Goal: Information Seeking & Learning: Learn about a topic

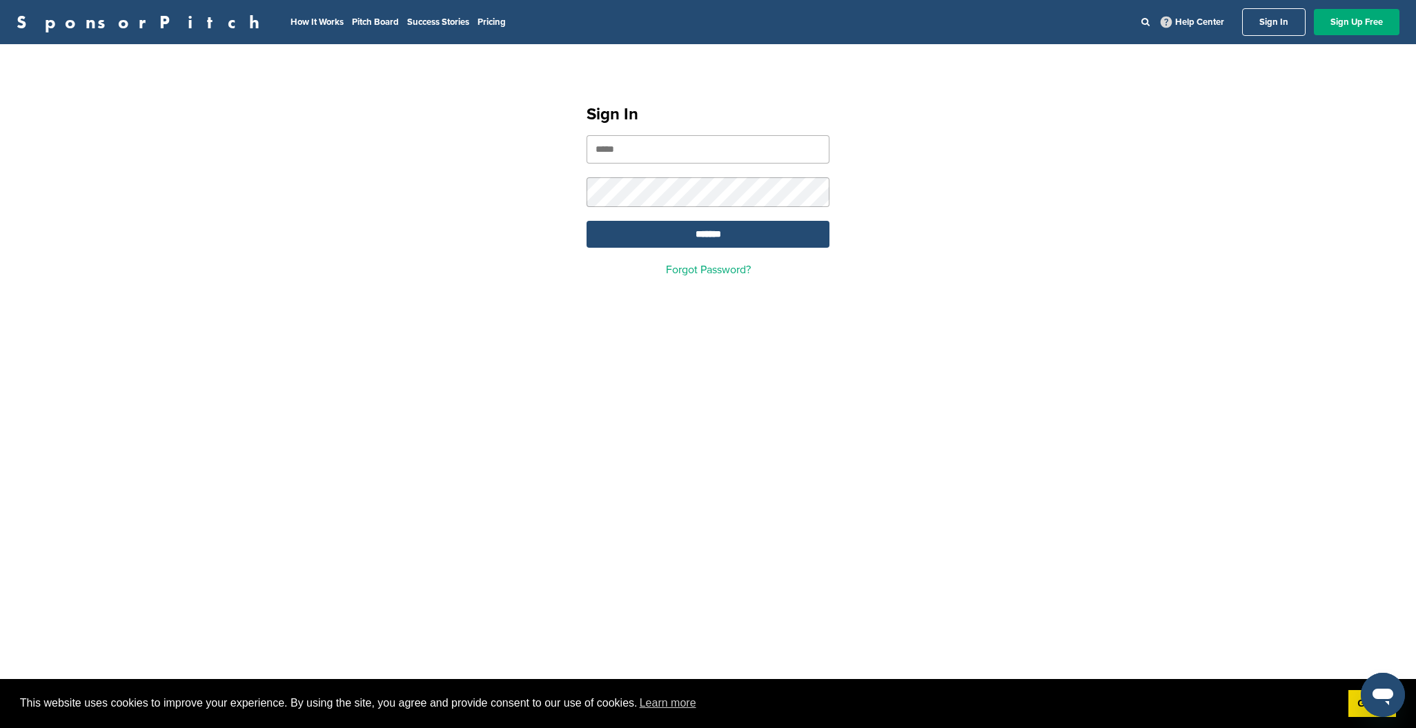
type input "**********"
click at [731, 232] on input "*******" at bounding box center [708, 234] width 243 height 27
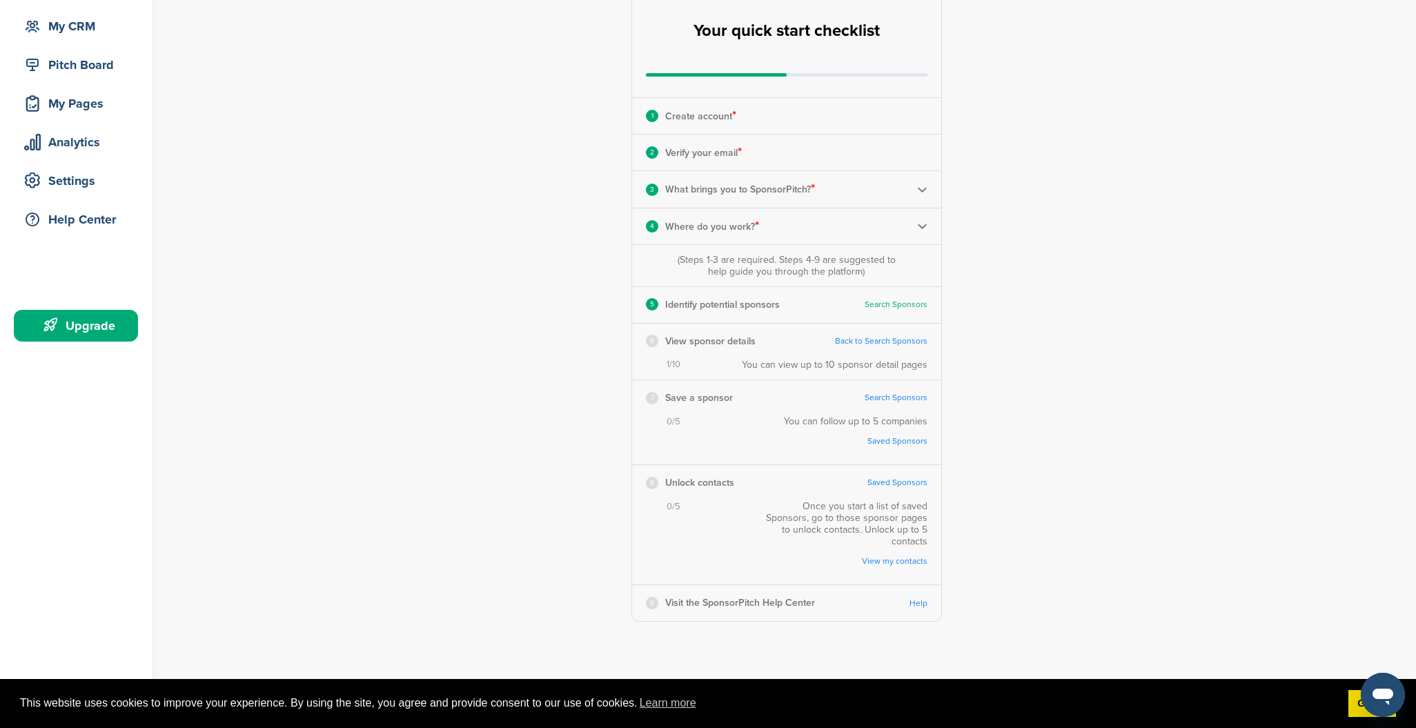
scroll to position [130, 0]
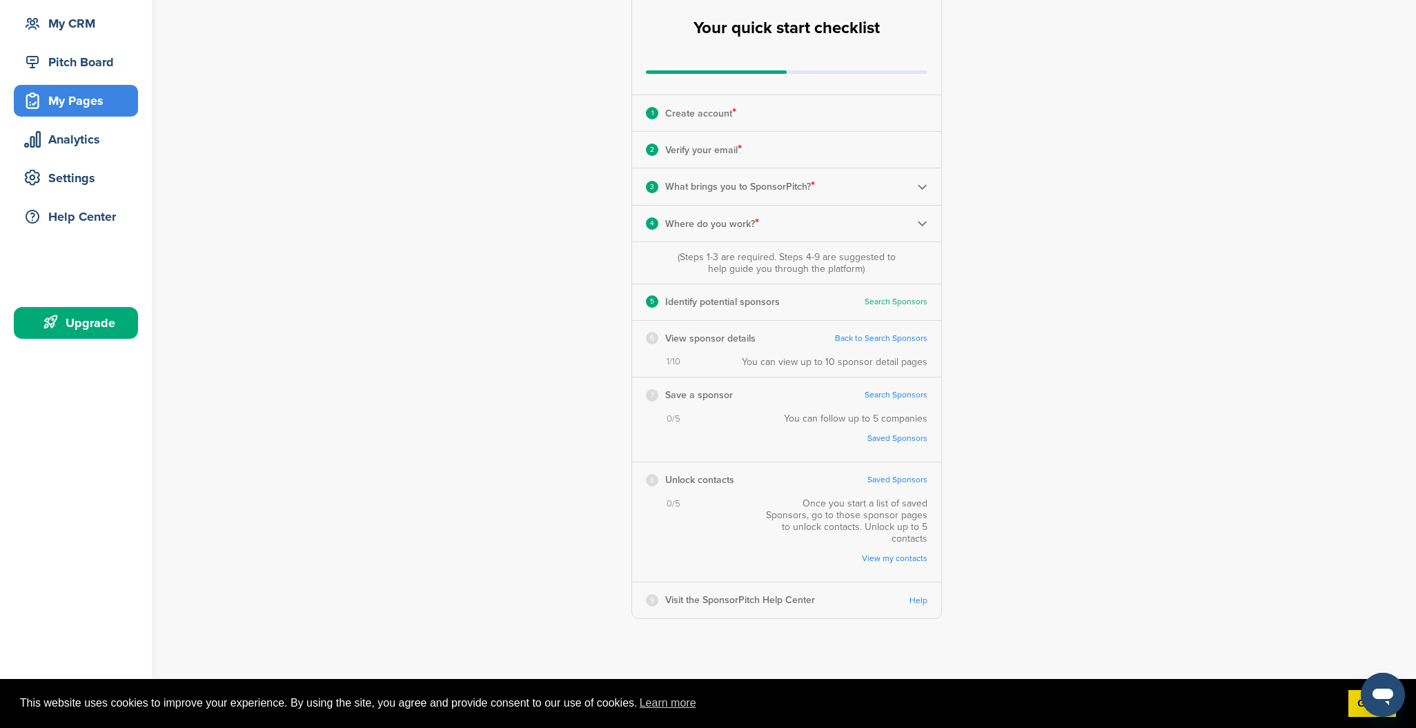
click at [85, 103] on div "My Pages" at bounding box center [79, 100] width 117 height 25
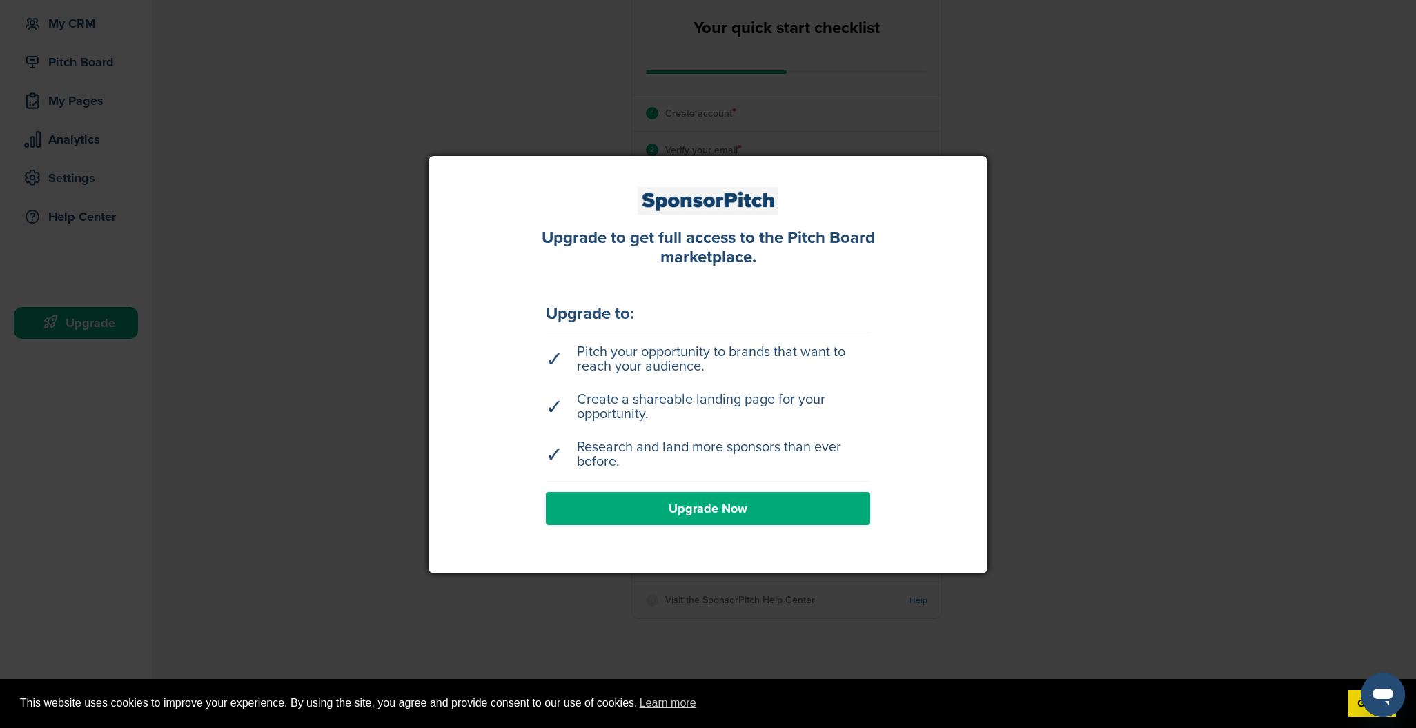
click at [88, 68] on div at bounding box center [708, 364] width 1416 height 728
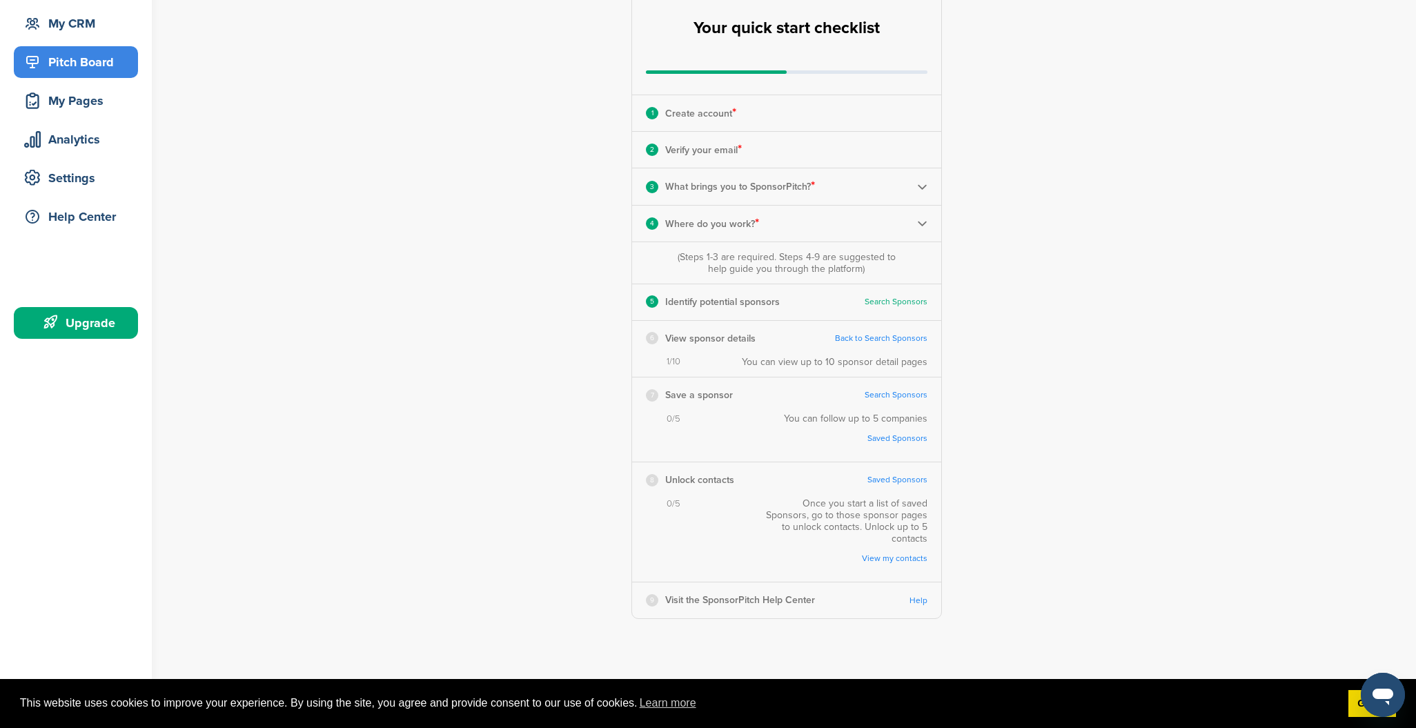
click at [87, 61] on div "Pitch Board" at bounding box center [79, 62] width 117 height 25
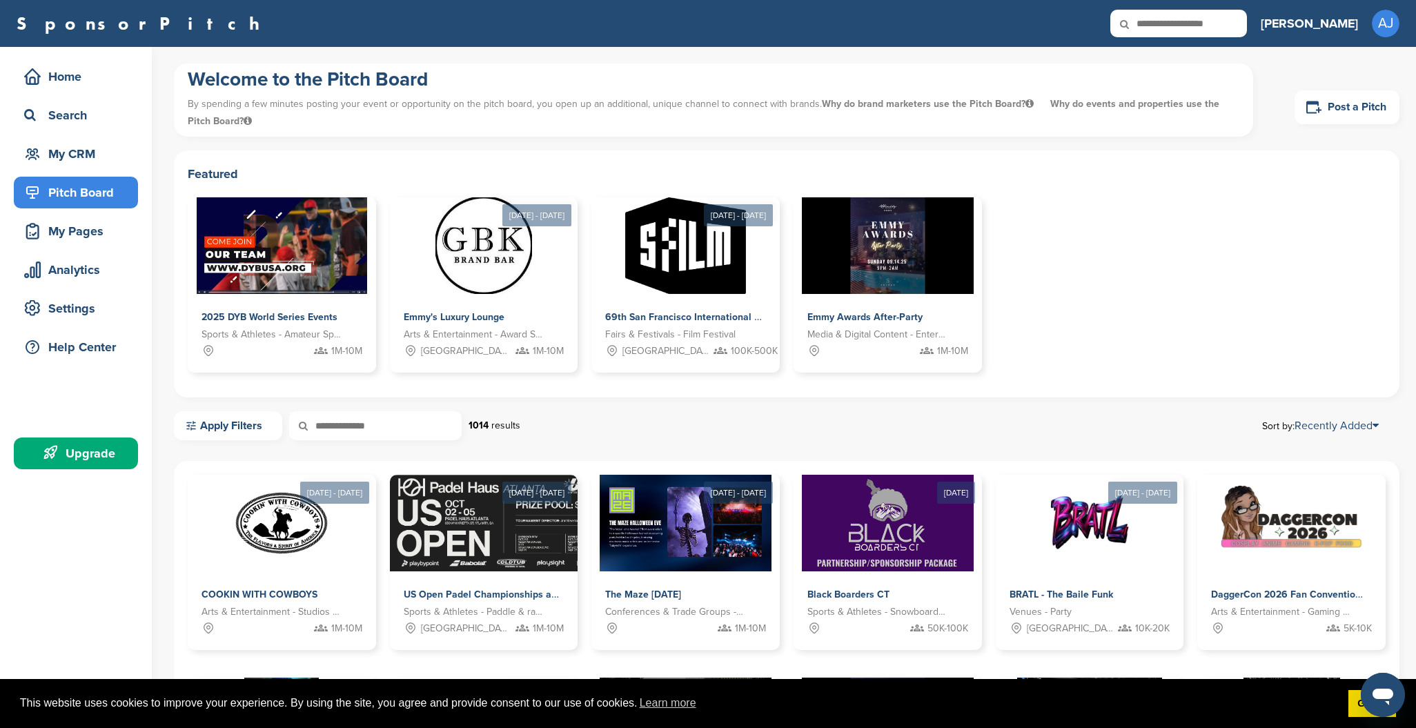
click at [393, 429] on input "text" at bounding box center [375, 425] width 173 height 29
type input "******"
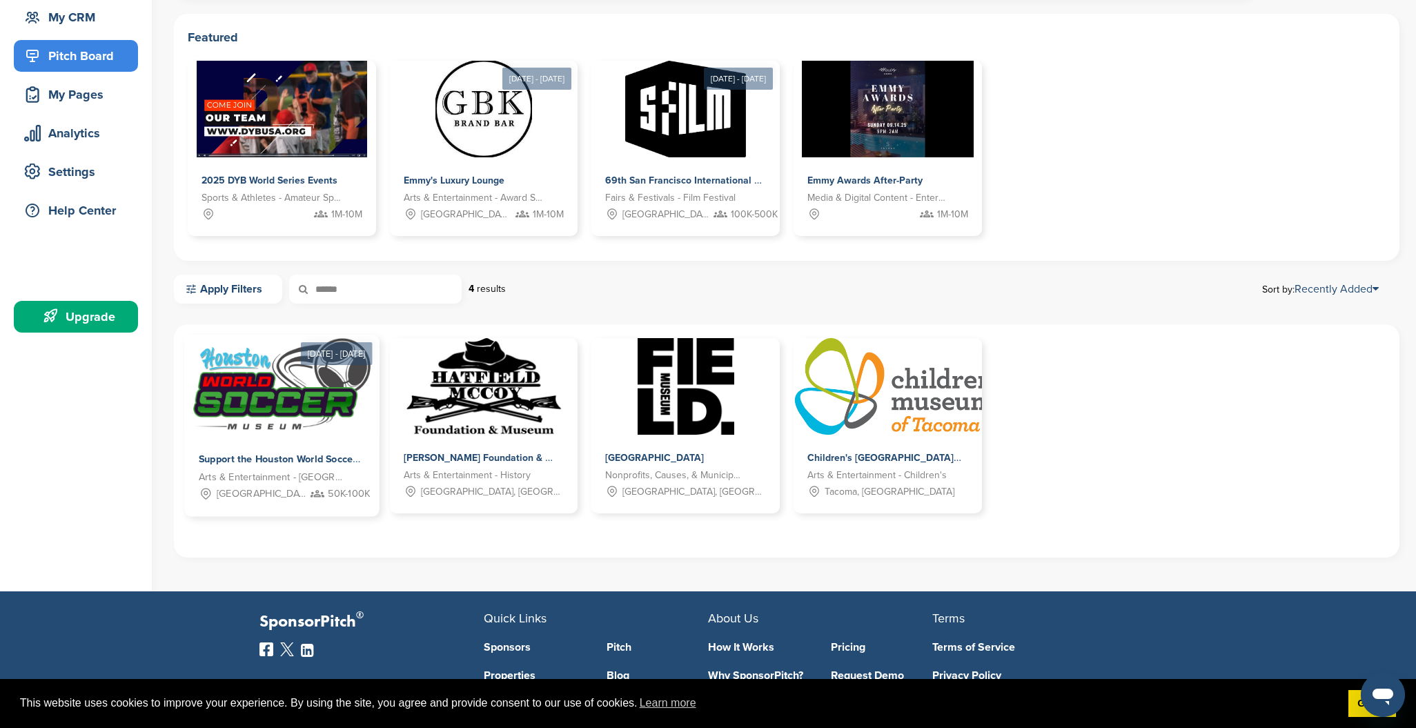
scroll to position [204, 0]
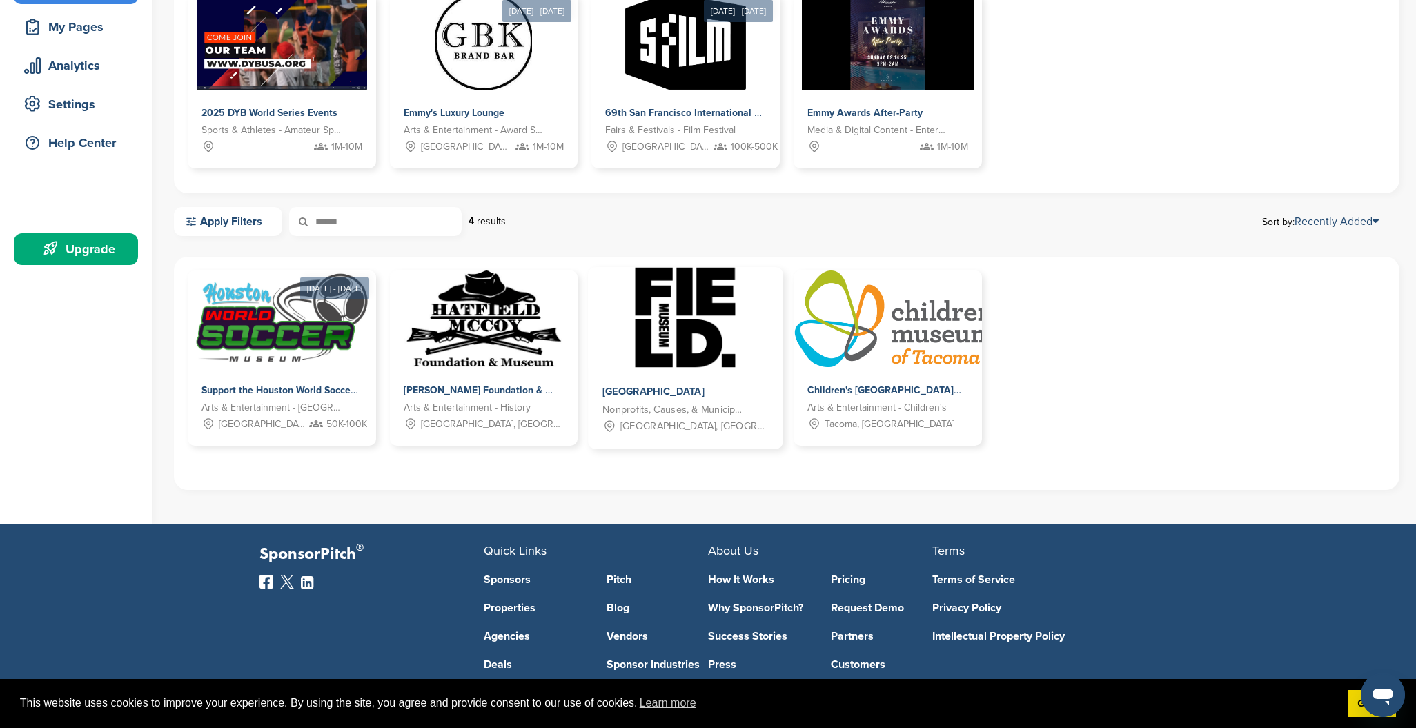
click at [679, 338] on img at bounding box center [686, 318] width 100 height 100
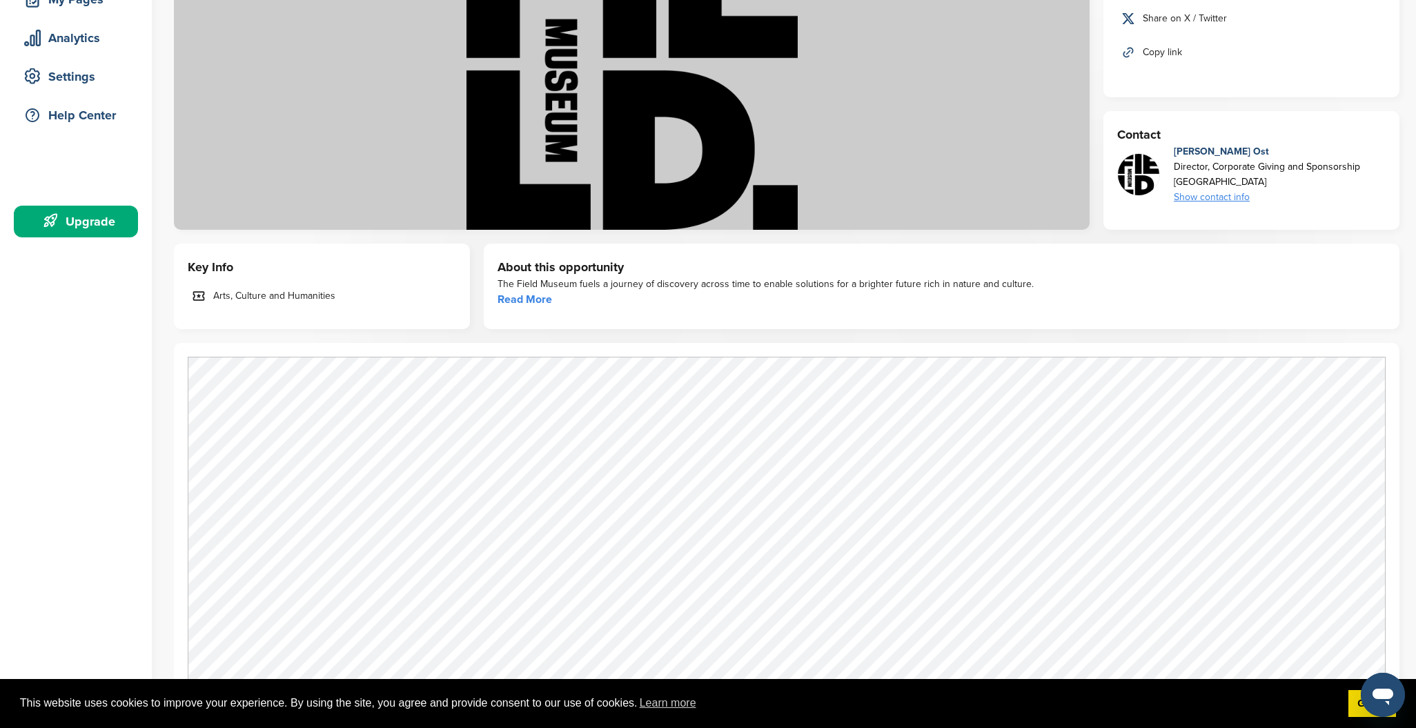
scroll to position [255, 0]
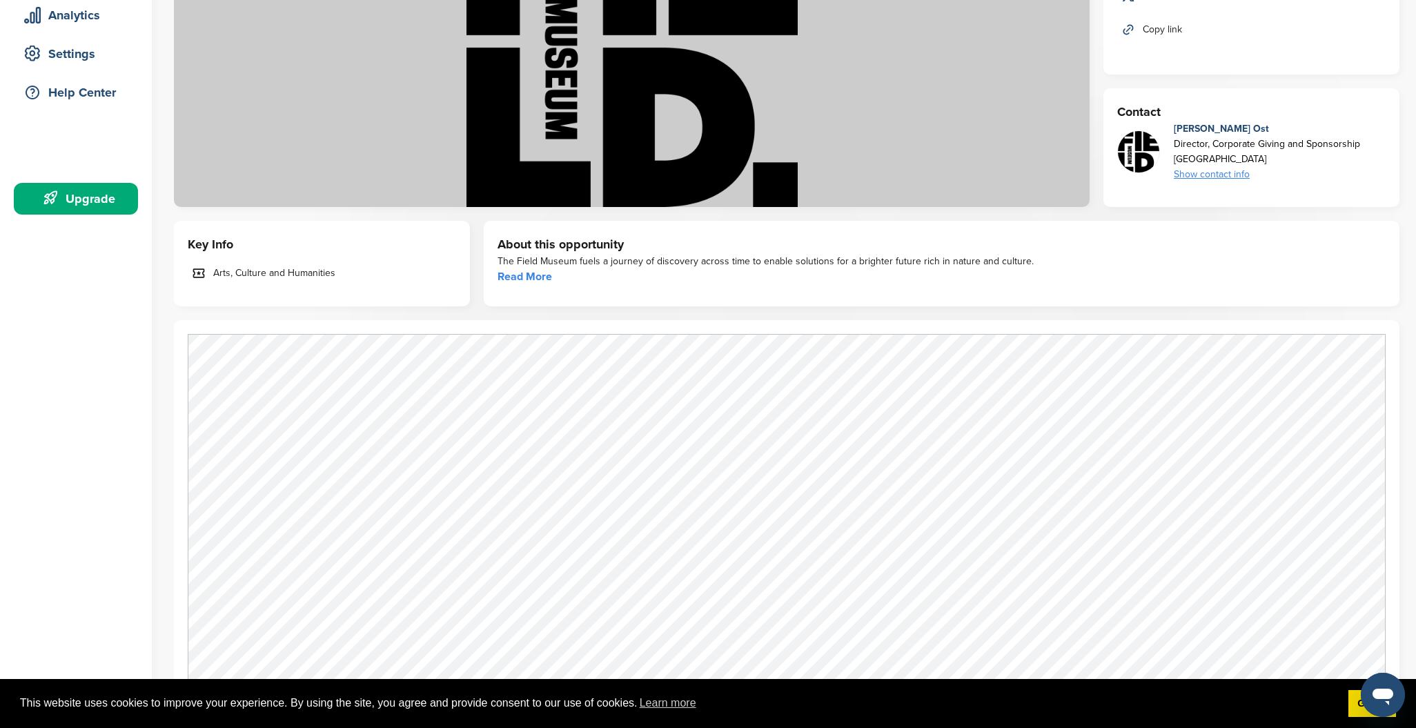
click at [520, 275] on link "Read More" at bounding box center [525, 277] width 55 height 14
click at [1358, 710] on link "Got it!" at bounding box center [1373, 704] width 48 height 28
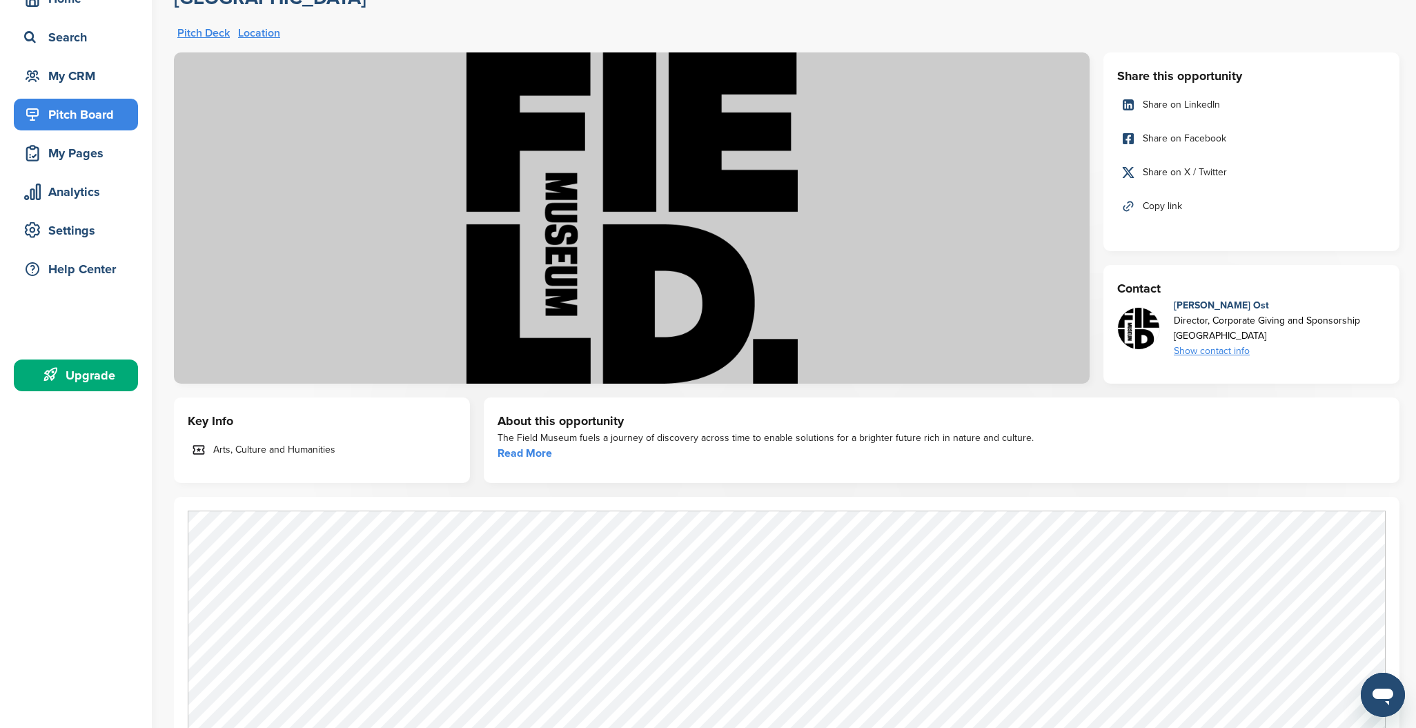
scroll to position [0, 0]
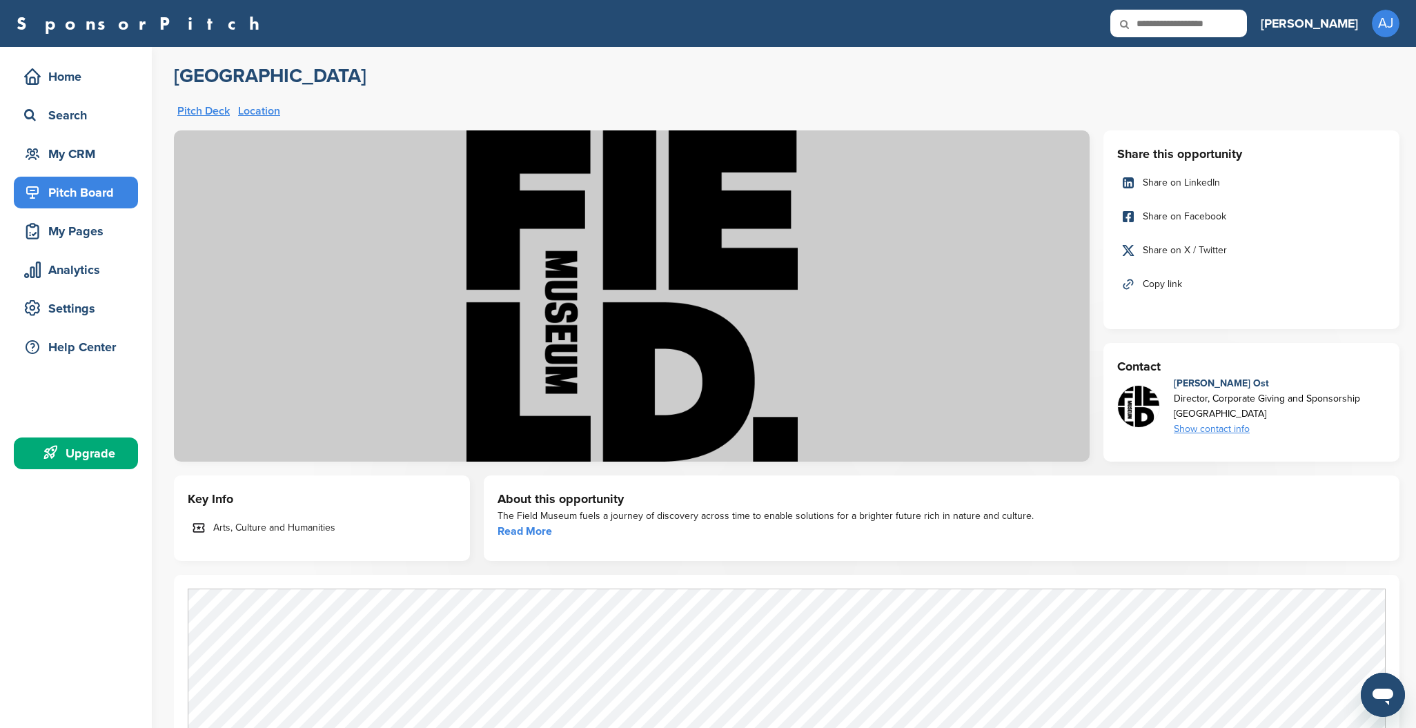
click at [195, 112] on link "Pitch Deck" at bounding box center [203, 111] width 52 height 11
click at [204, 109] on link "Pitch Deck" at bounding box center [203, 111] width 52 height 11
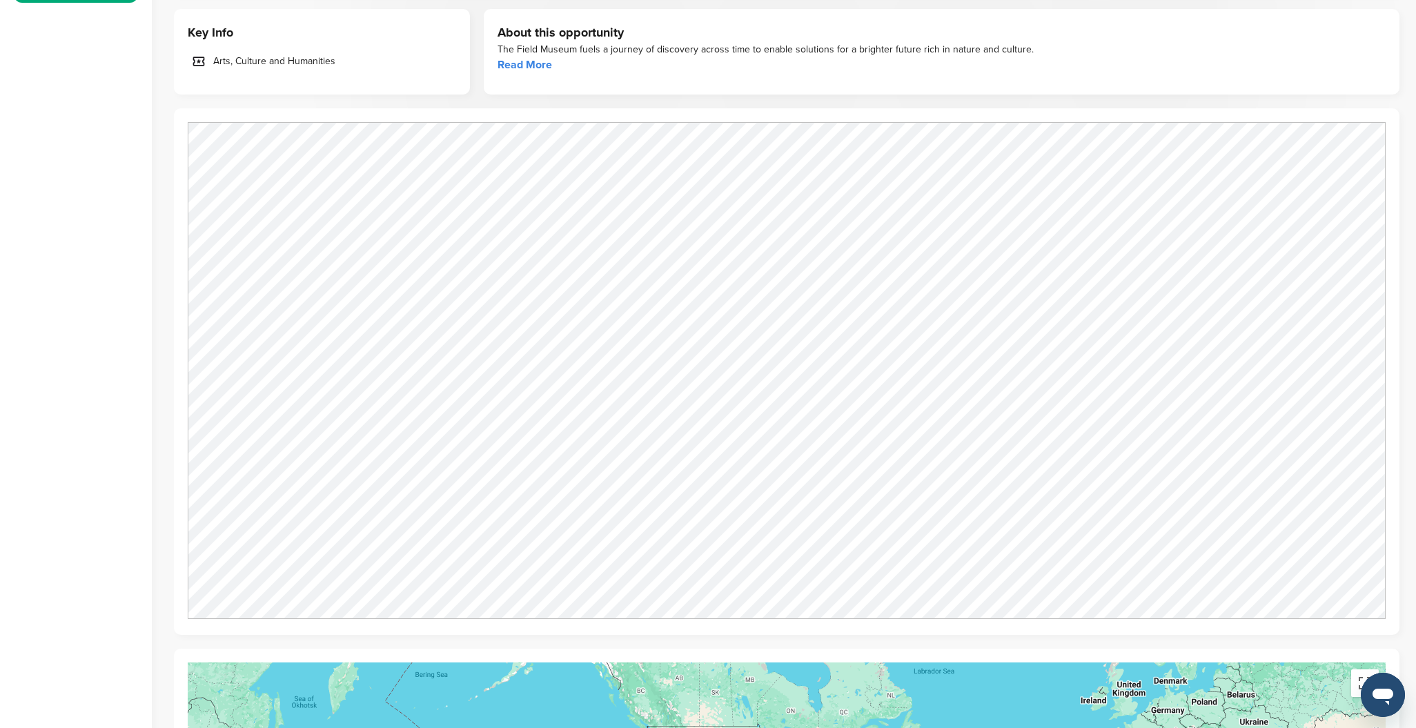
scroll to position [179, 0]
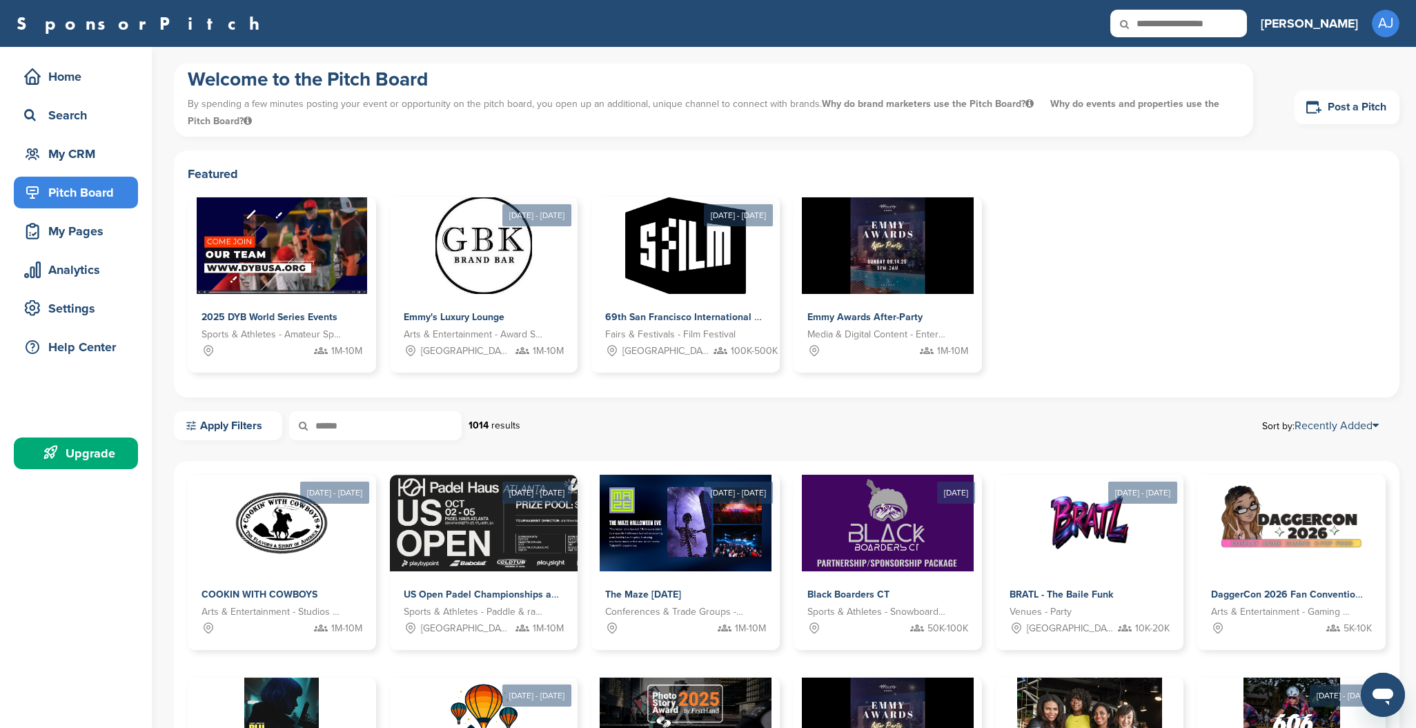
click at [389, 429] on input "******" at bounding box center [375, 425] width 173 height 29
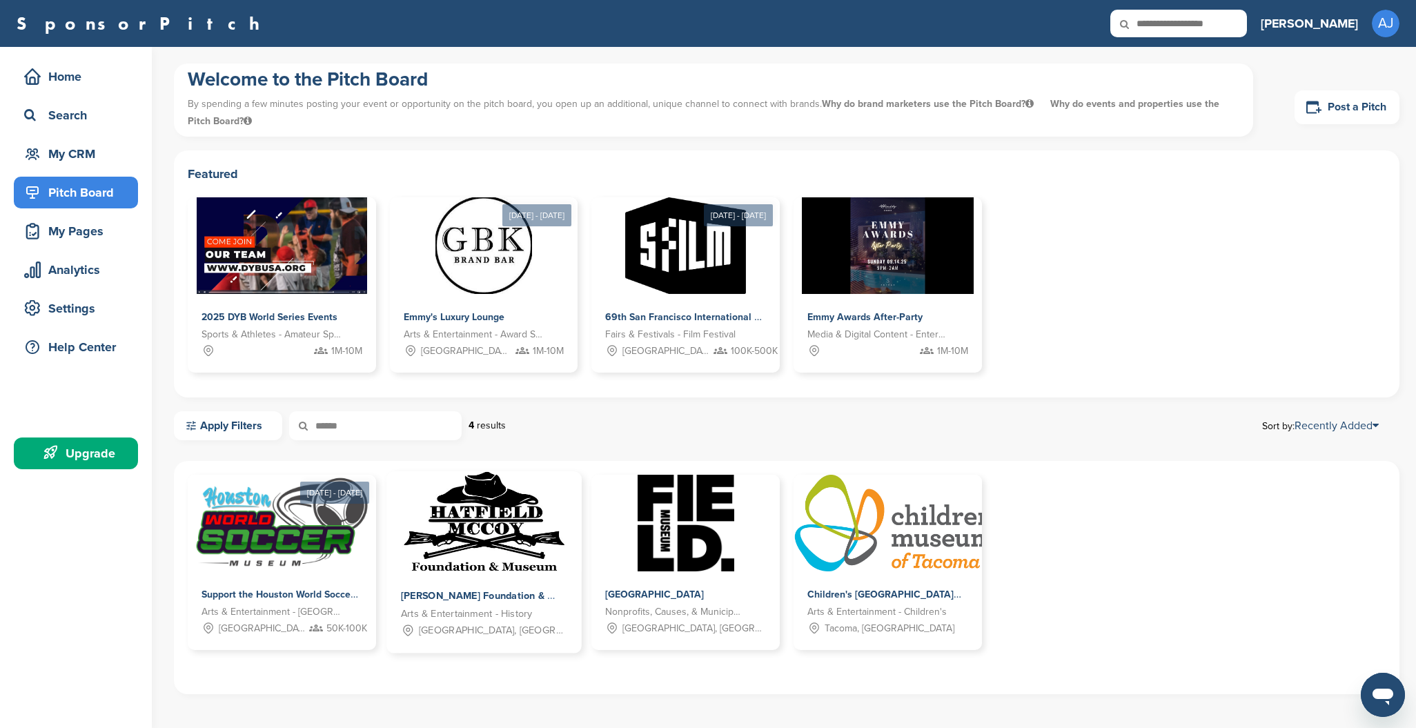
click at [504, 592] on span "[PERSON_NAME] Foundation & Museum" at bounding box center [494, 596] width 186 height 12
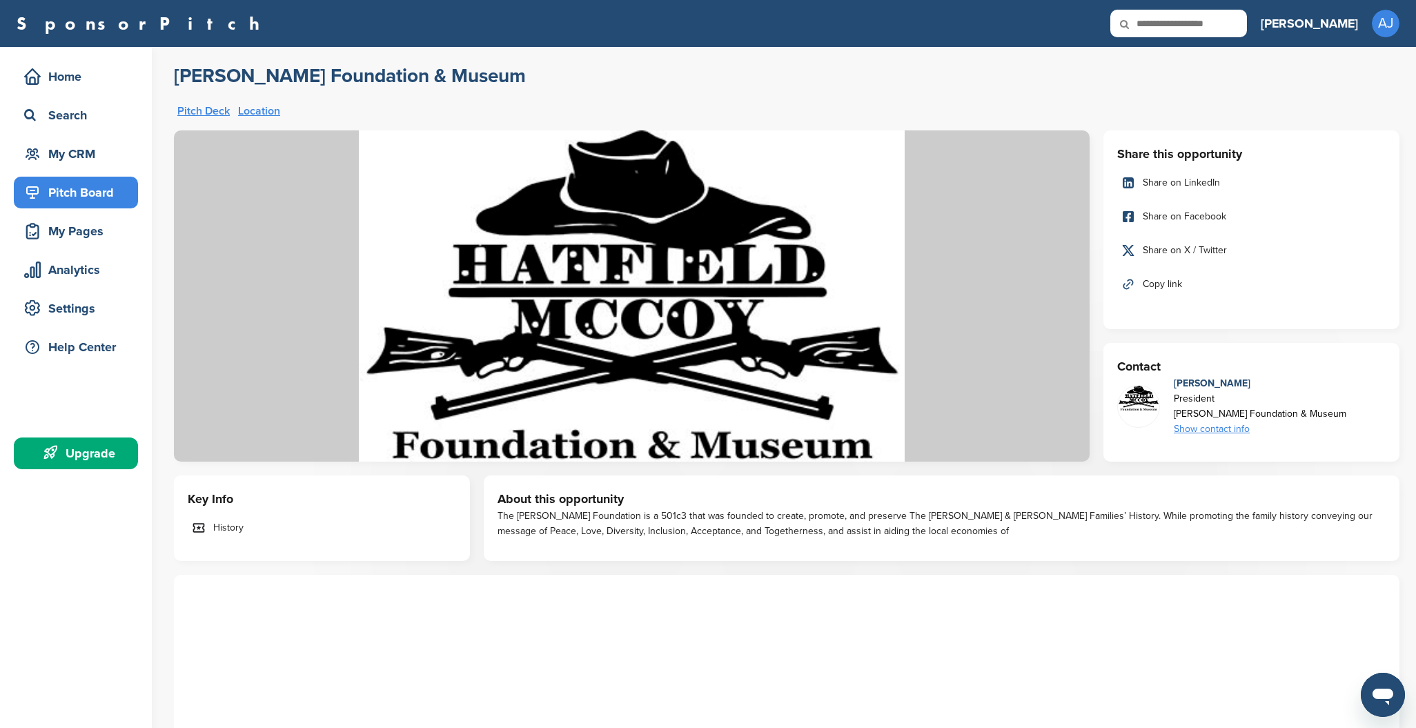
click at [186, 112] on link "Pitch Deck" at bounding box center [203, 111] width 52 height 11
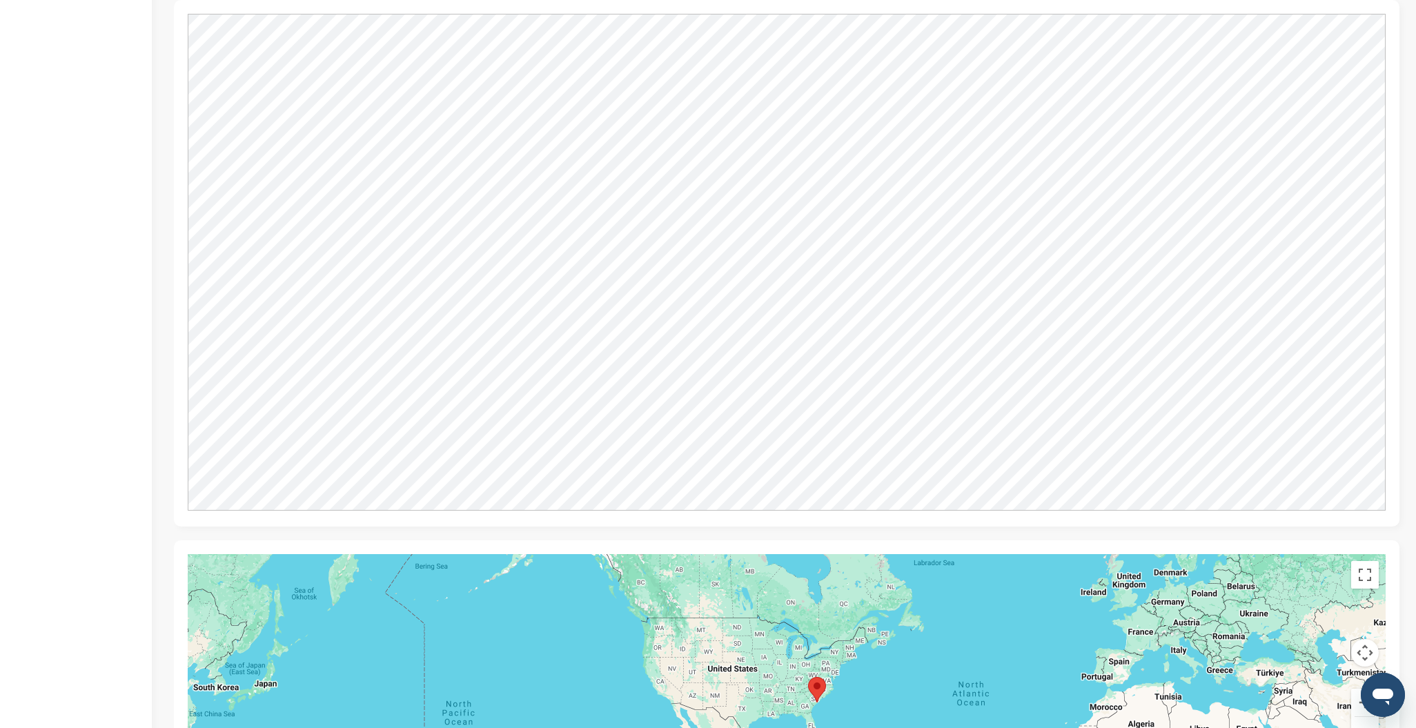
scroll to position [904, 0]
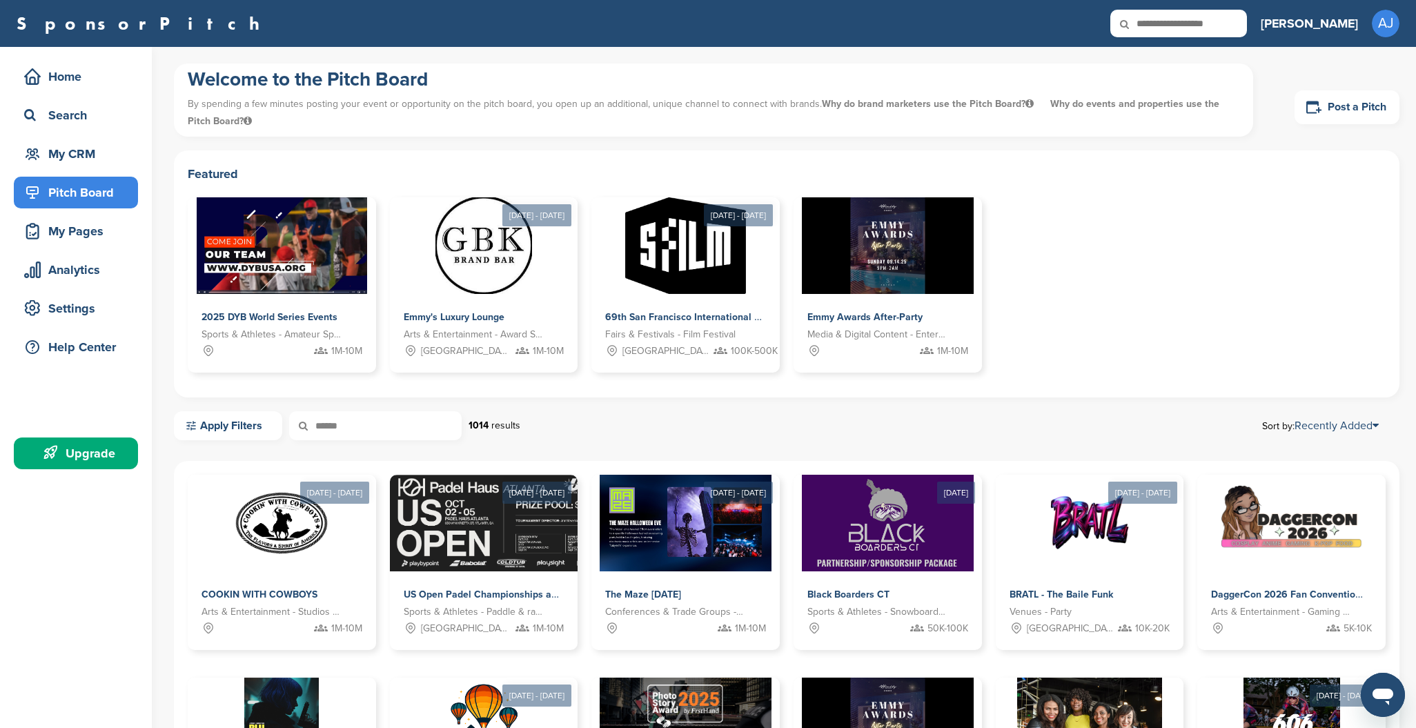
scroll to position [3, 0]
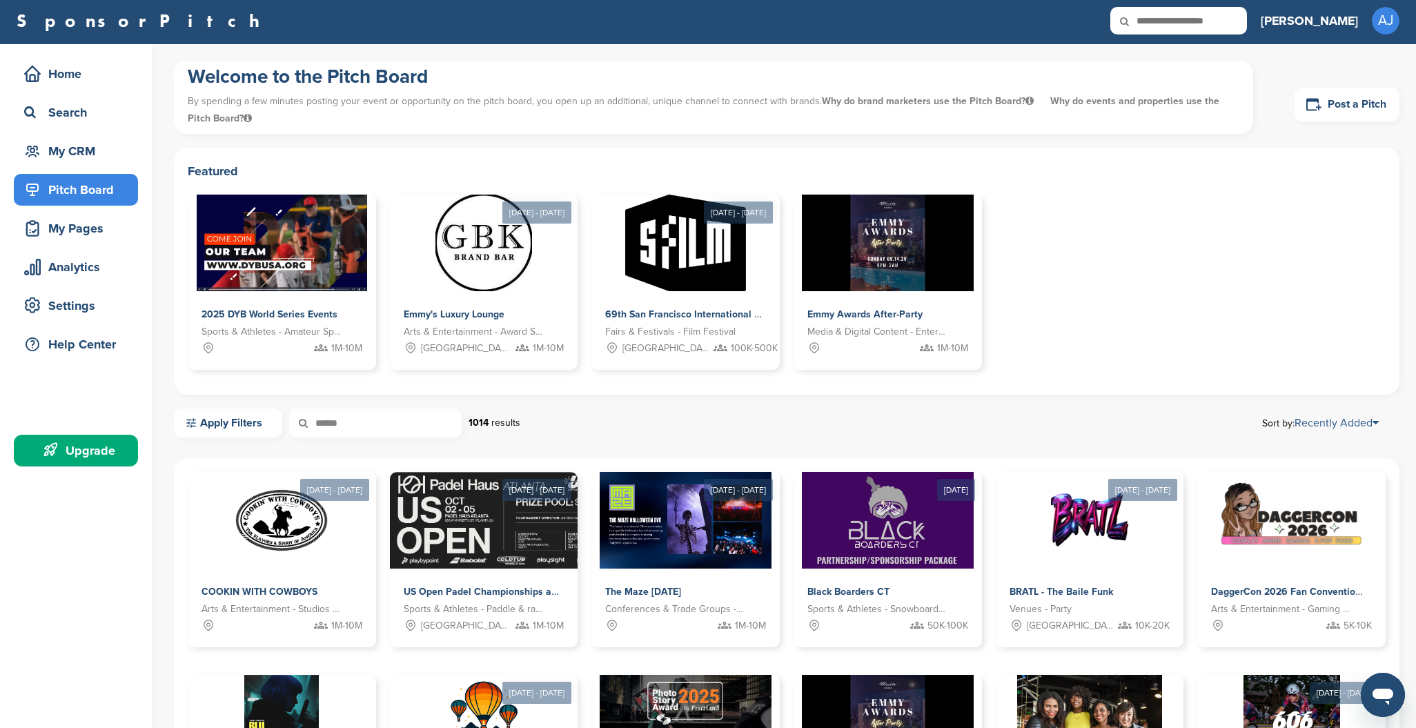
click at [1374, 424] on icon at bounding box center [1376, 423] width 6 height 11
click at [1229, 494] on link "Views" at bounding box center [1296, 493] width 207 height 23
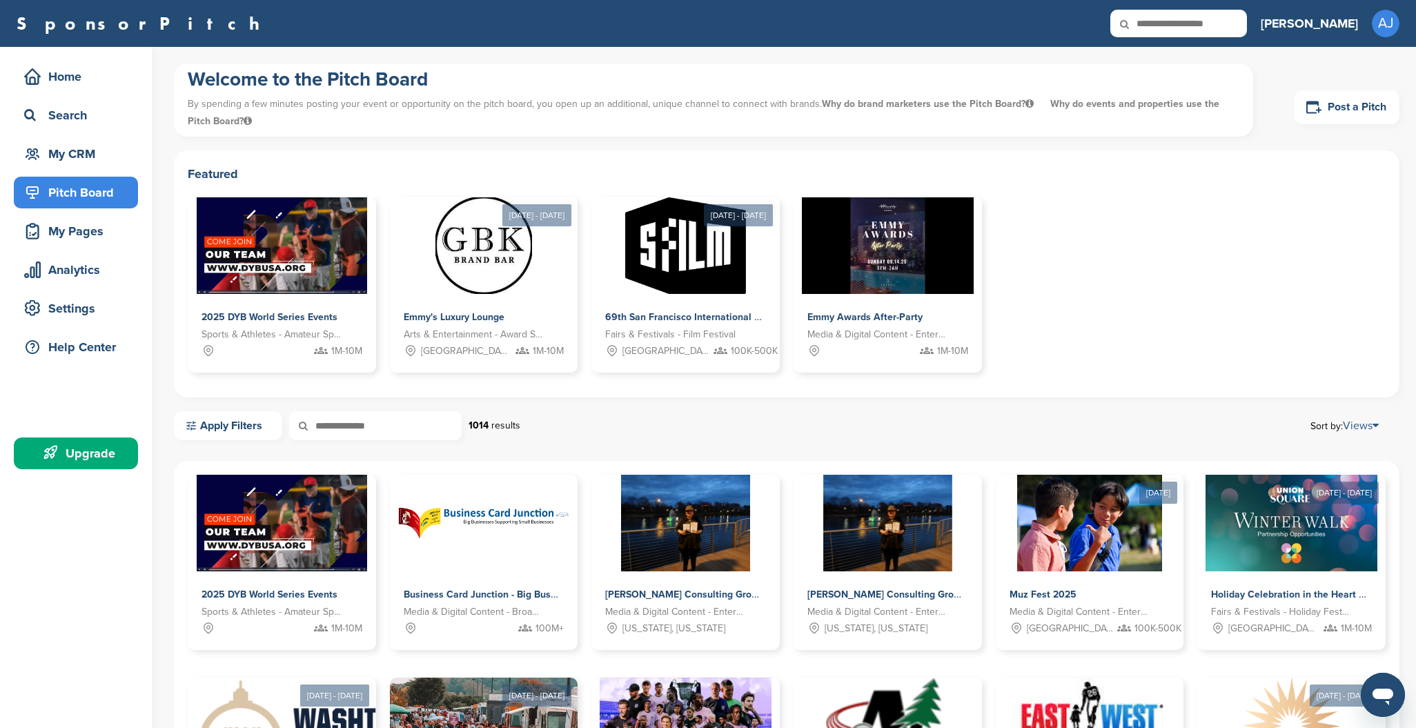
click at [1363, 424] on link "Views" at bounding box center [1361, 426] width 36 height 14
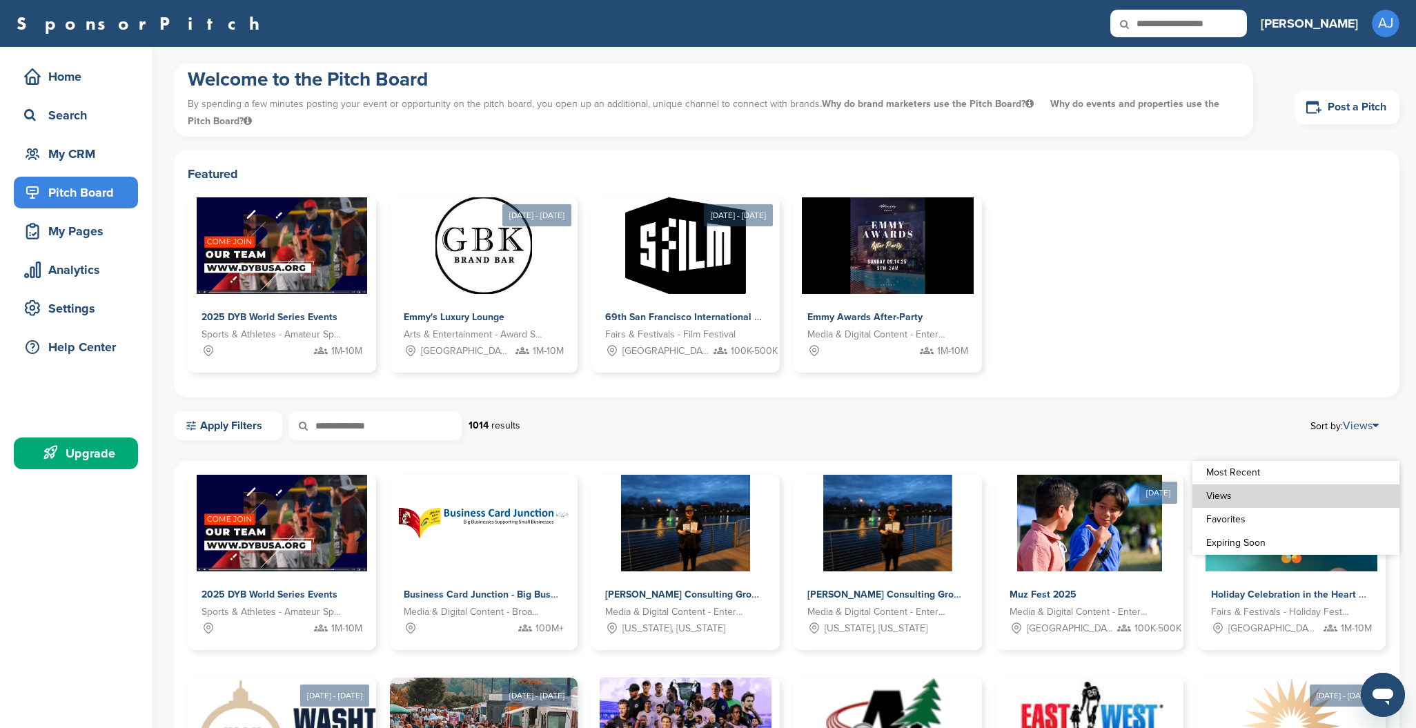
click at [1235, 518] on link "Favorites" at bounding box center [1296, 519] width 207 height 23
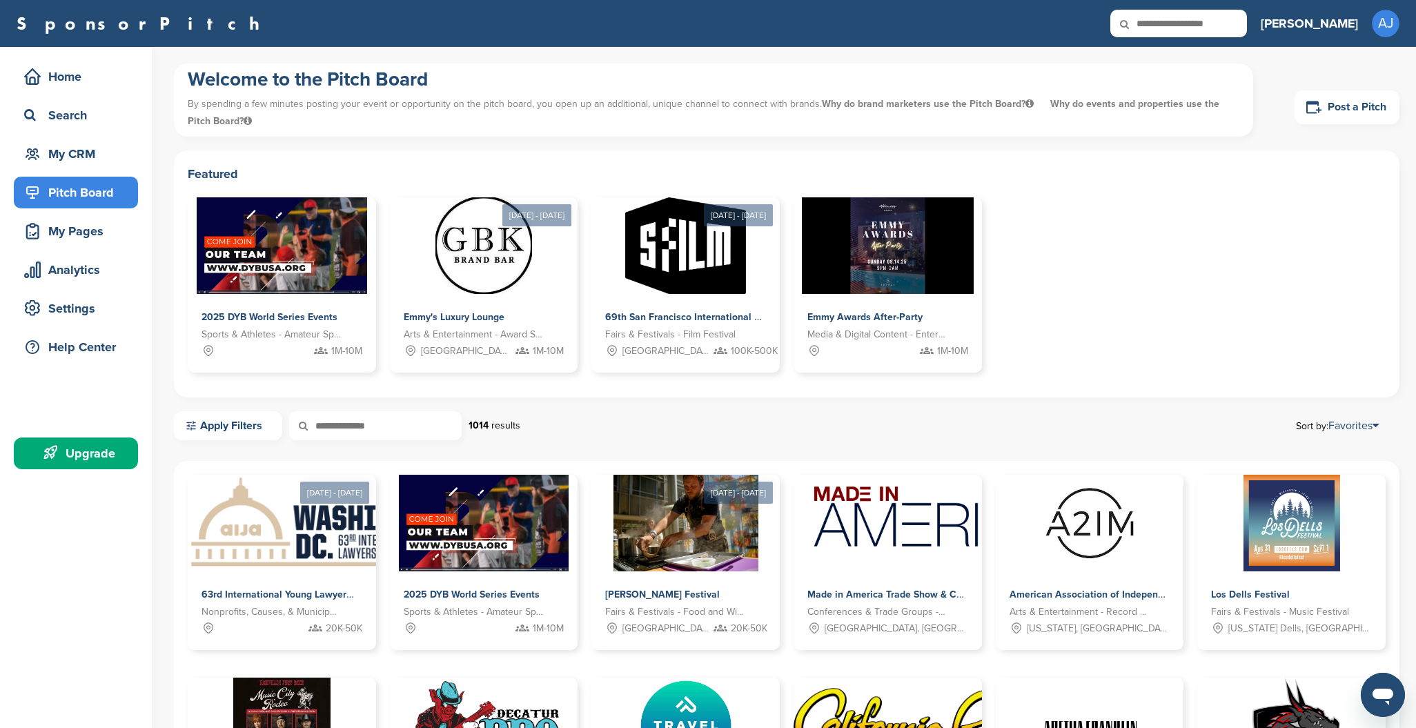
click at [406, 436] on input "text" at bounding box center [375, 425] width 173 height 29
type input "********"
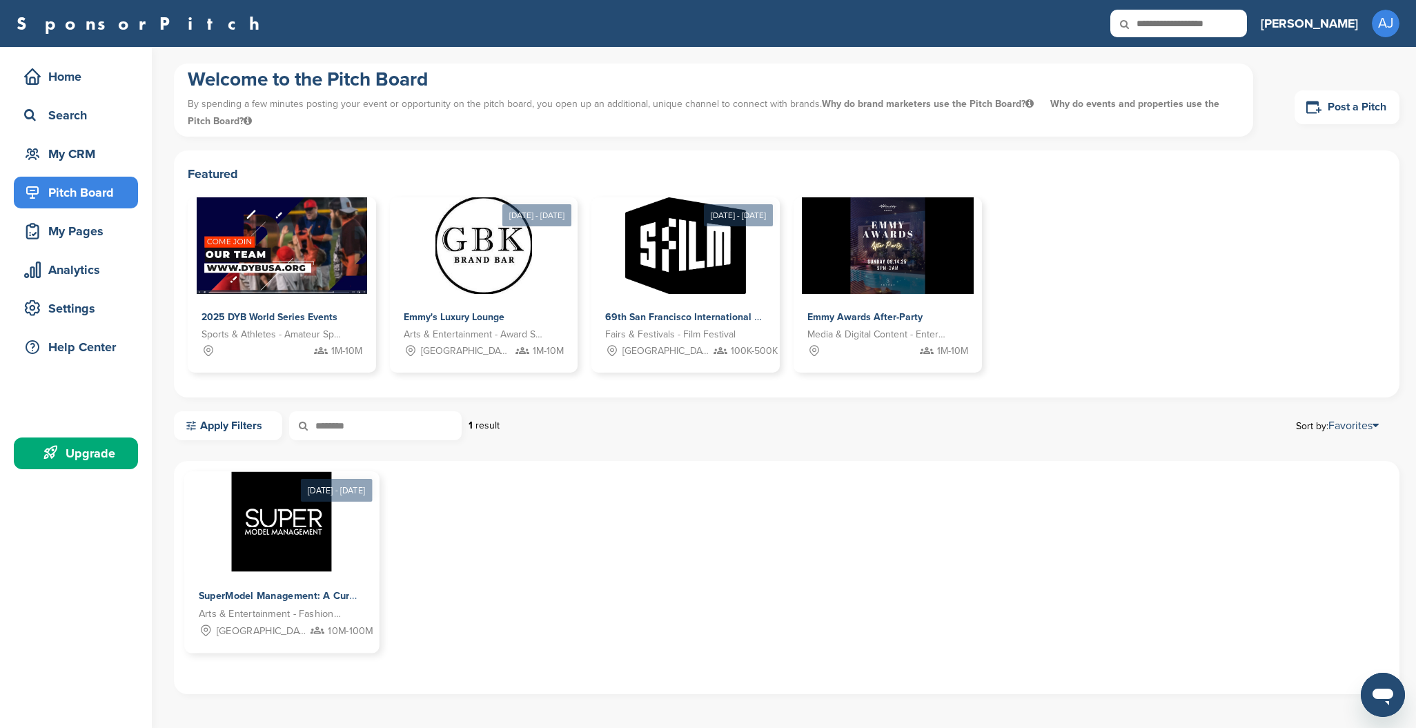
click at [268, 527] on img at bounding box center [282, 522] width 100 height 100
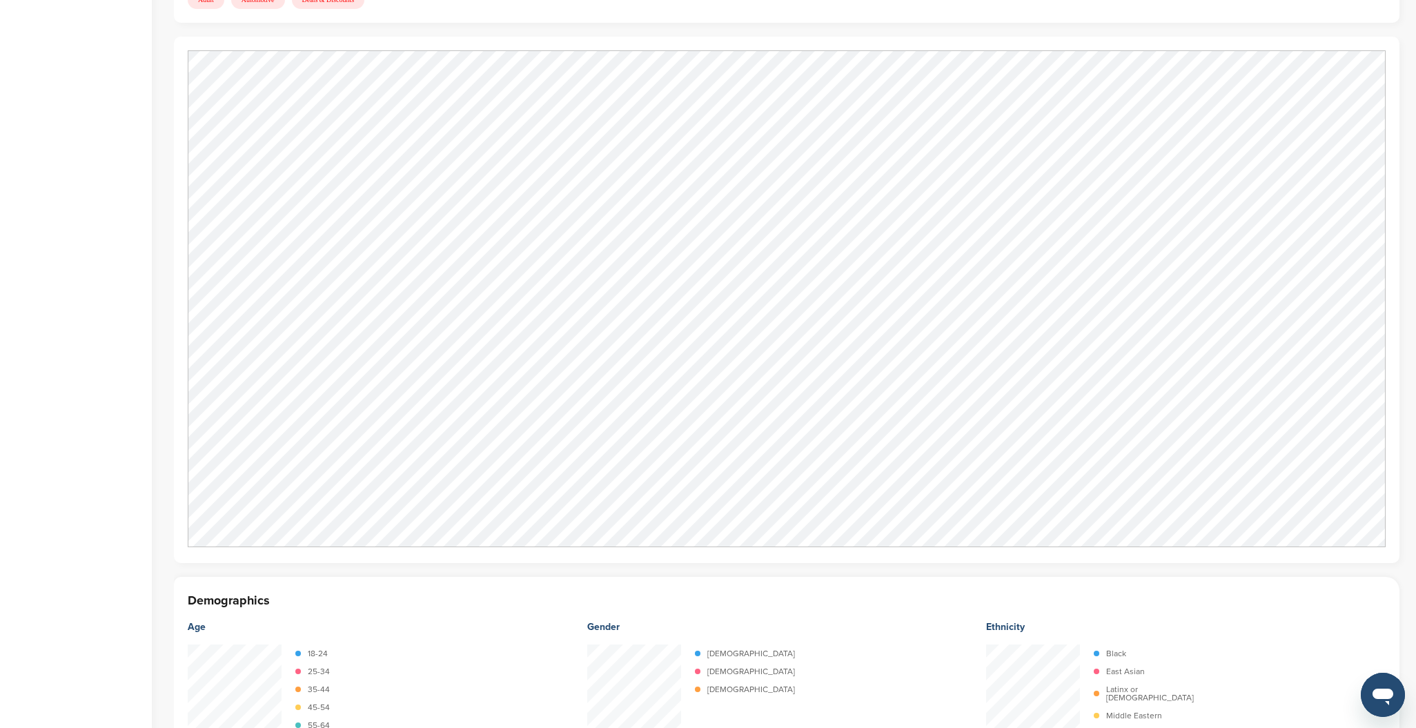
scroll to position [1746, 0]
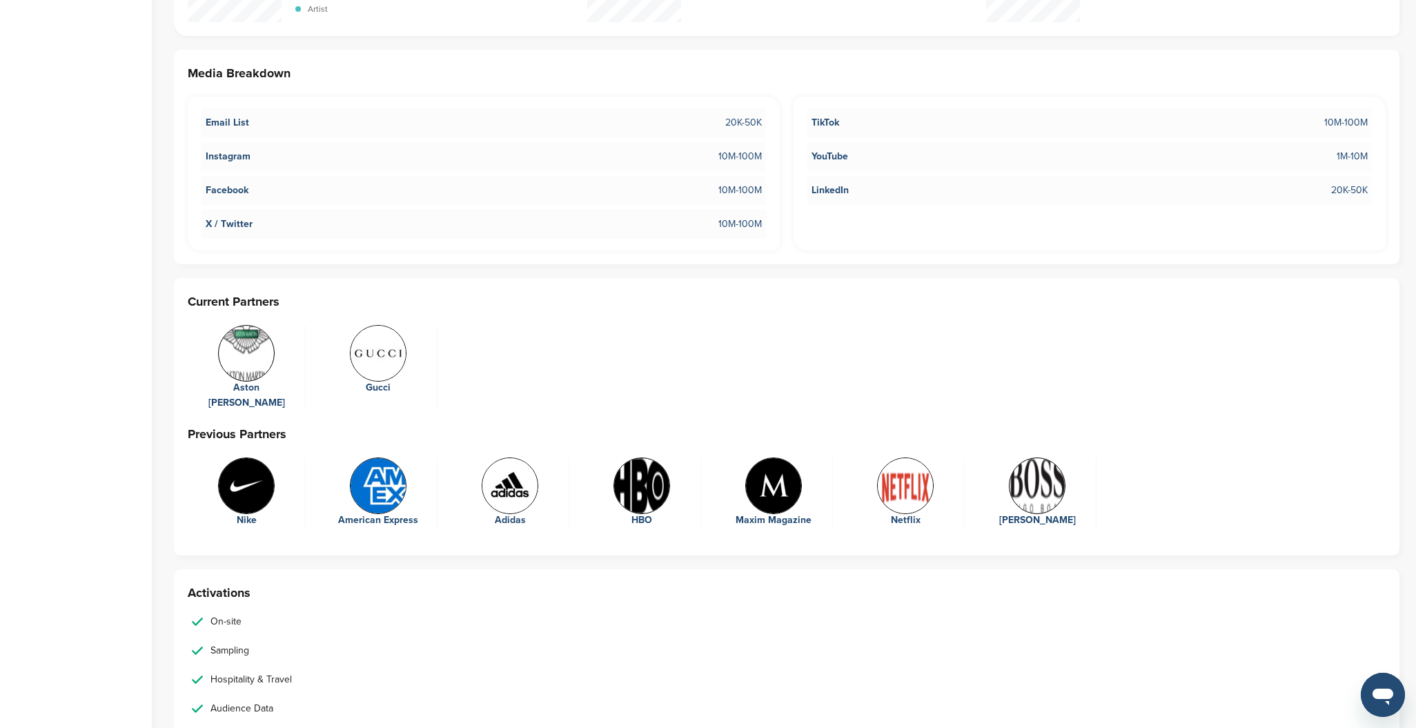
scroll to position [2862, 0]
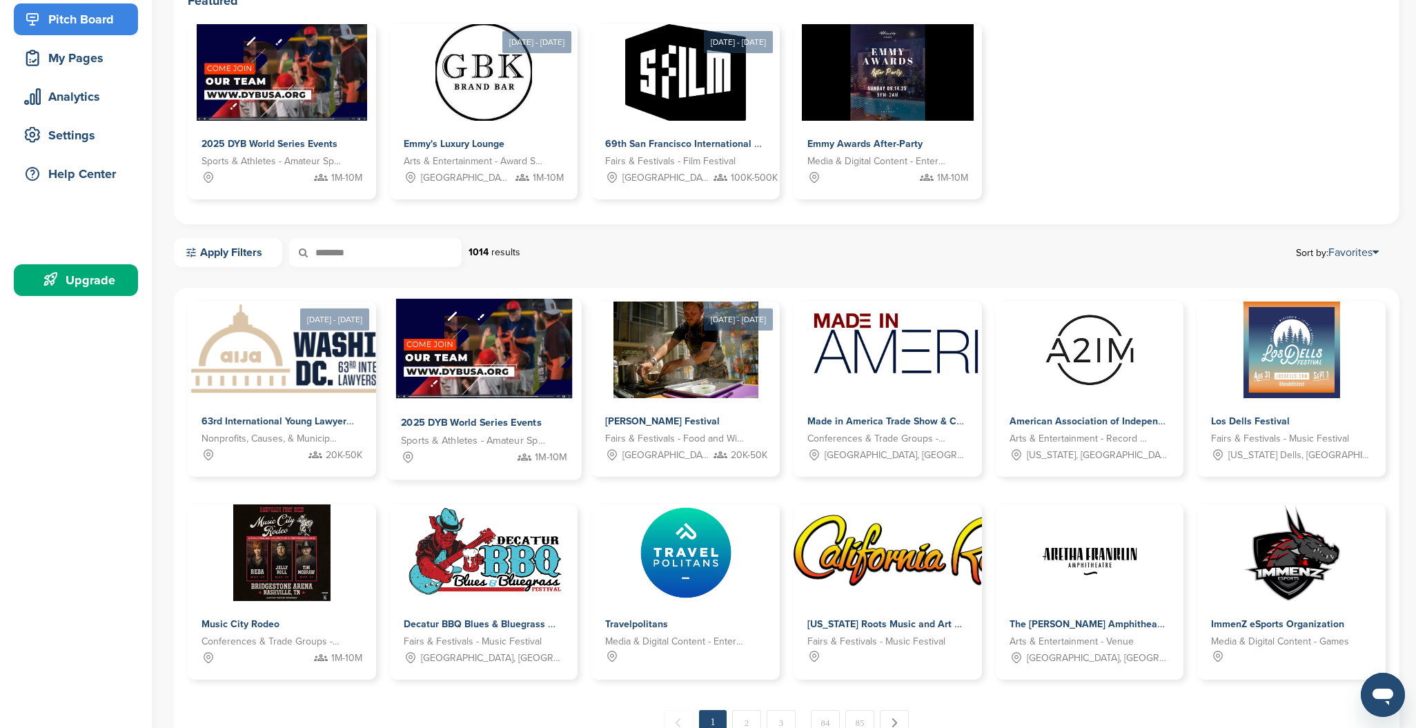
scroll to position [275, 0]
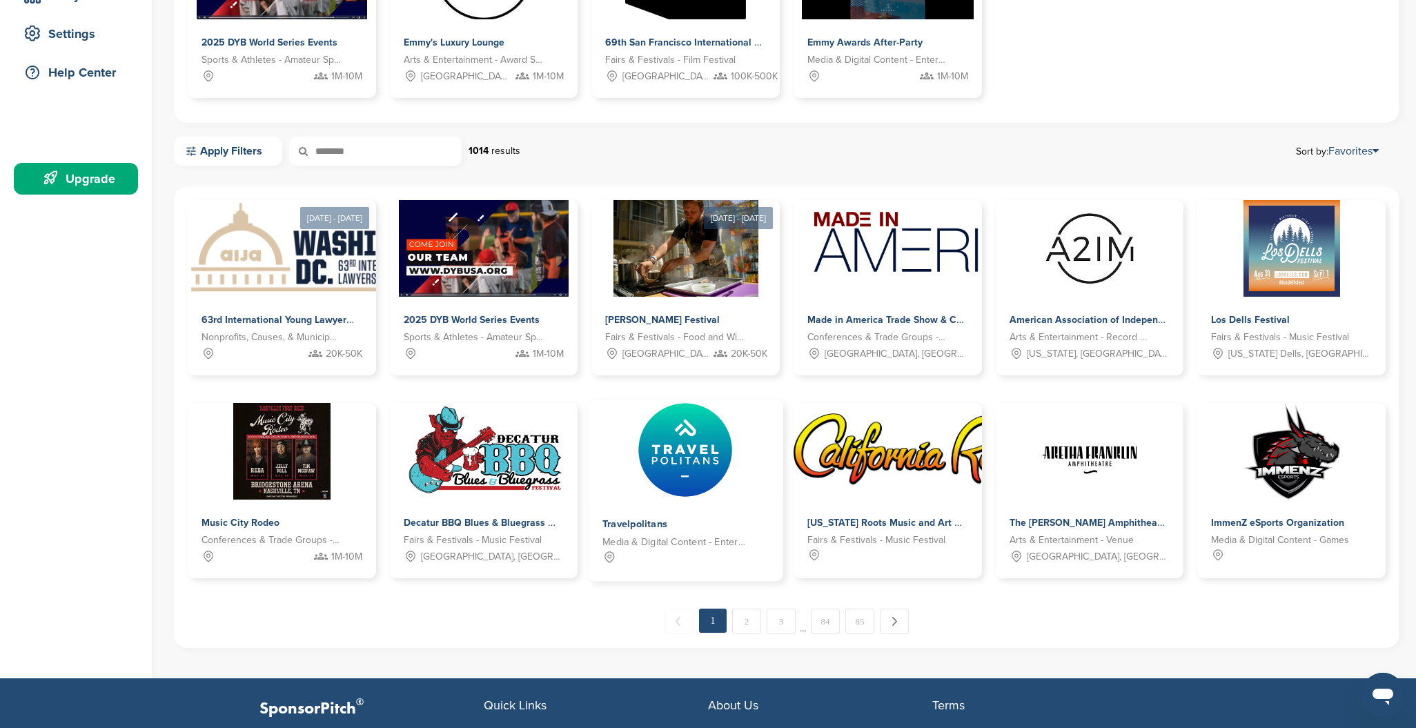
click at [658, 527] on span "Travelpolitans" at bounding box center [635, 524] width 65 height 12
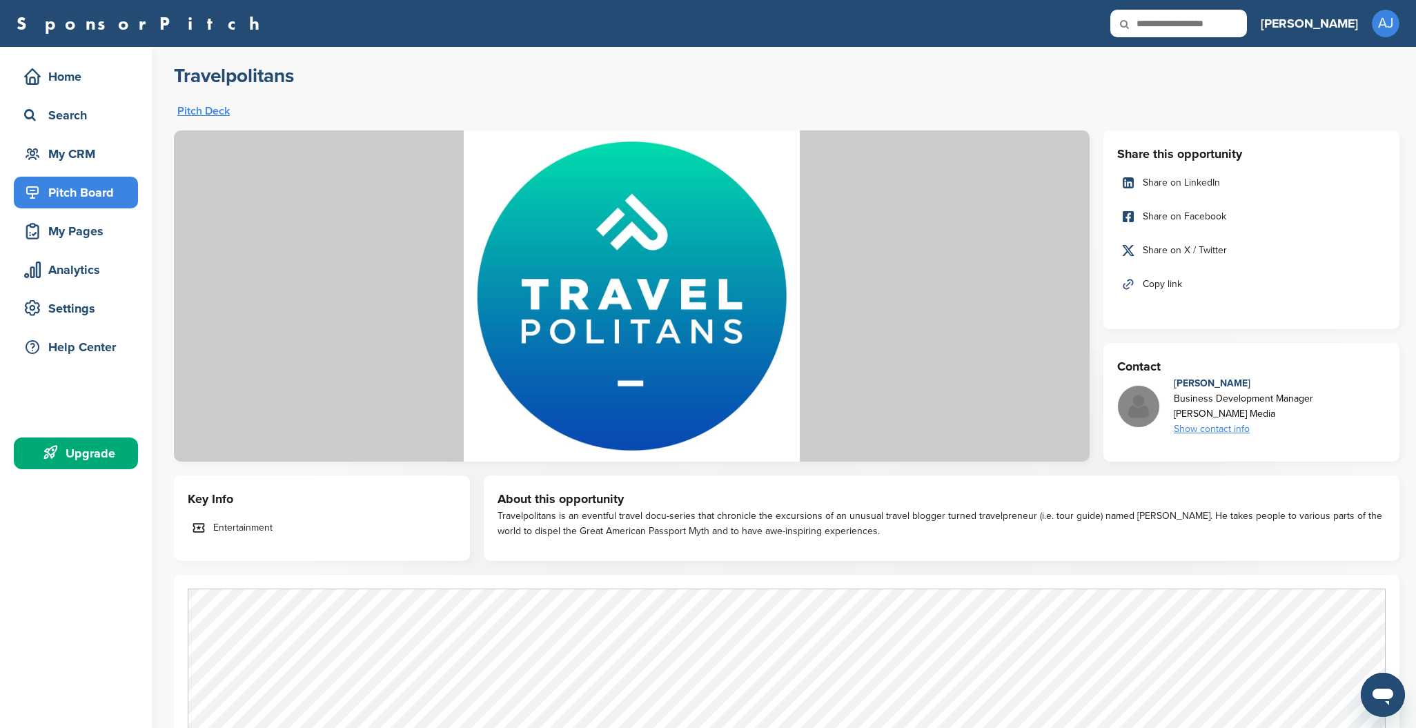
scroll to position [17, 0]
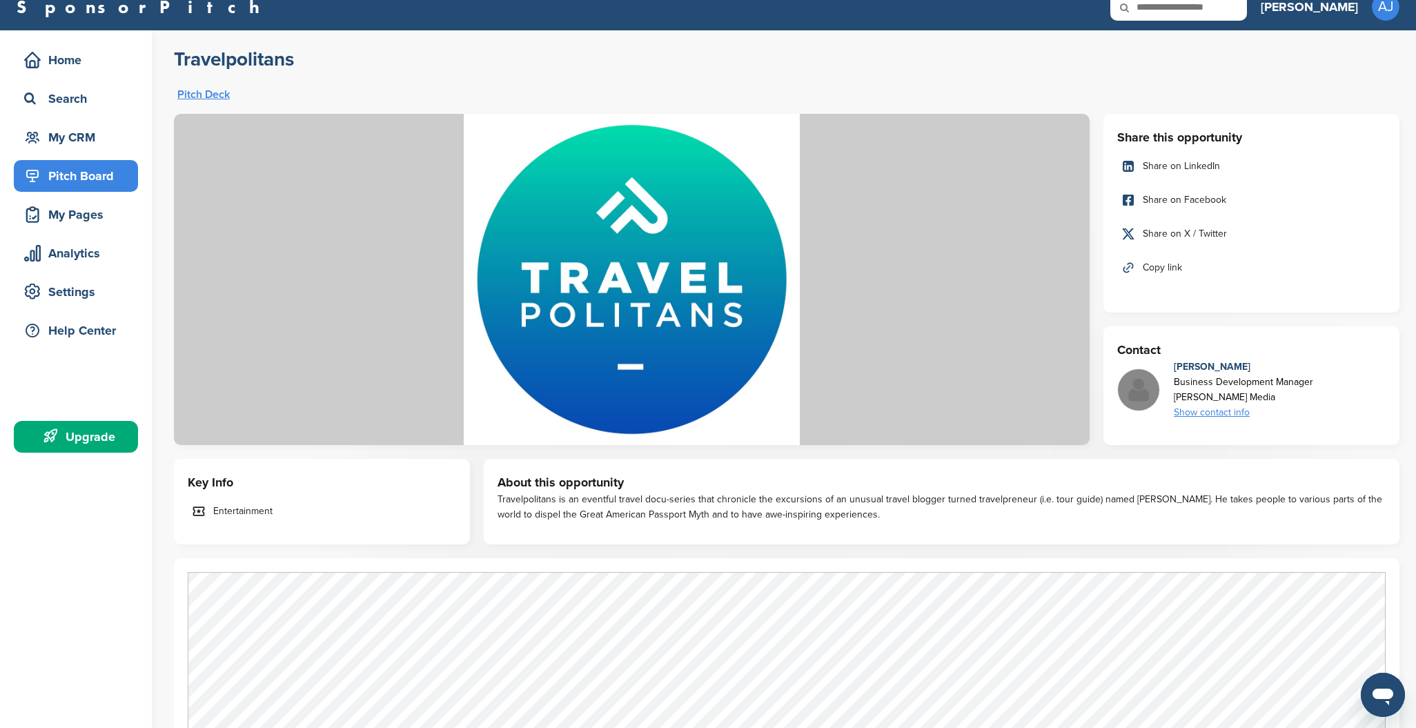
click at [185, 93] on link "Pitch Deck" at bounding box center [203, 94] width 52 height 11
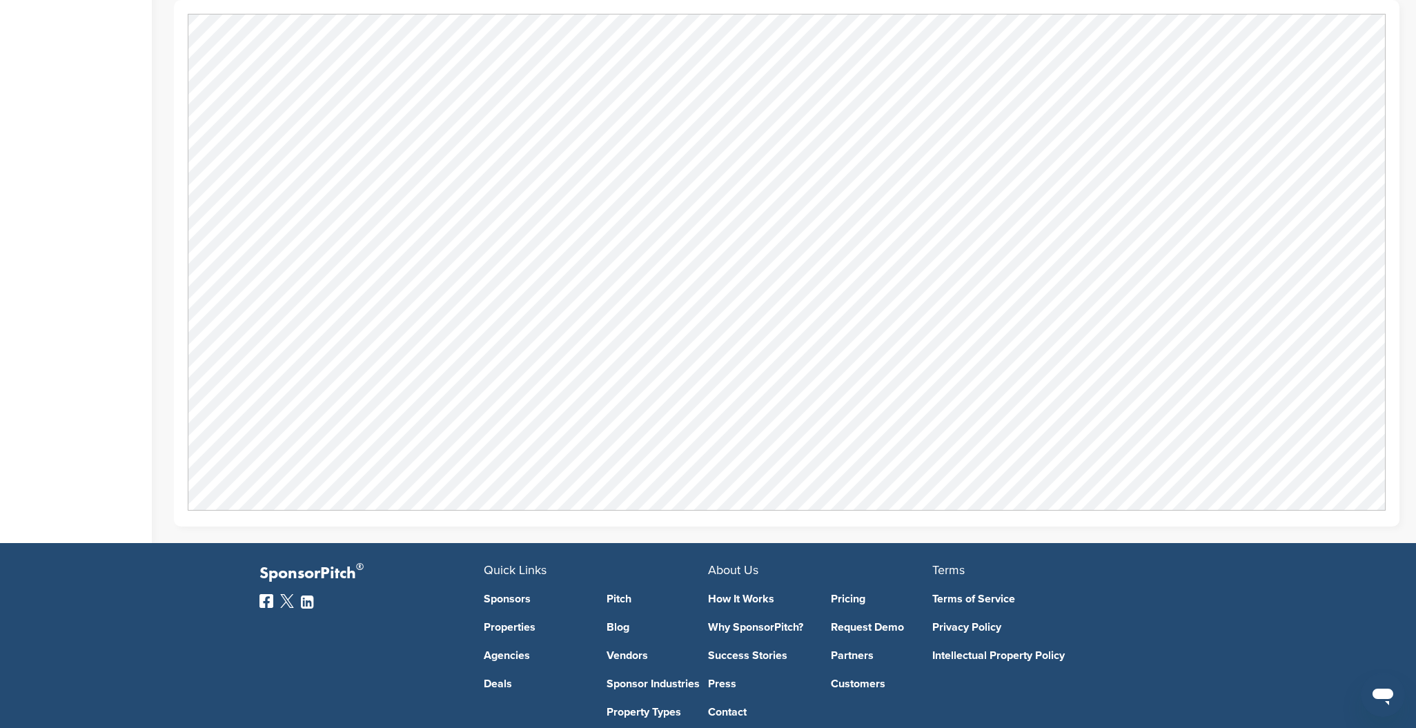
scroll to position [707, 0]
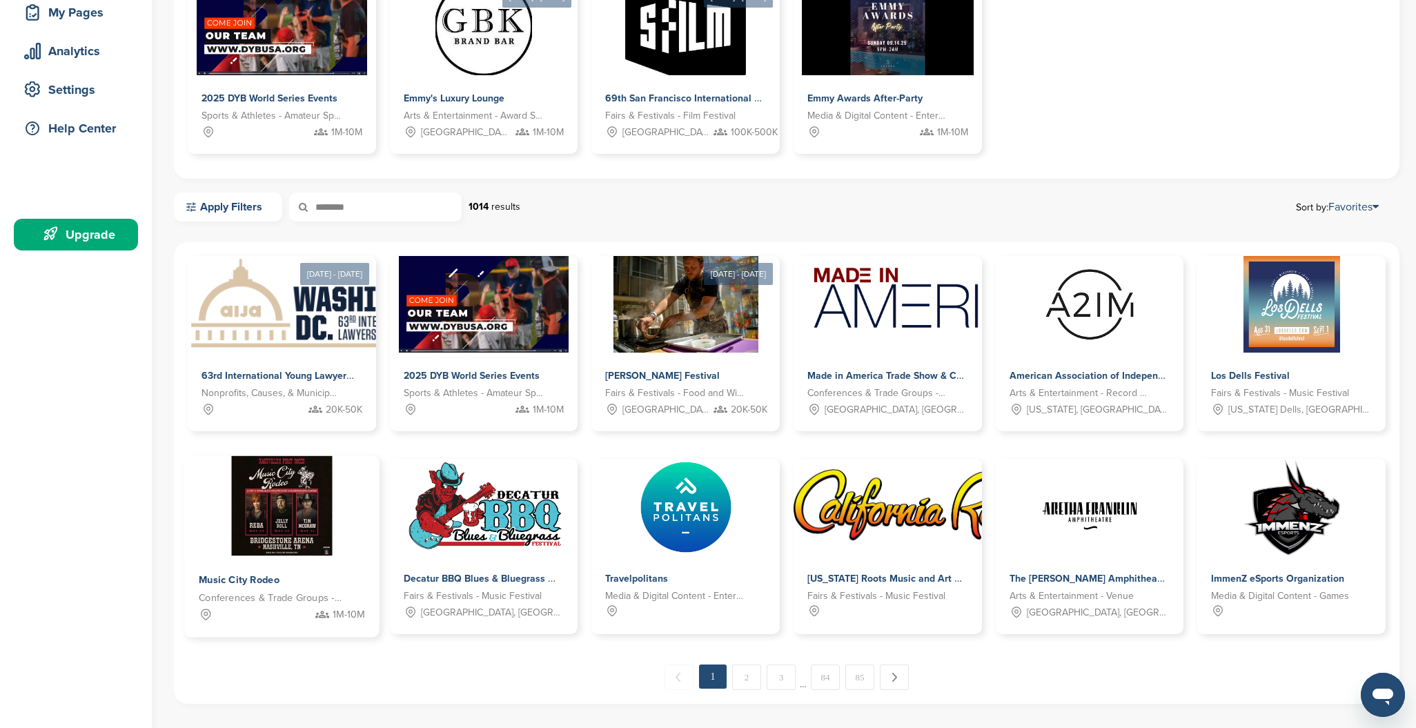
scroll to position [216, 0]
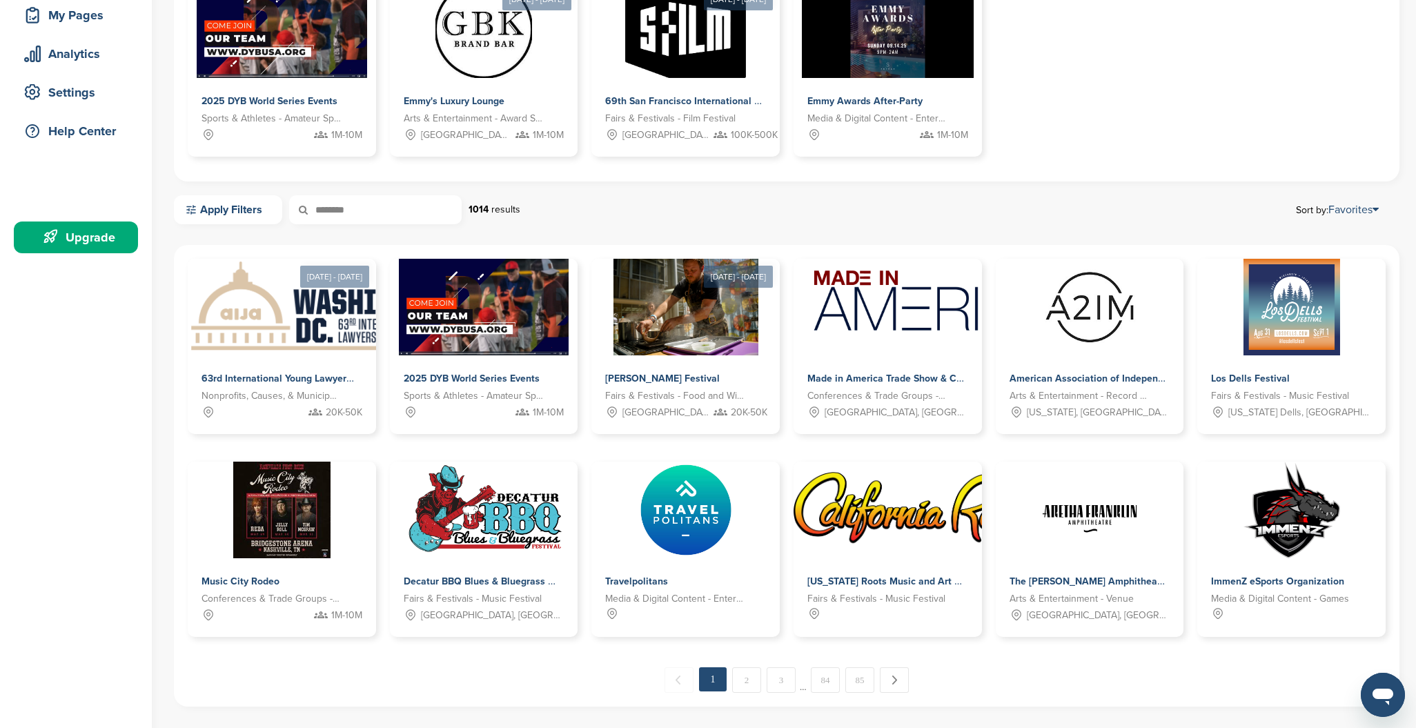
click at [420, 211] on input "********" at bounding box center [375, 209] width 173 height 29
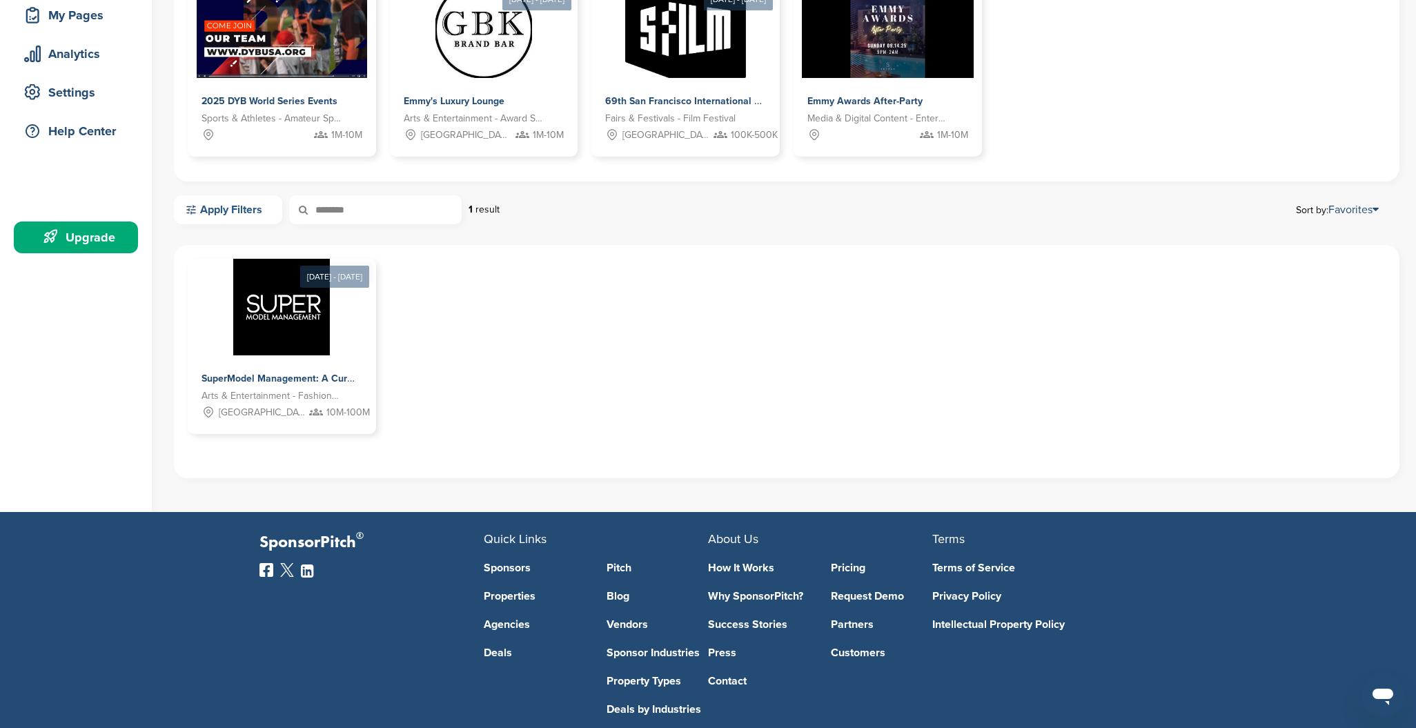
drag, startPoint x: 404, startPoint y: 214, endPoint x: 271, endPoint y: 208, distance: 133.3
click at [271, 208] on div "Apply Filters ******** 1 result" at bounding box center [337, 209] width 326 height 29
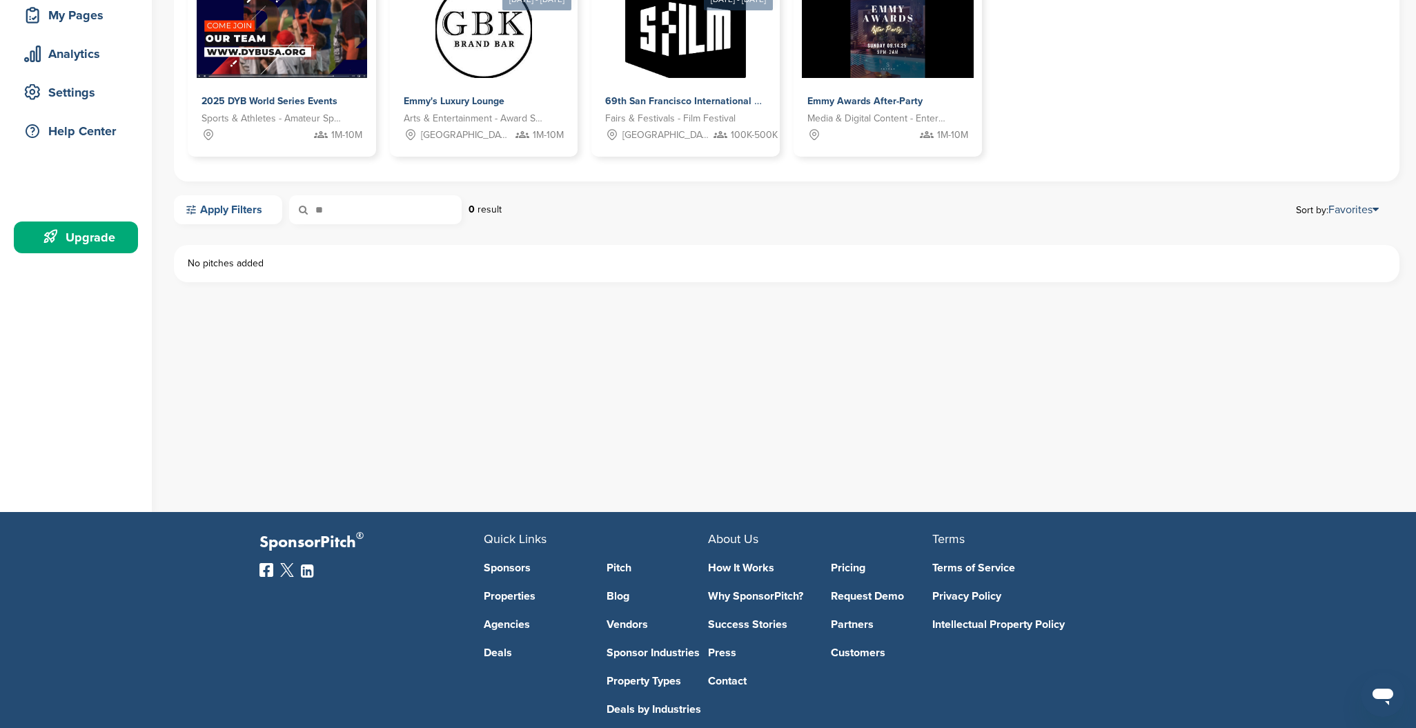
type input "*"
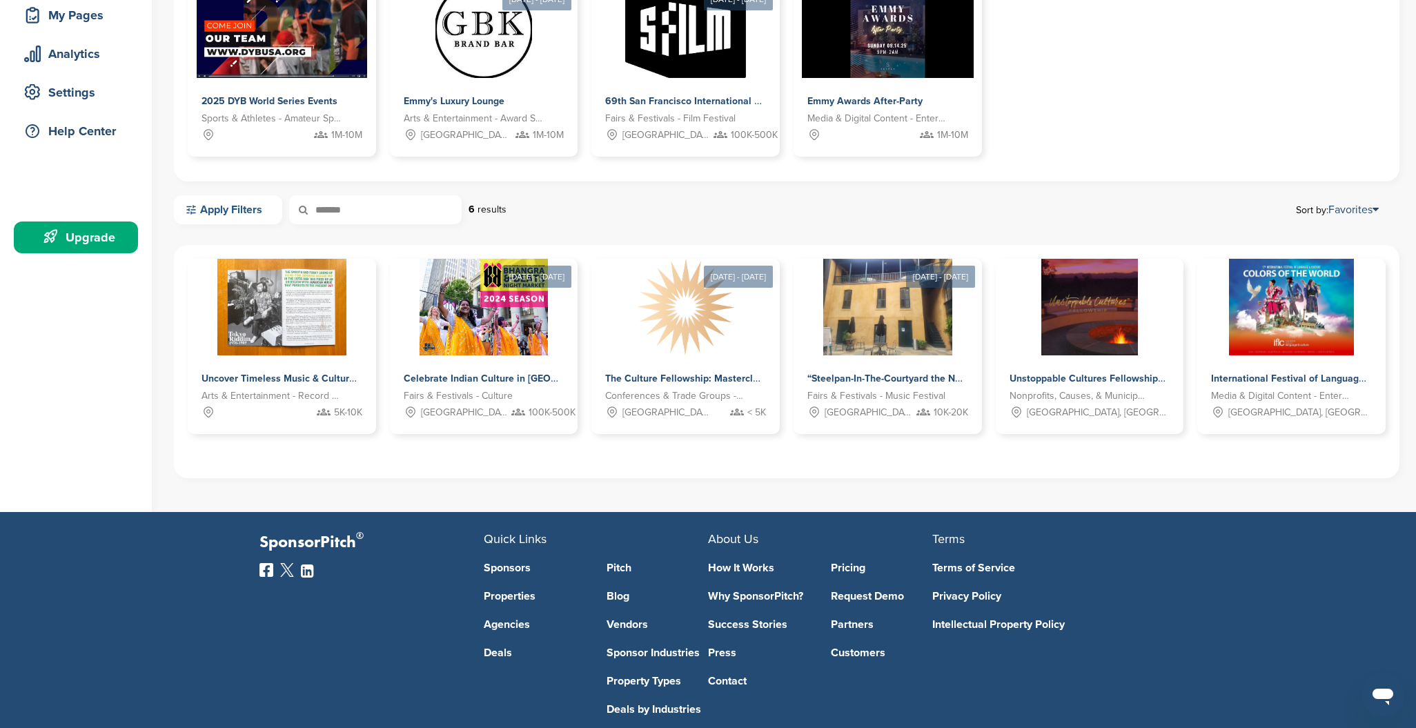
drag, startPoint x: 387, startPoint y: 212, endPoint x: 281, endPoint y: 213, distance: 106.3
click at [281, 213] on div "Apply Filters ******* 6 results" at bounding box center [340, 209] width 333 height 29
type input "******"
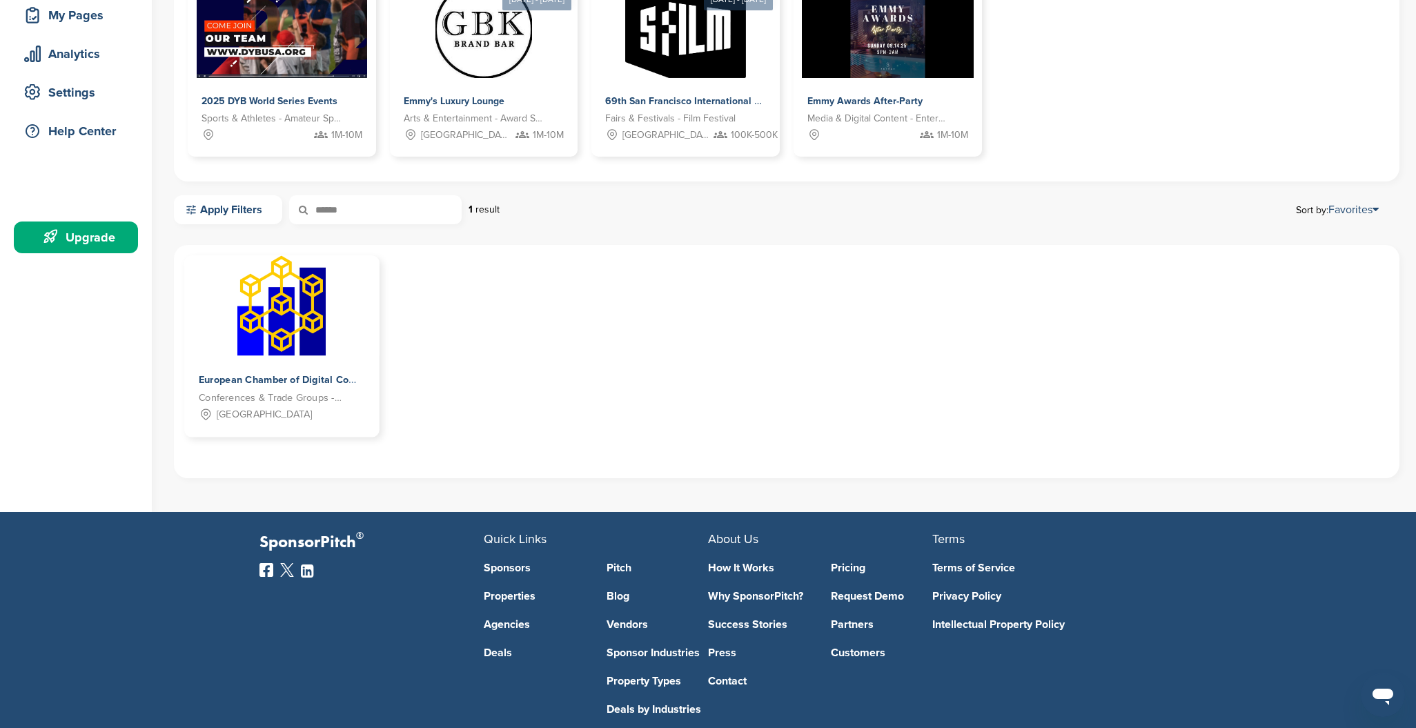
click at [235, 381] on span "European Chamber of Digital Commerce" at bounding box center [292, 380] width 187 height 12
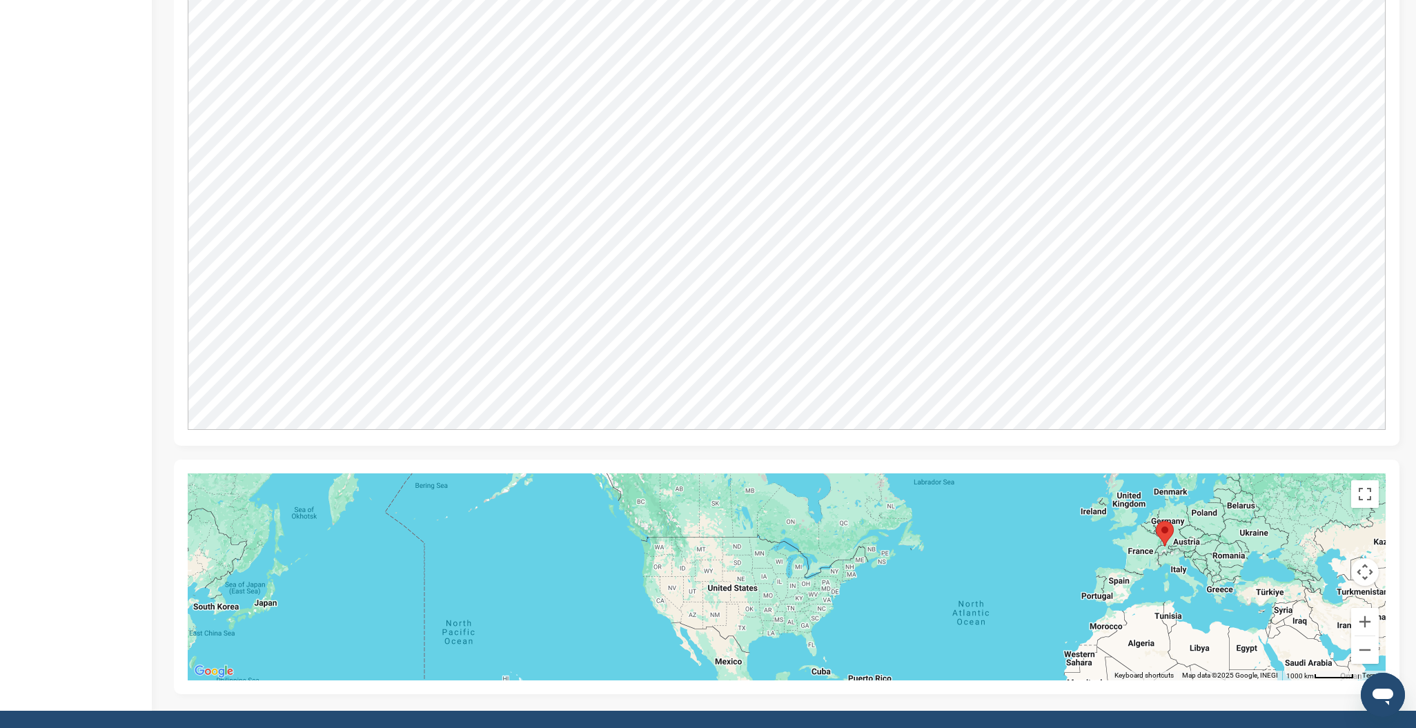
scroll to position [727, 0]
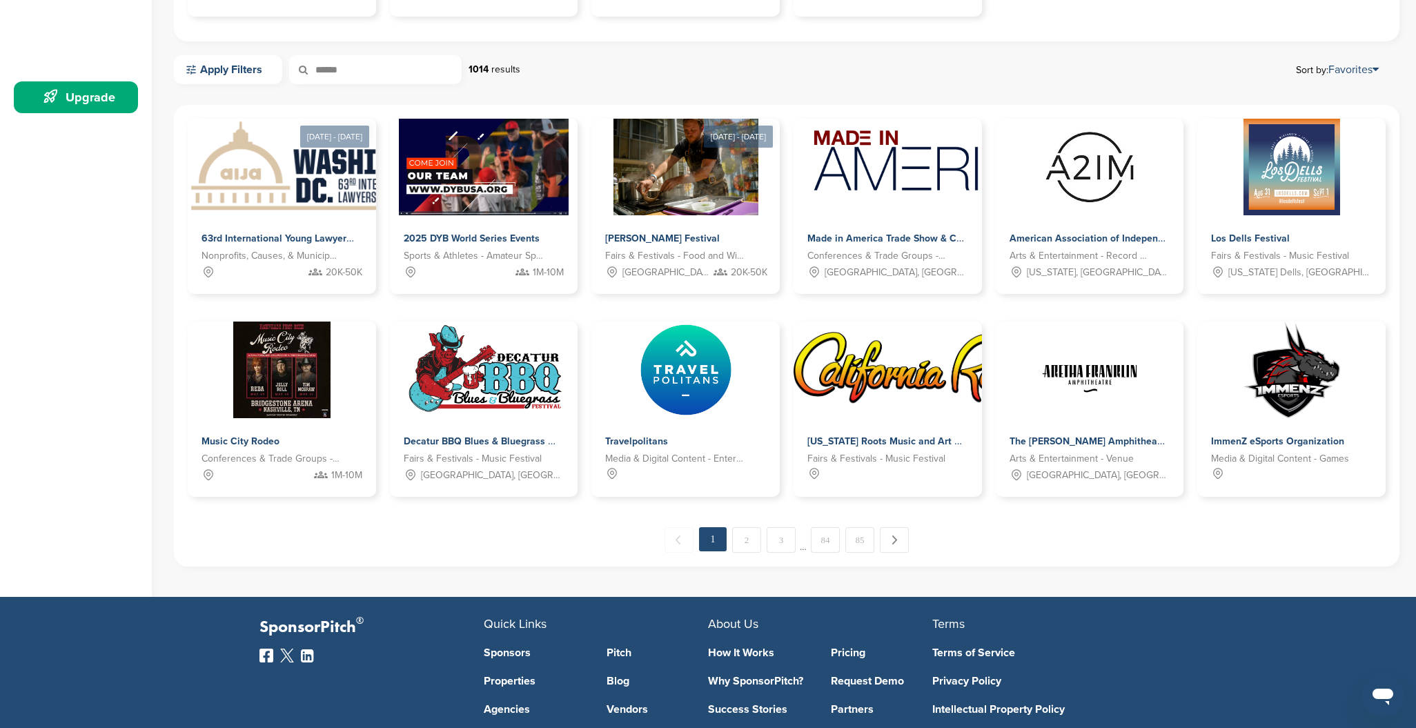
scroll to position [441, 0]
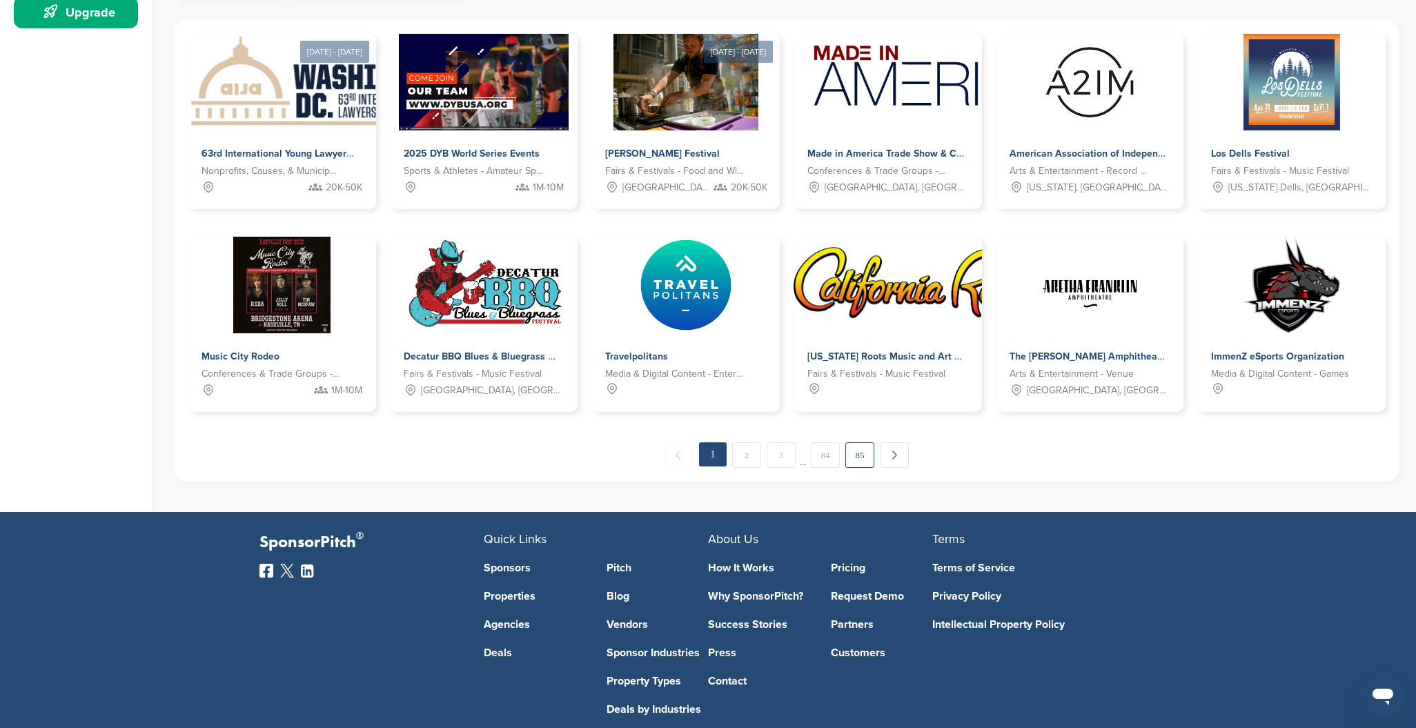
click at [865, 463] on link "85" at bounding box center [860, 455] width 29 height 26
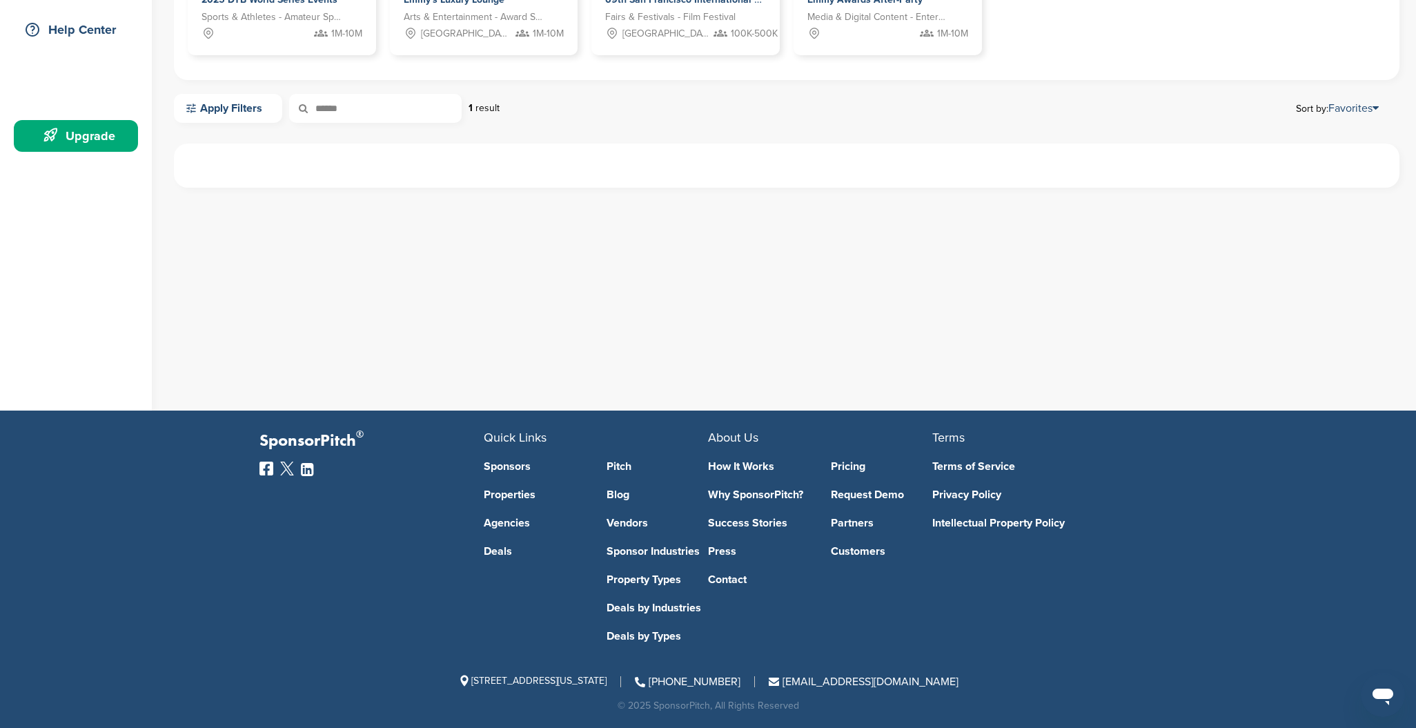
scroll to position [92, 0]
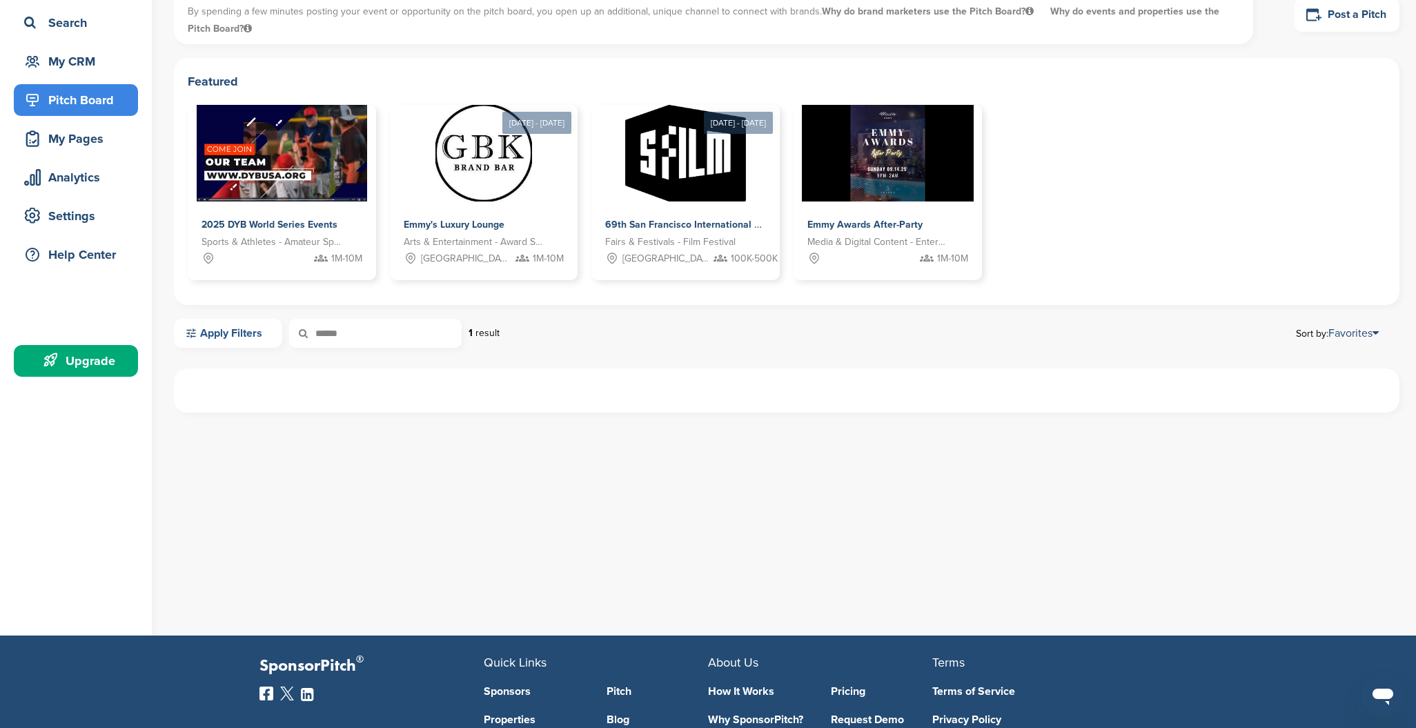
drag, startPoint x: 401, startPoint y: 335, endPoint x: 260, endPoint y: 333, distance: 140.8
click at [260, 333] on div "Apply Filters ****** 1 result" at bounding box center [337, 333] width 326 height 29
type input "*"
type input "*****"
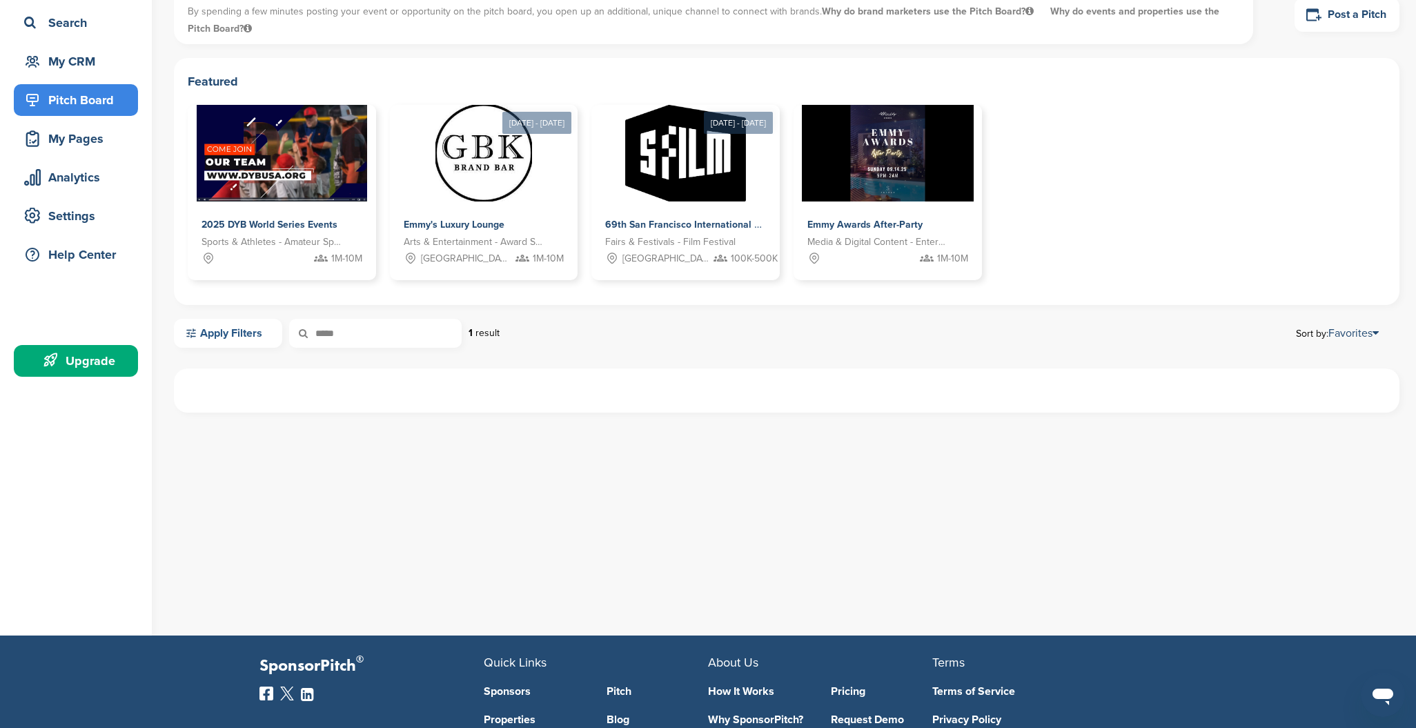
drag, startPoint x: 733, startPoint y: 349, endPoint x: 224, endPoint y: 332, distance: 509.0
click at [224, 332] on link "Apply Filters" at bounding box center [228, 333] width 108 height 29
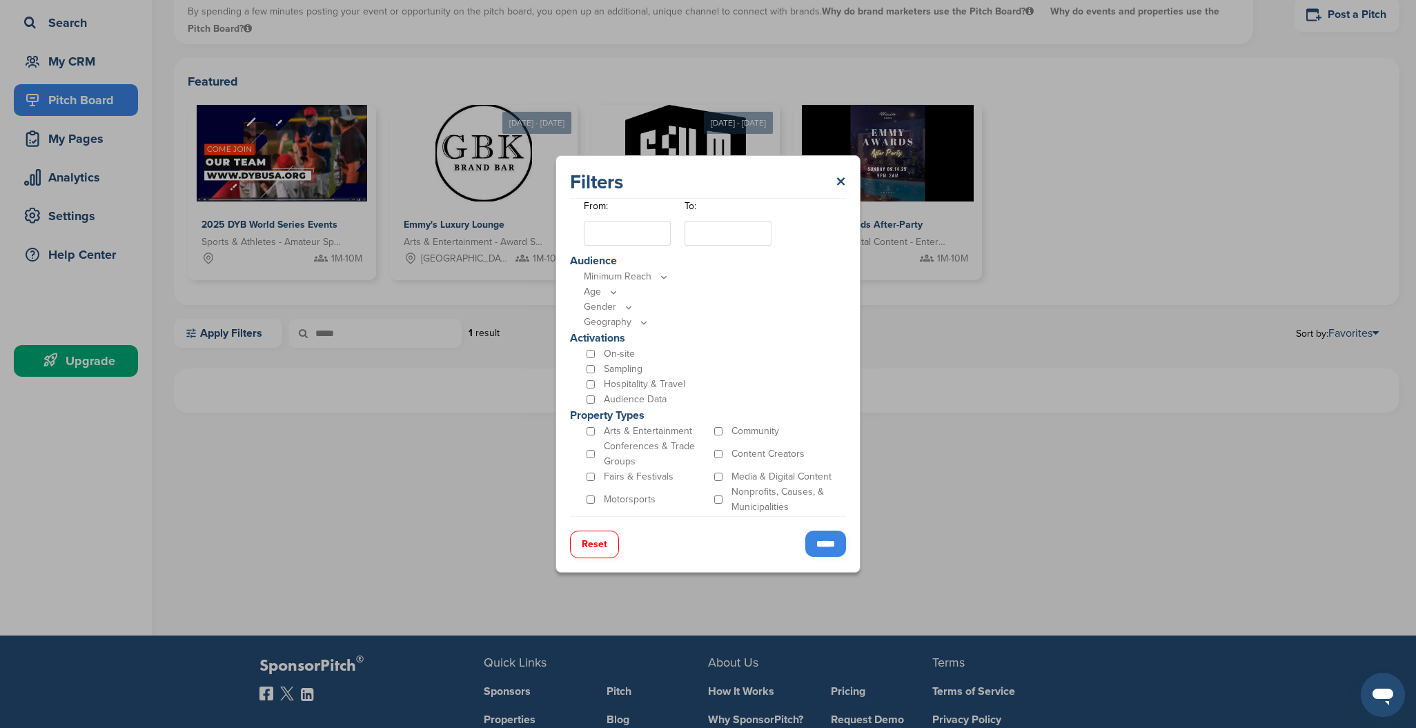
scroll to position [344, 0]
click at [817, 541] on input "*****" at bounding box center [825, 544] width 41 height 26
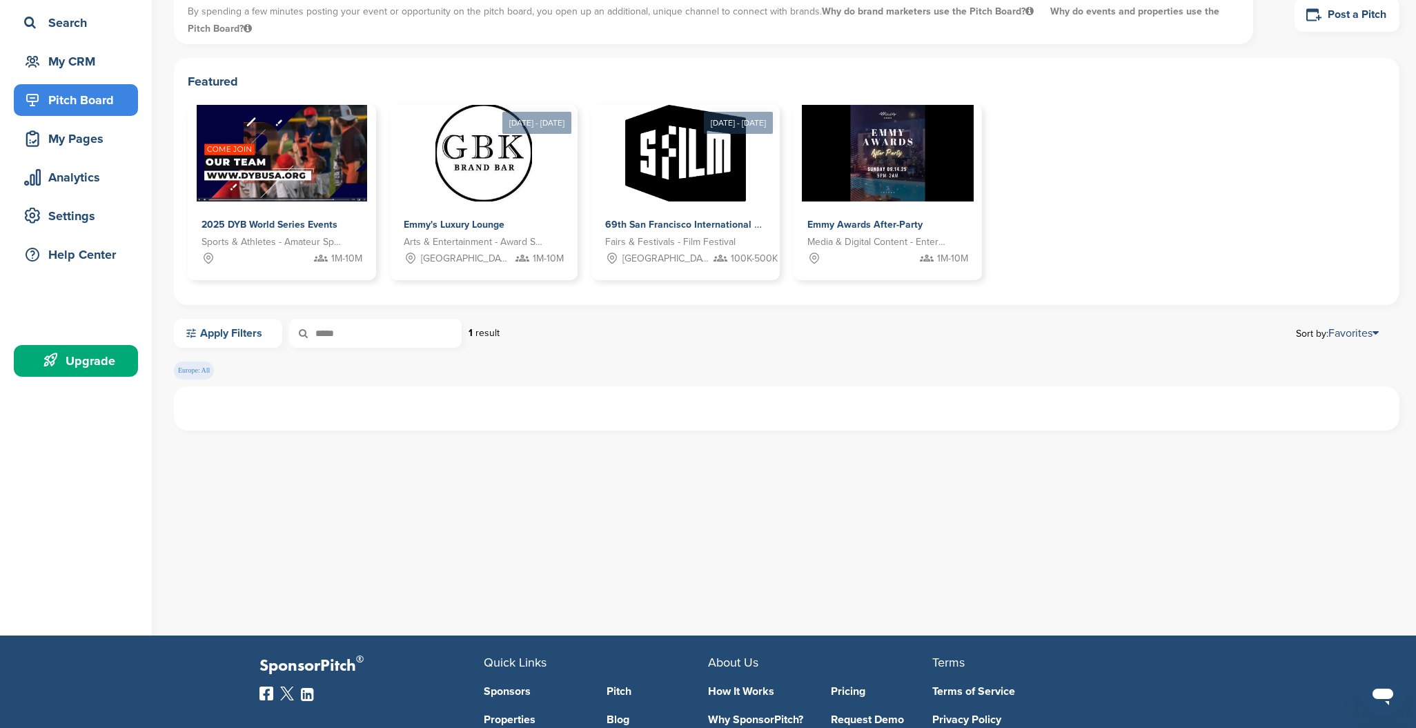
drag, startPoint x: 363, startPoint y: 328, endPoint x: 278, endPoint y: 328, distance: 84.9
click at [278, 328] on div "Apply Filters ***** 1 result" at bounding box center [337, 333] width 326 height 29
click at [701, 347] on div "Apply Filters 1 result Sort by: Favorites" at bounding box center [787, 333] width 1226 height 29
click at [195, 371] on span "Europe: All" at bounding box center [194, 371] width 40 height 18
click at [359, 338] on input "text" at bounding box center [375, 333] width 173 height 29
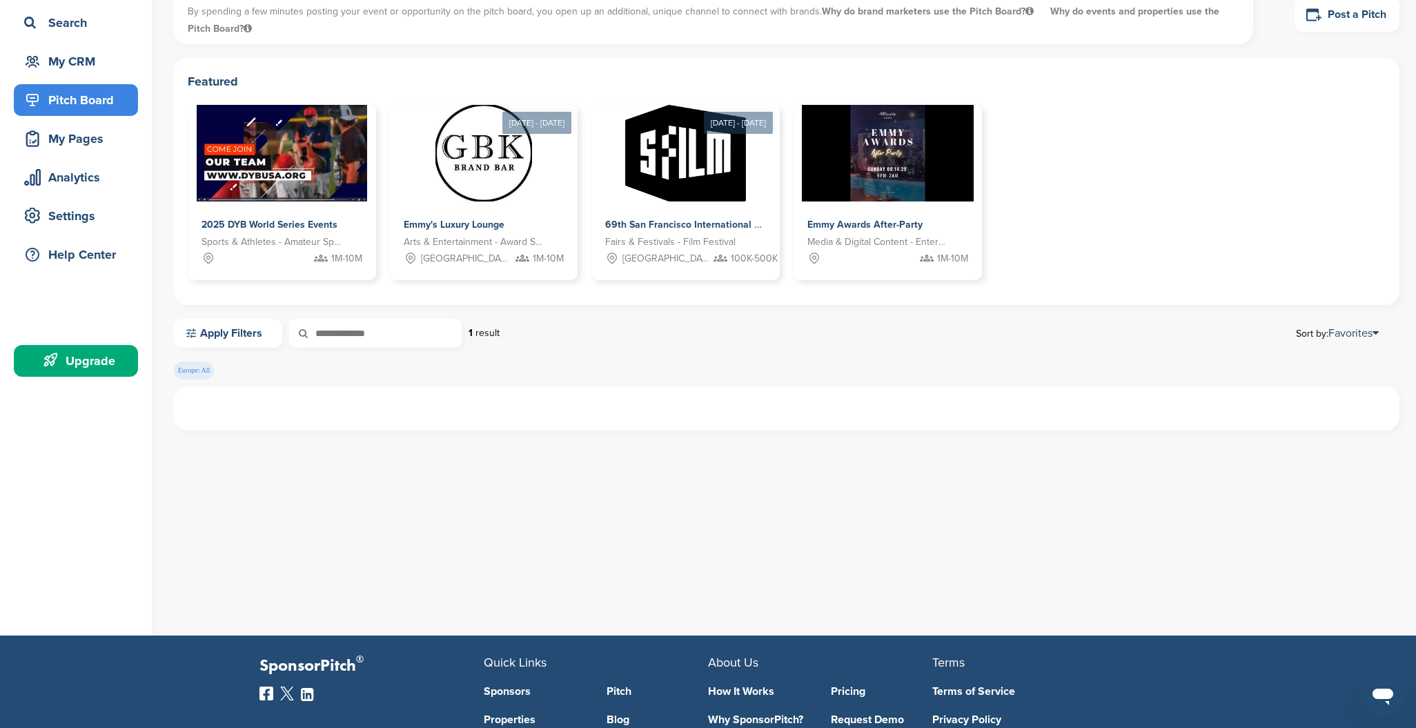
click at [490, 408] on div at bounding box center [787, 409] width 1226 height 44
click at [1342, 334] on link "Favorites" at bounding box center [1354, 333] width 50 height 14
click at [1246, 400] on link "Most Recent" at bounding box center [1296, 398] width 207 height 23
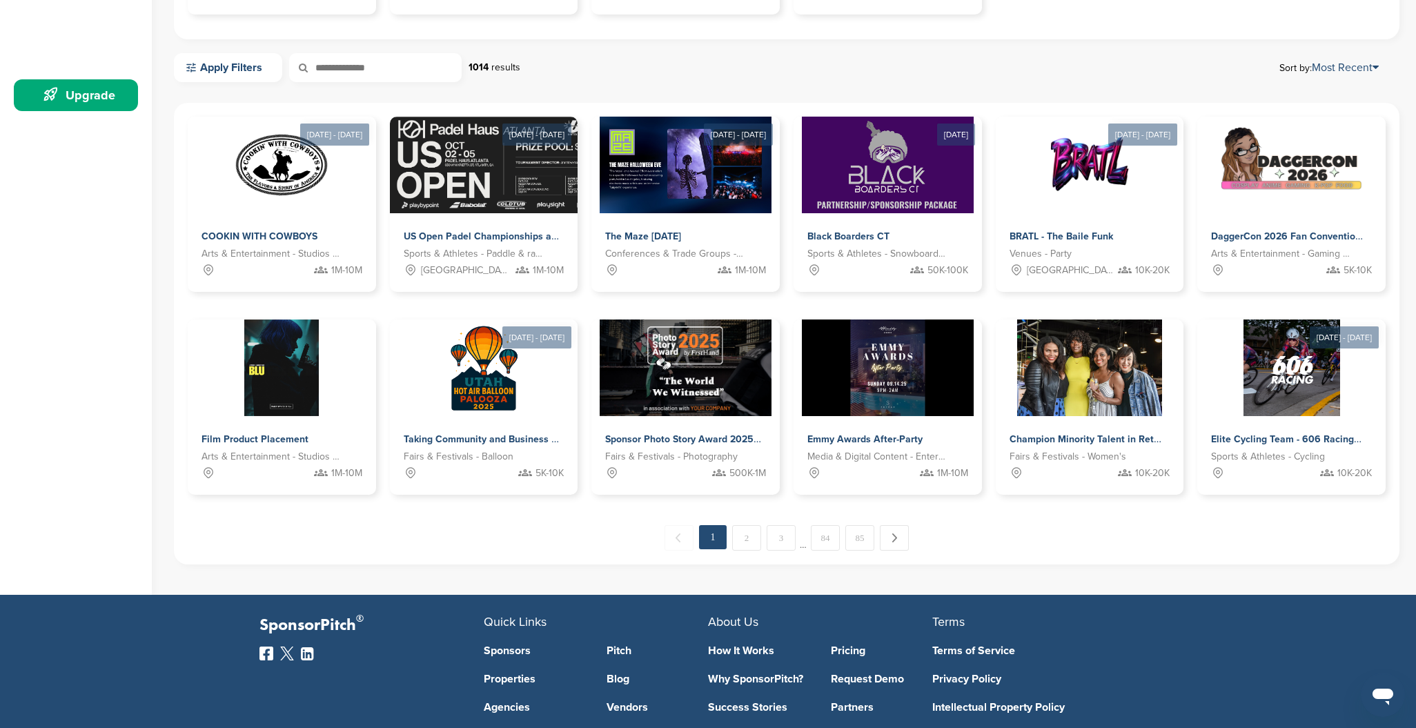
scroll to position [325, 0]
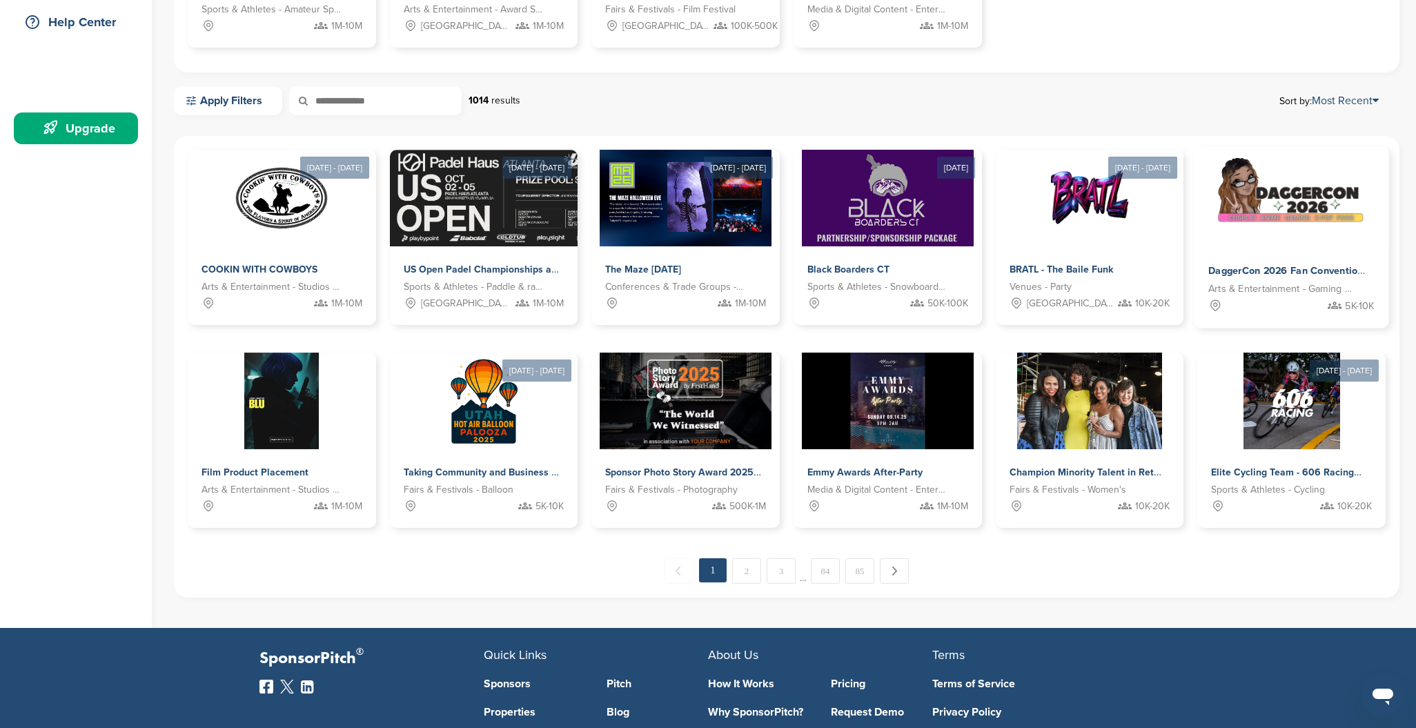
click at [1278, 256] on div "DaggerCon 2026 Fan Convention in [GEOGRAPHIC_DATA], [GEOGRAPHIC_DATA] Arts & En…" at bounding box center [1292, 287] width 195 height 81
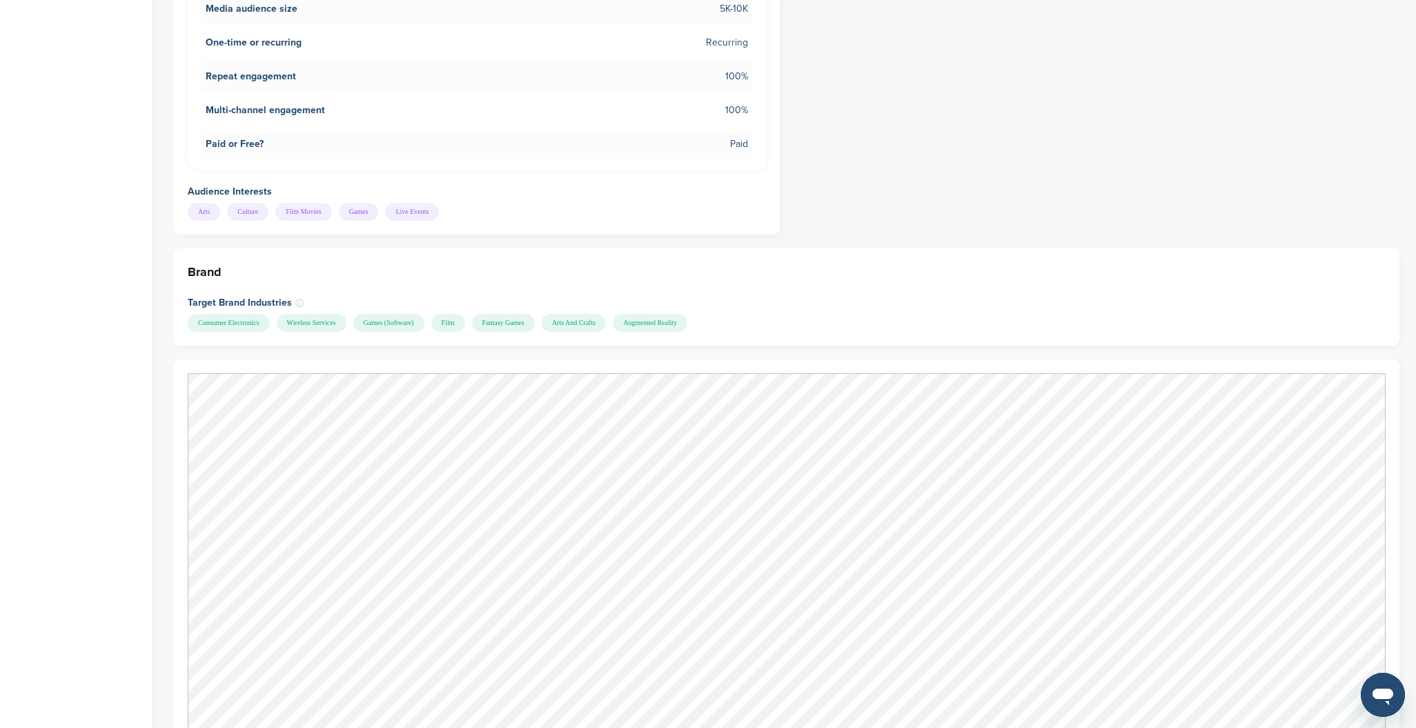
scroll to position [817, 0]
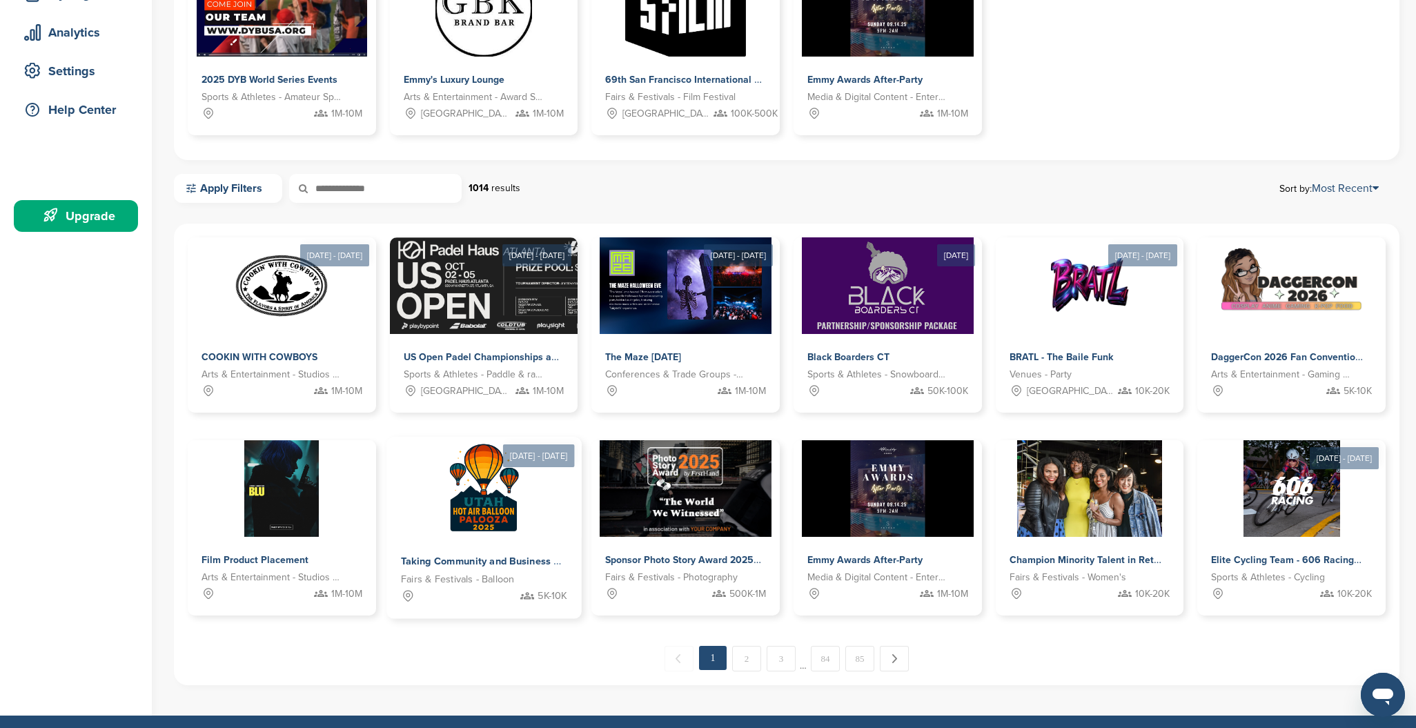
scroll to position [1, 0]
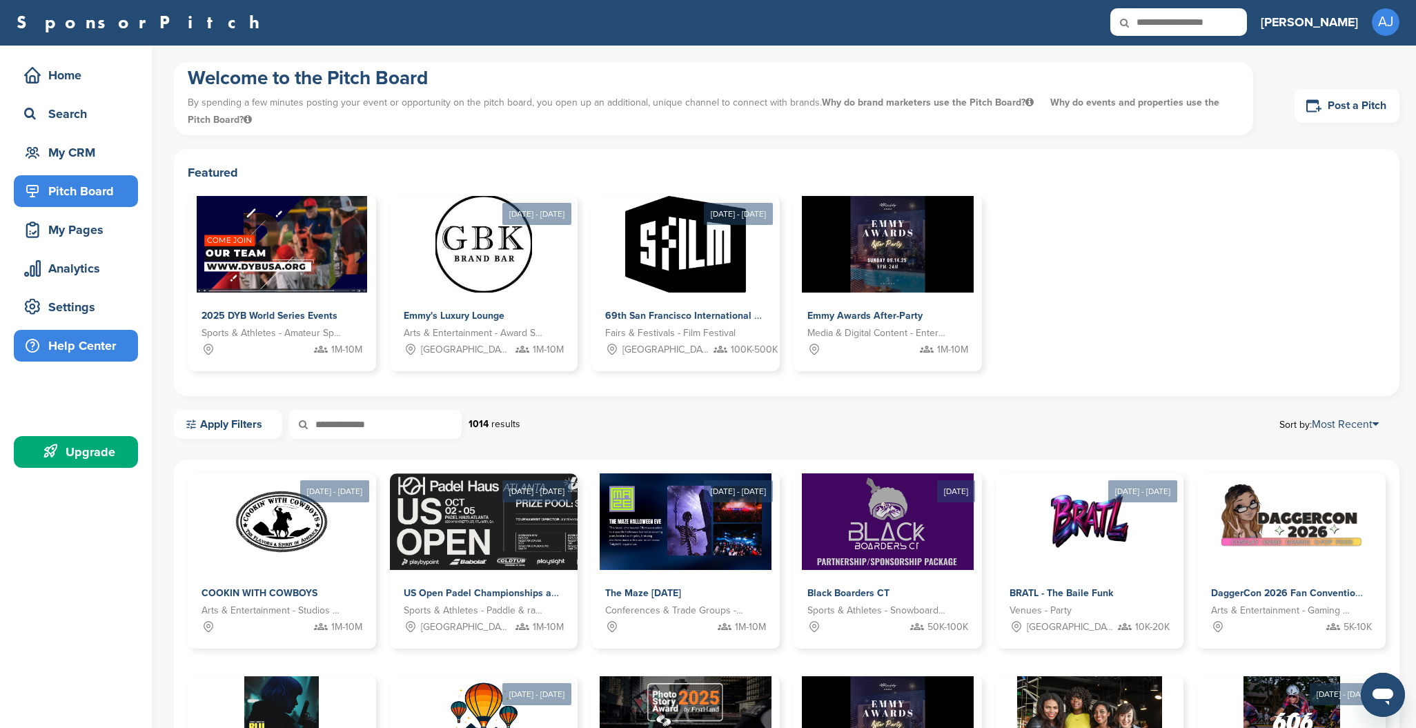
click at [88, 345] on div "Help Center" at bounding box center [79, 345] width 117 height 25
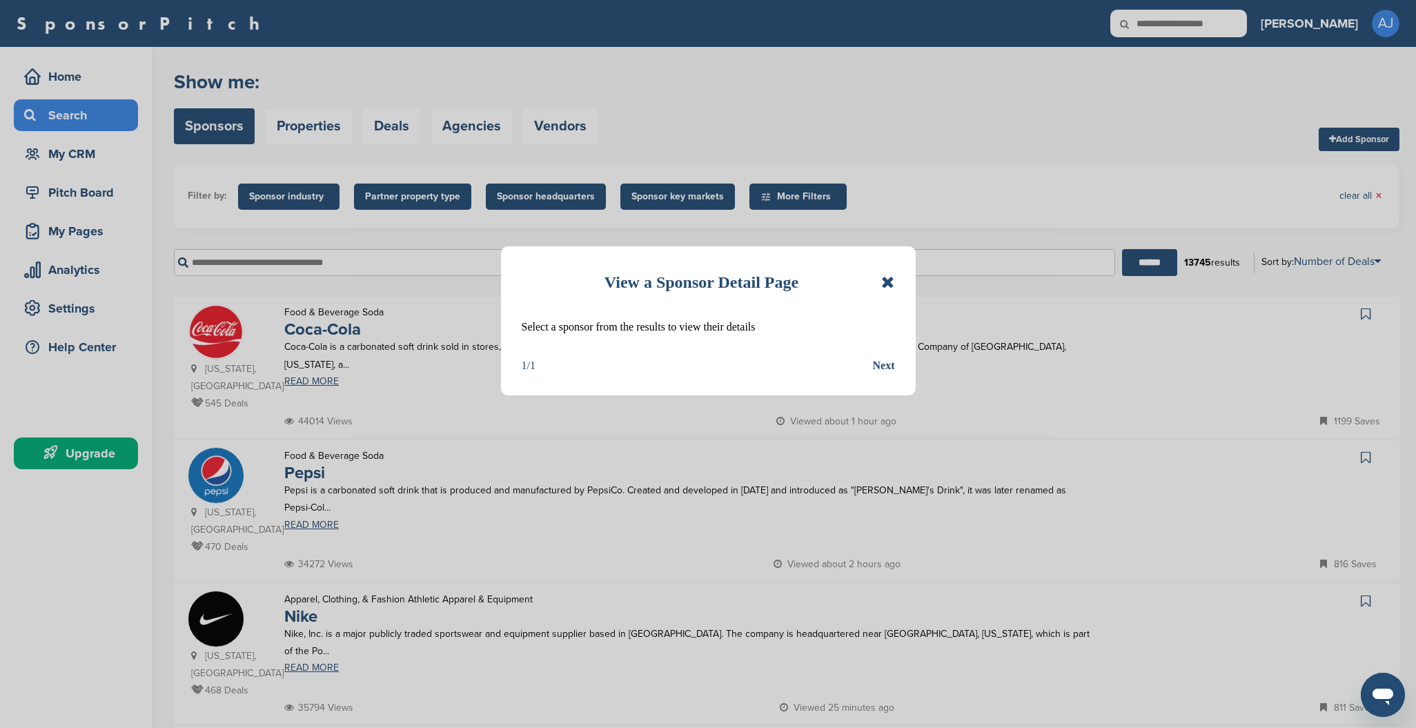
click at [894, 281] on icon at bounding box center [887, 282] width 13 height 17
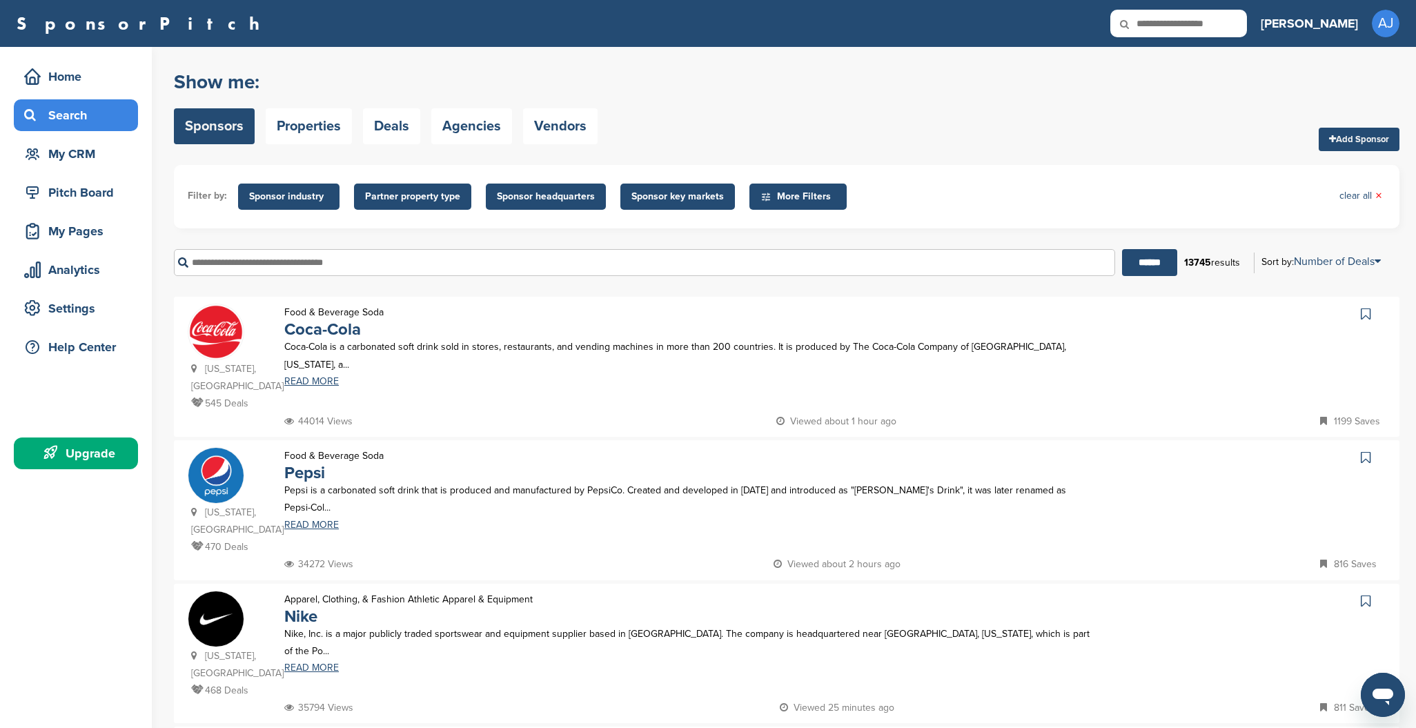
click at [687, 202] on span "Sponsor key markets" at bounding box center [678, 196] width 92 height 15
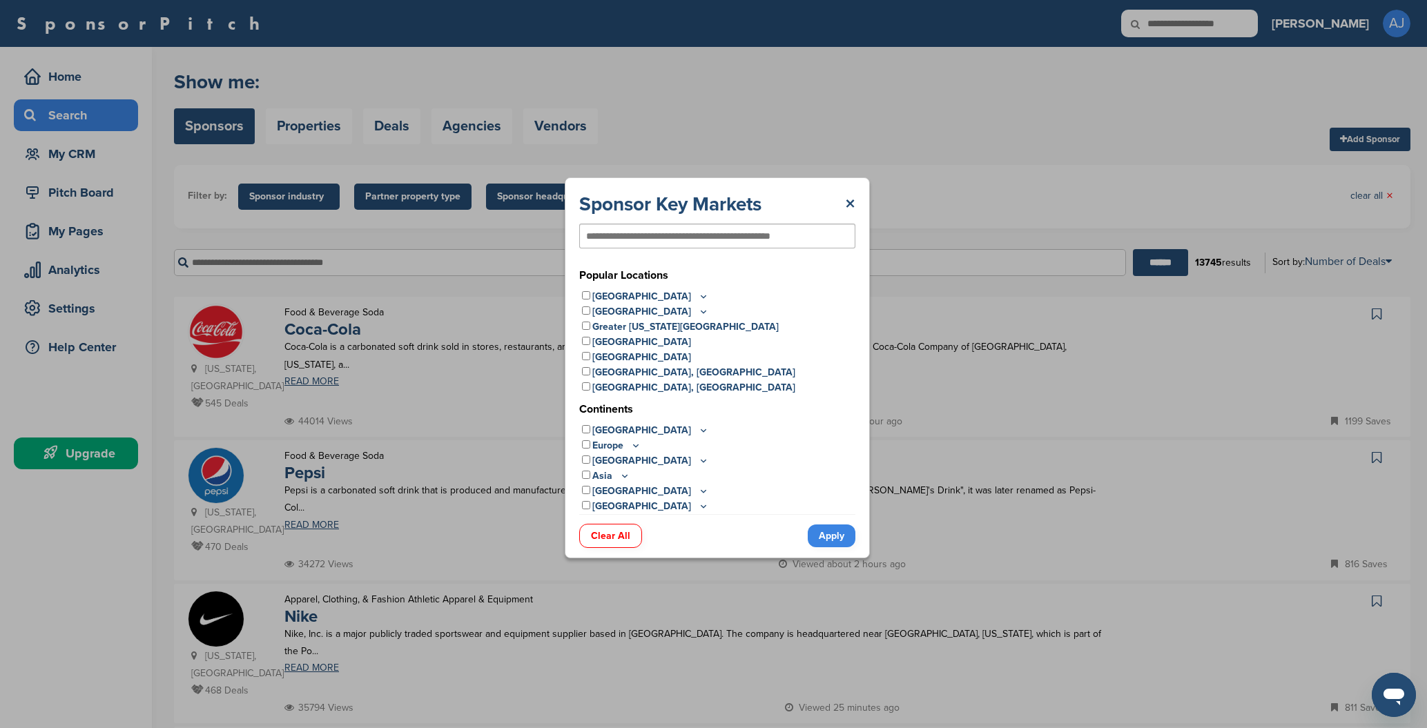
click at [687, 202] on div "Sponsor Key Markets ×" at bounding box center [717, 204] width 276 height 25
click at [853, 201] on link "×" at bounding box center [850, 204] width 10 height 25
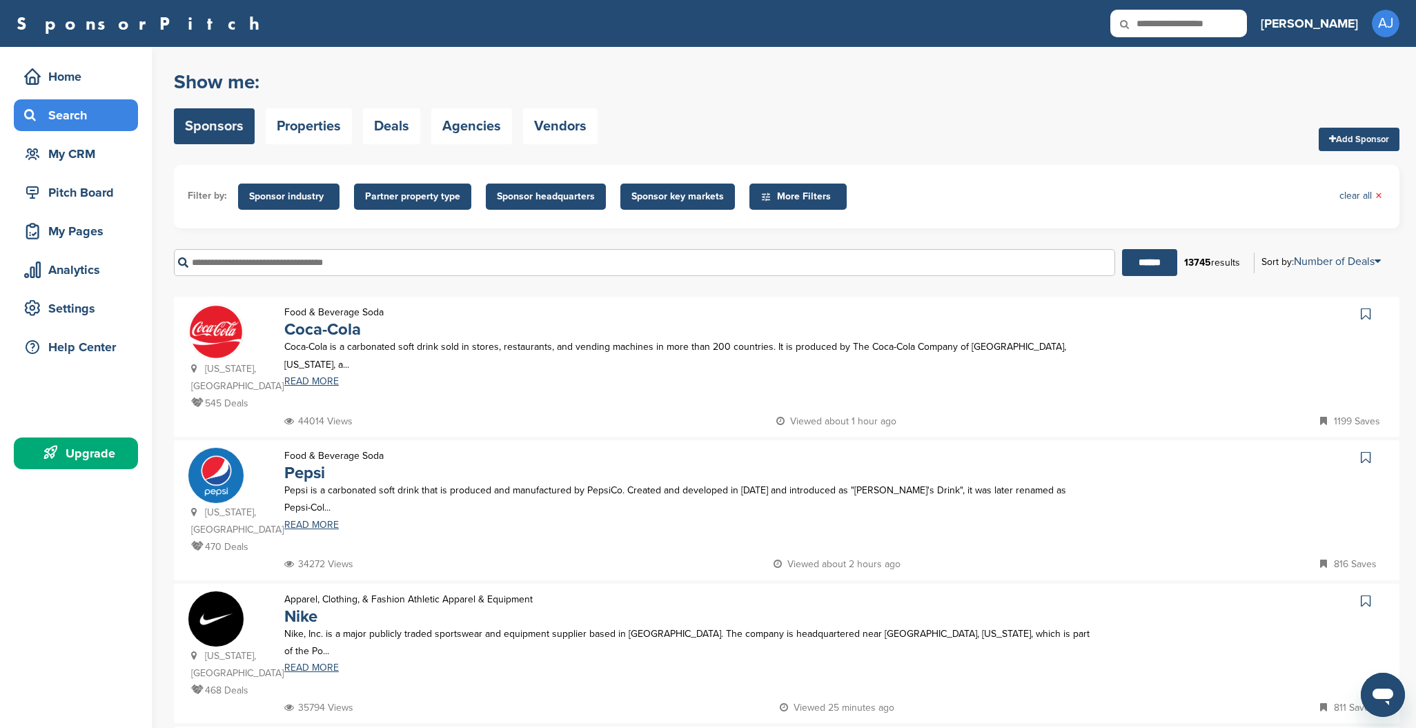
click at [812, 200] on span "More Filters" at bounding box center [800, 196] width 79 height 15
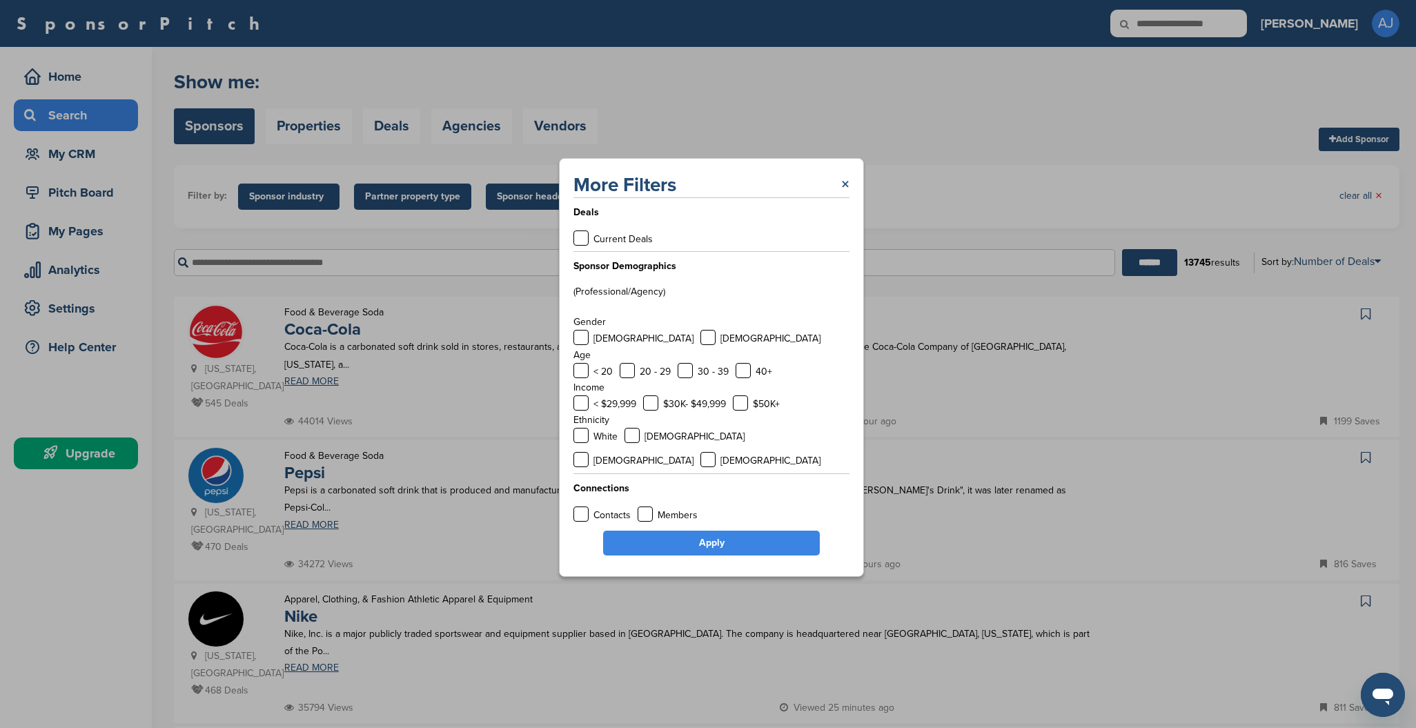
click at [846, 196] on link "×" at bounding box center [845, 185] width 8 height 25
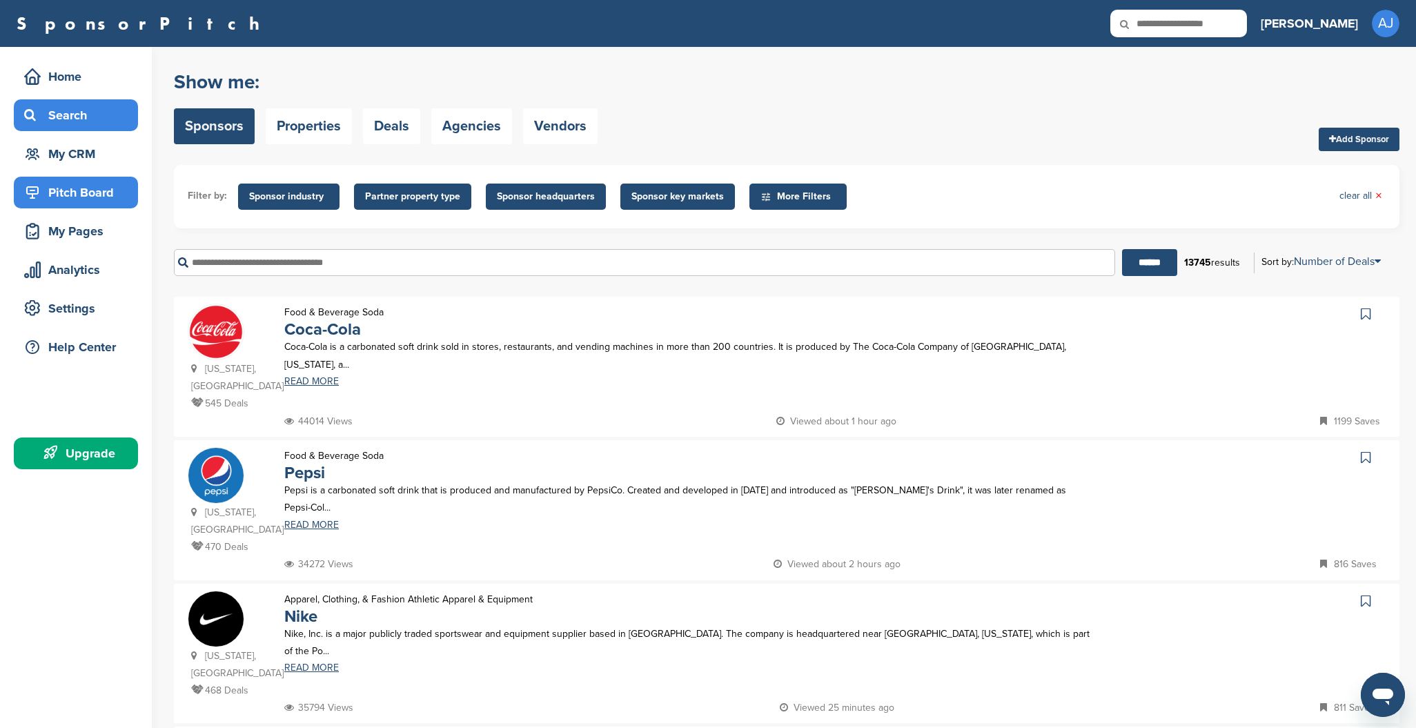
click at [97, 189] on div "Pitch Board" at bounding box center [79, 192] width 117 height 25
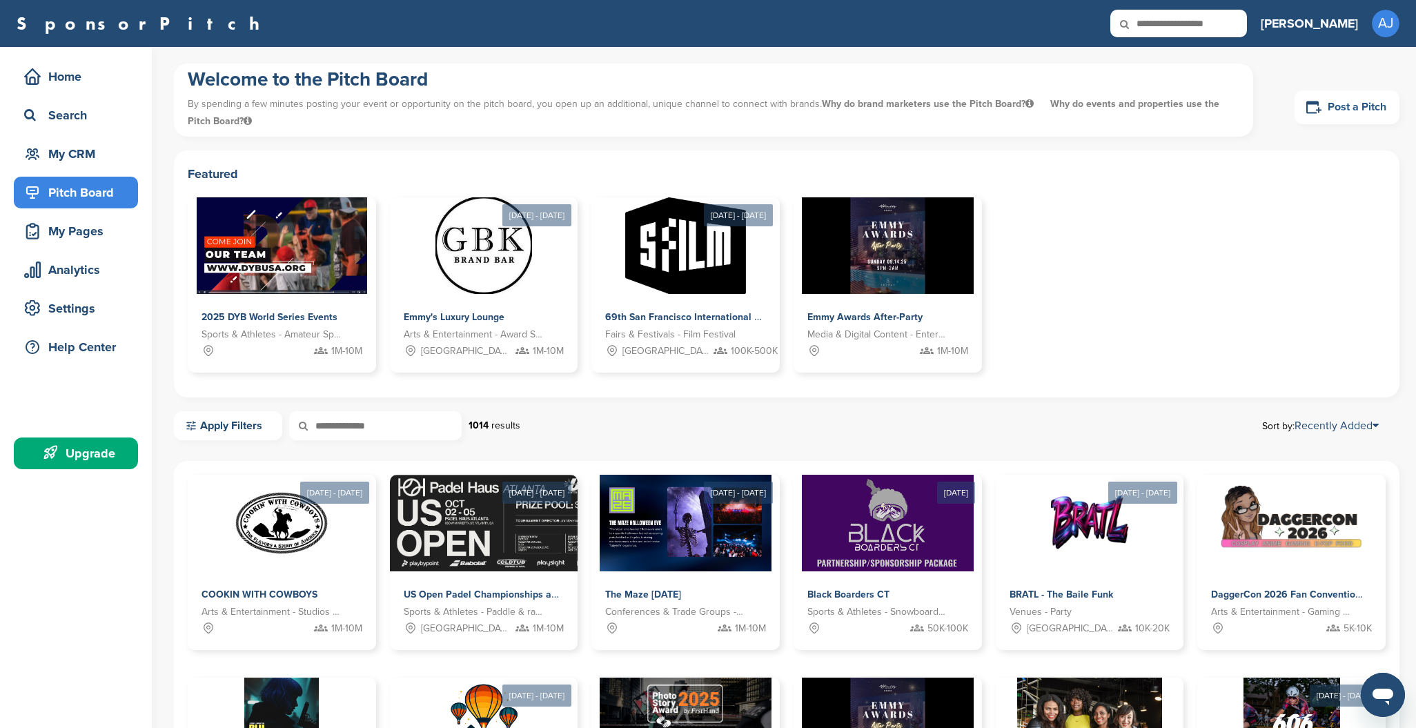
click at [1353, 109] on link "Post a Pitch" at bounding box center [1347, 107] width 105 height 34
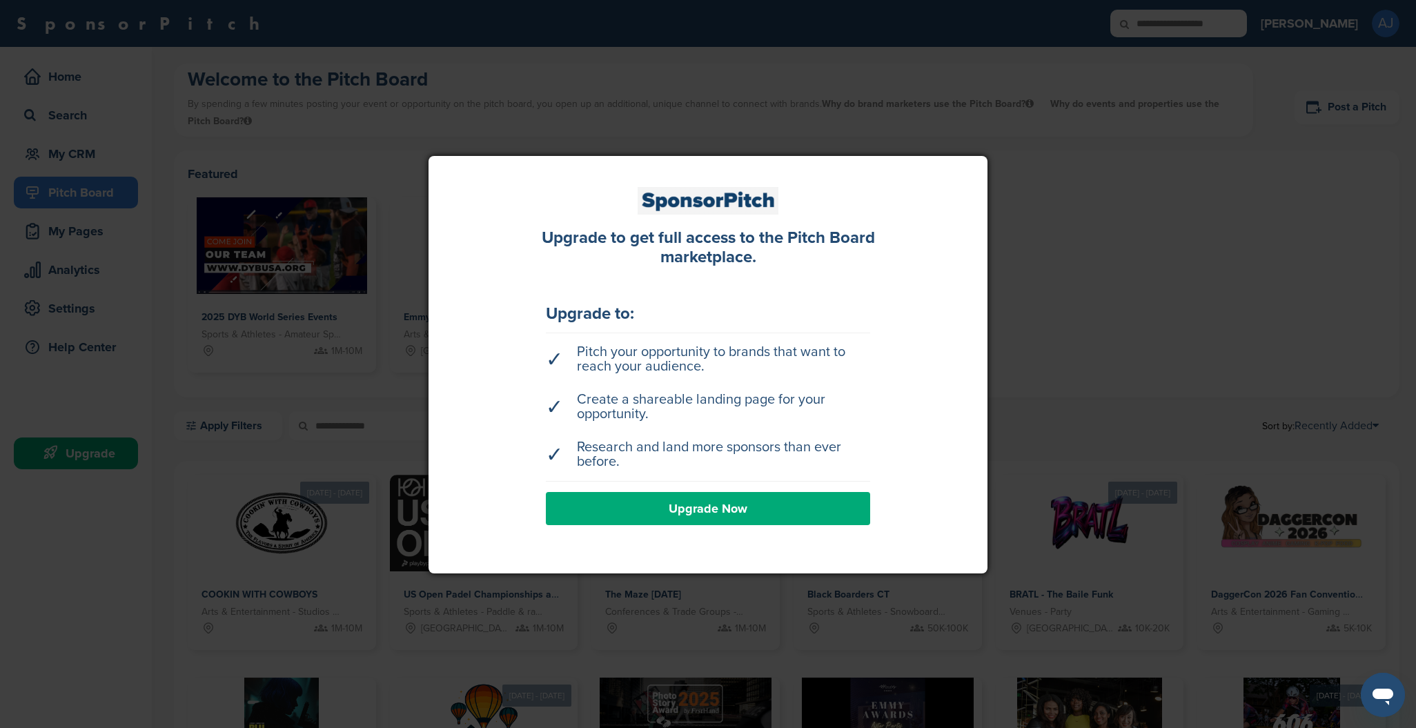
click at [704, 509] on link "Upgrade Now" at bounding box center [708, 508] width 324 height 33
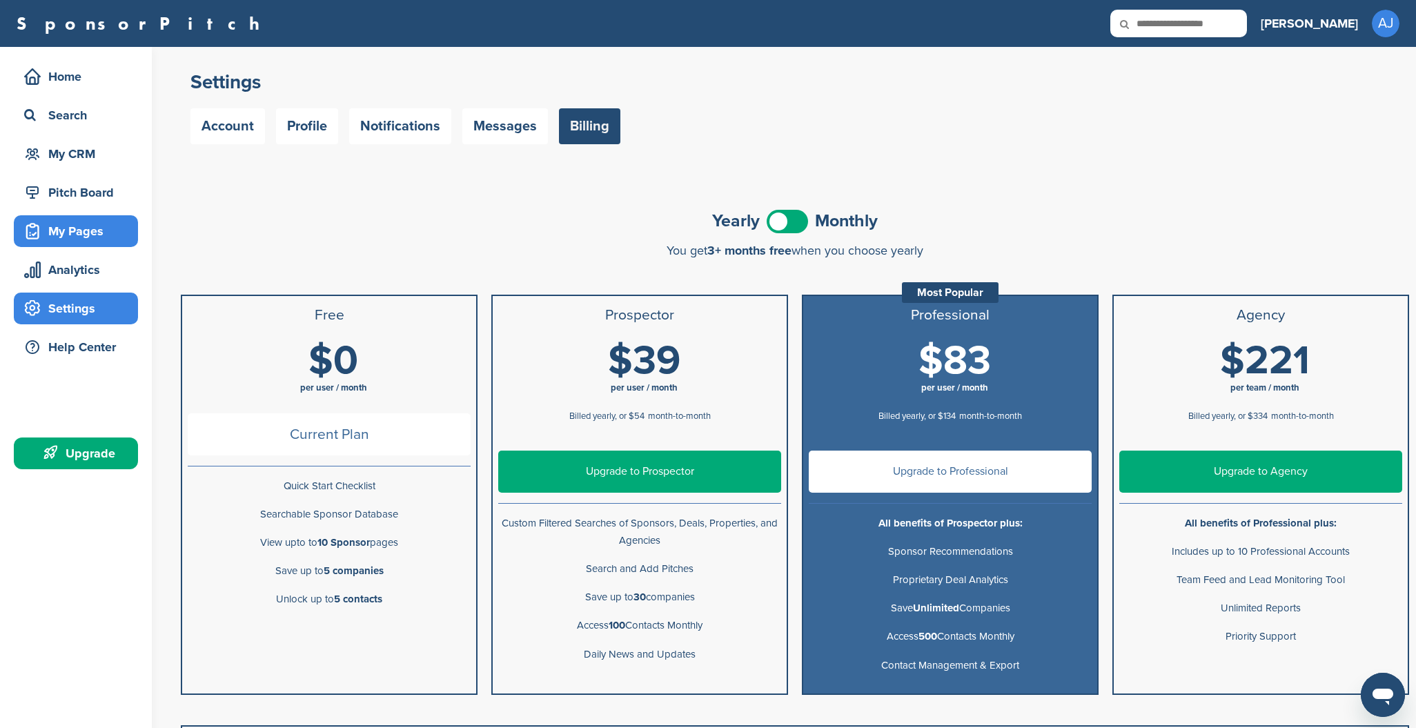
click at [64, 226] on div "My Pages" at bounding box center [79, 231] width 117 height 25
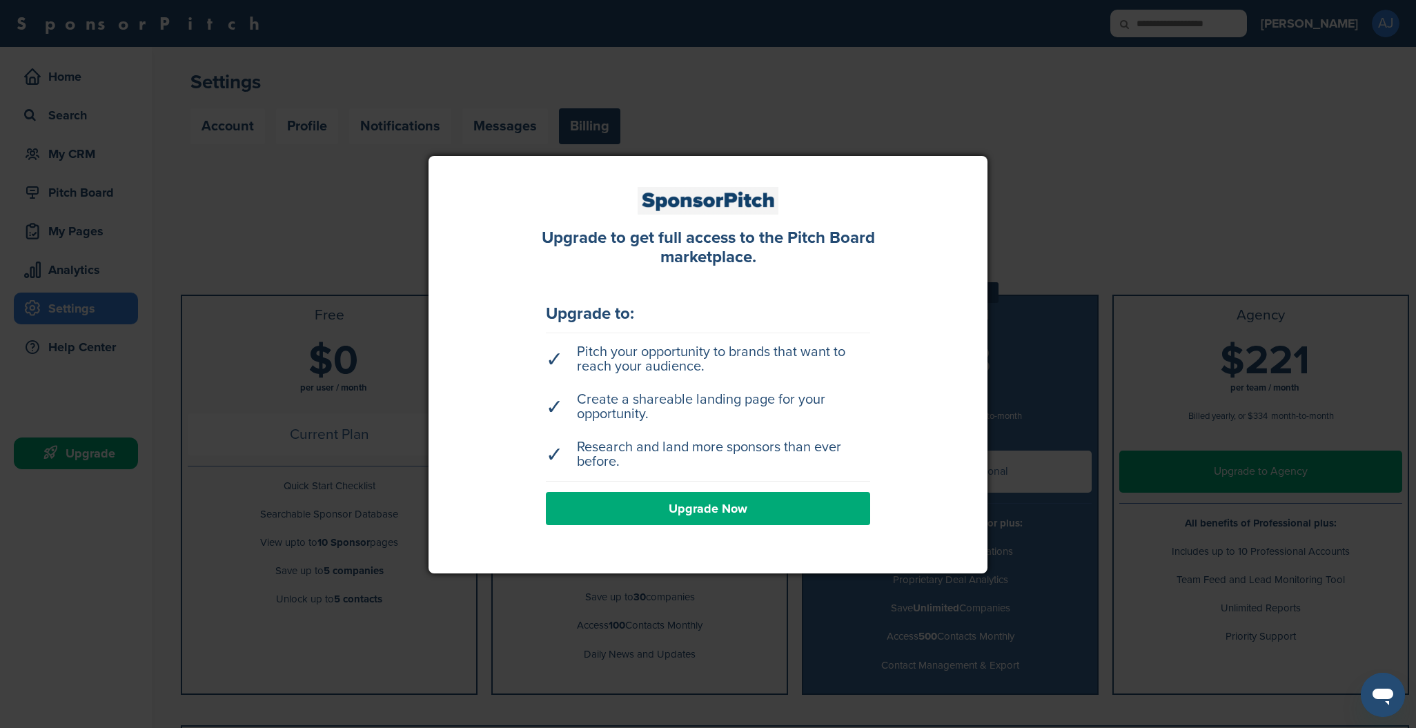
click at [84, 271] on div at bounding box center [708, 364] width 1416 height 728
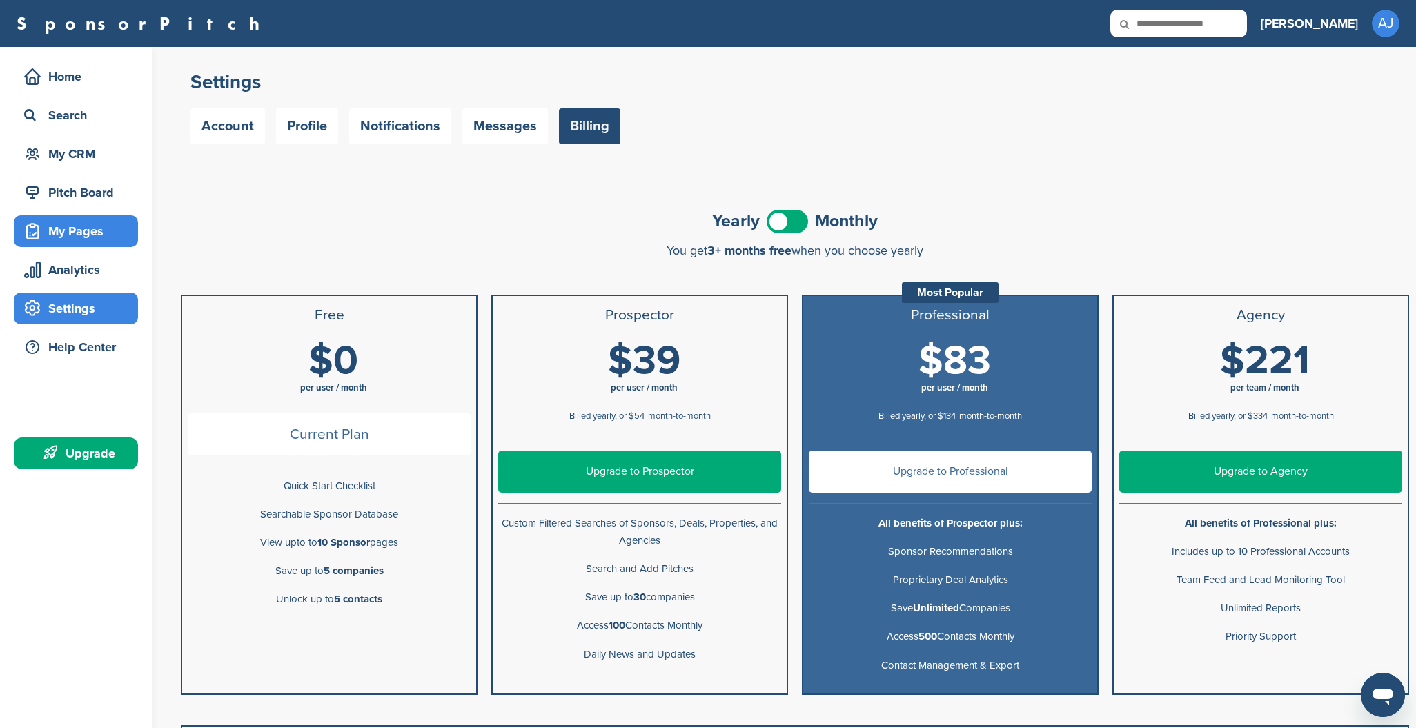
click at [79, 238] on div "My Pages" at bounding box center [79, 231] width 117 height 25
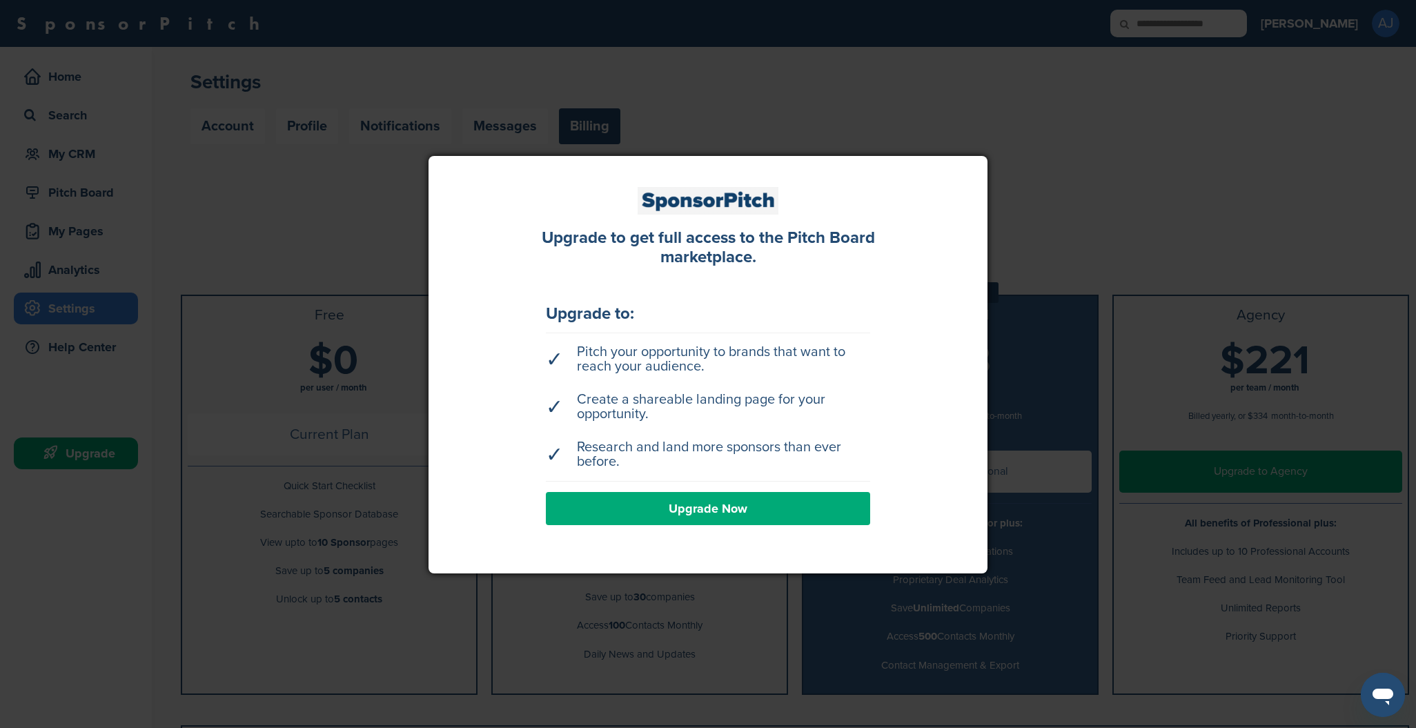
click at [99, 202] on div at bounding box center [708, 364] width 1416 height 728
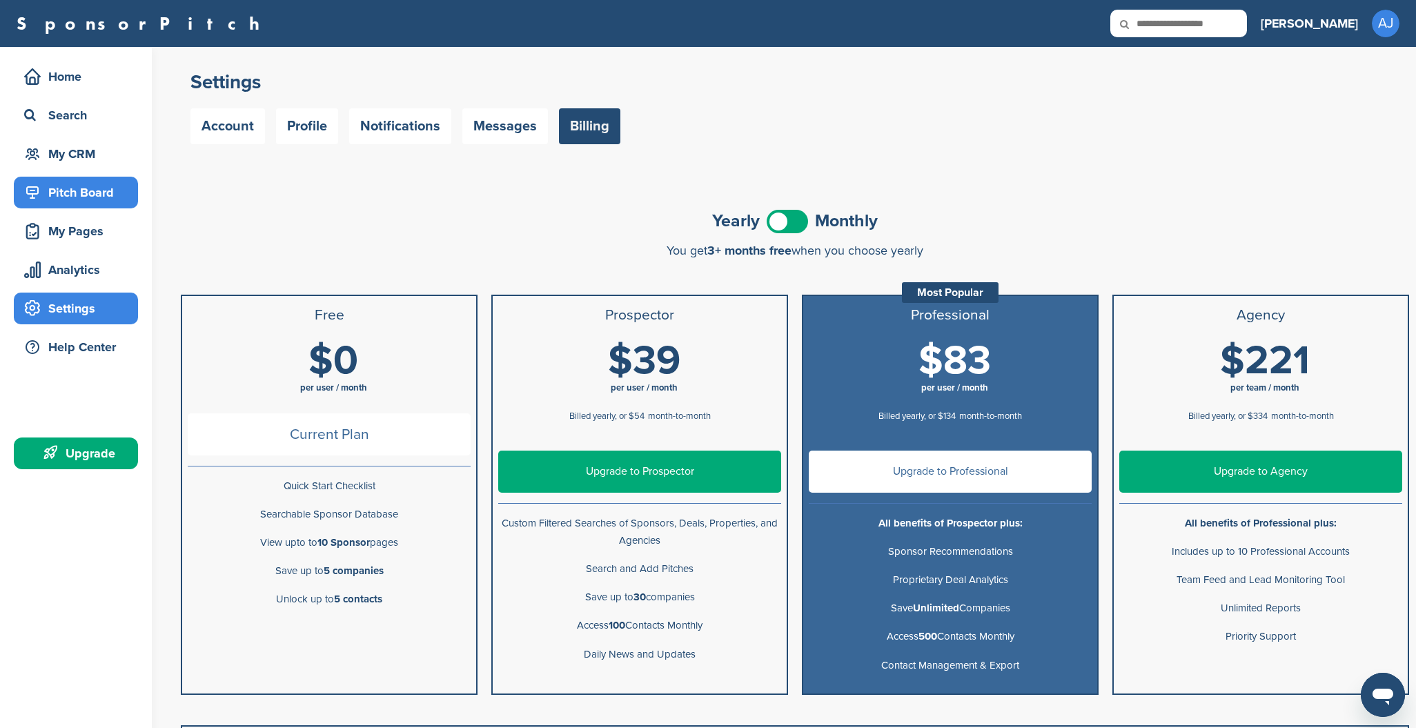
click at [98, 197] on div "Pitch Board" at bounding box center [79, 192] width 117 height 25
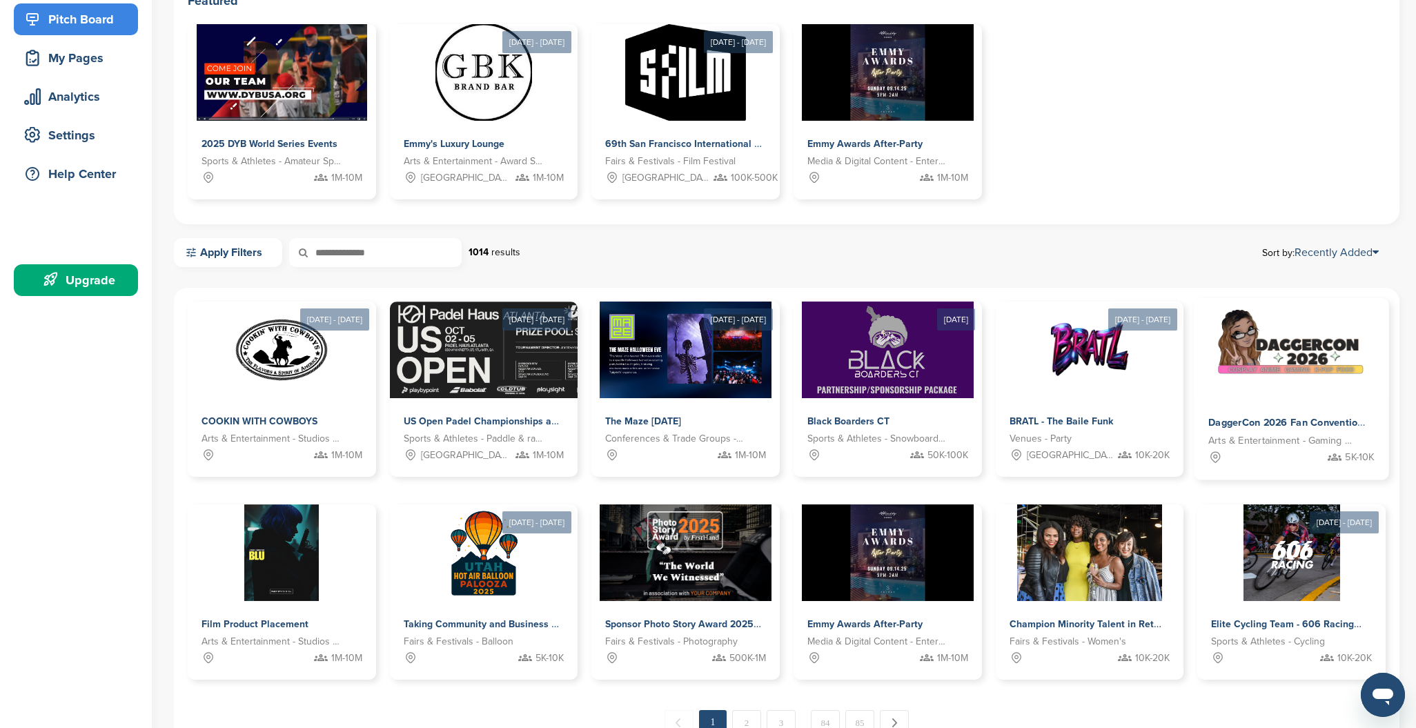
scroll to position [234, 0]
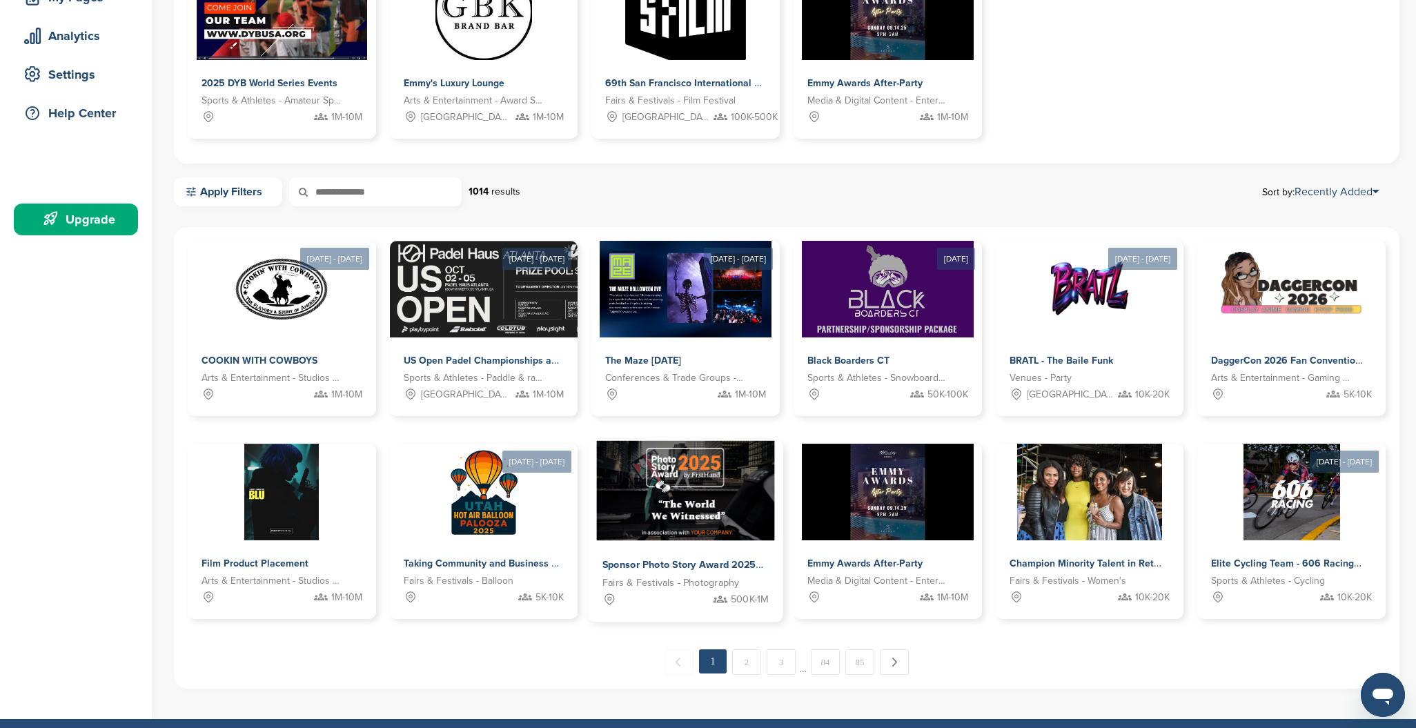
click at [725, 490] on img at bounding box center [686, 491] width 178 height 100
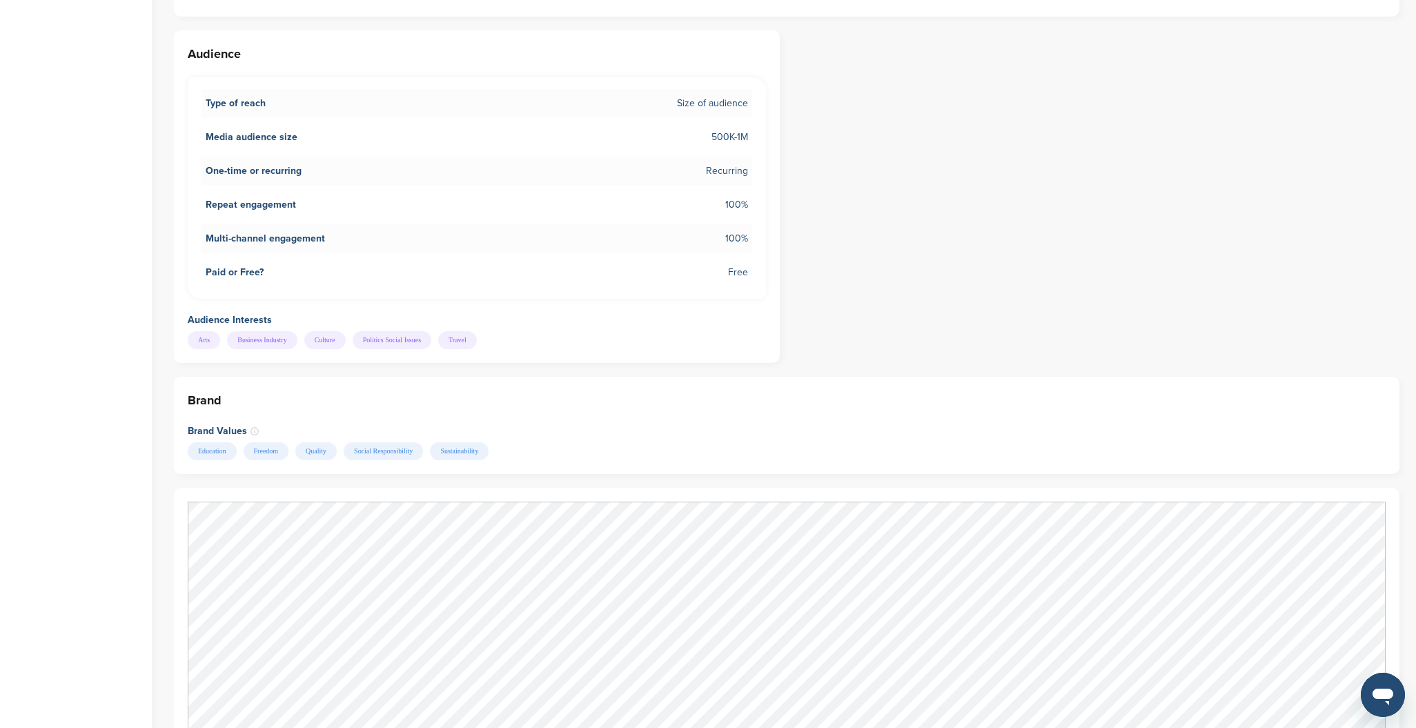
scroll to position [1178, 0]
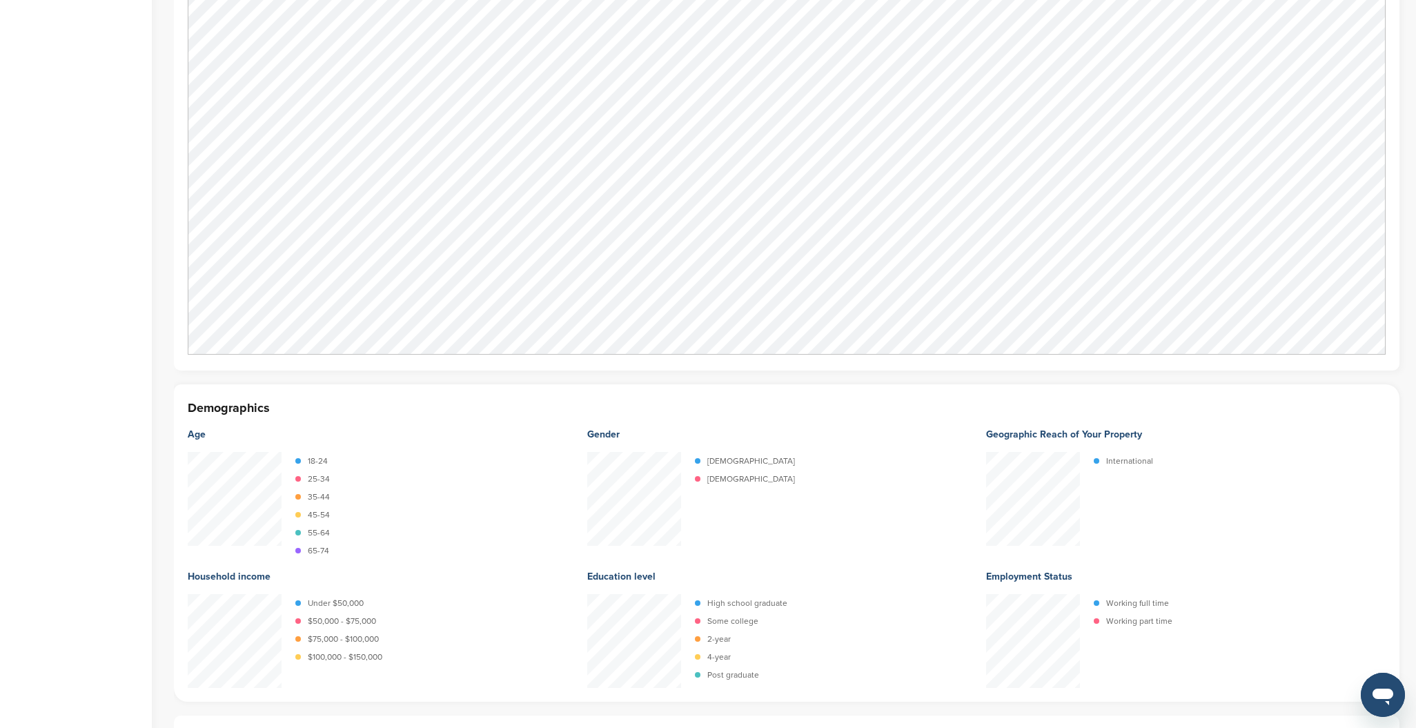
scroll to position [1254, 0]
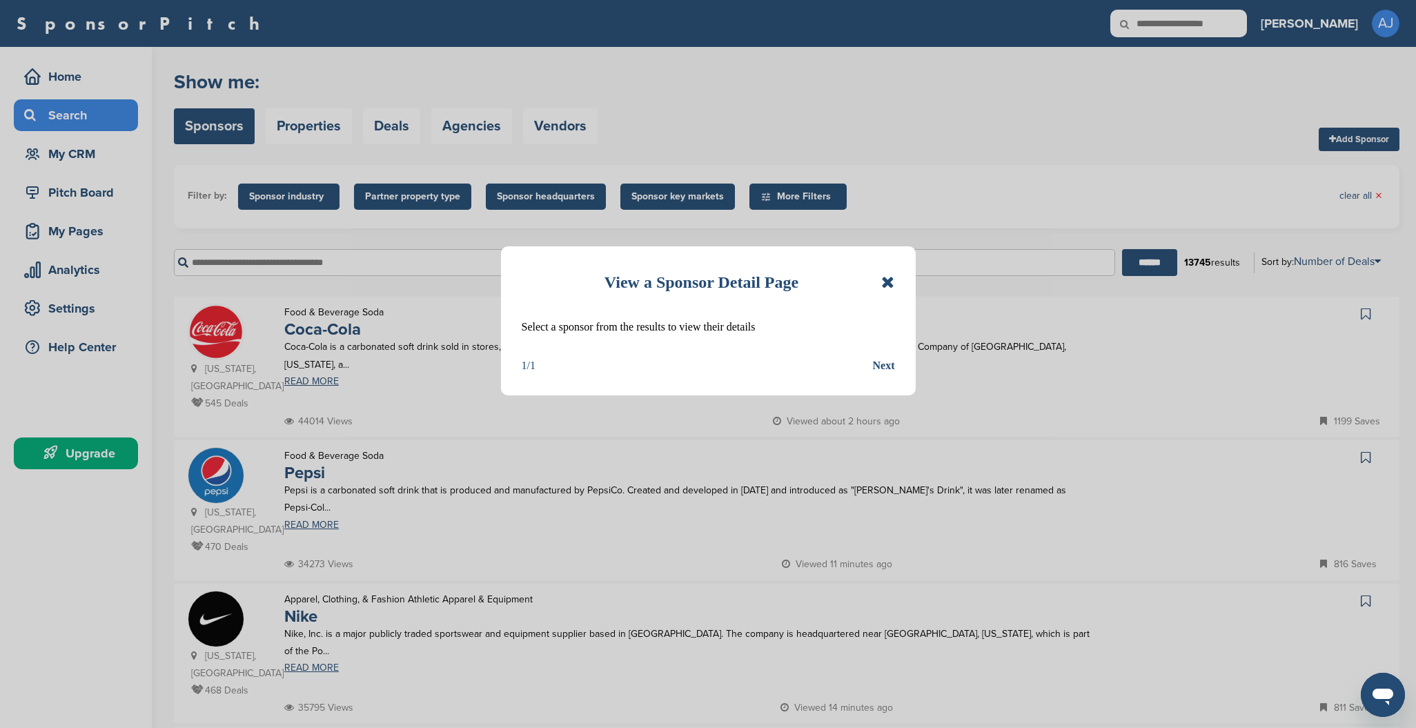
click at [887, 279] on icon at bounding box center [887, 282] width 13 height 17
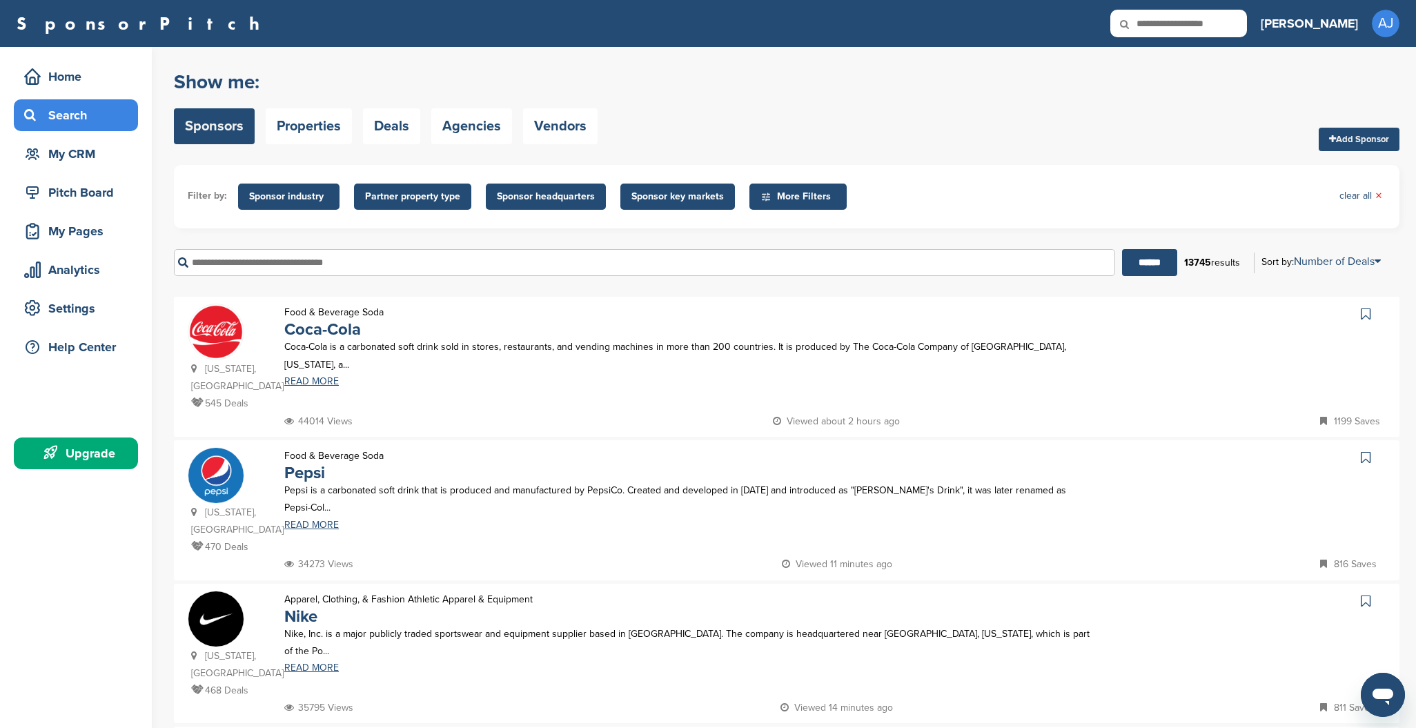
click at [518, 271] on input "text" at bounding box center [644, 262] width 941 height 27
type input "*********"
click at [1144, 263] on input "******" at bounding box center [1149, 262] width 55 height 27
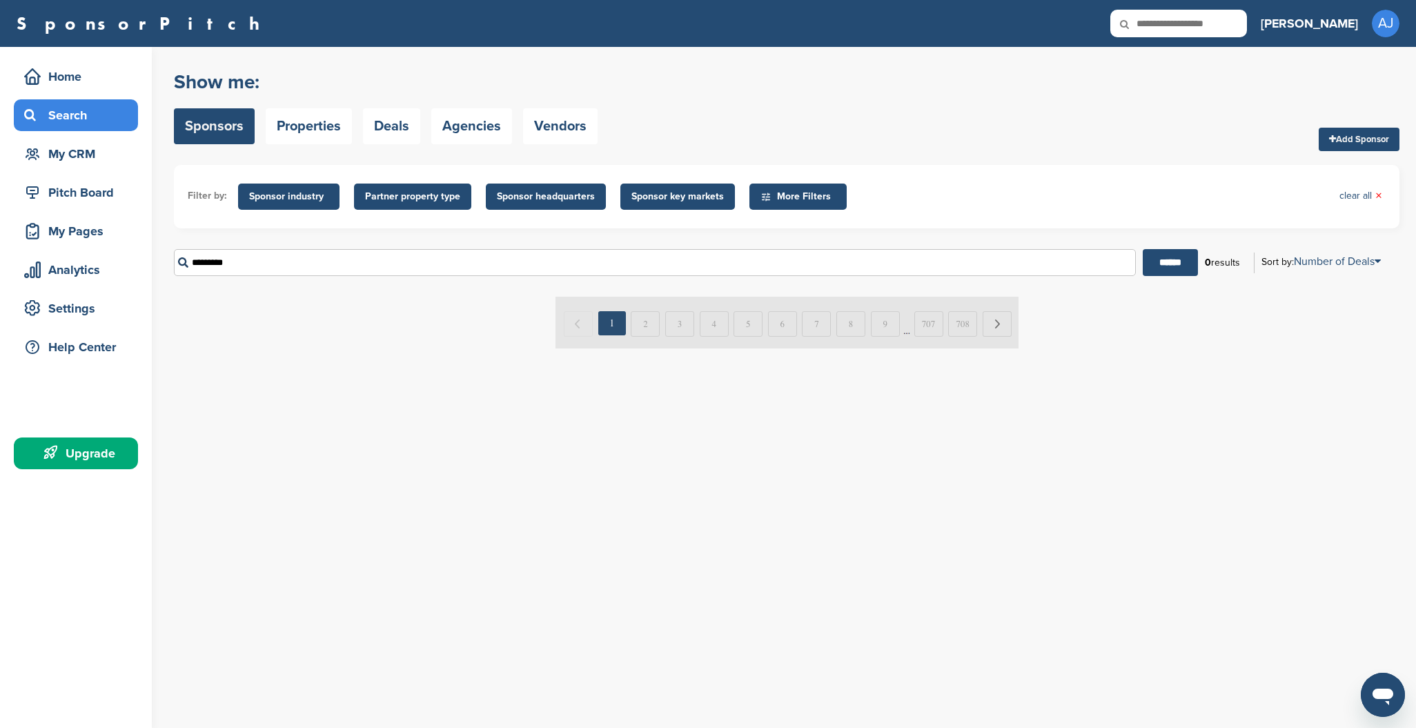
click at [286, 200] on span "Sponsor industry" at bounding box center [288, 196] width 79 height 15
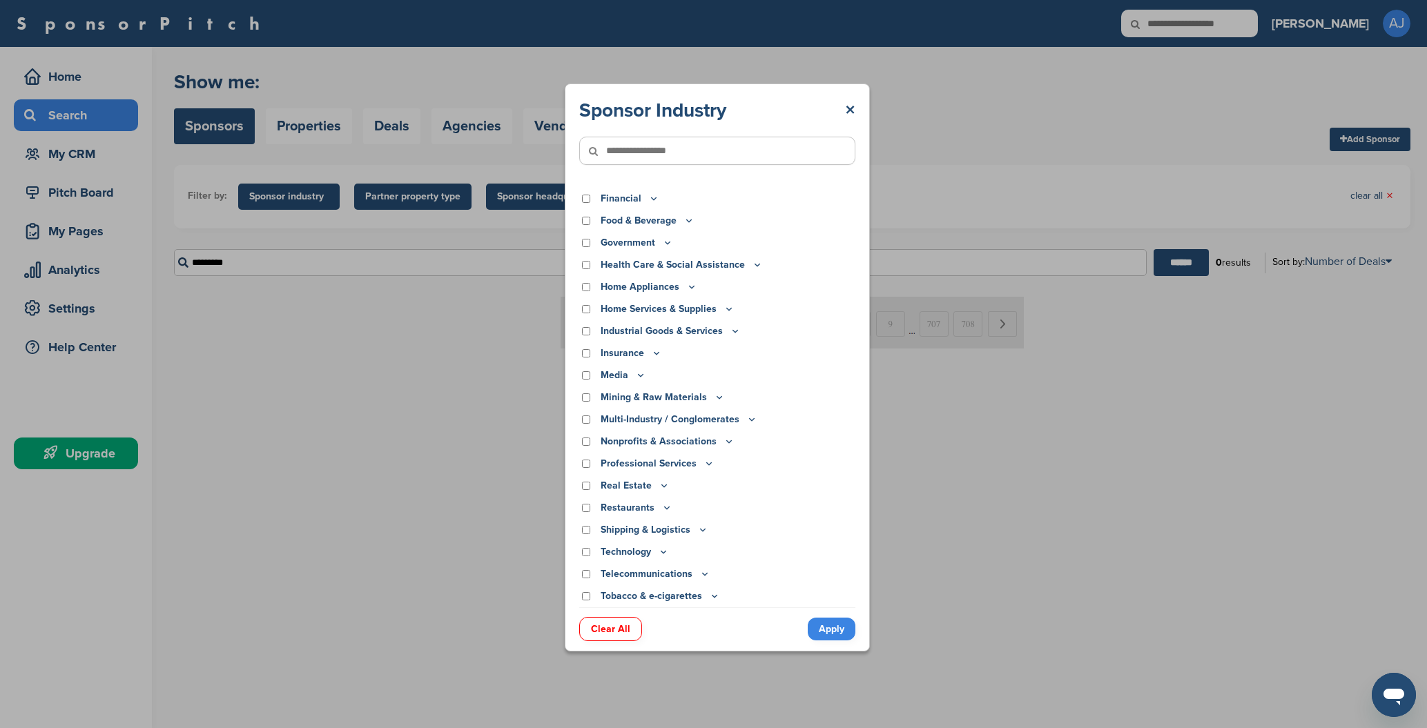
scroll to position [215, 0]
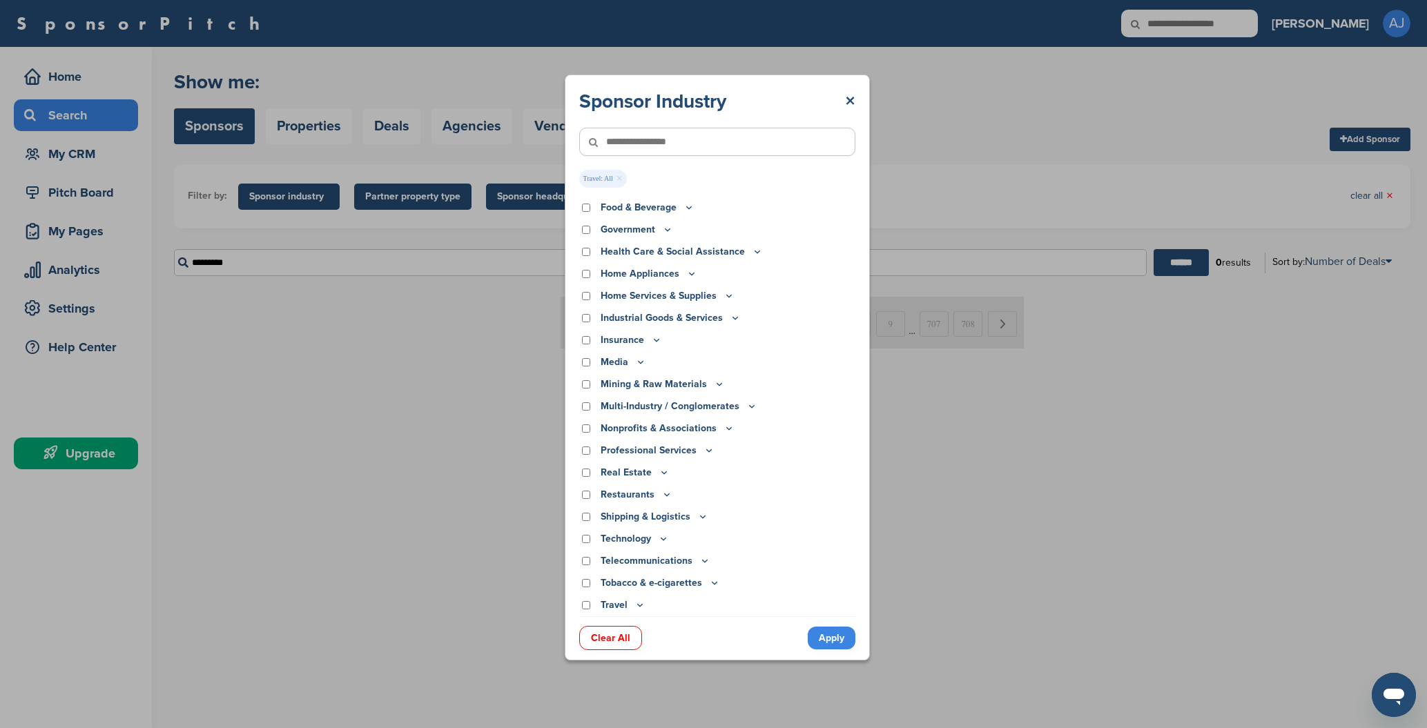
click at [661, 539] on icon at bounding box center [663, 539] width 11 height 12
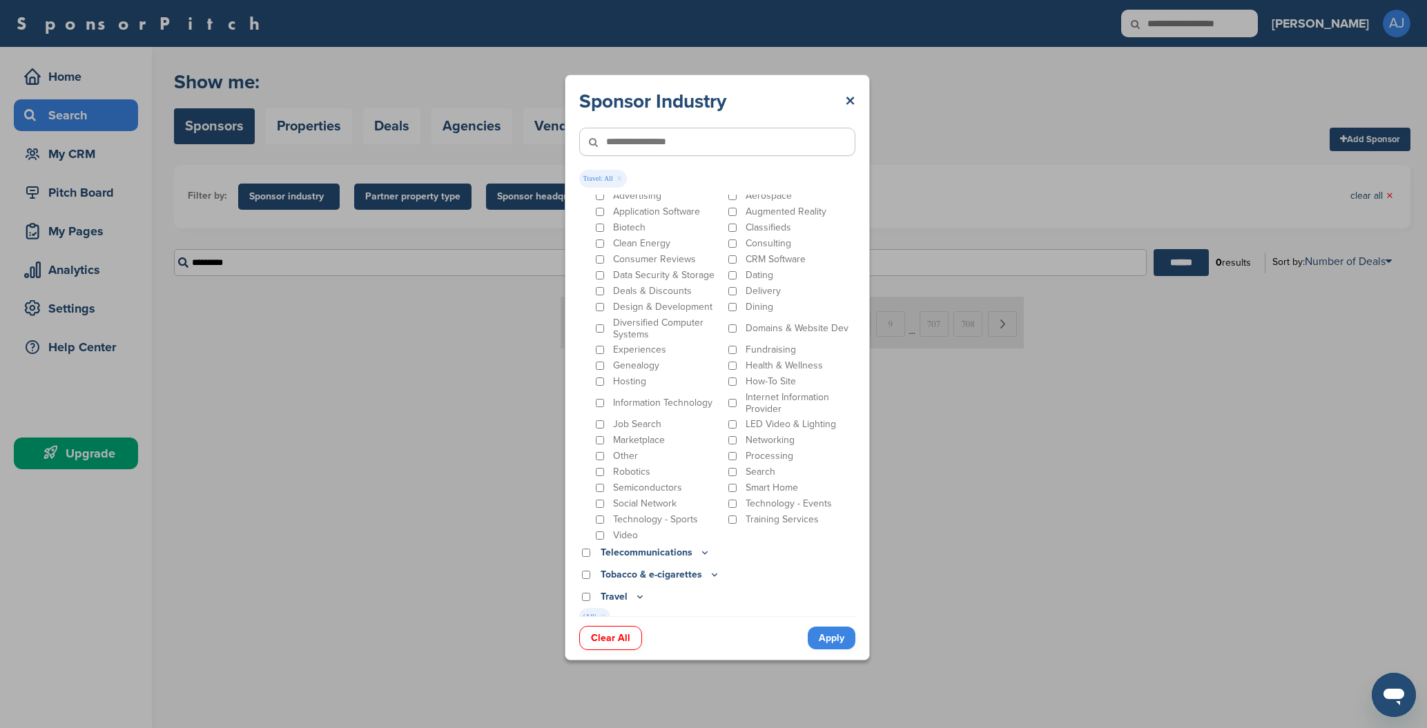
scroll to position [582, 0]
click at [835, 640] on link "Apply" at bounding box center [832, 638] width 48 height 23
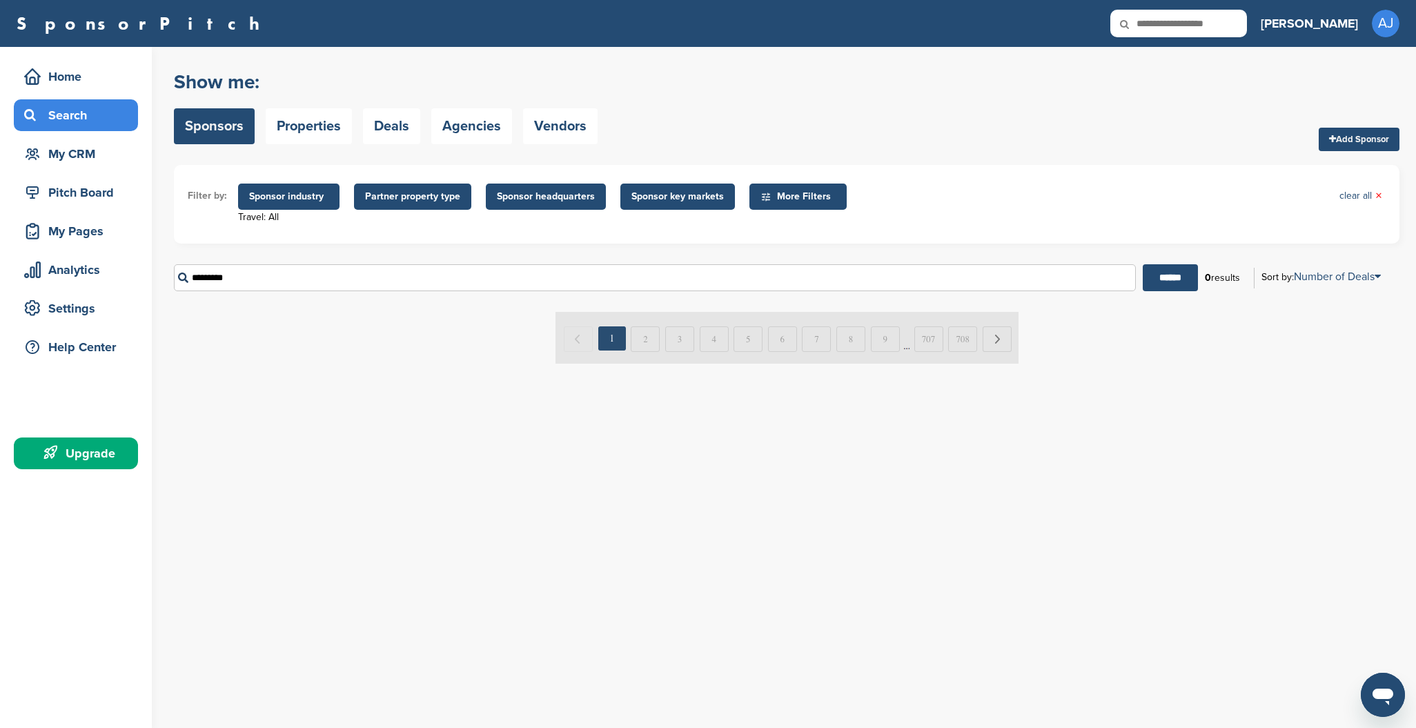
drag, startPoint x: 307, startPoint y: 282, endPoint x: 182, endPoint y: 273, distance: 125.3
click at [182, 273] on input "*********" at bounding box center [655, 277] width 962 height 27
click at [304, 195] on span "Sponsor industry" at bounding box center [288, 196] width 79 height 15
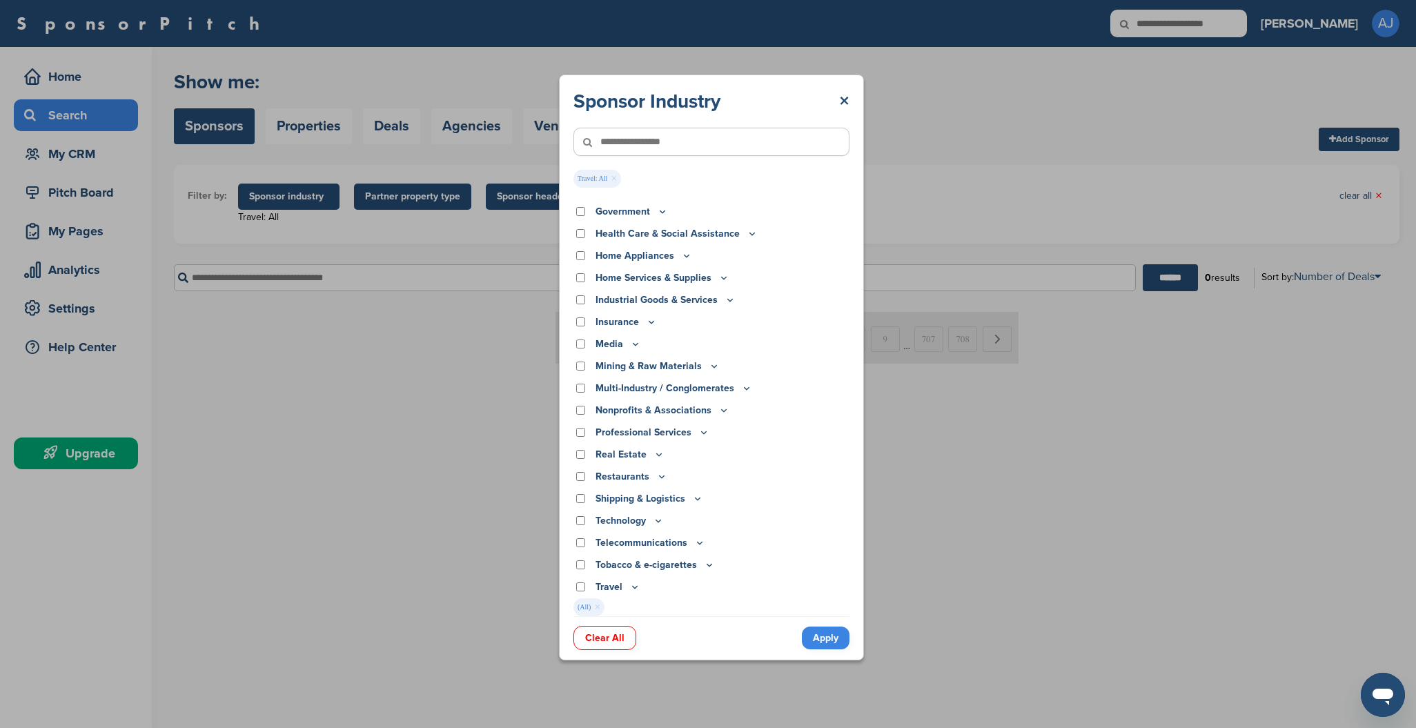
scroll to position [233, 0]
click at [833, 643] on link "Apply" at bounding box center [832, 638] width 48 height 23
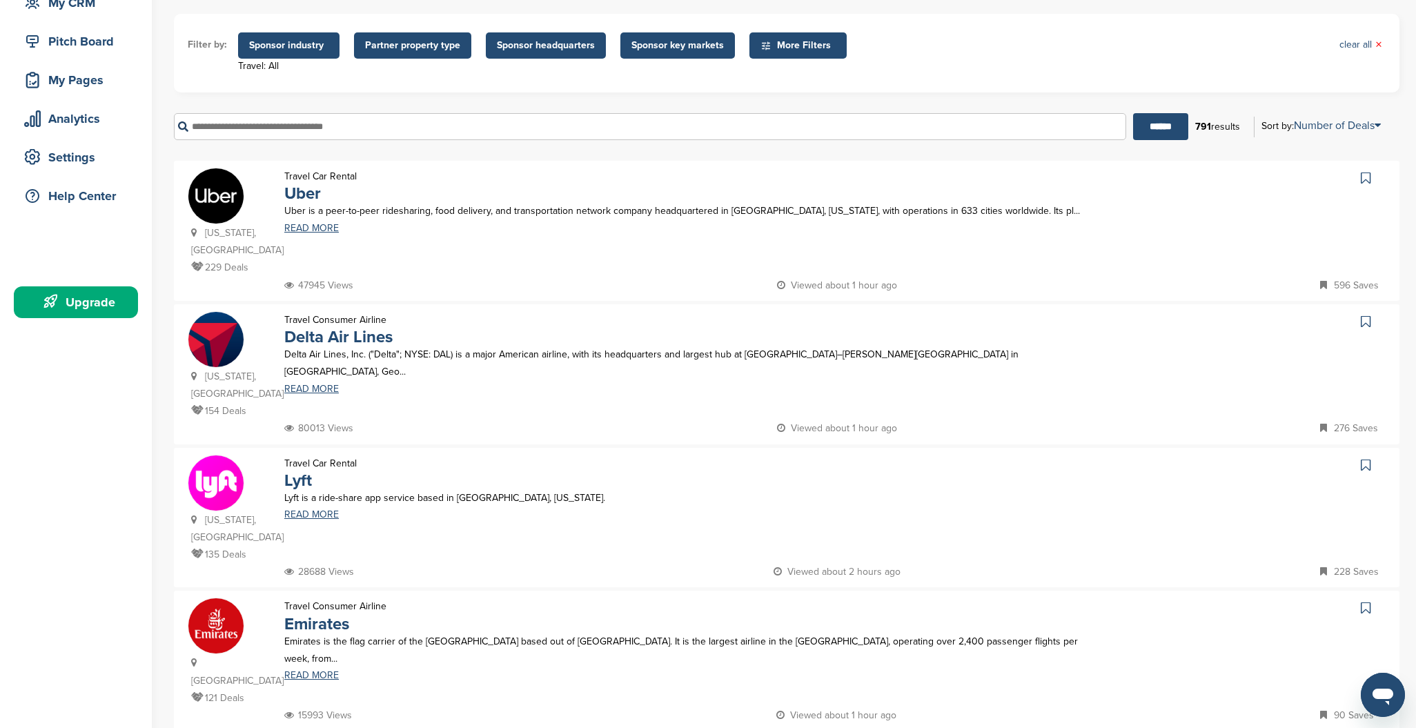
scroll to position [97, 0]
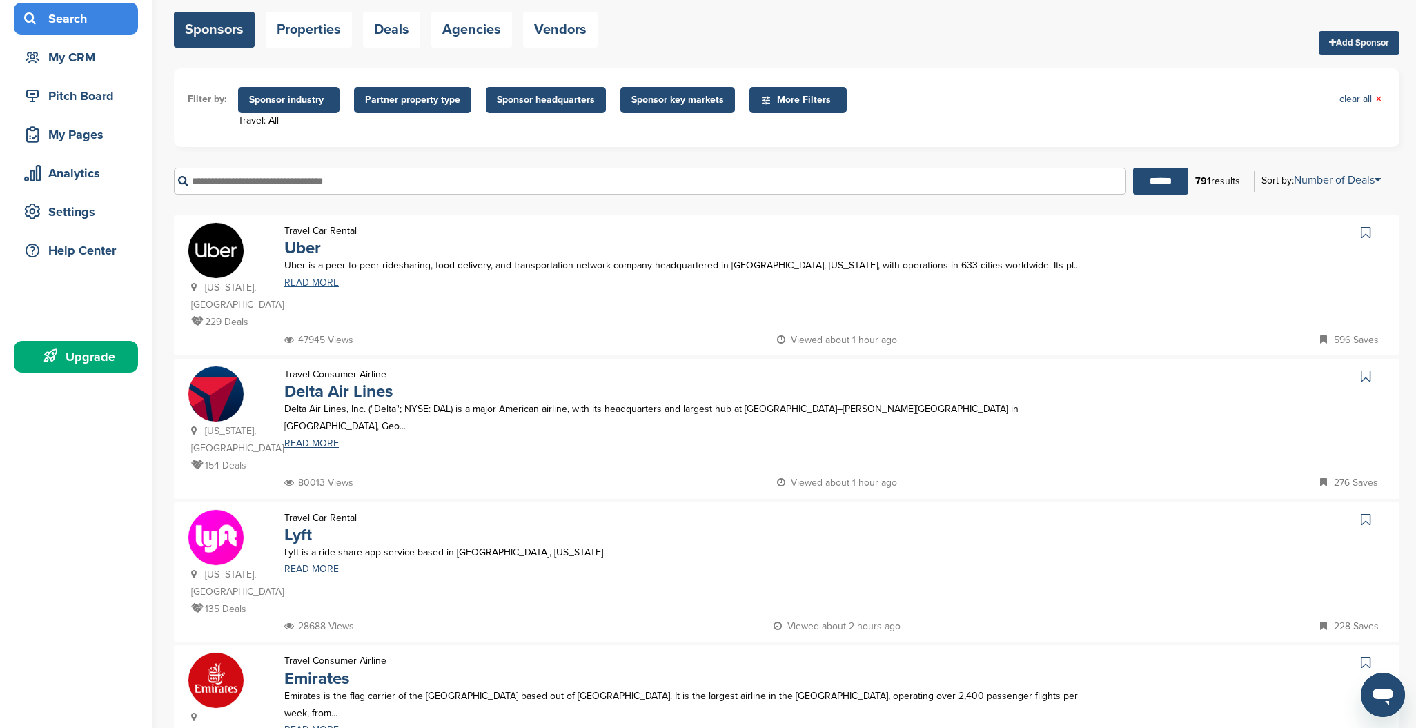
click at [314, 284] on link "READ MORE" at bounding box center [688, 283] width 809 height 10
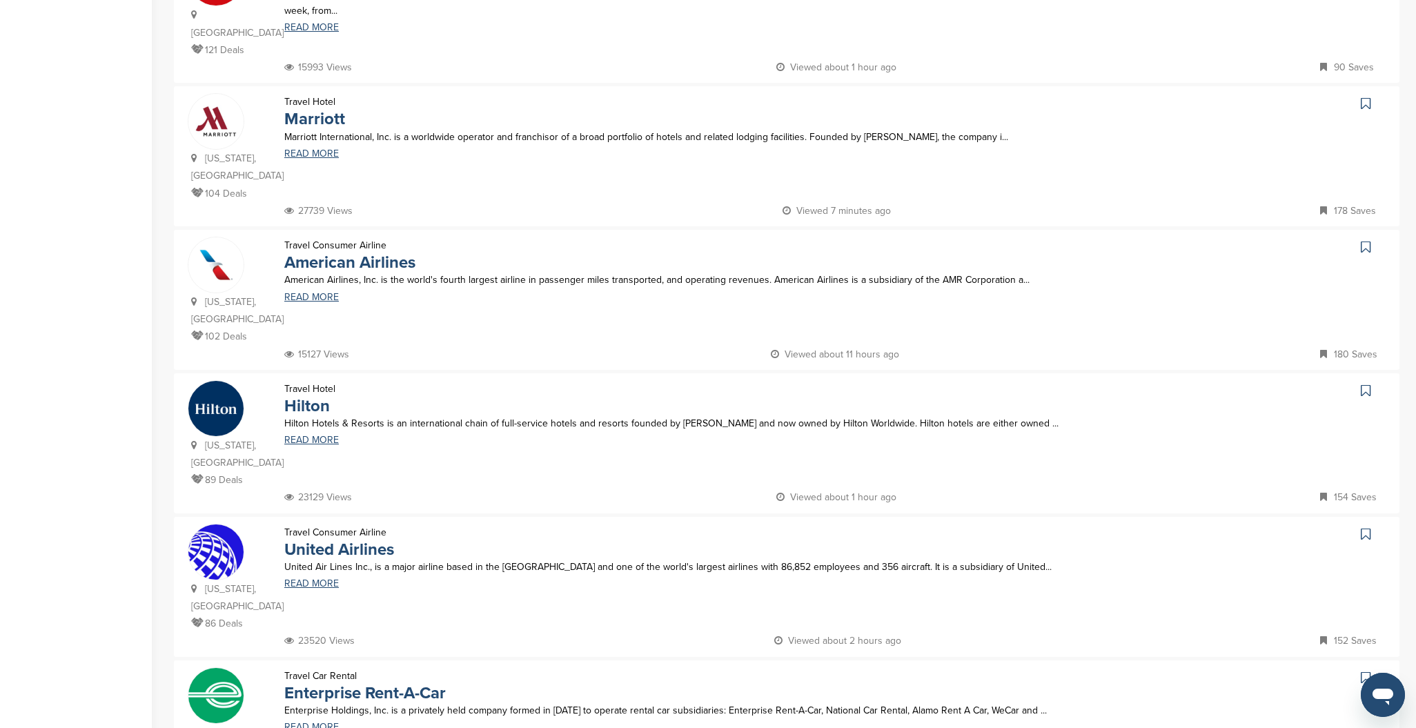
scroll to position [1141, 0]
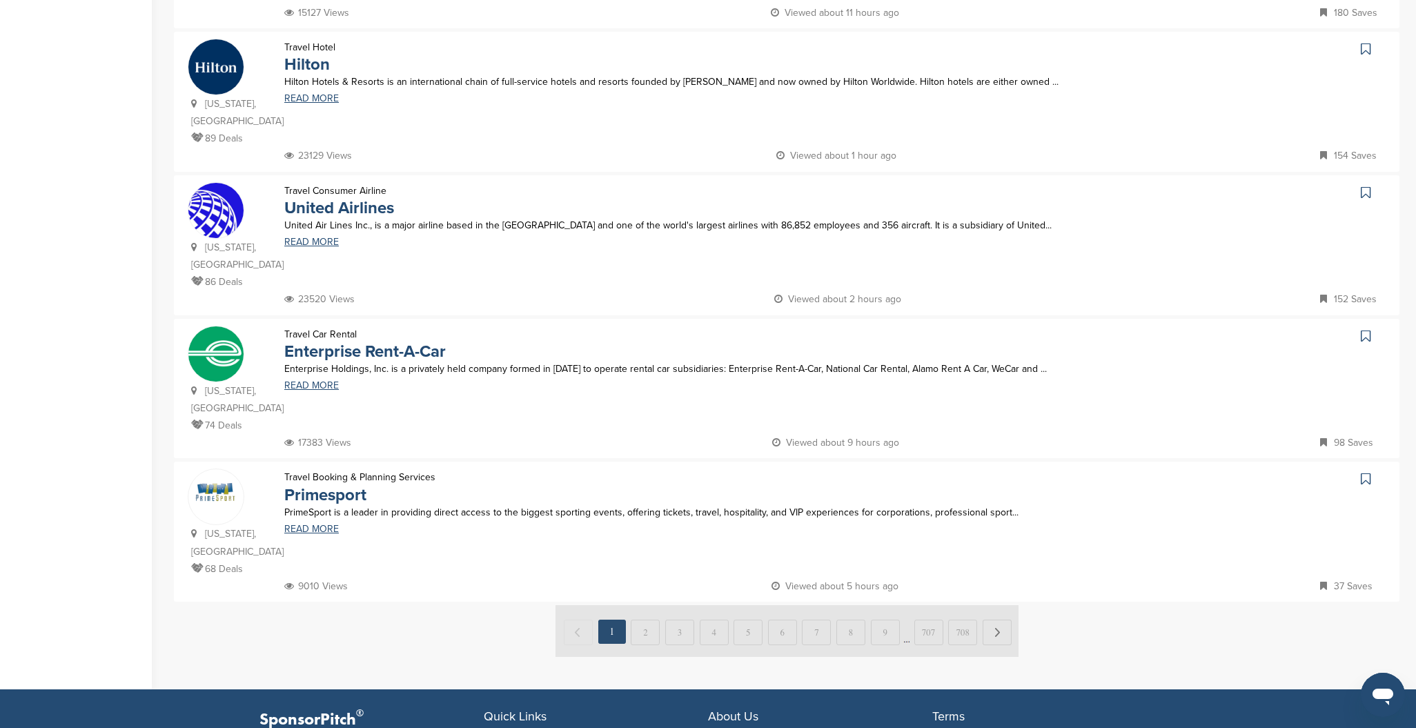
click at [642, 605] on img at bounding box center [787, 631] width 463 height 52
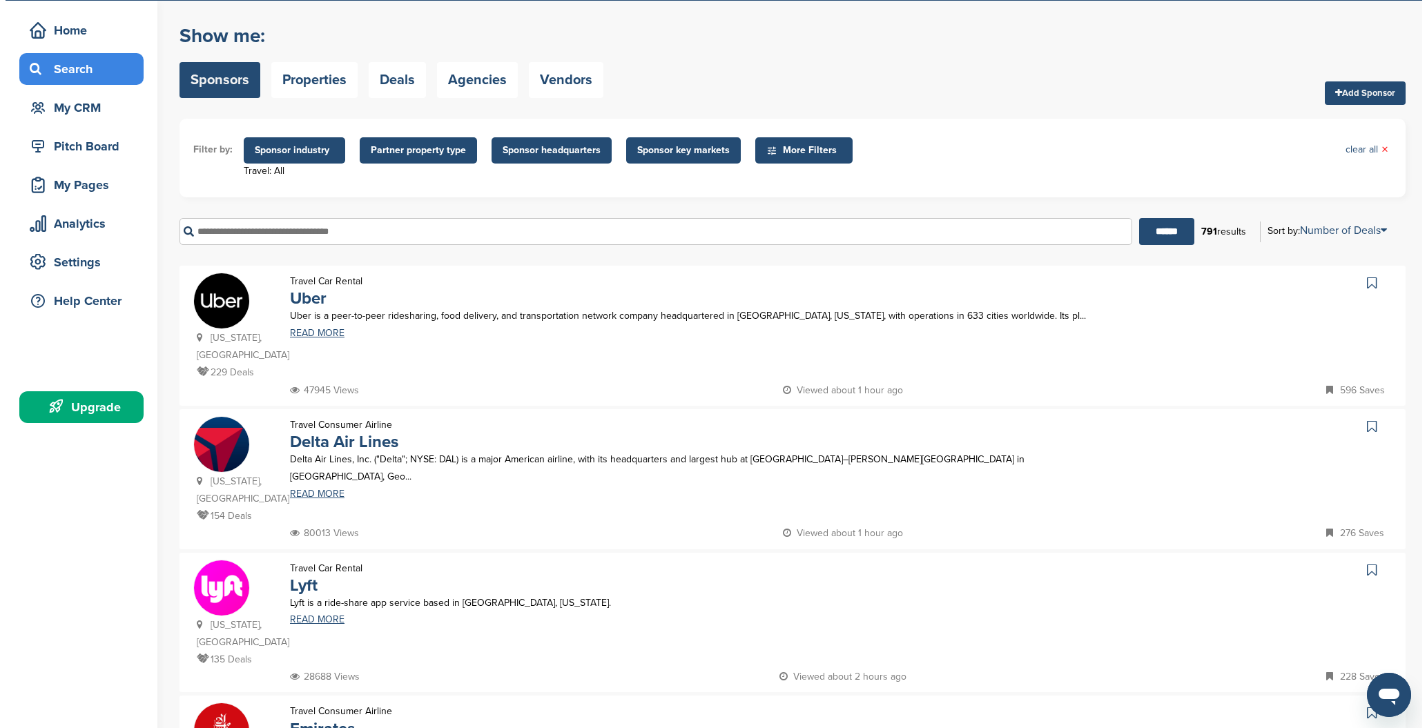
scroll to position [0, 0]
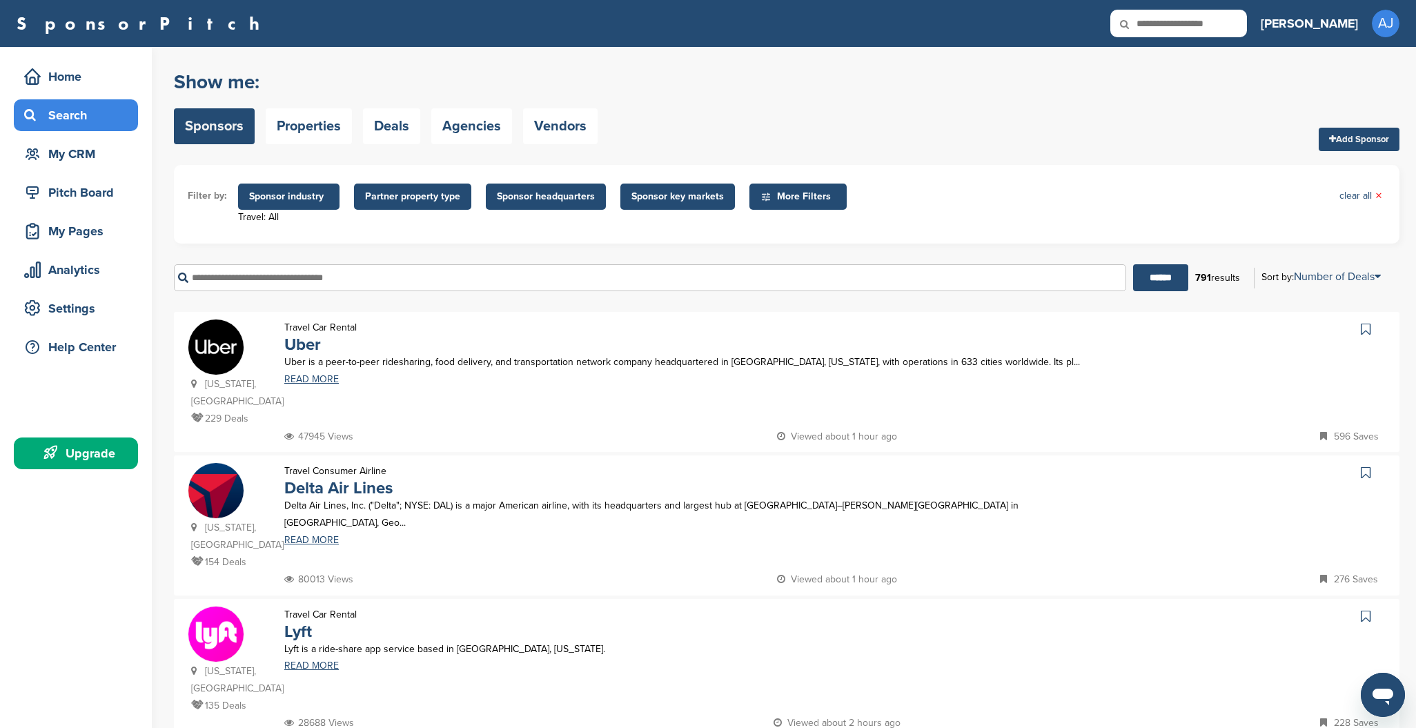
click at [288, 198] on span "Sponsor industry" at bounding box center [288, 196] width 79 height 15
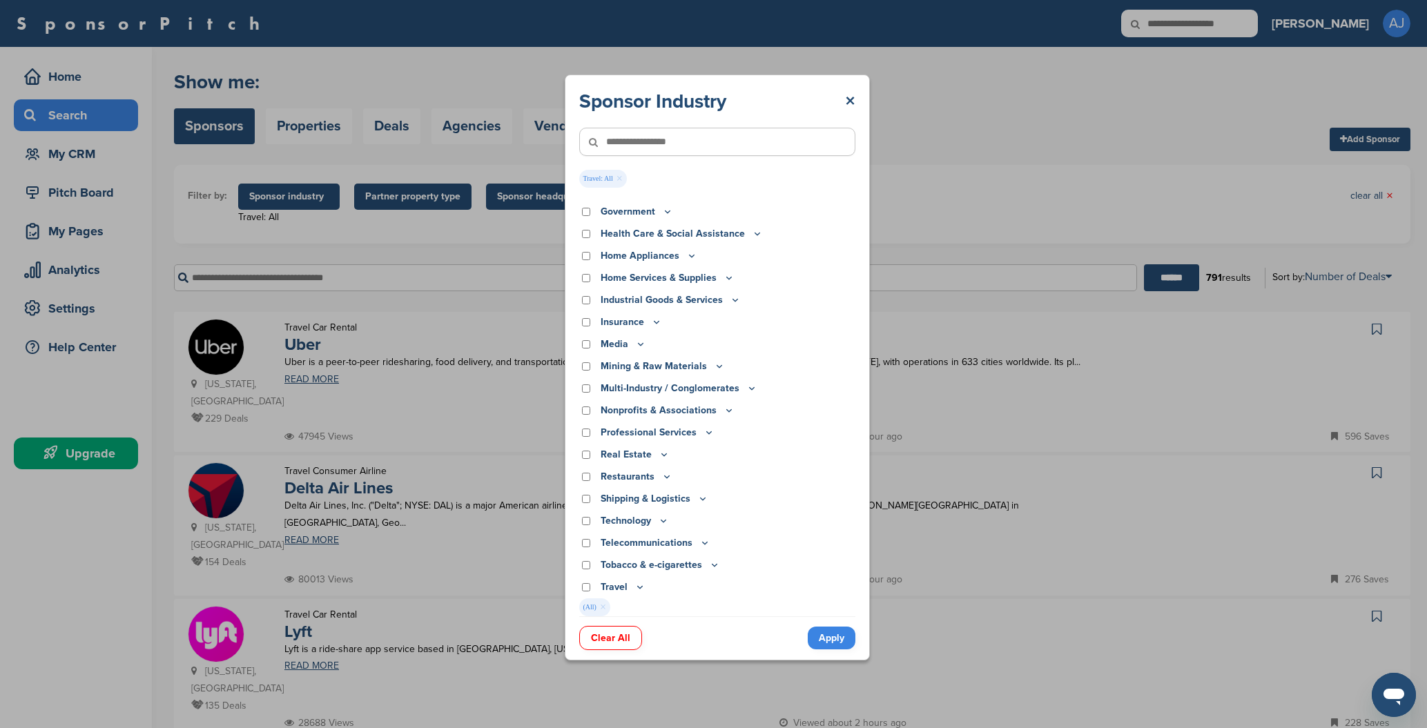
scroll to position [215, 0]
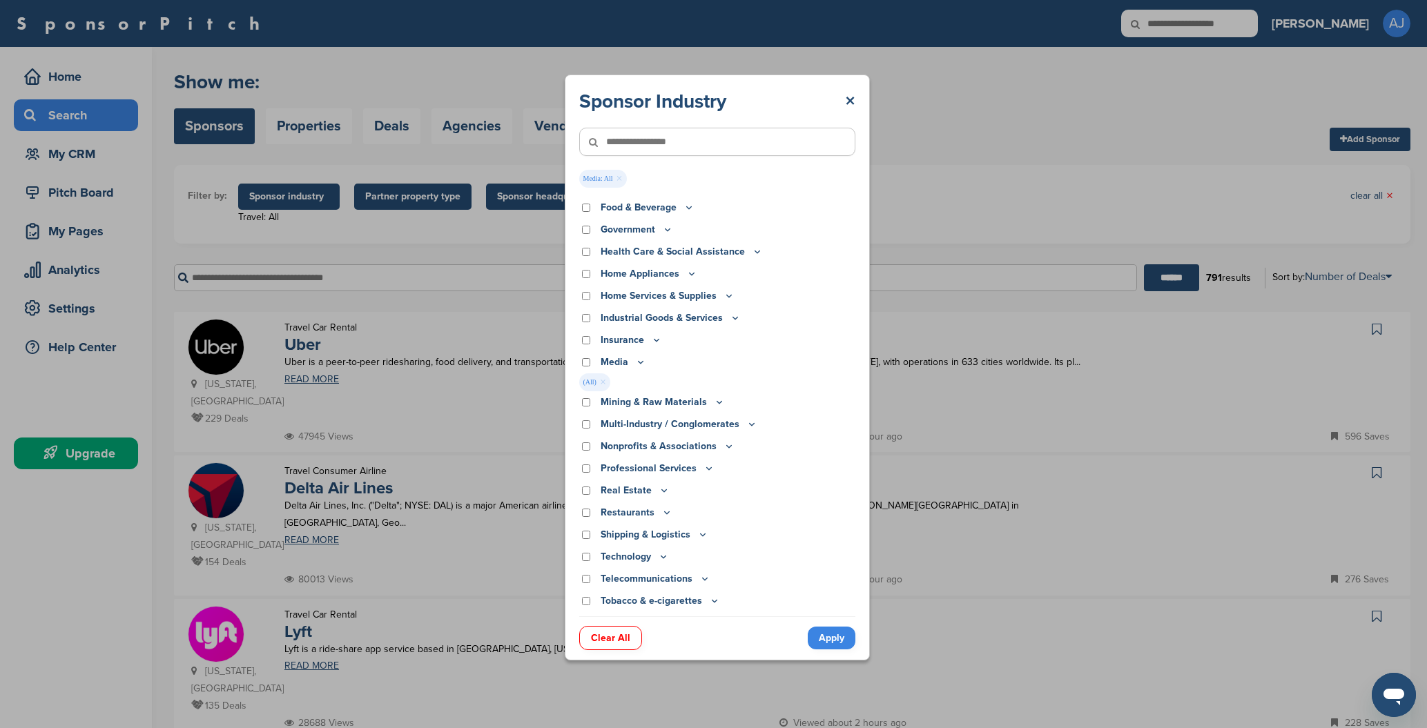
click at [639, 358] on icon at bounding box center [640, 362] width 11 height 12
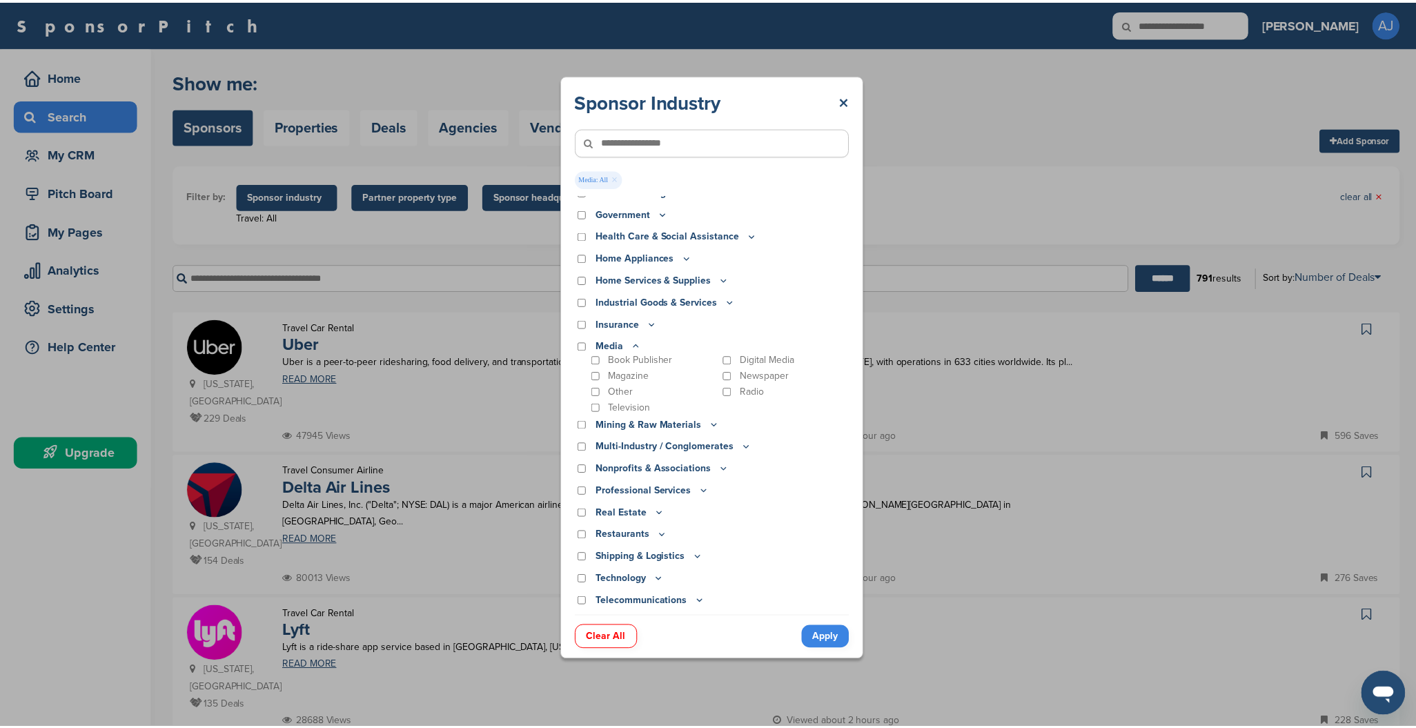
scroll to position [235, 0]
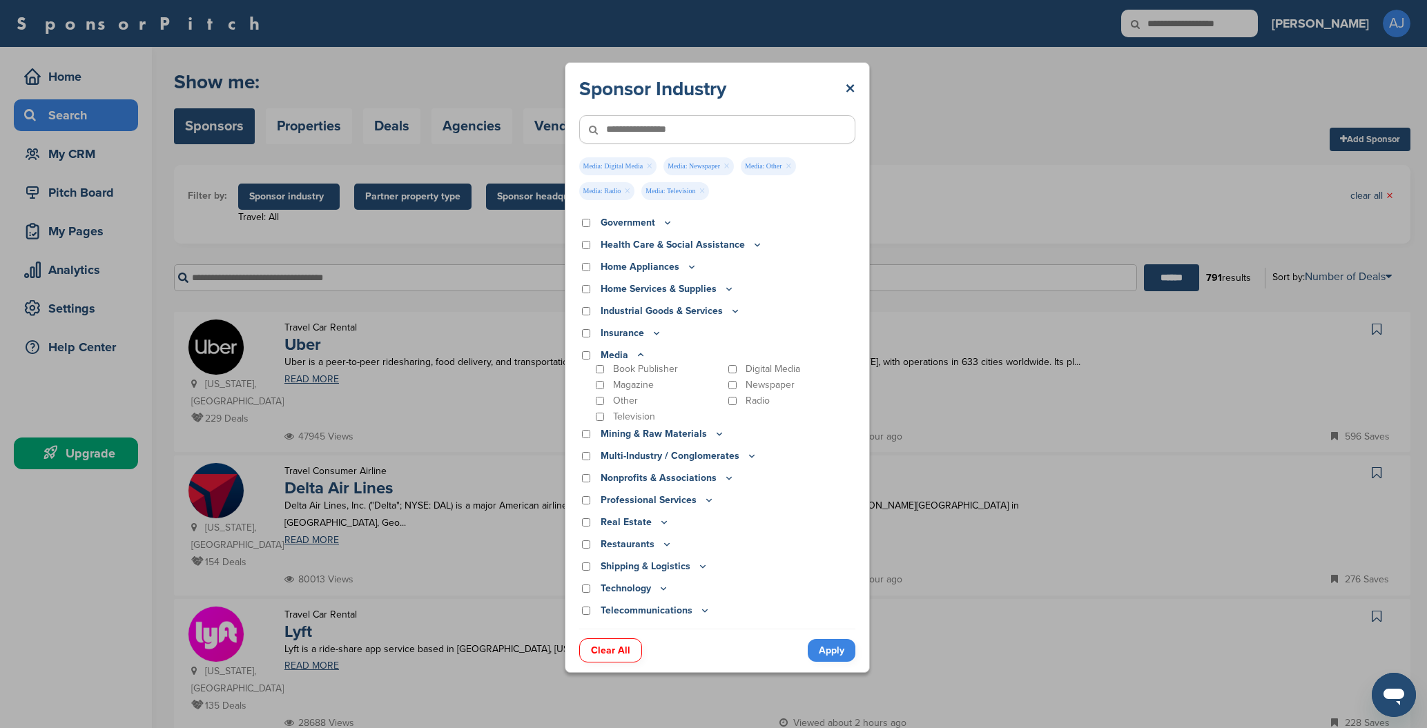
click at [600, 406] on div "Other" at bounding box center [658, 401] width 130 height 12
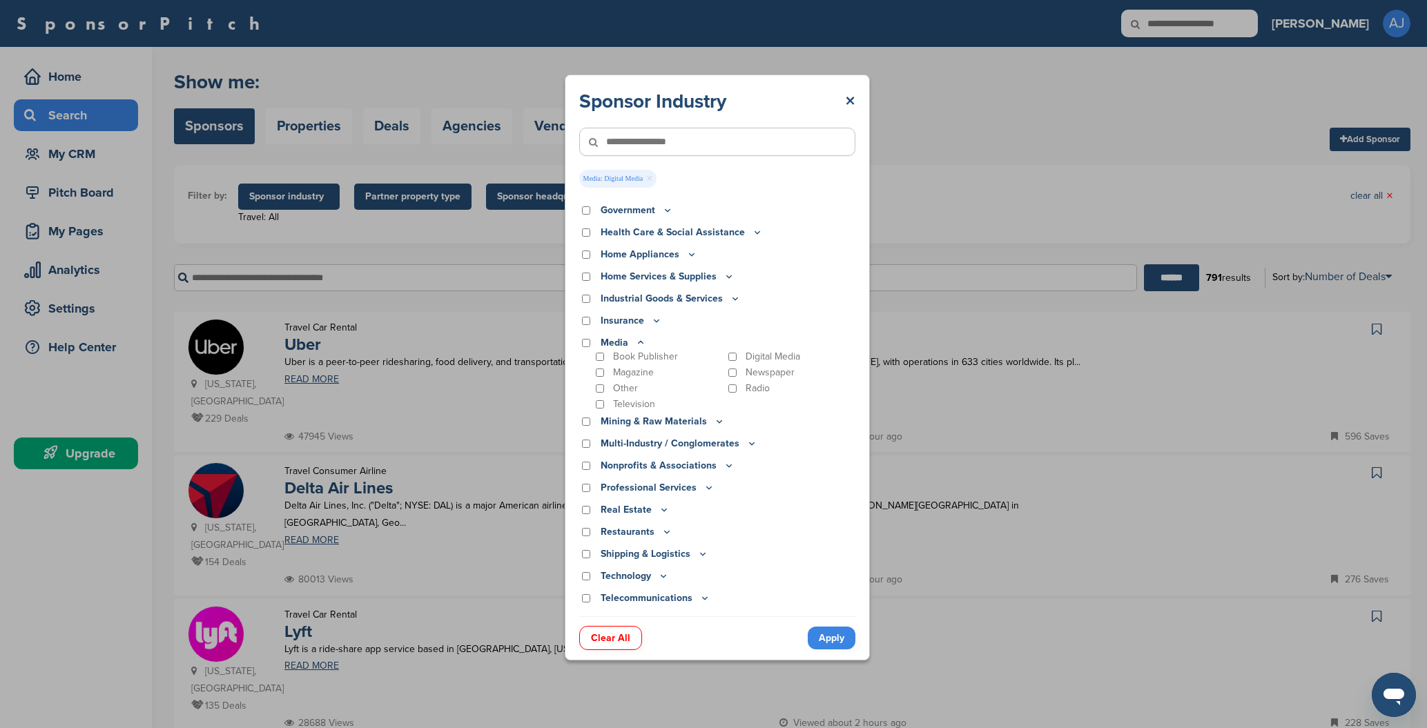
click at [835, 638] on link "Apply" at bounding box center [832, 638] width 48 height 23
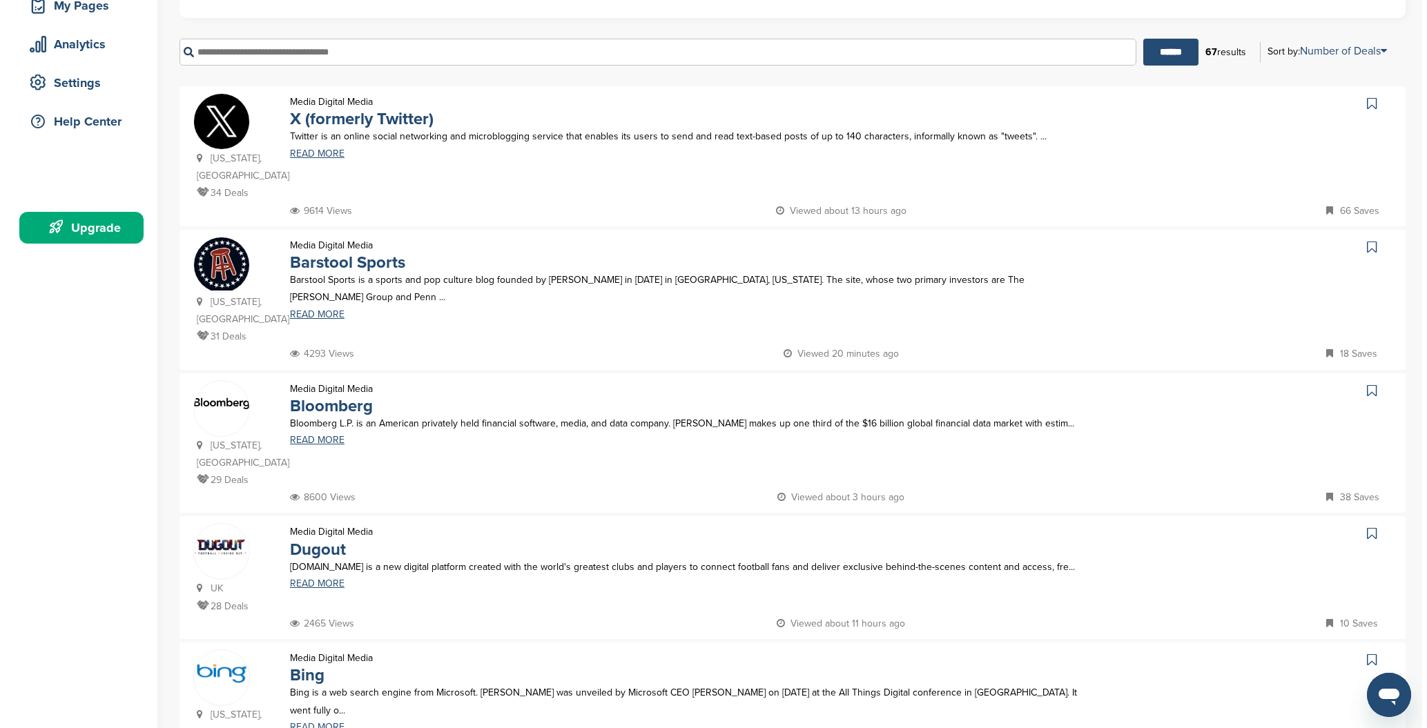
scroll to position [0, 0]
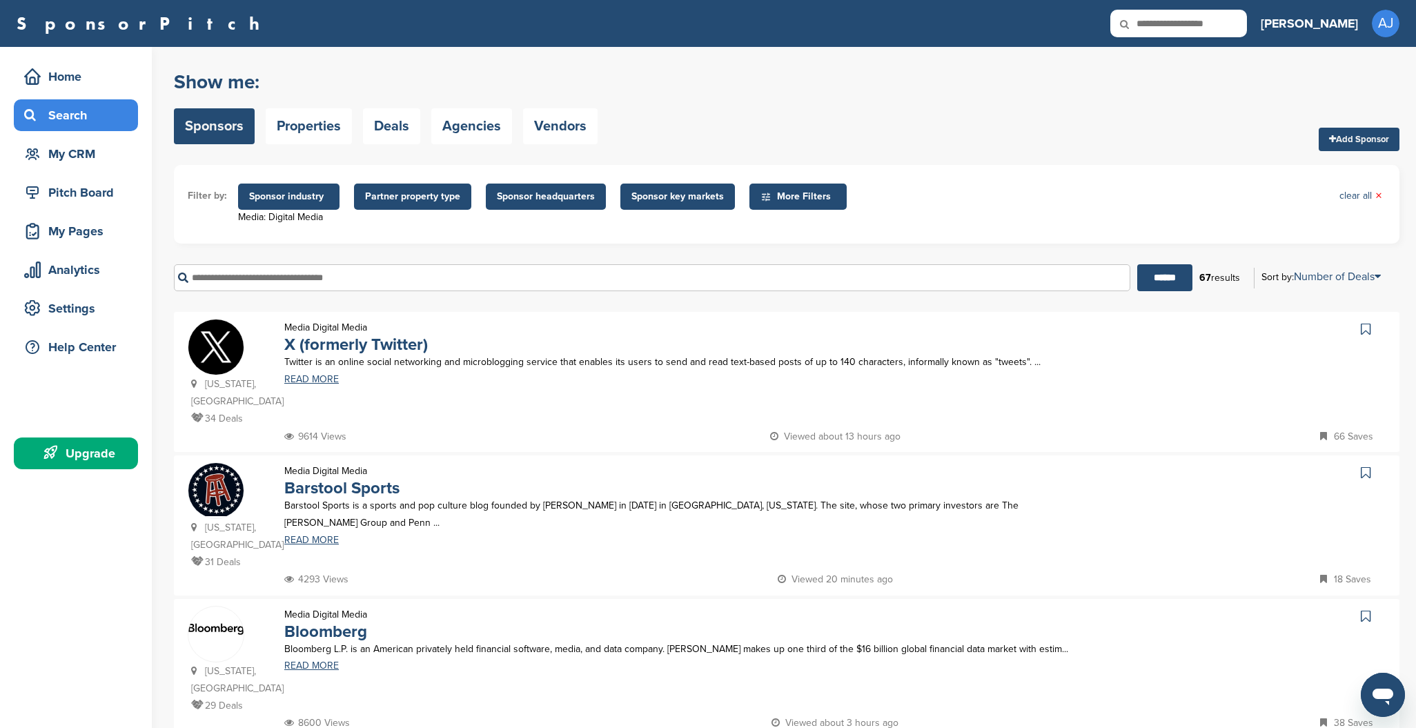
click at [304, 197] on span "Sponsor industry" at bounding box center [288, 196] width 79 height 15
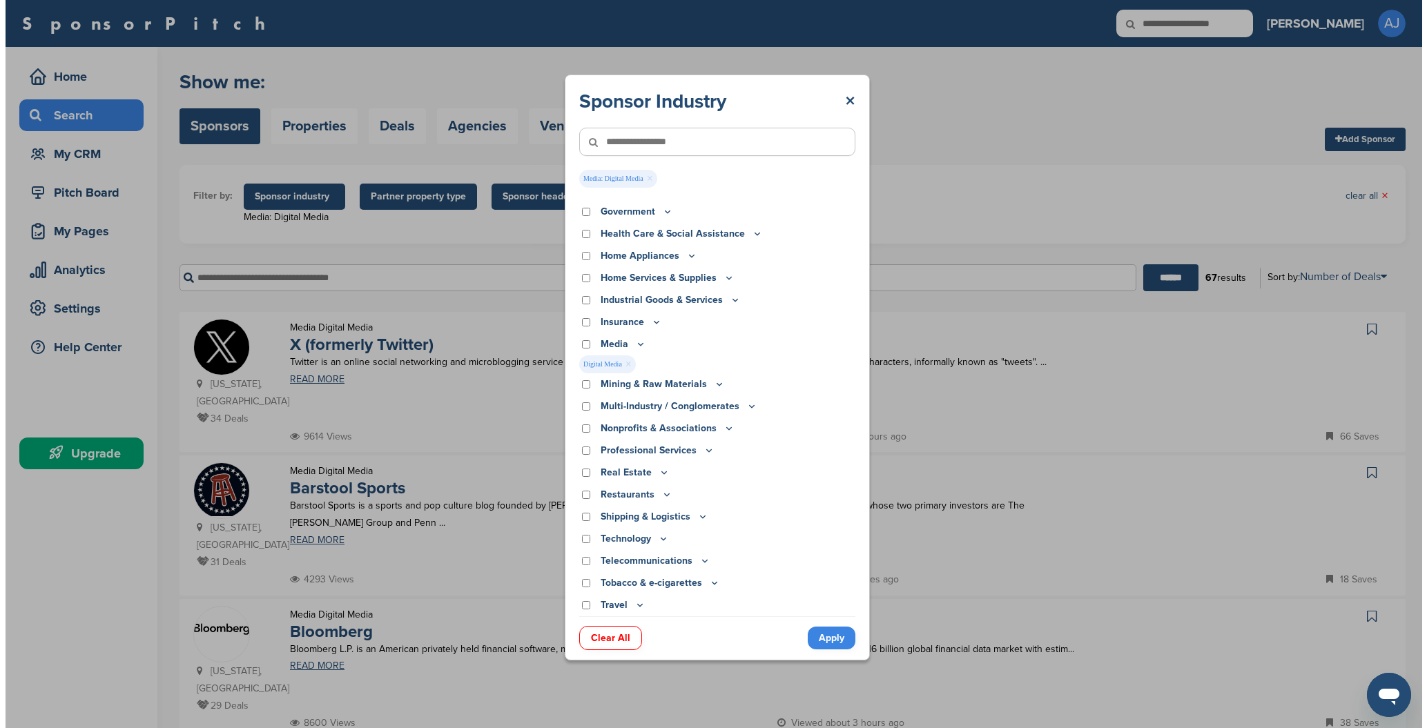
scroll to position [233, 0]
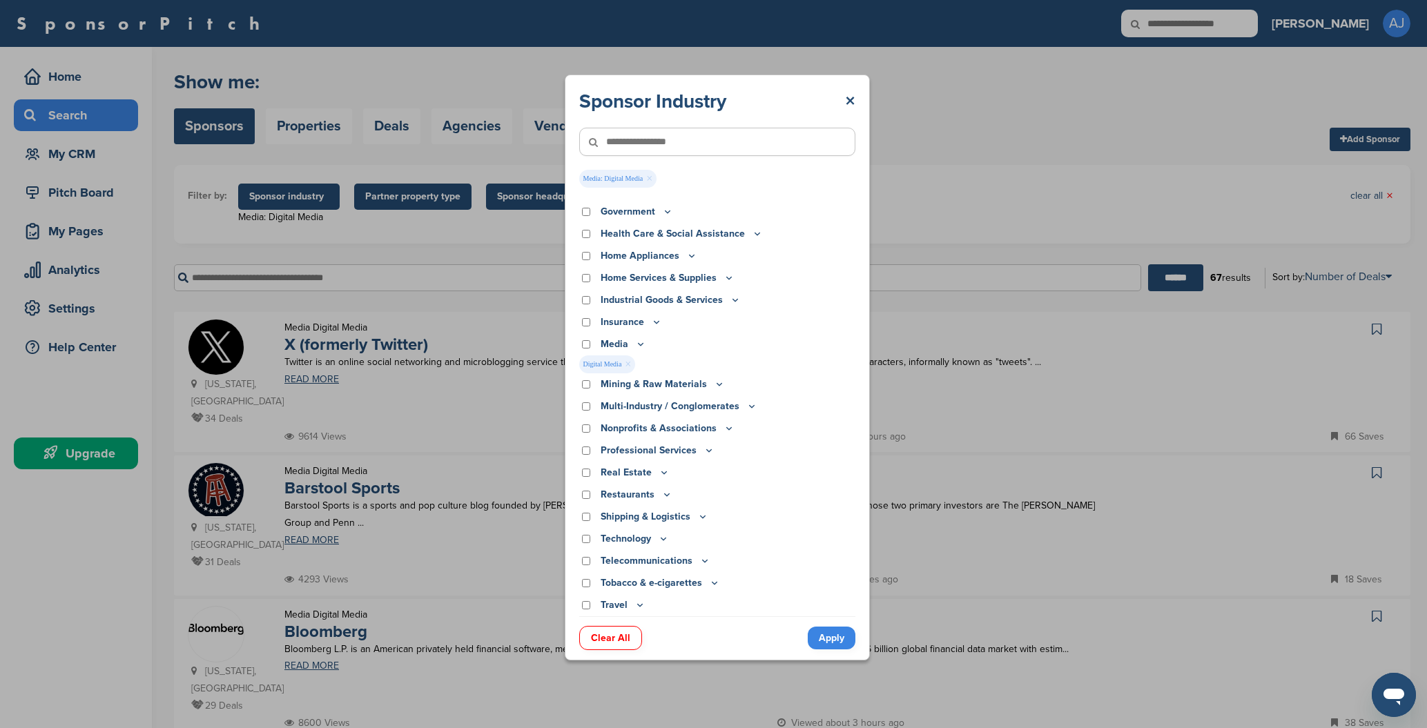
click at [609, 639] on link "Clear All" at bounding box center [610, 638] width 63 height 24
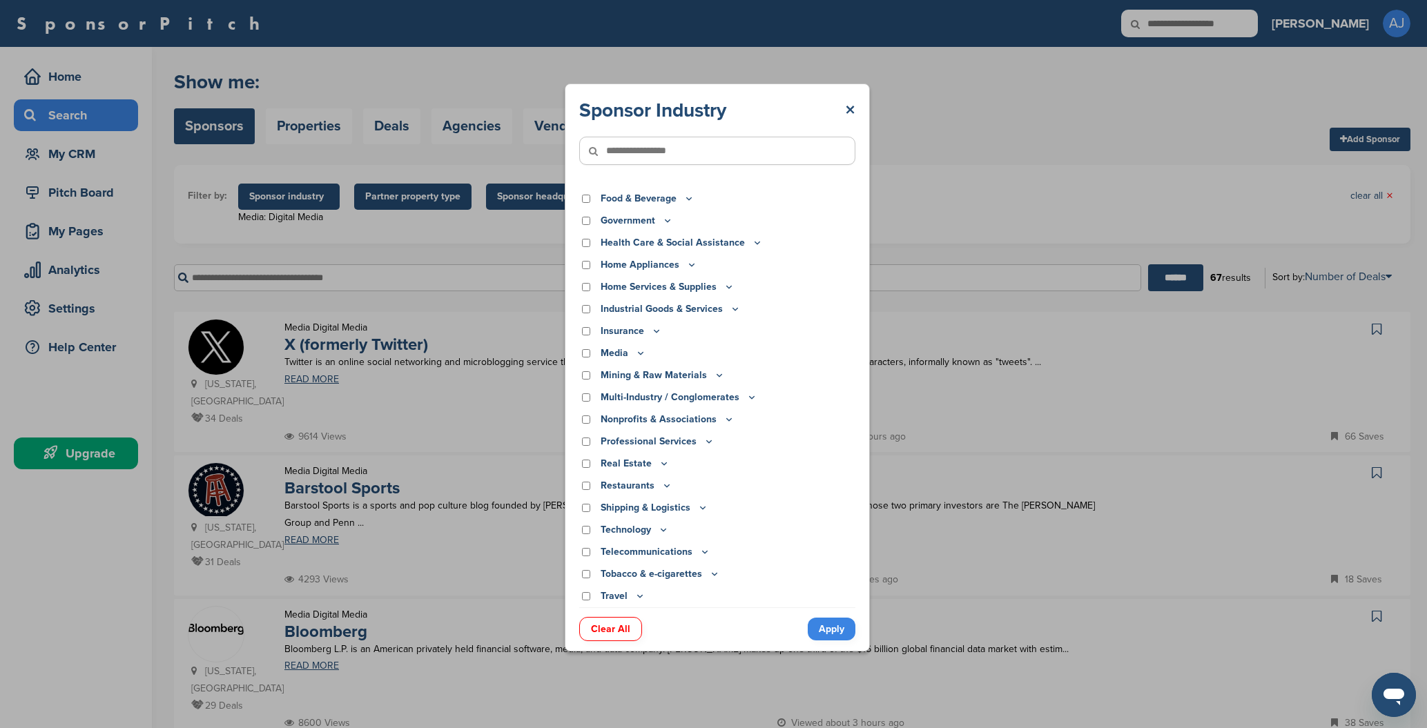
scroll to position [215, 0]
click at [661, 530] on icon at bounding box center [663, 530] width 11 height 12
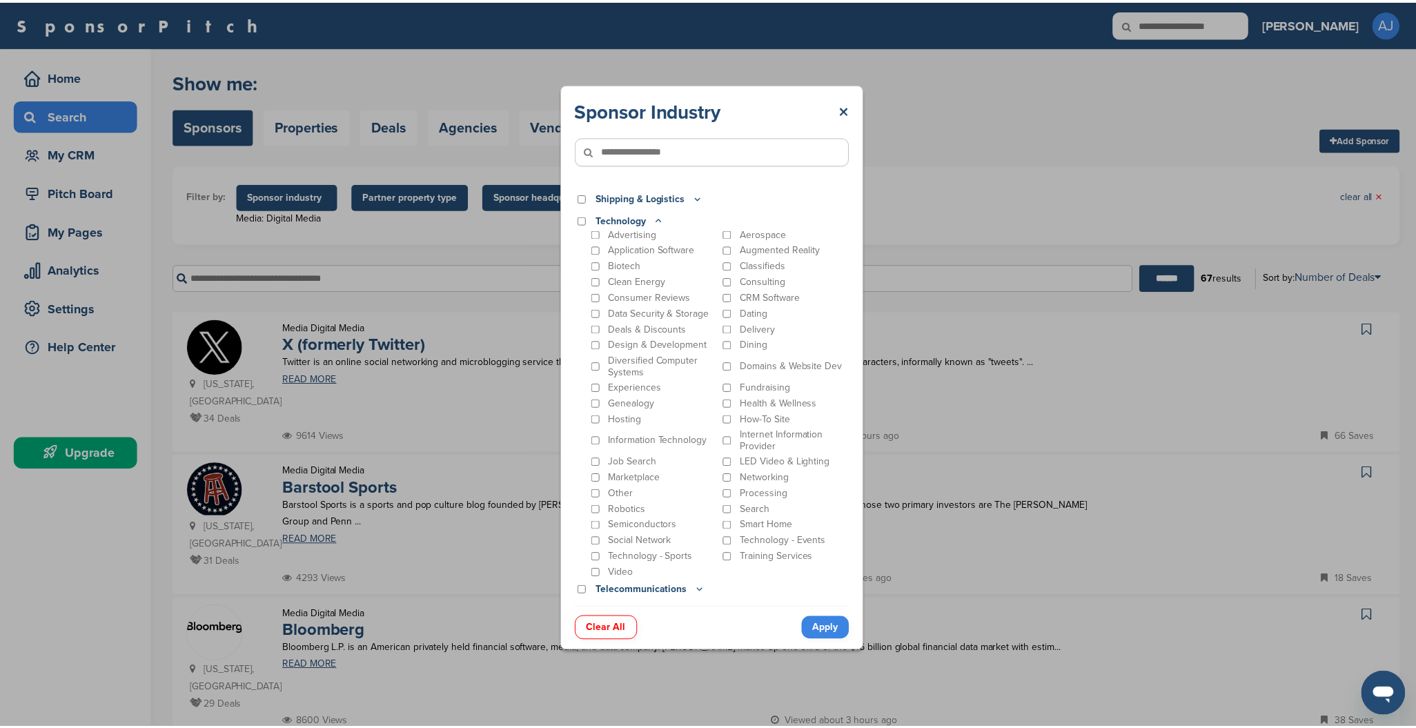
scroll to position [531, 0]
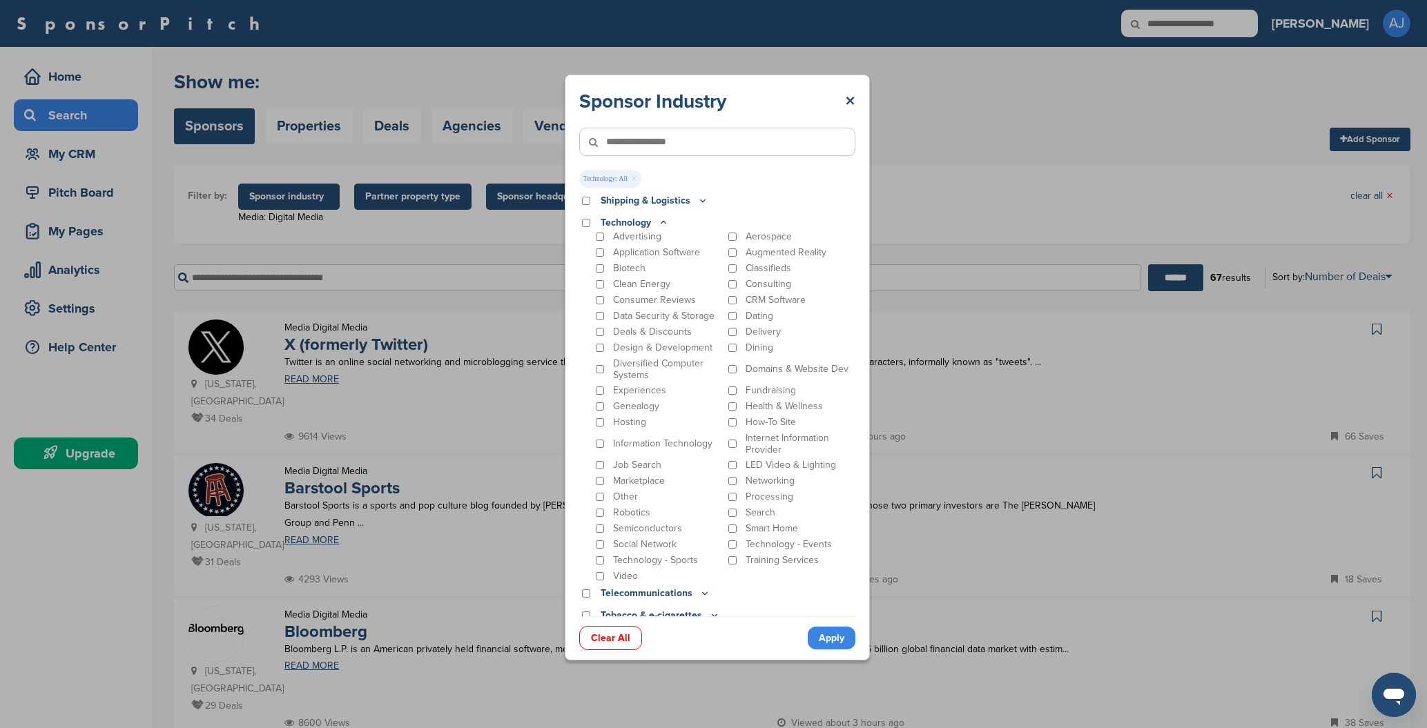
click at [832, 644] on link "Apply" at bounding box center [832, 638] width 48 height 23
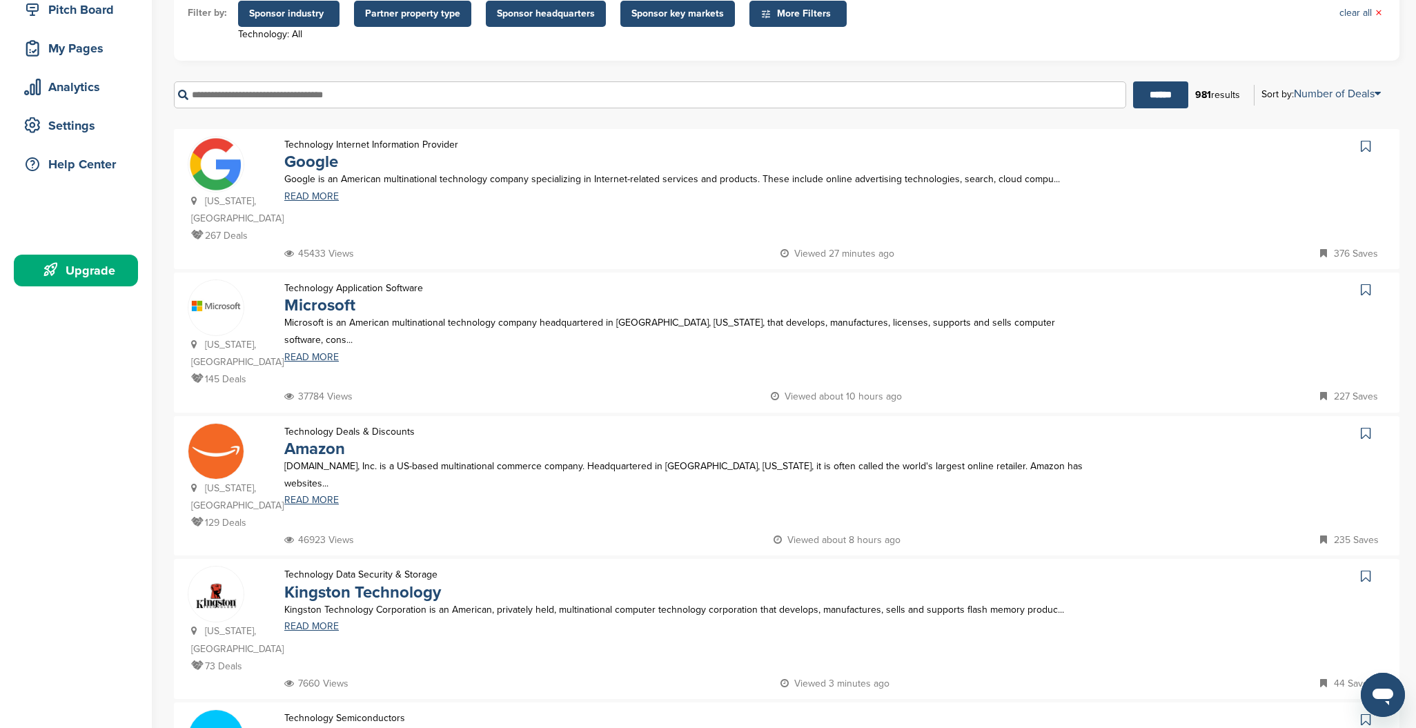
scroll to position [0, 0]
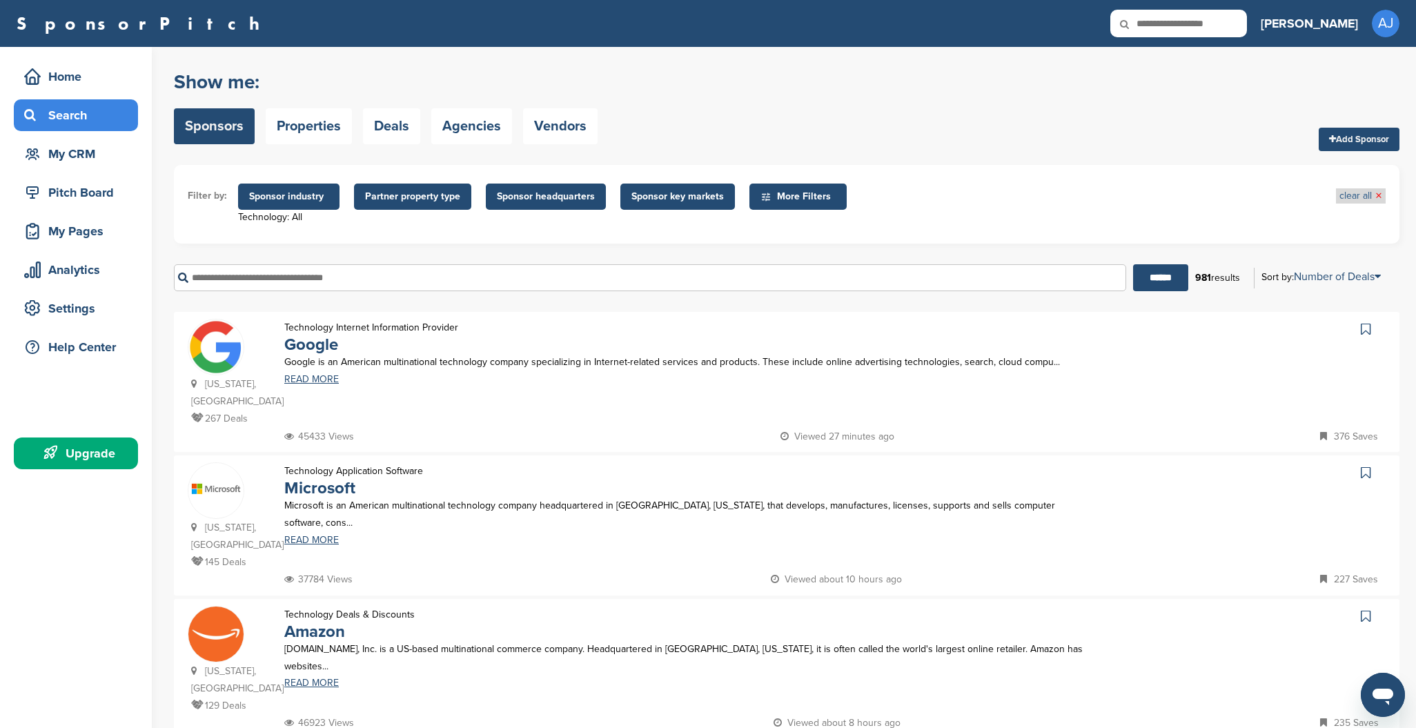
click at [1371, 196] on link "clear all ×" at bounding box center [1361, 195] width 43 height 15
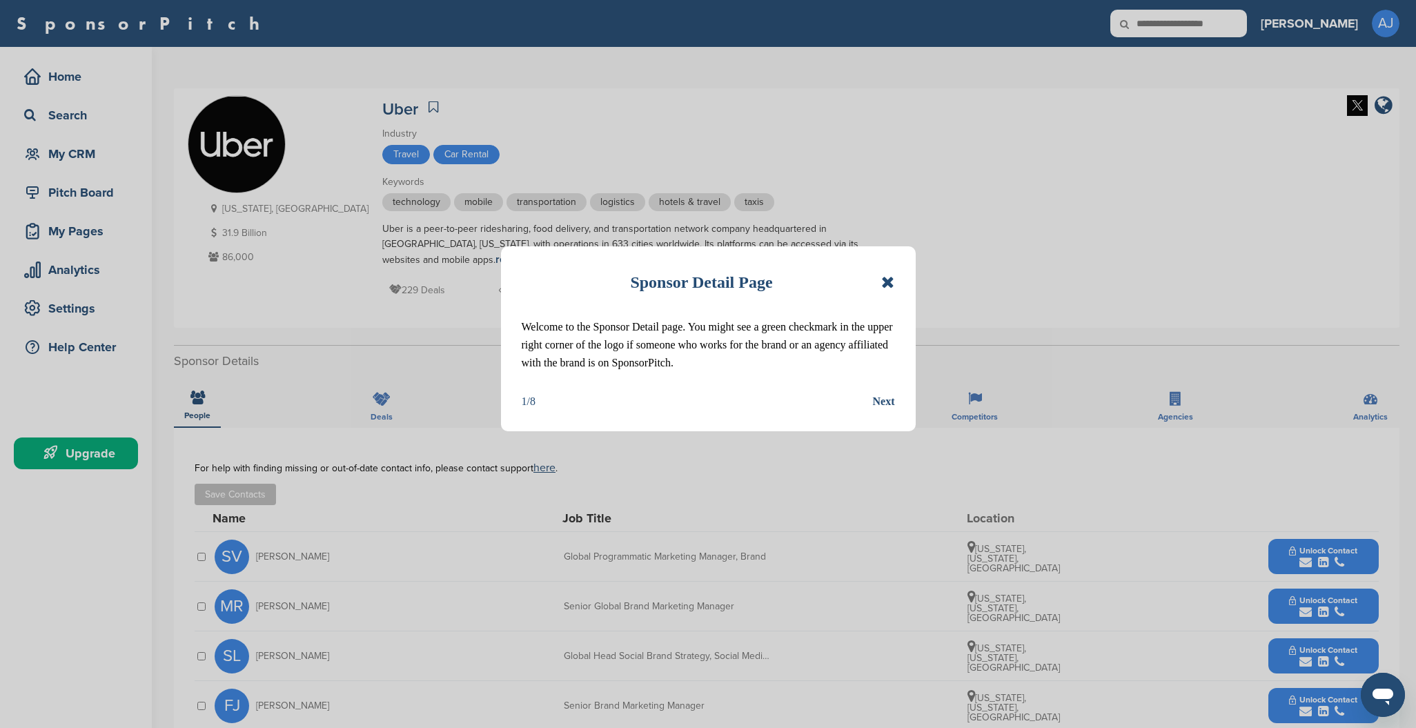
click at [887, 284] on icon at bounding box center [887, 282] width 13 height 17
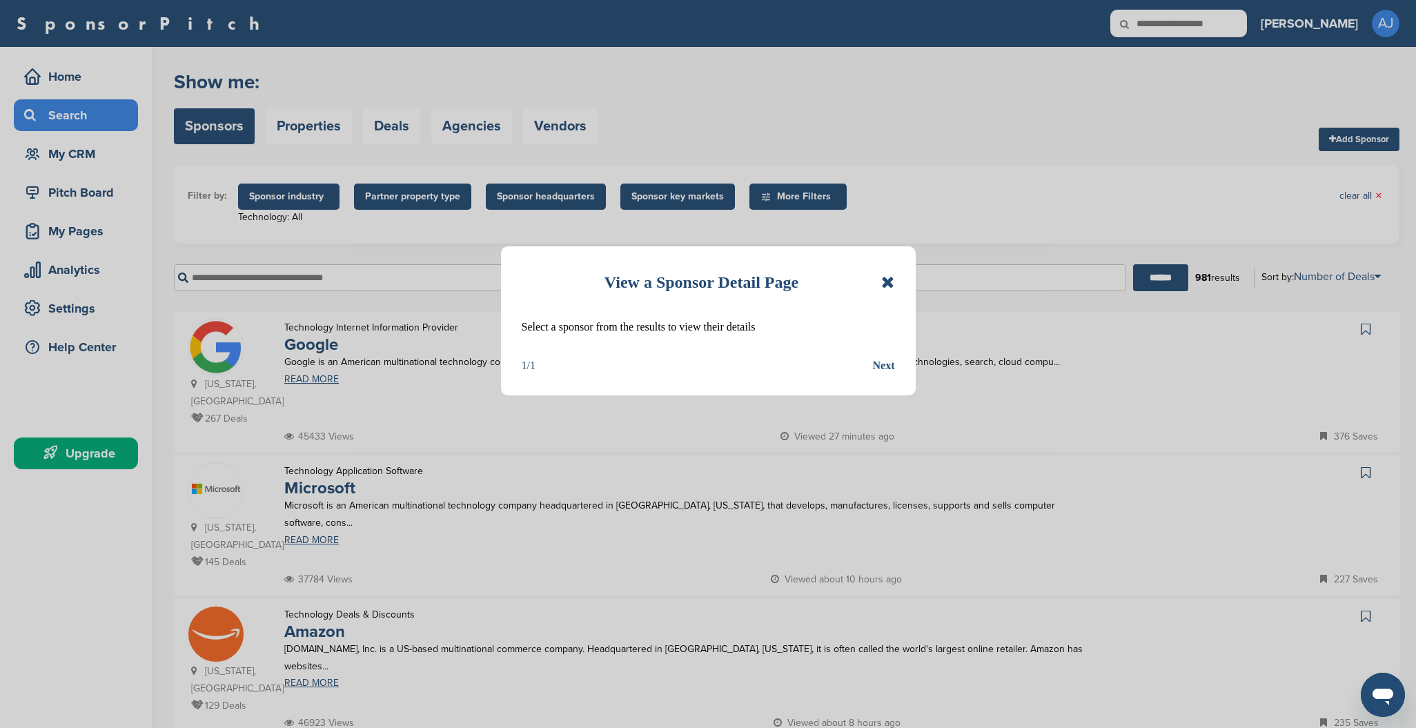
click at [891, 281] on icon at bounding box center [887, 282] width 13 height 17
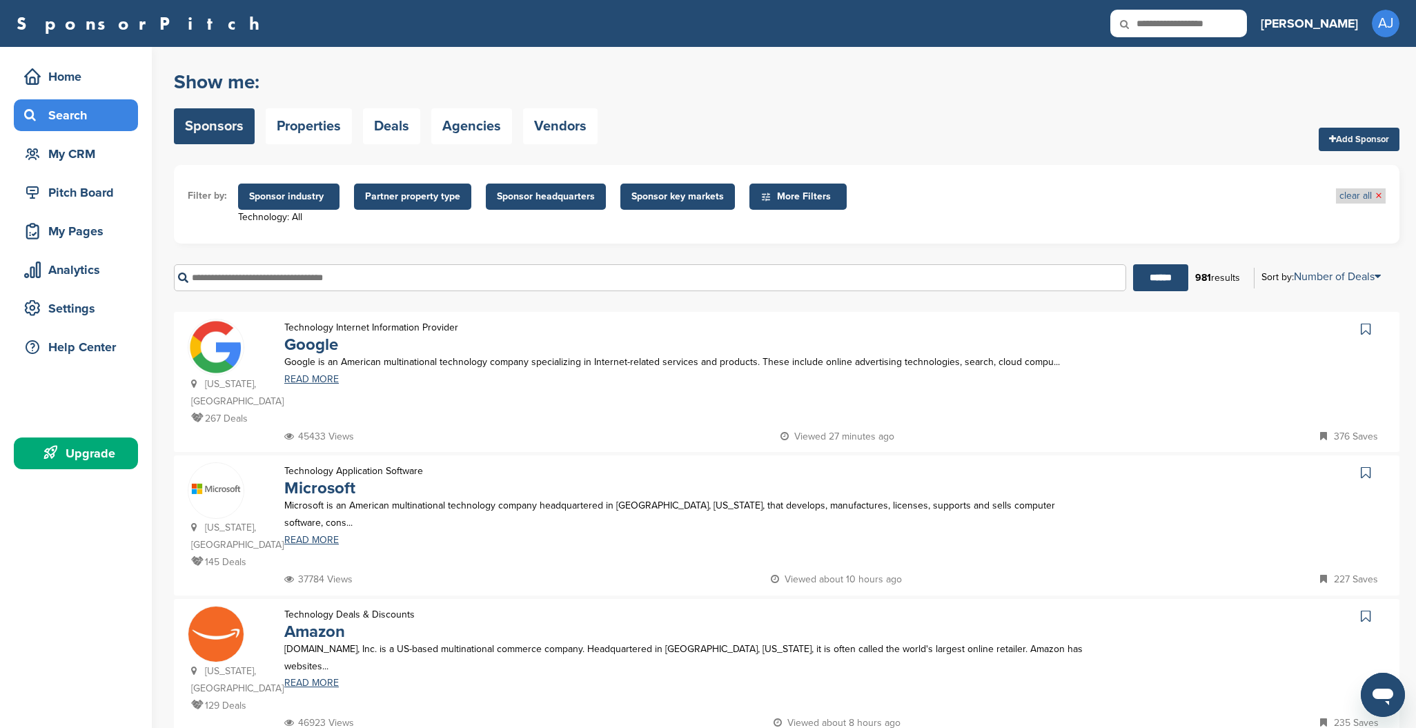
click at [1381, 194] on span "×" at bounding box center [1379, 195] width 7 height 15
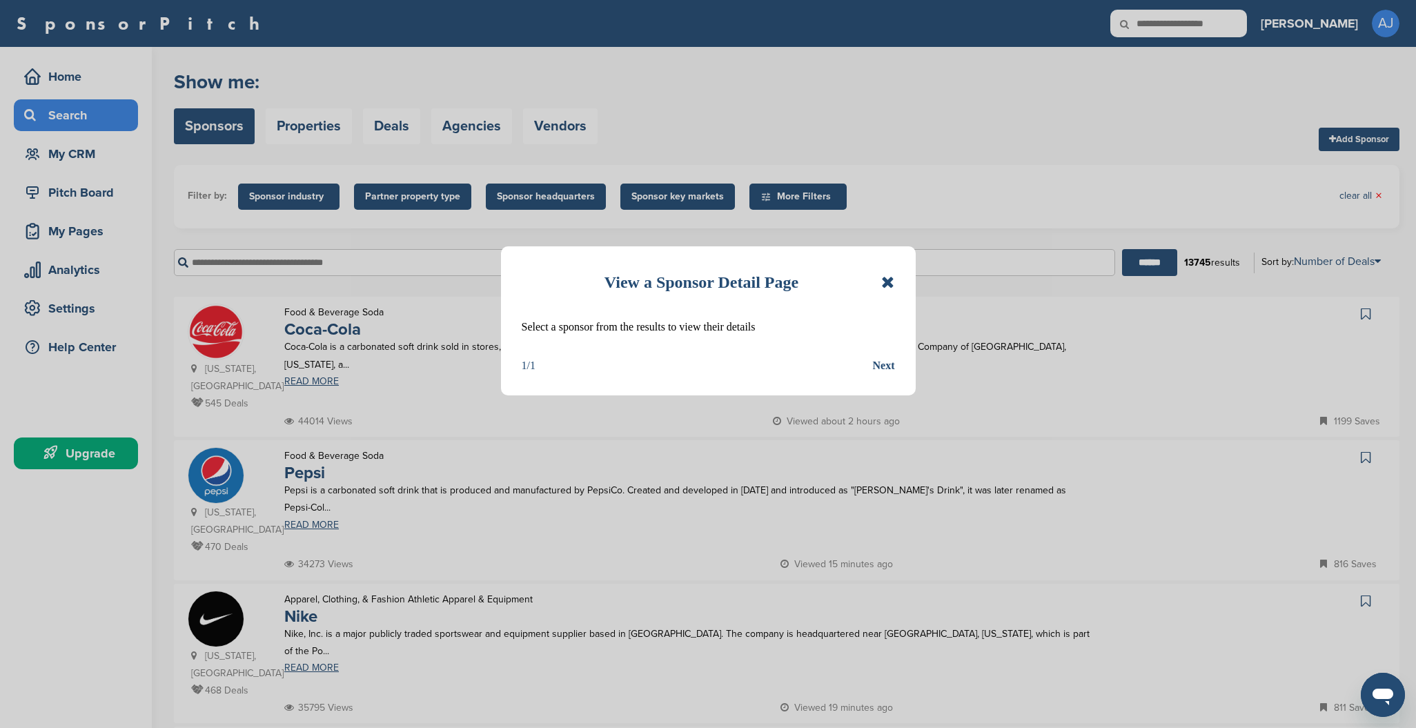
click at [877, 370] on div "Next" at bounding box center [884, 366] width 22 height 18
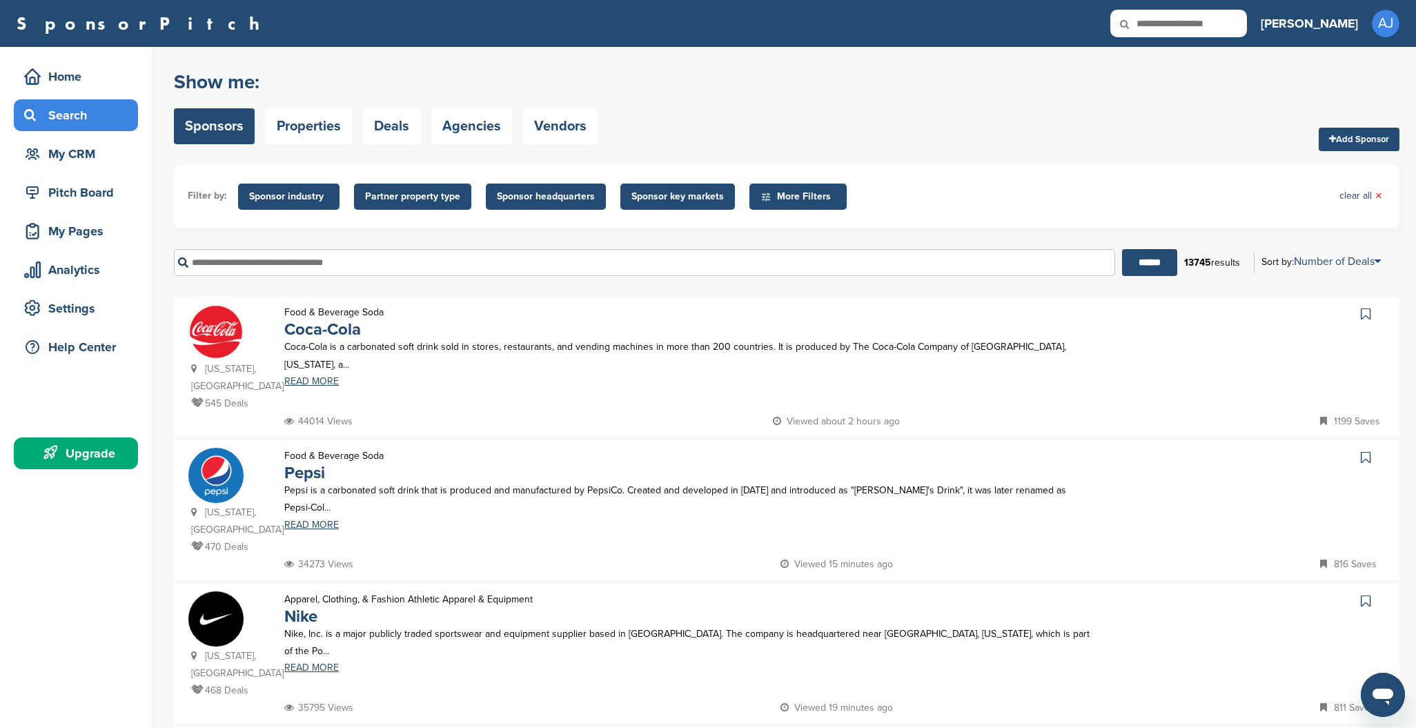
click at [315, 267] on input "text" at bounding box center [644, 262] width 941 height 27
click at [1144, 263] on input "******" at bounding box center [1149, 262] width 55 height 27
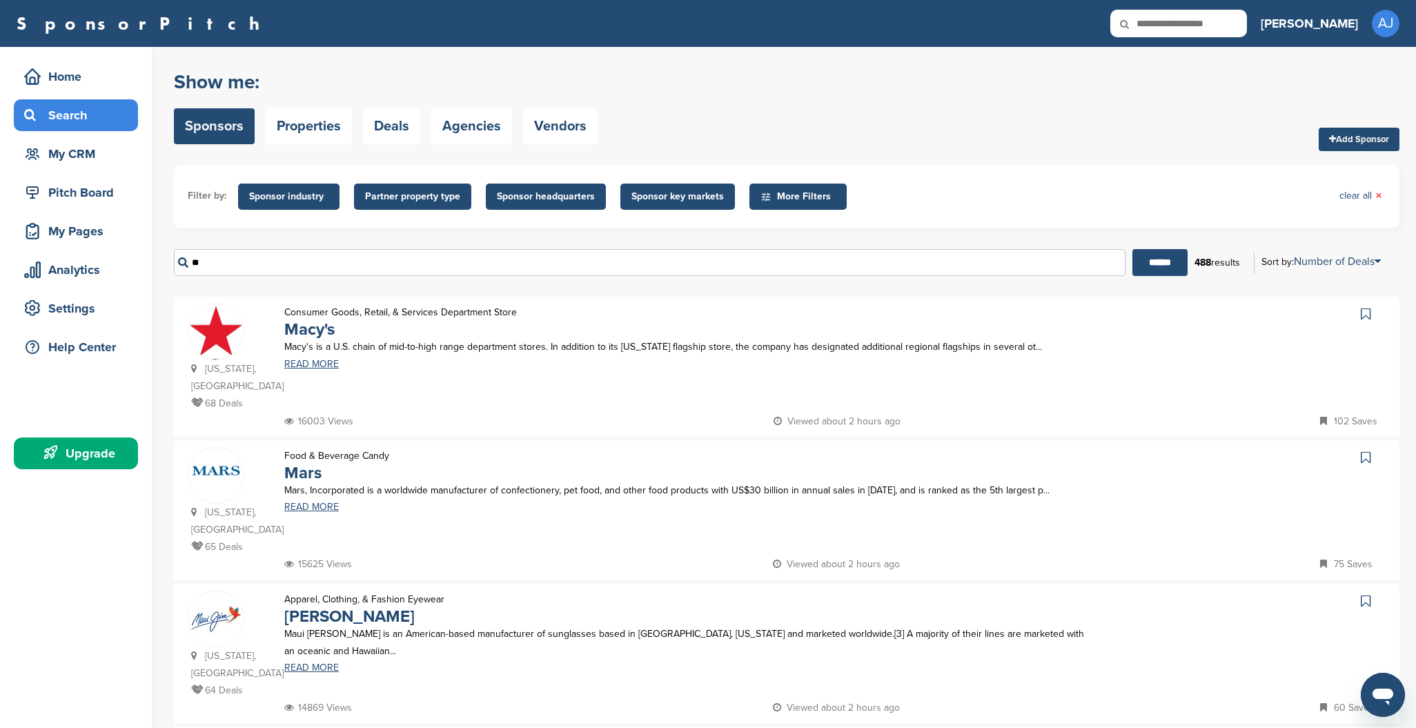
drag, startPoint x: 203, startPoint y: 266, endPoint x: 186, endPoint y: 257, distance: 19.8
click at [186, 257] on input "**" at bounding box center [650, 262] width 952 height 27
click at [1153, 263] on input "******" at bounding box center [1160, 262] width 55 height 27
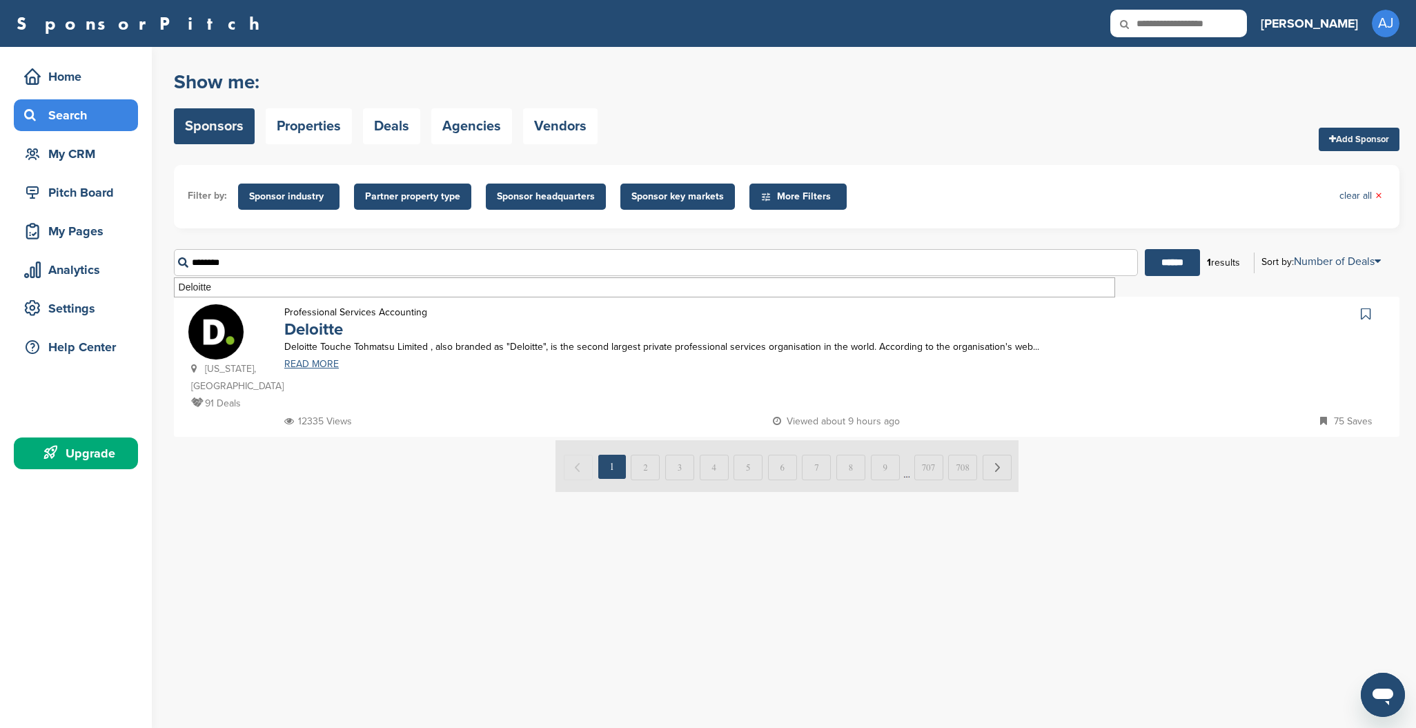
click at [306, 367] on link "READ MORE" at bounding box center [688, 365] width 809 height 10
drag, startPoint x: 247, startPoint y: 260, endPoint x: 177, endPoint y: 267, distance: 70.8
click at [177, 267] on input "********" at bounding box center [656, 262] width 964 height 27
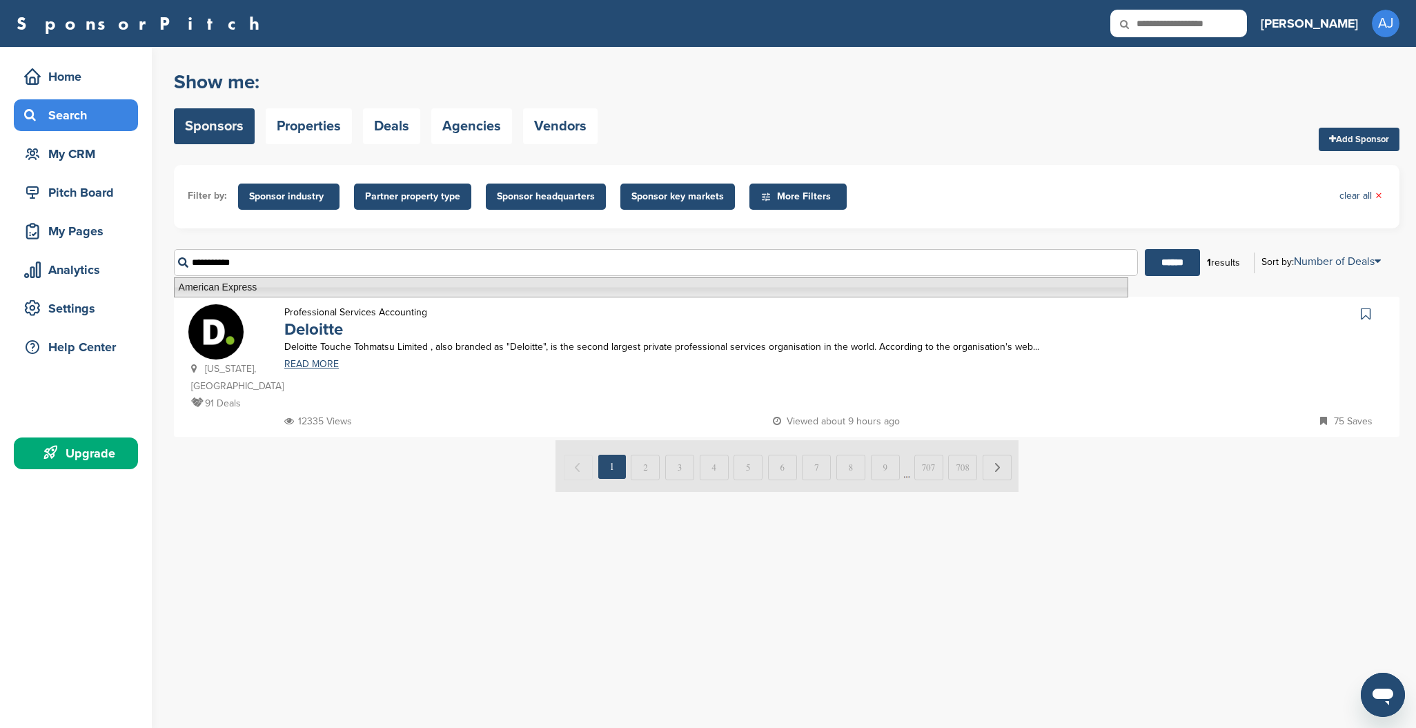
click at [233, 286] on li "American Express" at bounding box center [651, 287] width 955 height 20
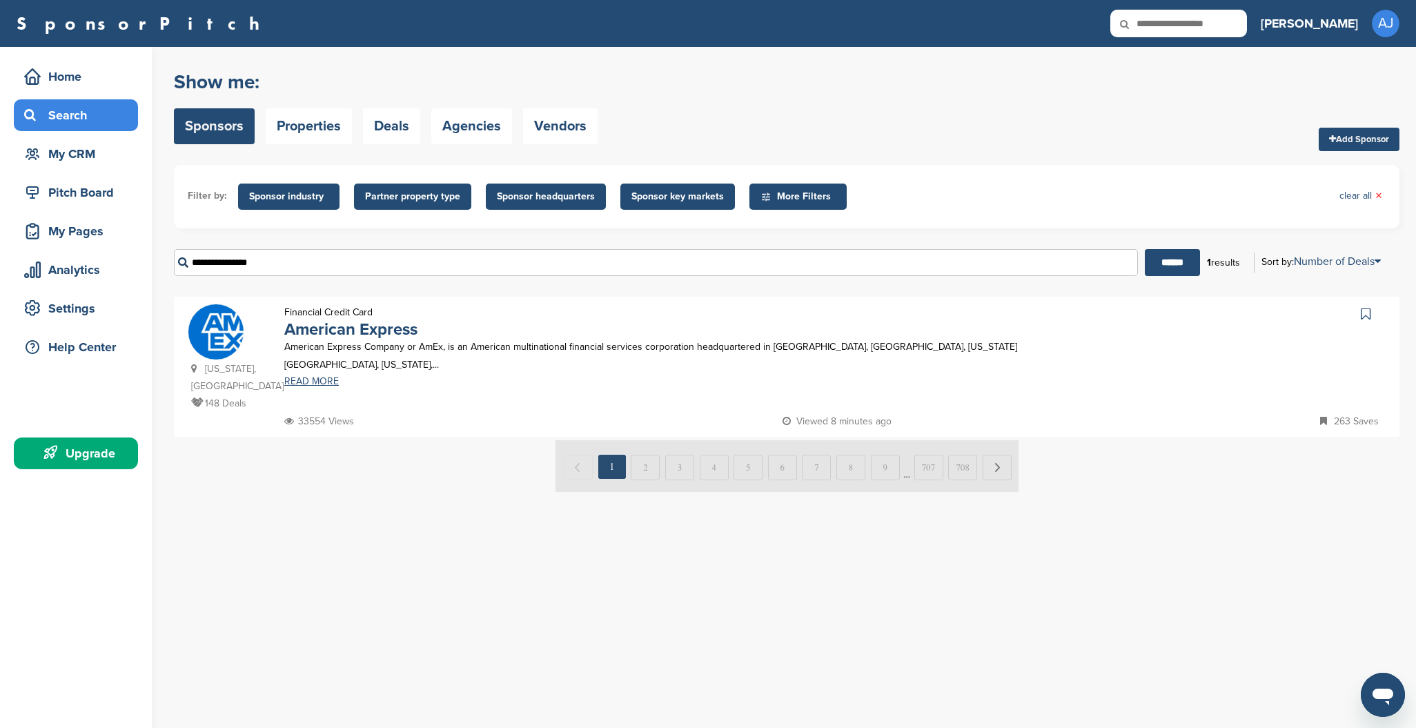
drag, startPoint x: 233, startPoint y: 262, endPoint x: 168, endPoint y: 262, distance: 64.2
click at [168, 262] on div "Home Search My CRM Pitch Board My Pages Analytics Settings Help Center Upgrade …" at bounding box center [708, 387] width 1416 height 681
click at [1167, 263] on input "******" at bounding box center [1172, 262] width 55 height 27
click at [327, 366] on link "READ MORE" at bounding box center [688, 365] width 809 height 10
drag, startPoint x: 260, startPoint y: 268, endPoint x: 151, endPoint y: 253, distance: 110.1
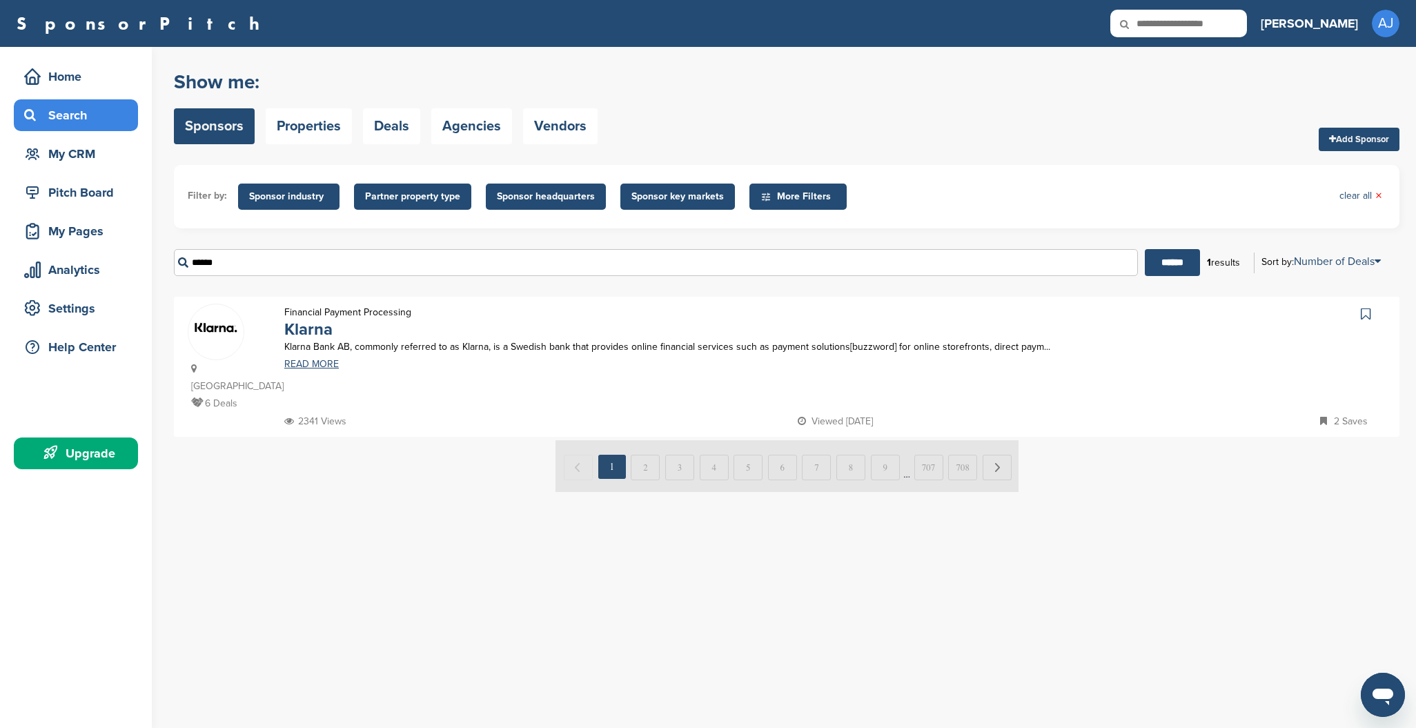
click at [151, 253] on div "Home Search My CRM Pitch Board My Pages Analytics Settings Help Center Upgrade …" at bounding box center [708, 387] width 1416 height 681
click at [1167, 263] on input "******" at bounding box center [1172, 262] width 55 height 27
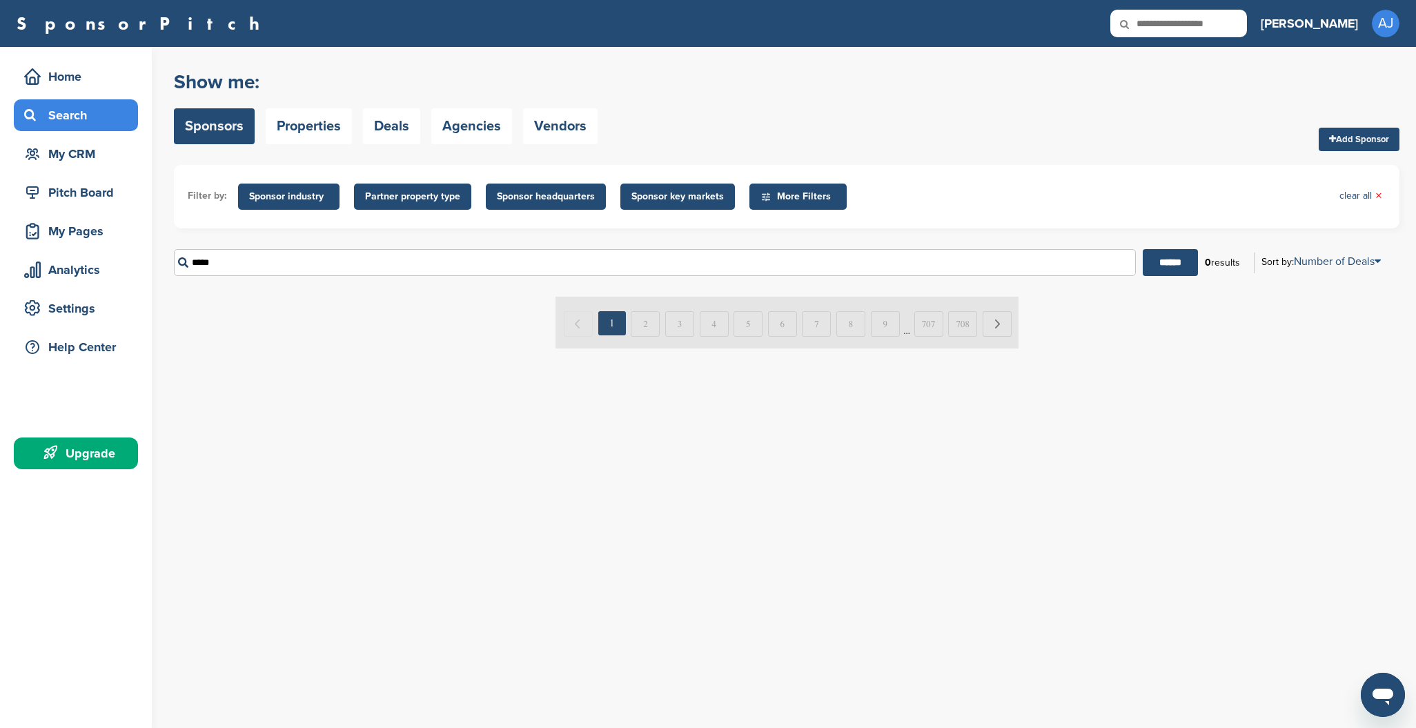
drag, startPoint x: 229, startPoint y: 268, endPoint x: 183, endPoint y: 264, distance: 46.4
click at [183, 264] on input "*****" at bounding box center [655, 262] width 962 height 27
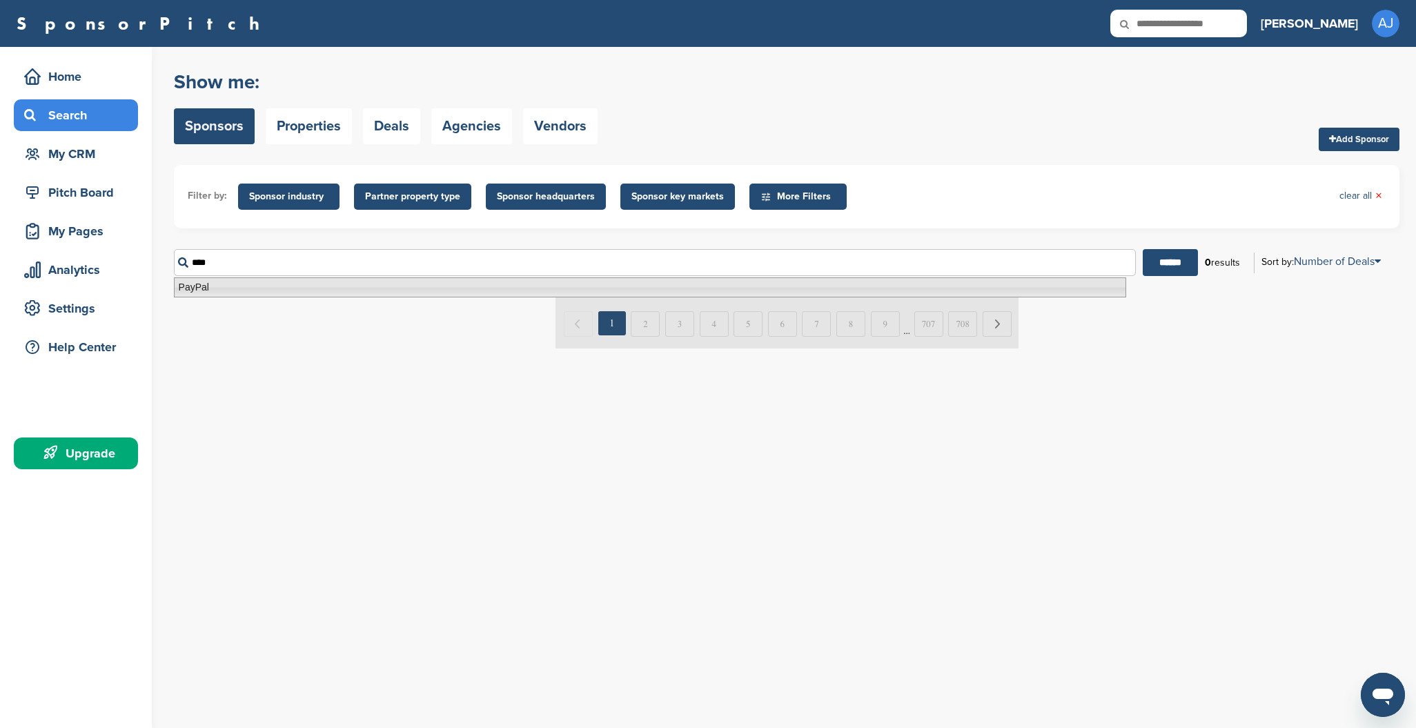
drag, startPoint x: 183, startPoint y: 264, endPoint x: 186, endPoint y: 291, distance: 27.1
click at [186, 291] on li "PayPal" at bounding box center [650, 287] width 953 height 20
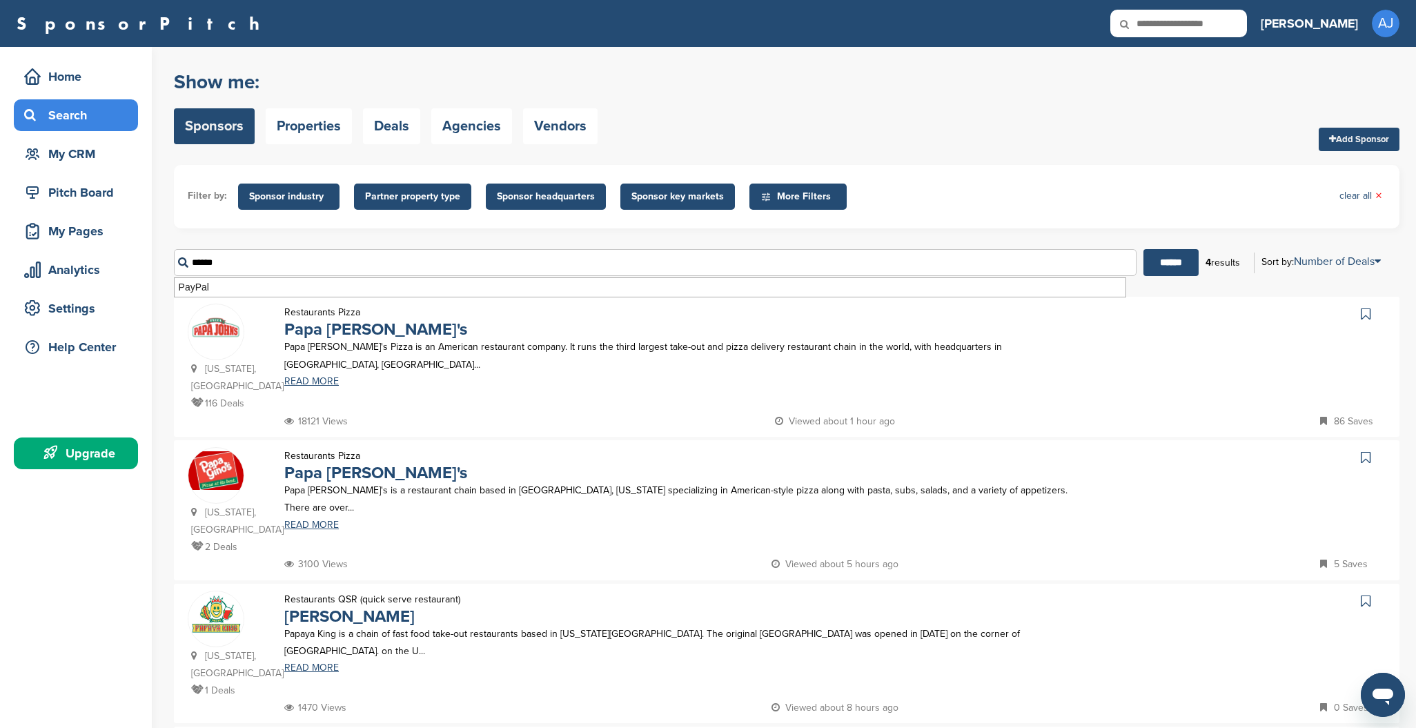
scroll to position [3, 0]
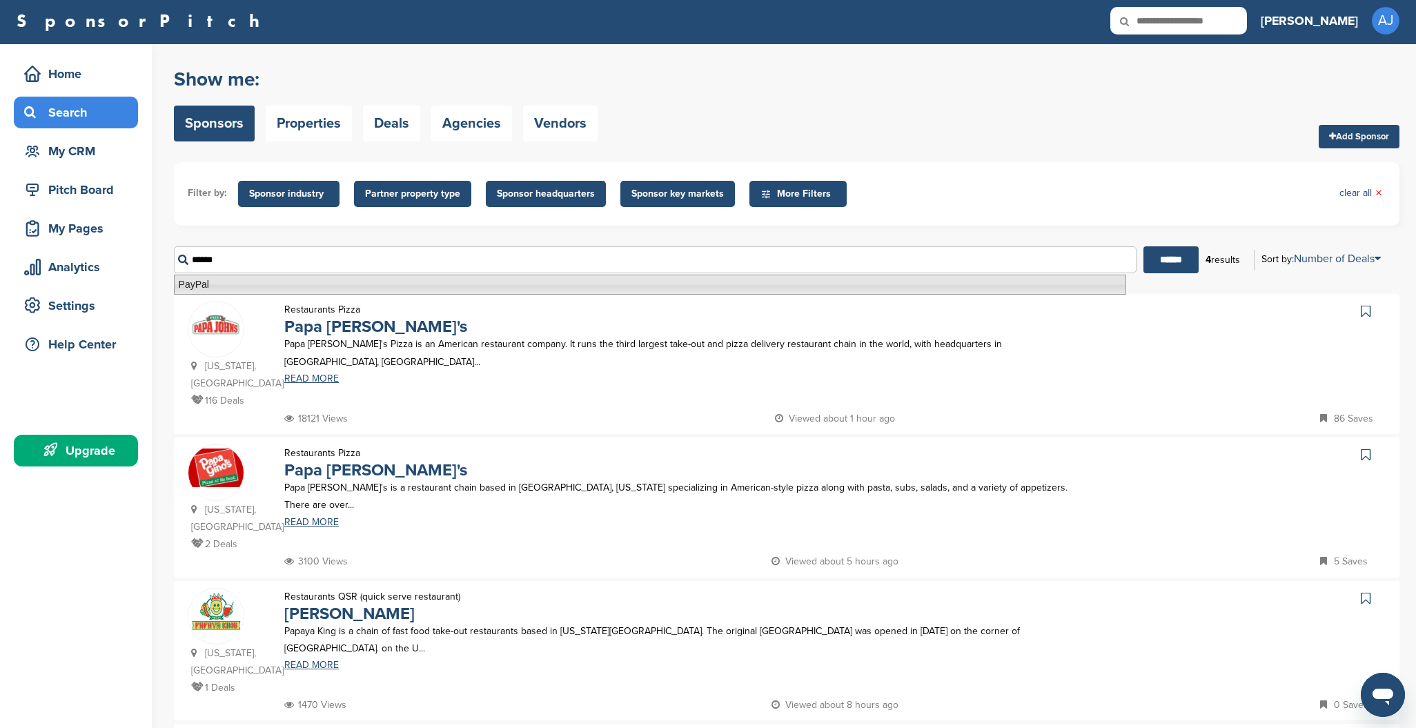
click at [204, 283] on li "PayPal" at bounding box center [650, 285] width 953 height 20
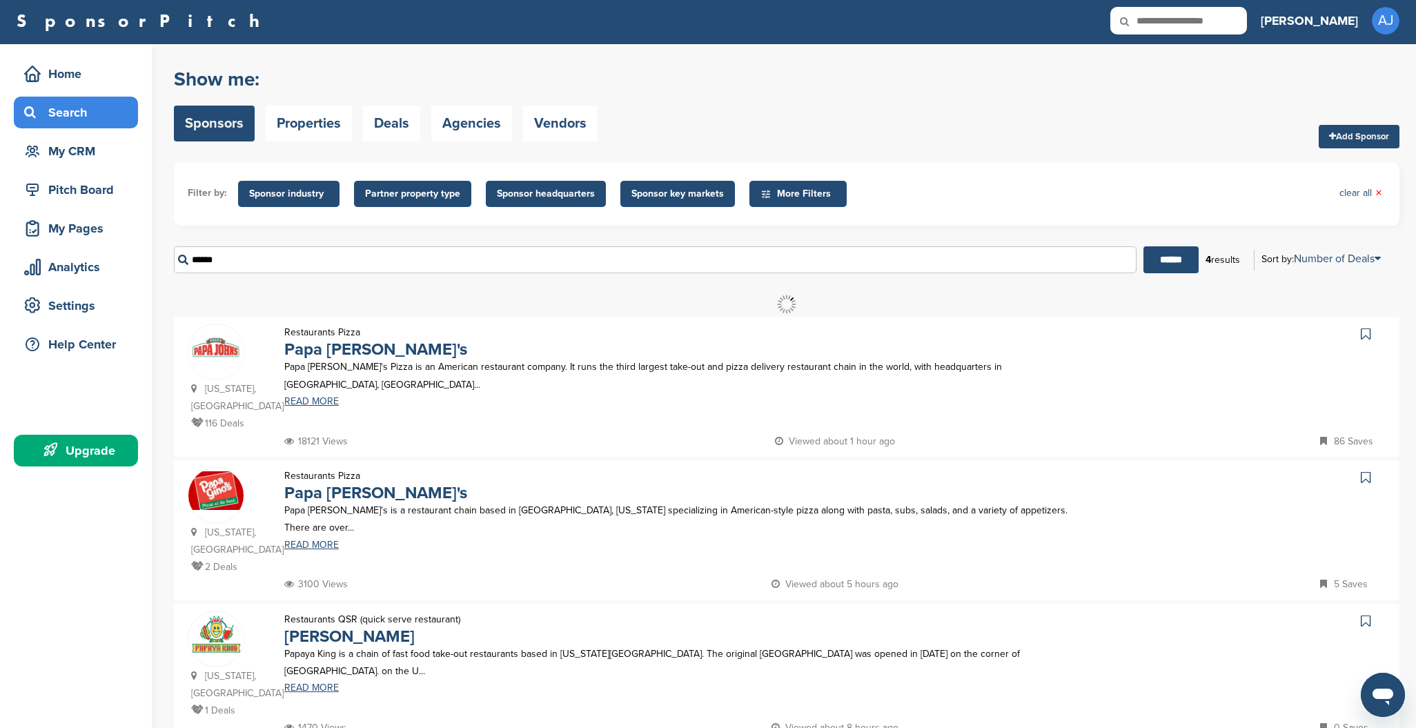
scroll to position [0, 0]
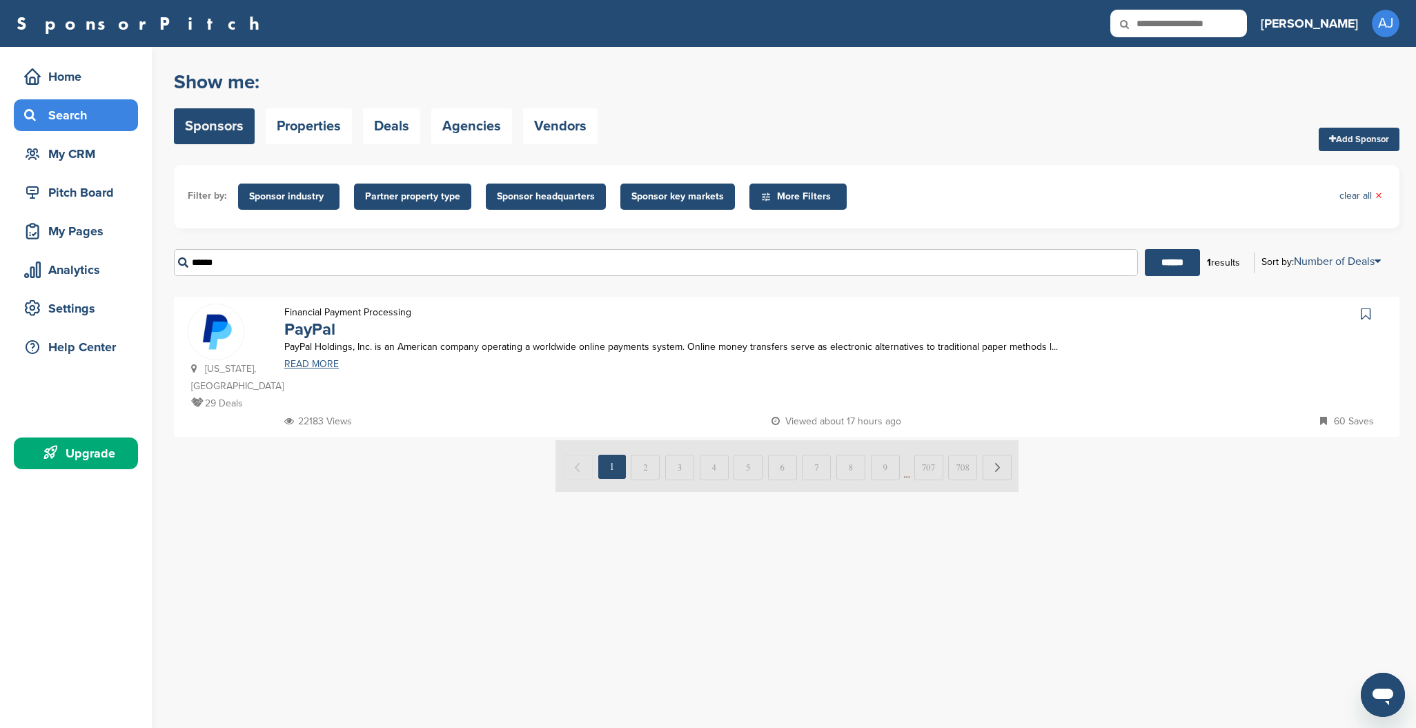
click at [308, 363] on link "READ MORE" at bounding box center [688, 365] width 809 height 10
drag, startPoint x: 229, startPoint y: 262, endPoint x: 158, endPoint y: 264, distance: 71.1
click at [158, 264] on div "Home Search My CRM Pitch Board My Pages Analytics Settings Help Center Upgrade …" at bounding box center [708, 387] width 1416 height 681
click at [1167, 263] on input "******" at bounding box center [1172, 262] width 55 height 27
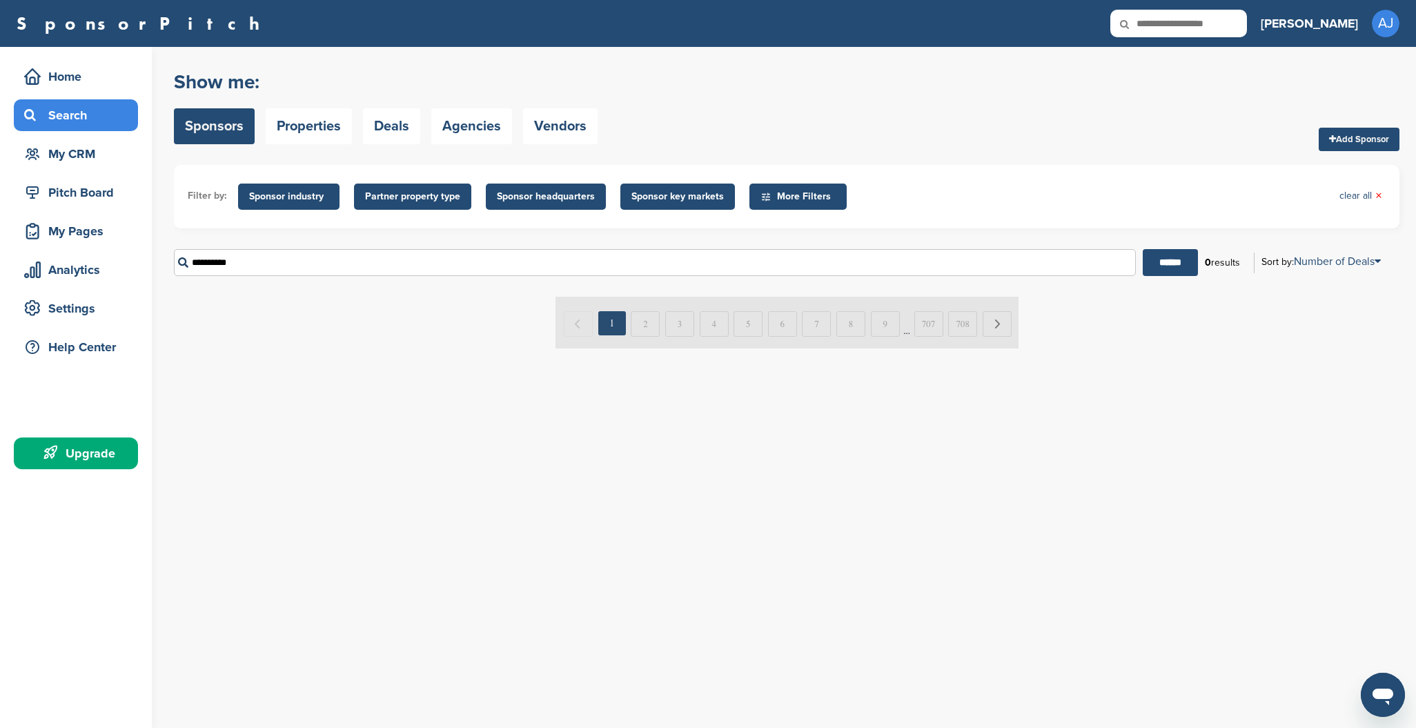
click at [291, 273] on input "**********" at bounding box center [655, 262] width 962 height 27
click at [1165, 263] on input "******" at bounding box center [1170, 262] width 55 height 27
drag, startPoint x: 251, startPoint y: 264, endPoint x: 170, endPoint y: 267, distance: 80.8
click at [170, 267] on div "Home Search My CRM Pitch Board My Pages Analytics Settings Help Center Upgrade …" at bounding box center [708, 387] width 1416 height 681
click at [1165, 263] on input "******" at bounding box center [1170, 262] width 55 height 27
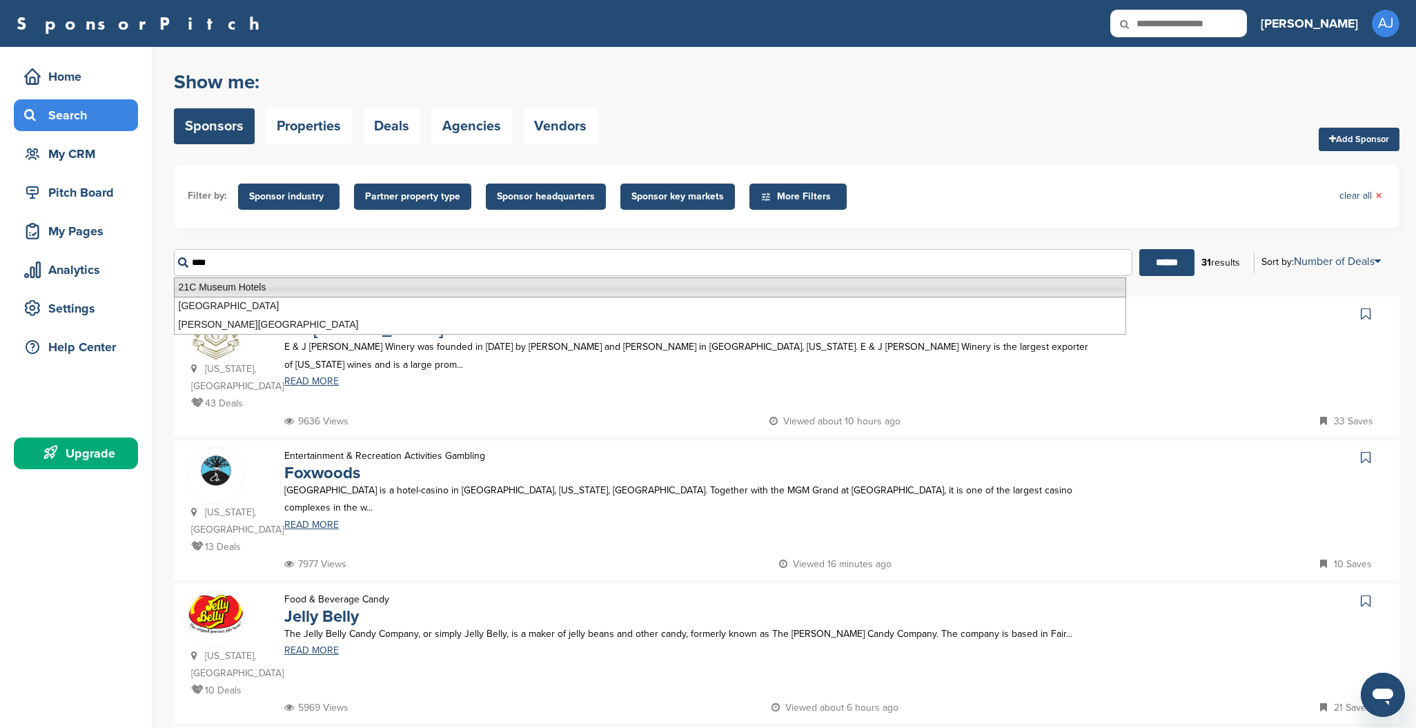
click at [196, 287] on li "21C Museum Hotels" at bounding box center [650, 287] width 953 height 20
type input "**********"
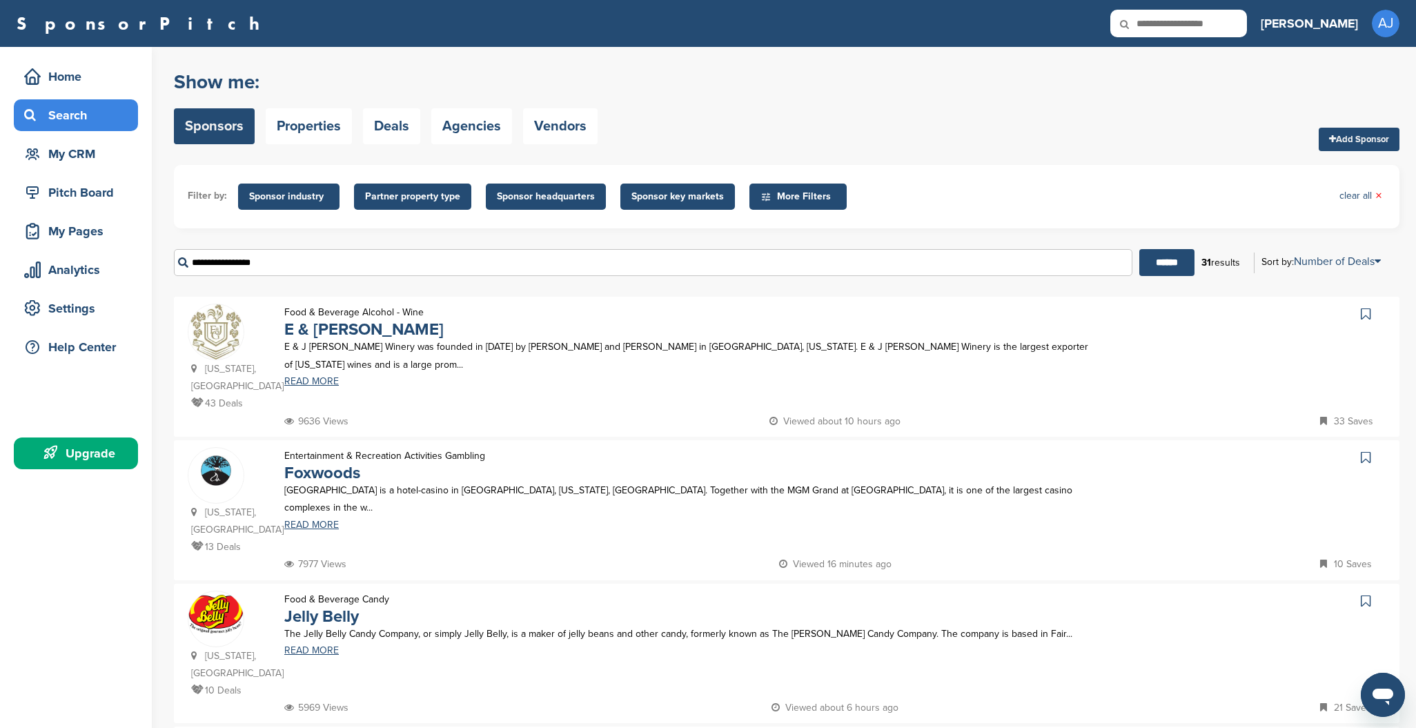
click at [400, 196] on span "Partner property type" at bounding box center [412, 196] width 95 height 15
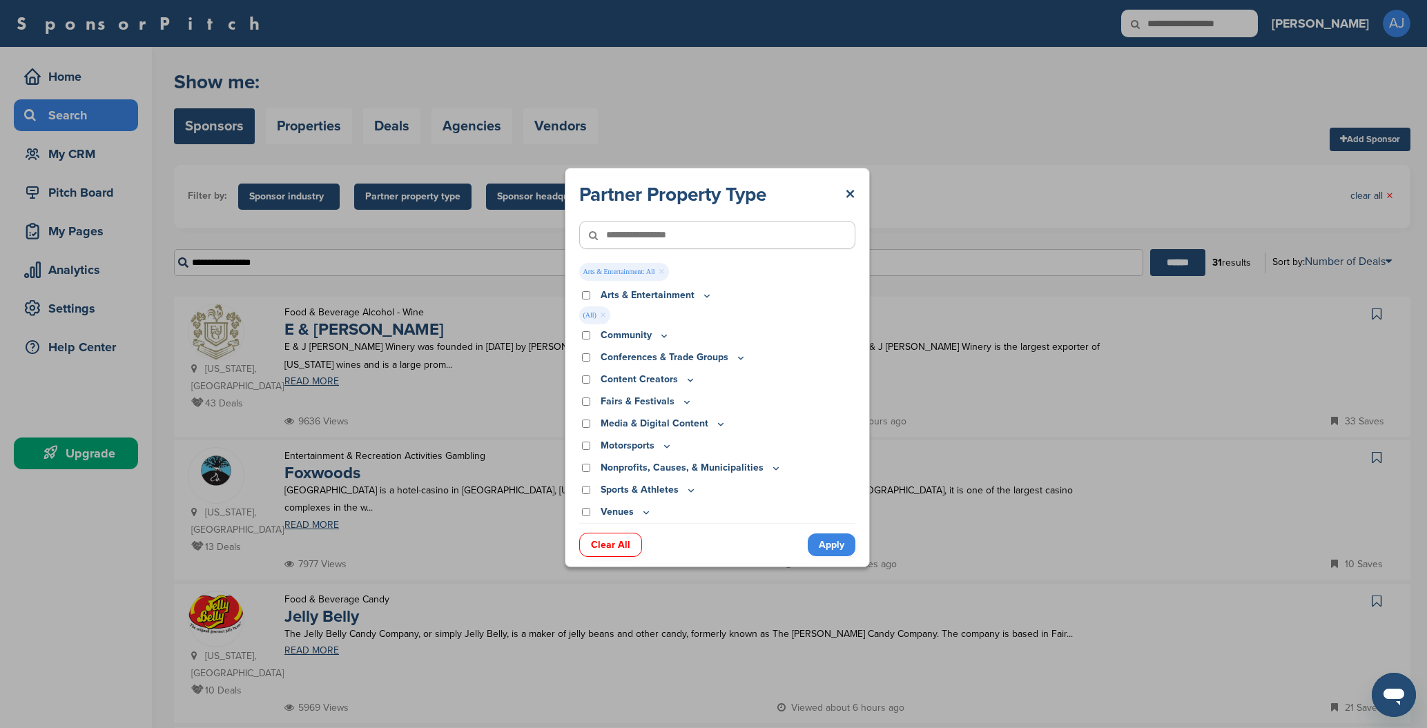
click at [821, 547] on link "Apply" at bounding box center [832, 545] width 48 height 23
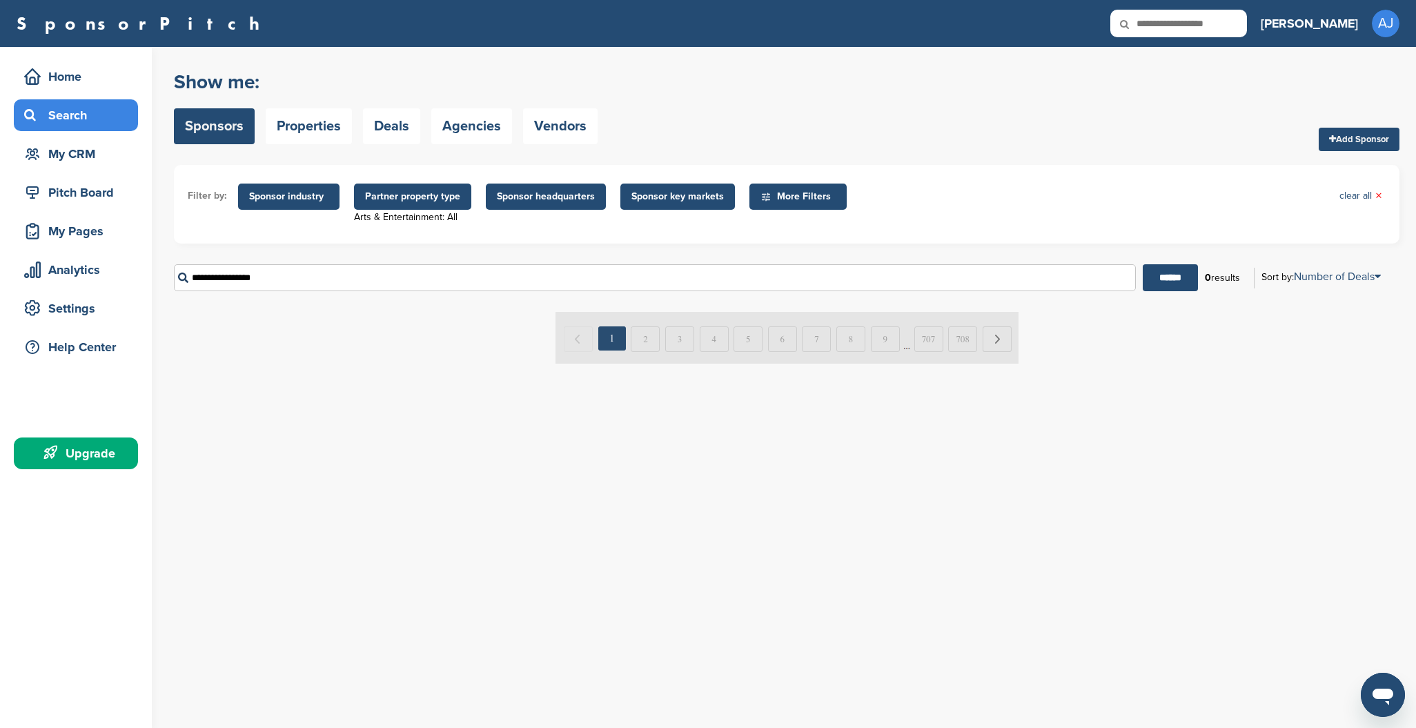
drag, startPoint x: 262, startPoint y: 273, endPoint x: 184, endPoint y: 275, distance: 78.0
click at [184, 275] on input "**********" at bounding box center [655, 277] width 962 height 27
click at [1185, 282] on input "******" at bounding box center [1170, 277] width 55 height 27
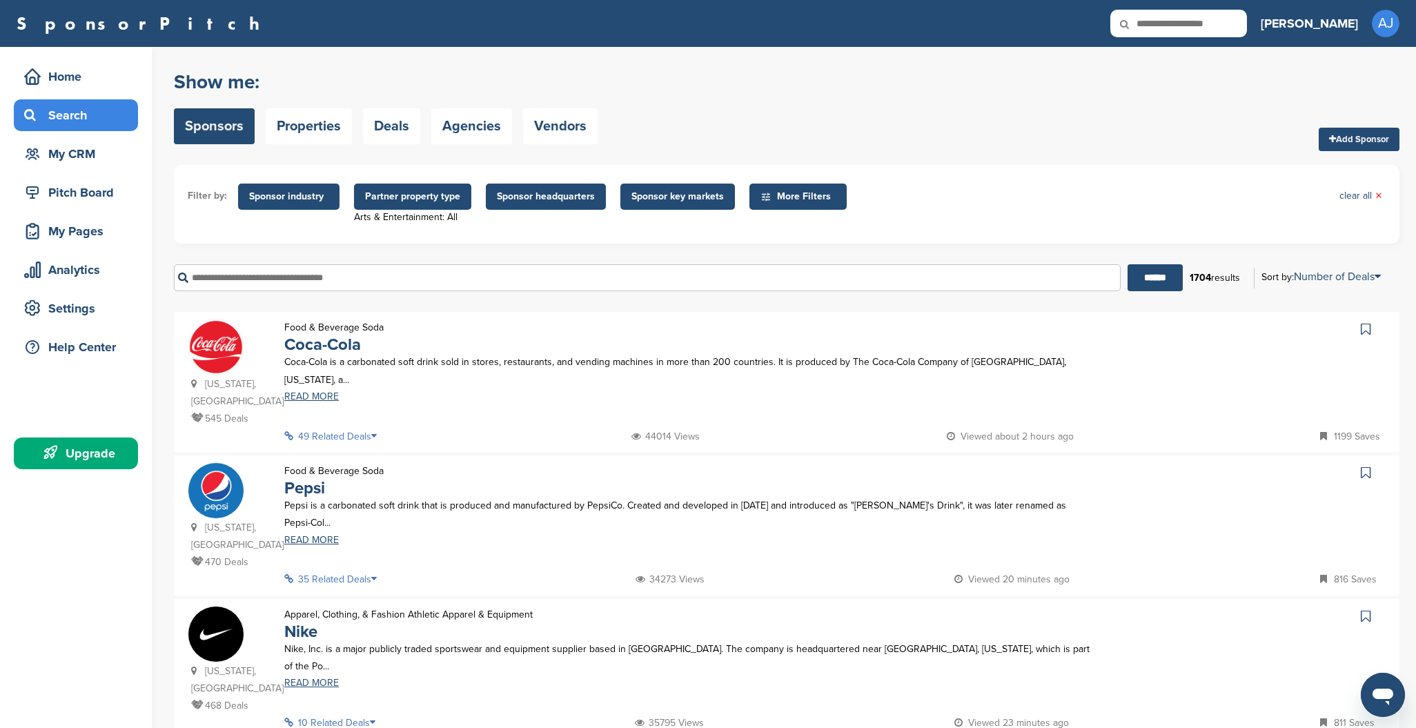
click at [419, 200] on span "Partner property type" at bounding box center [412, 196] width 95 height 15
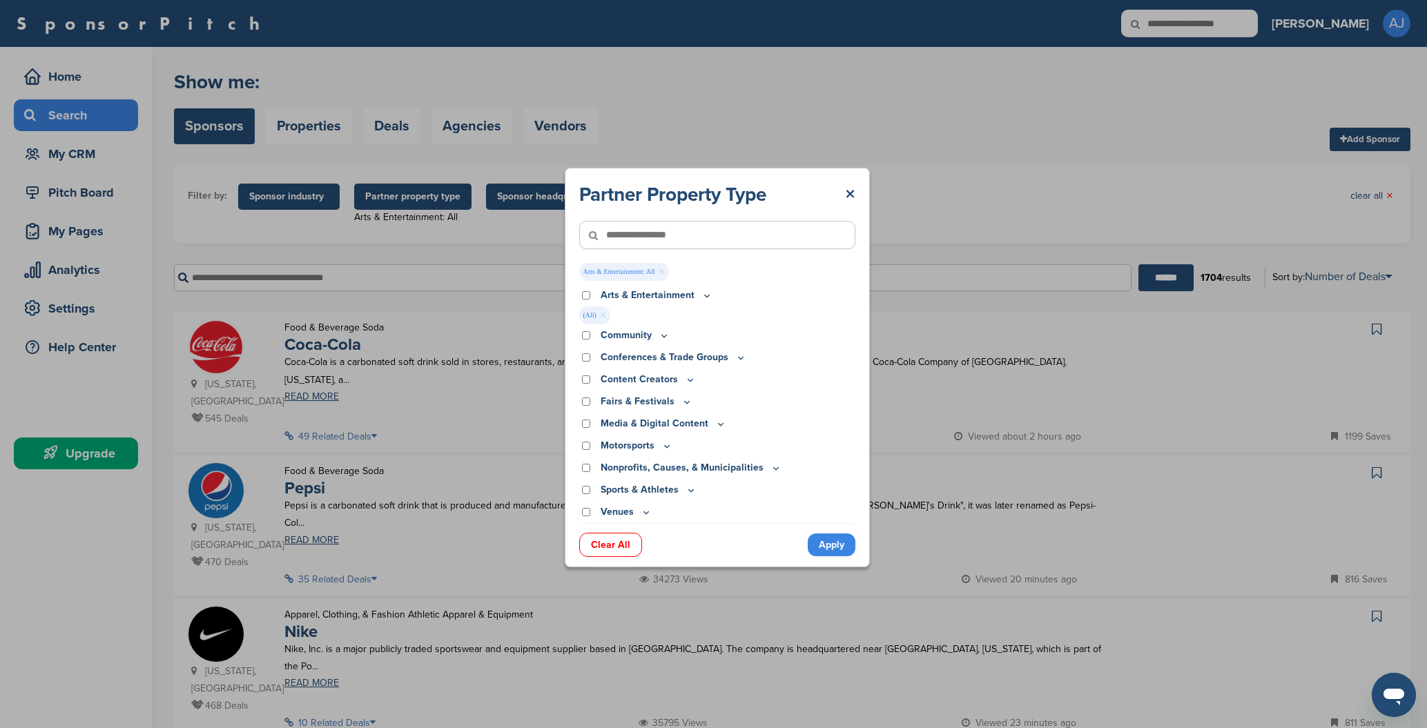
click at [602, 315] on link "×" at bounding box center [603, 315] width 6 height 15
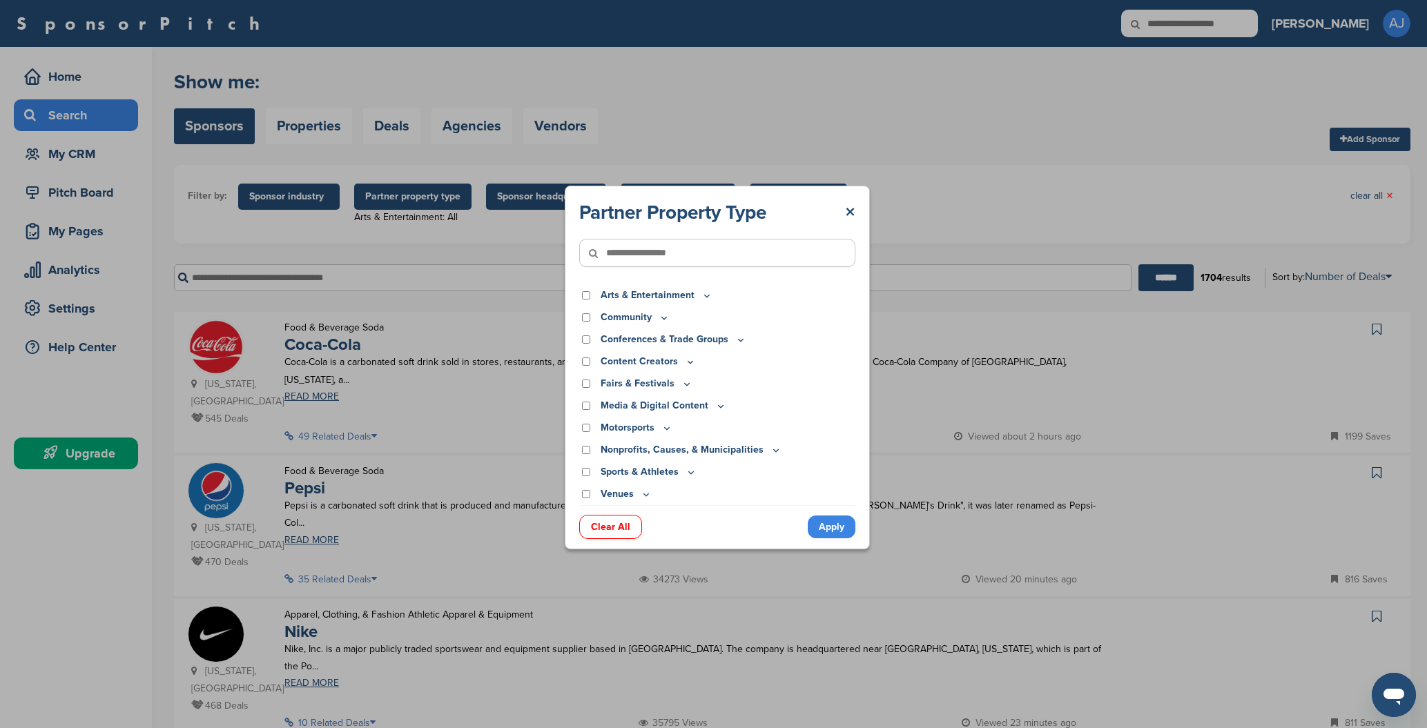
click at [834, 524] on link "Apply" at bounding box center [832, 527] width 48 height 23
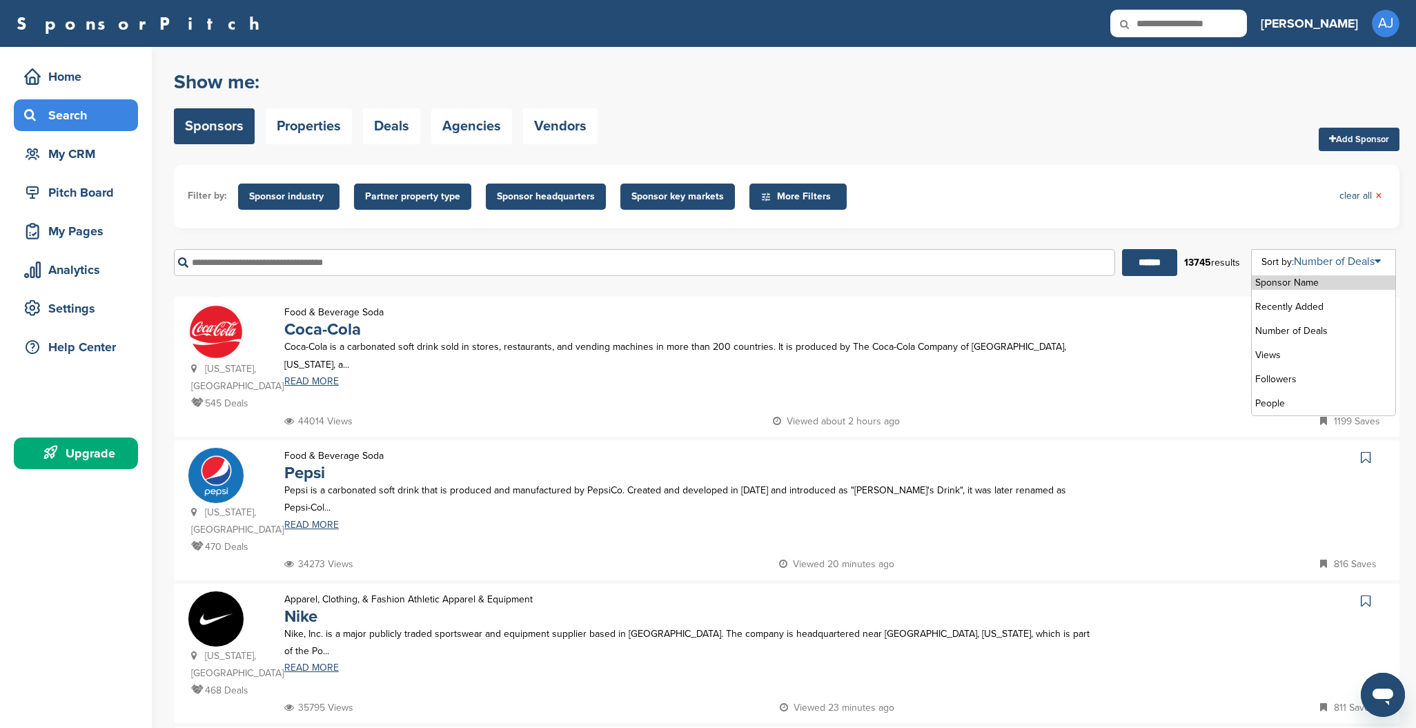
click at [1365, 263] on link "Number of Deals" at bounding box center [1337, 262] width 87 height 14
click at [1284, 307] on li "Recently Added" at bounding box center [1324, 307] width 144 height 14
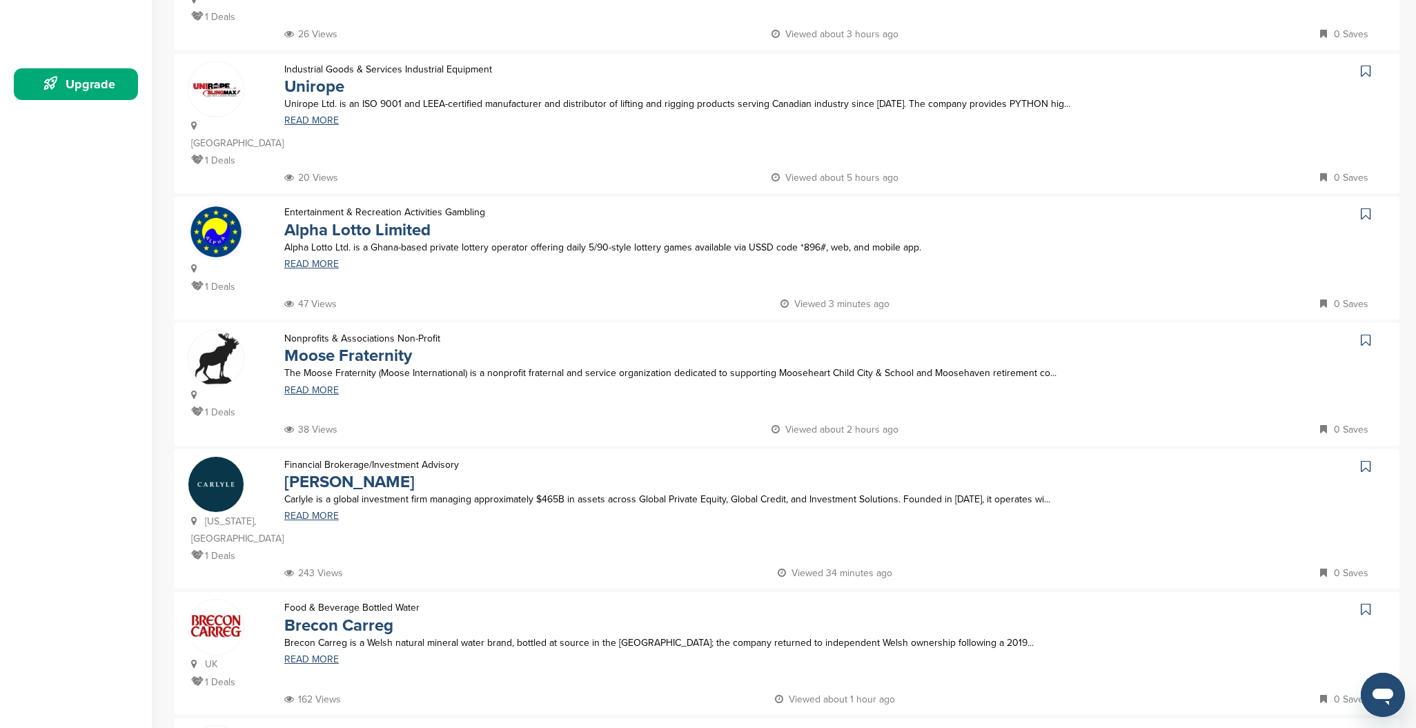
scroll to position [401, 0]
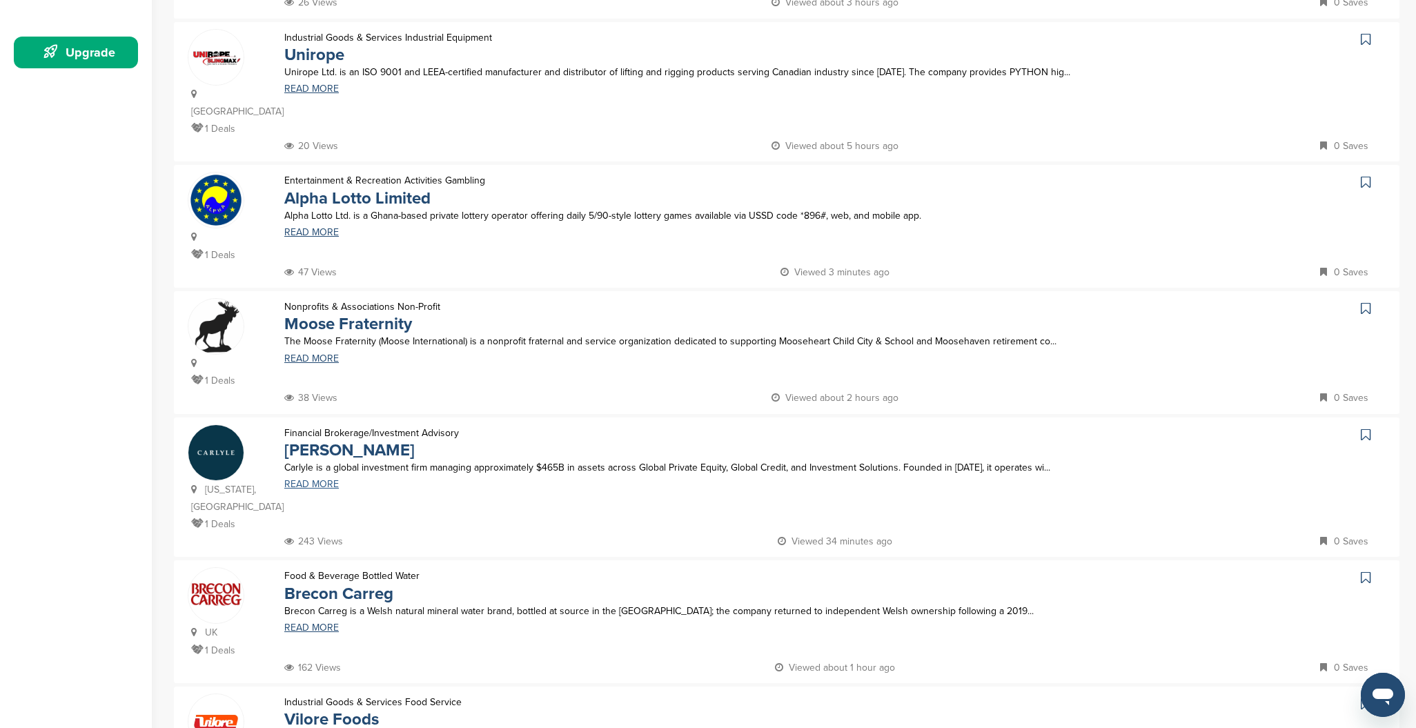
click at [293, 480] on link "READ MORE" at bounding box center [688, 485] width 809 height 10
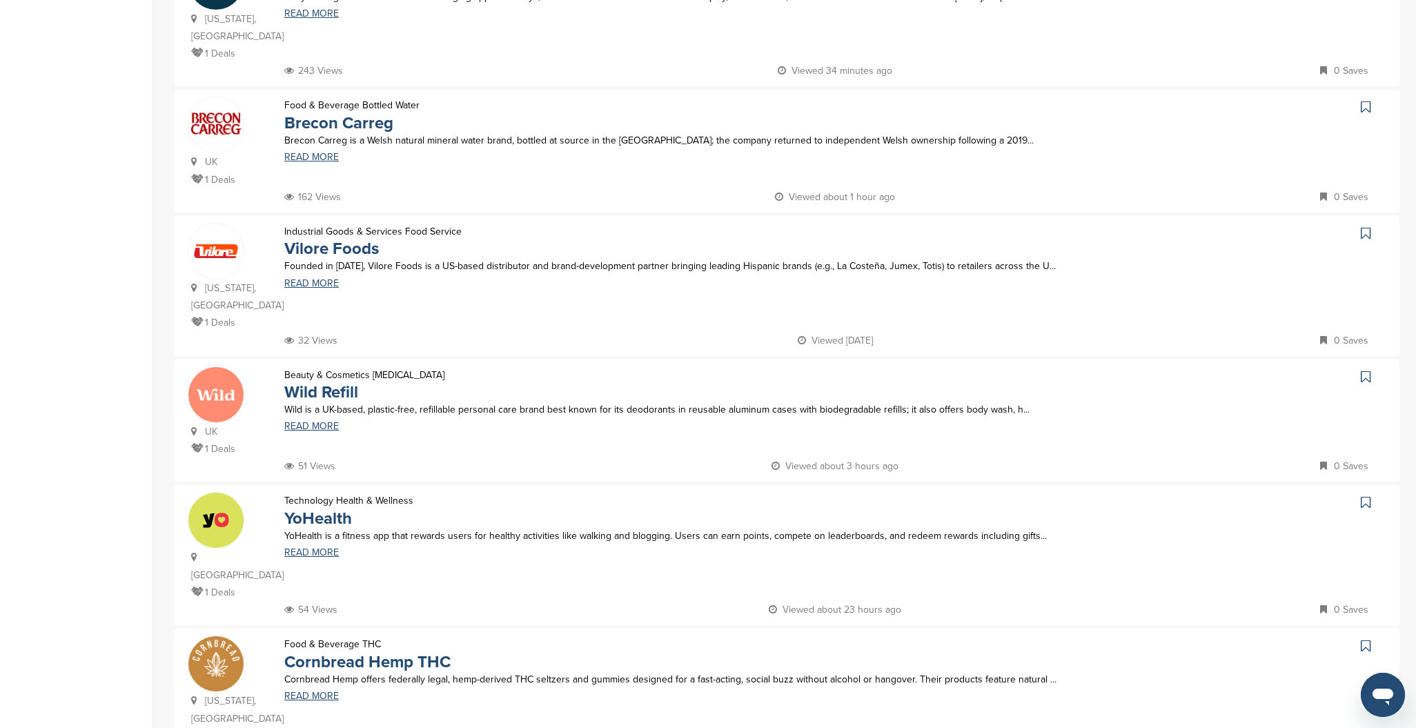
scroll to position [886, 0]
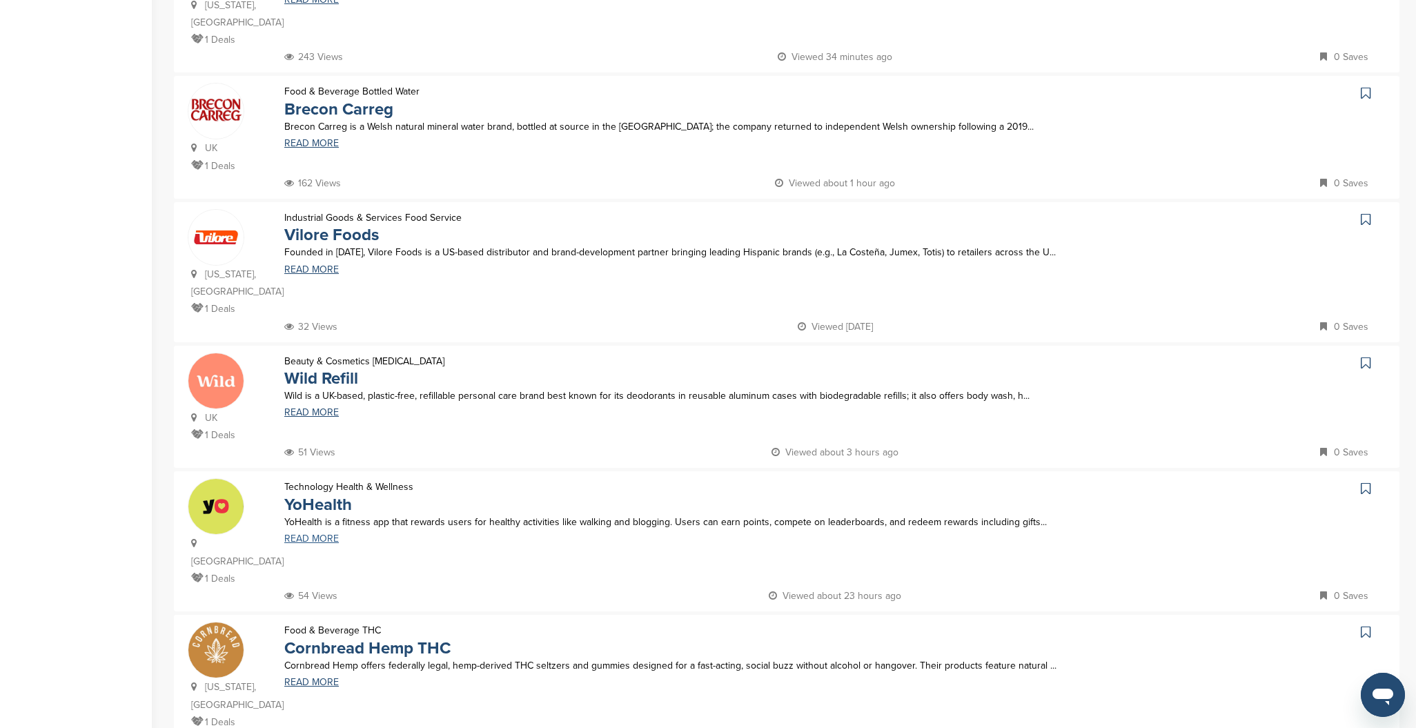
click at [322, 534] on link "READ MORE" at bounding box center [688, 539] width 809 height 10
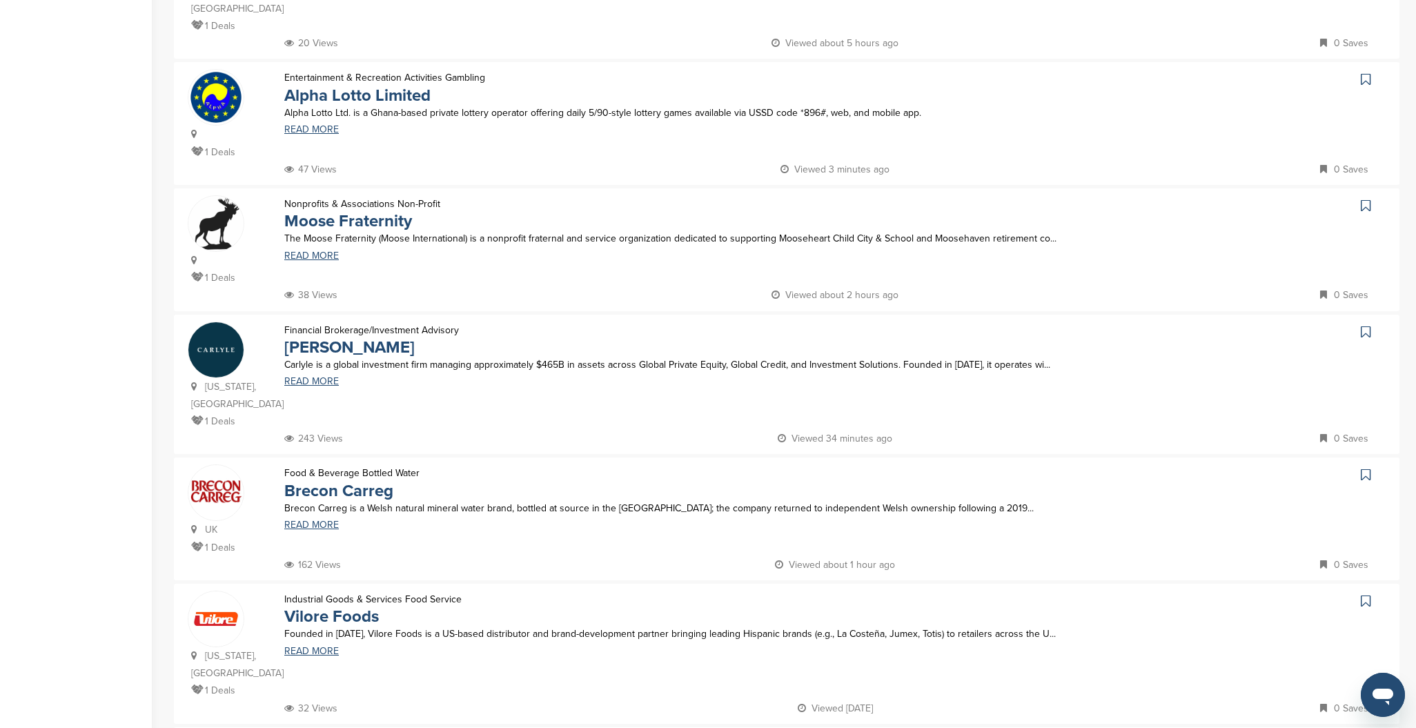
scroll to position [53, 0]
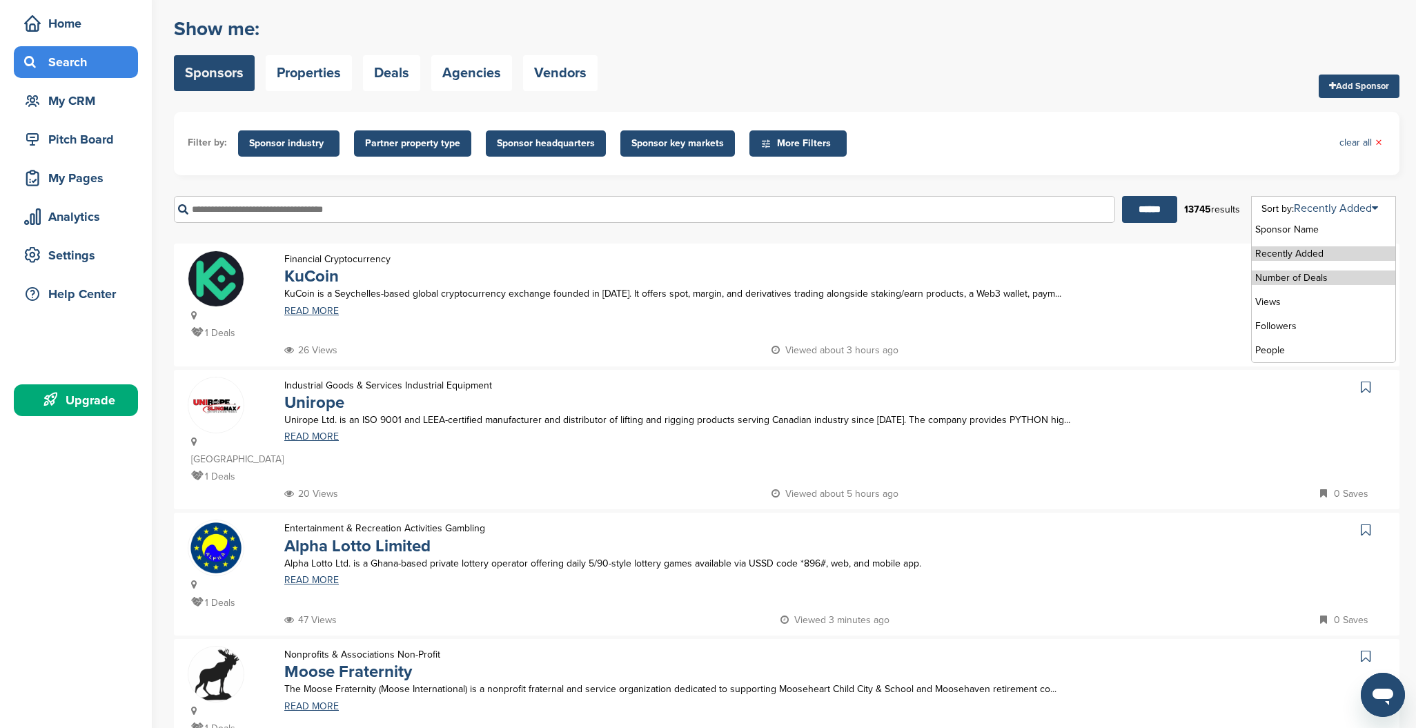
click at [1316, 276] on li "Number of Deals" at bounding box center [1324, 278] width 144 height 14
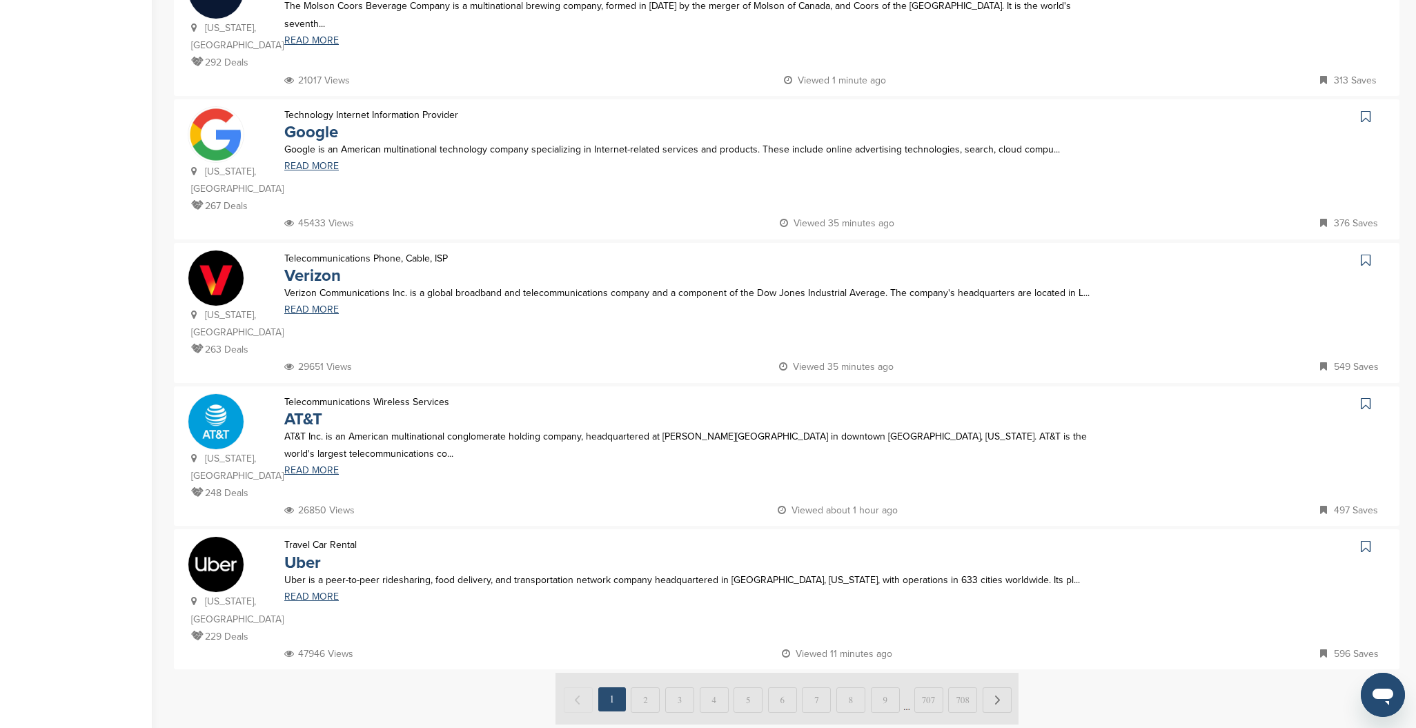
scroll to position [1141, 0]
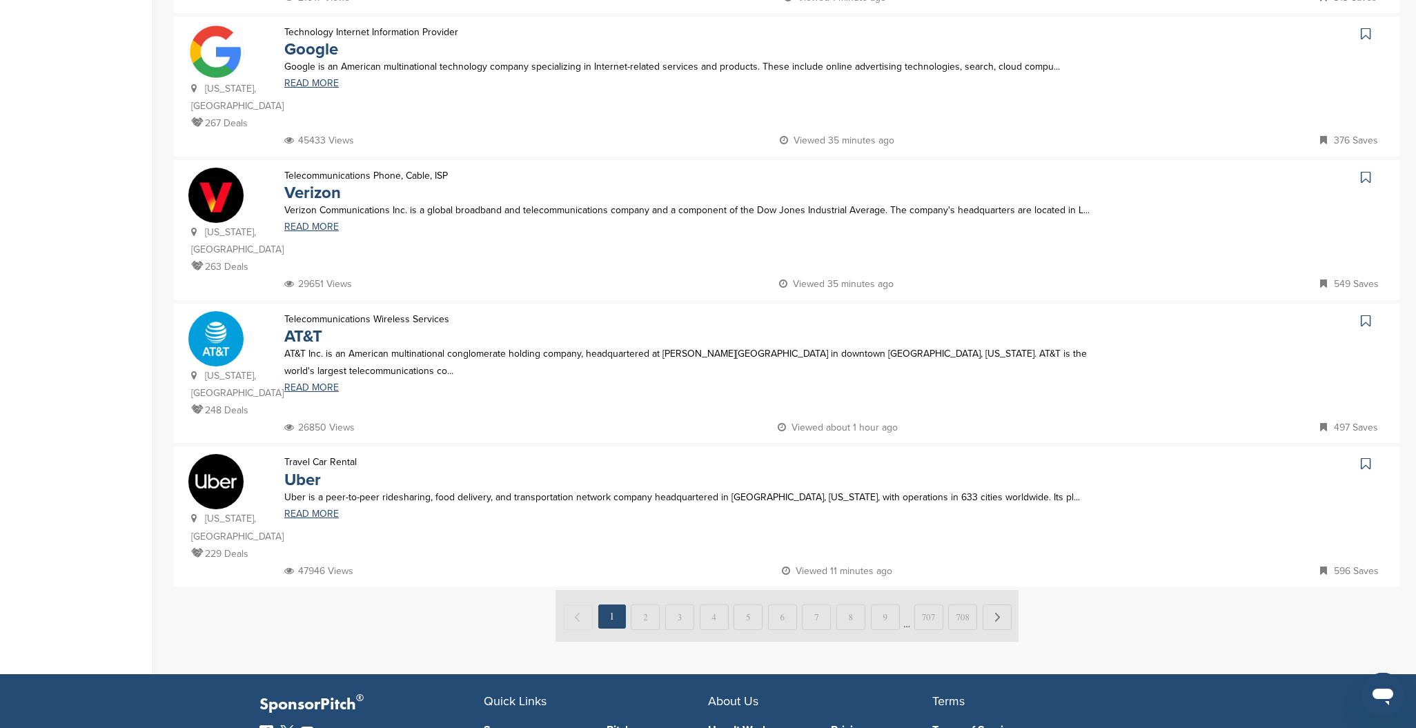
click at [1366, 457] on icon at bounding box center [1366, 464] width 10 height 14
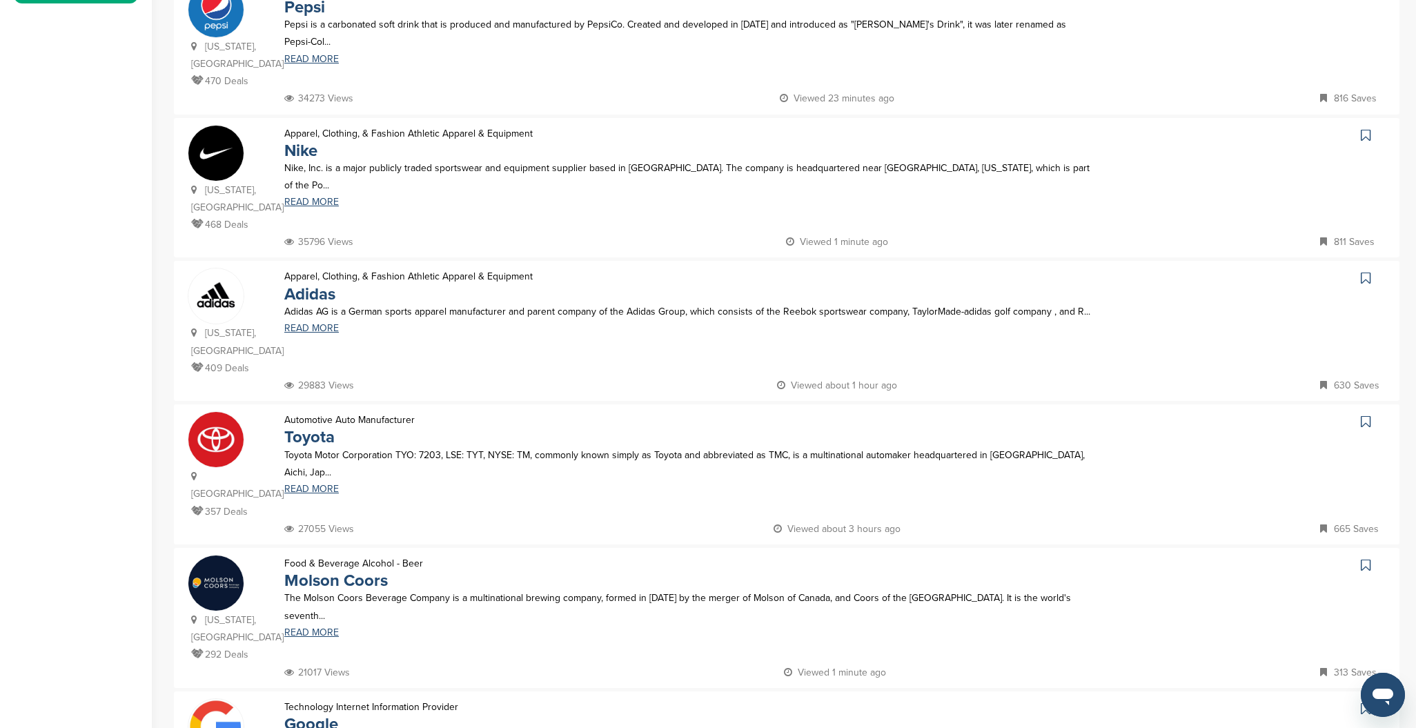
scroll to position [25, 0]
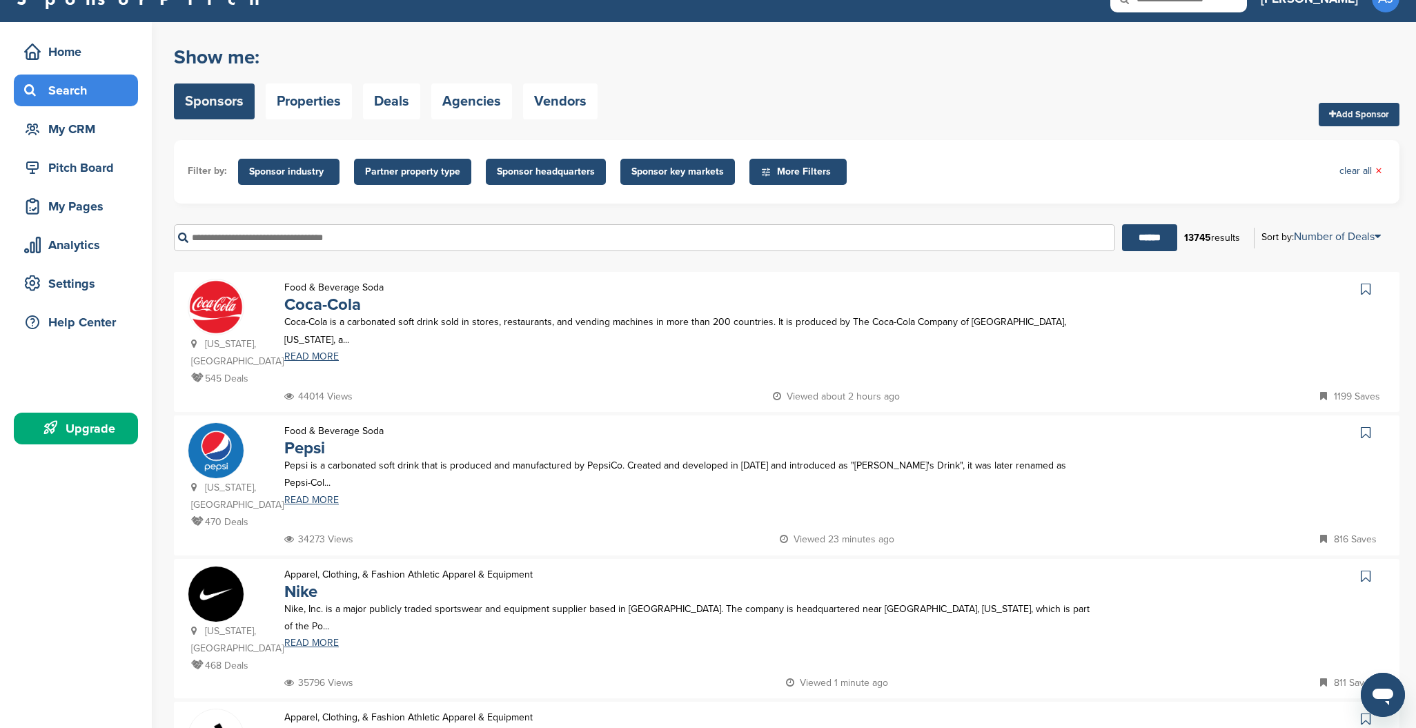
click at [286, 242] on input "text" at bounding box center [644, 237] width 941 height 27
click at [1144, 238] on input "******" at bounding box center [1149, 237] width 55 height 27
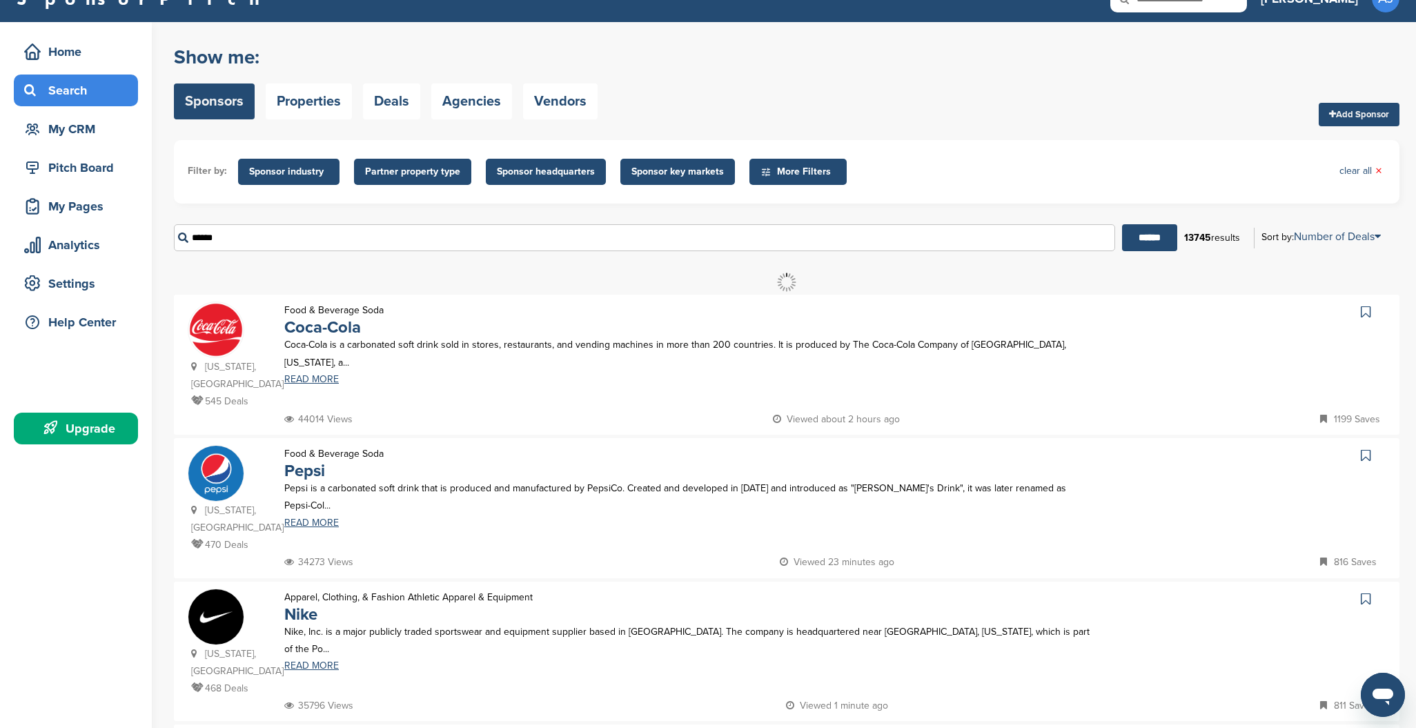
scroll to position [0, 0]
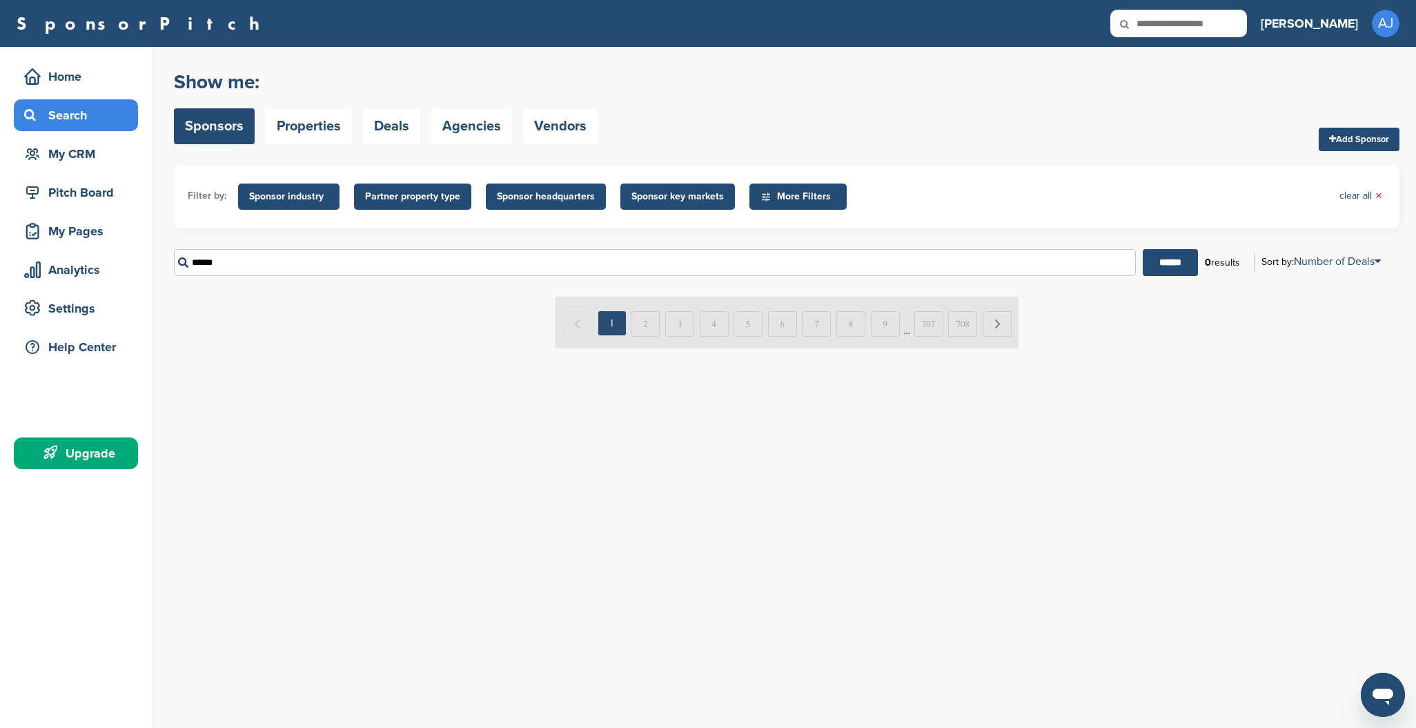
drag, startPoint x: 238, startPoint y: 266, endPoint x: 180, endPoint y: 264, distance: 58.0
click at [180, 264] on input "******" at bounding box center [655, 262] width 962 height 27
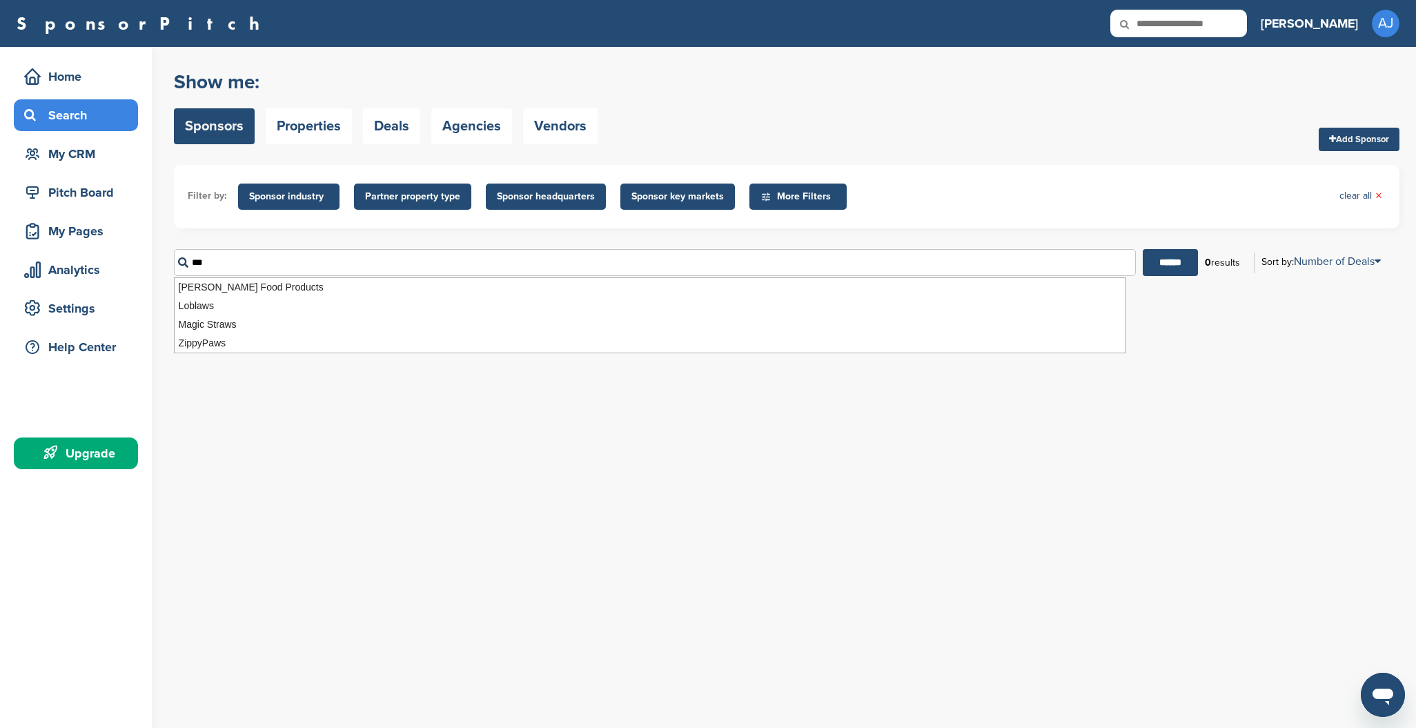
click at [1165, 263] on input "******" at bounding box center [1170, 262] width 55 height 27
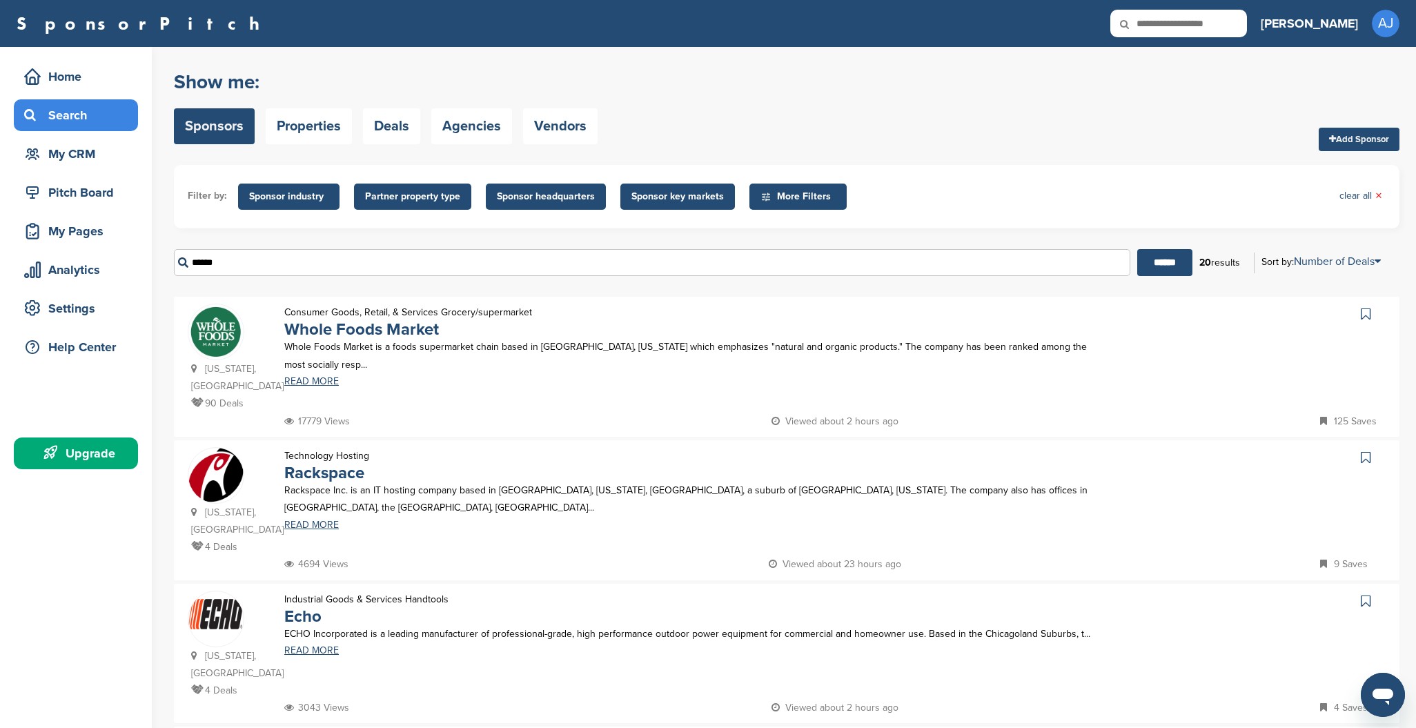
click at [1159, 263] on input "******" at bounding box center [1164, 262] width 55 height 27
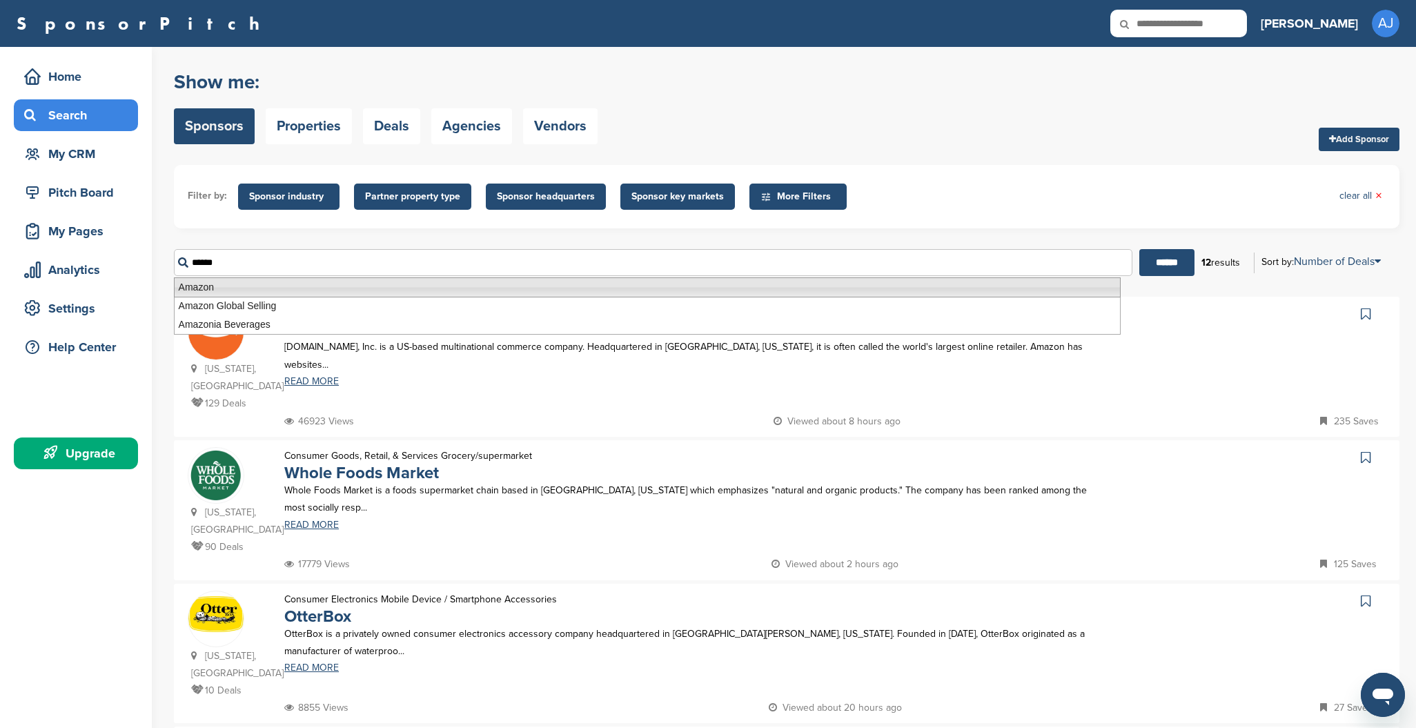
click at [211, 291] on li "Amazon" at bounding box center [647, 287] width 947 height 20
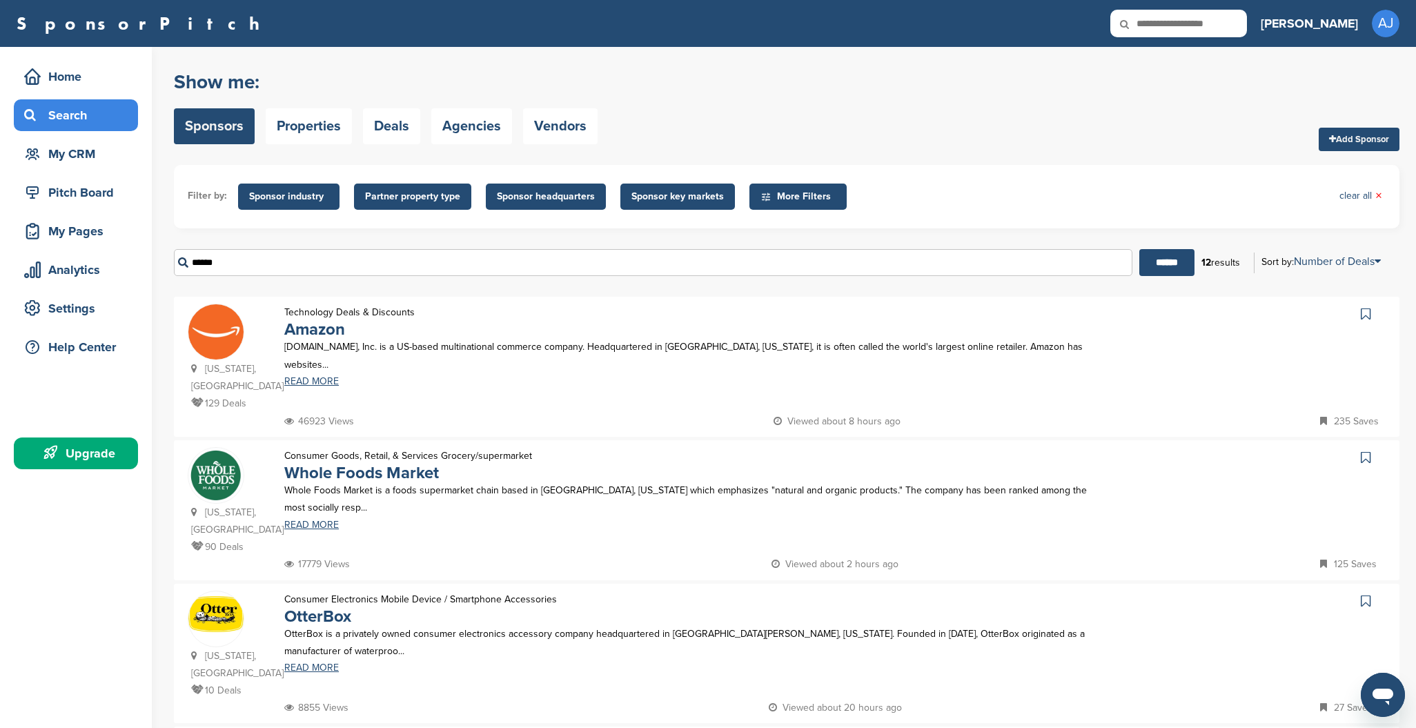
drag, startPoint x: 242, startPoint y: 264, endPoint x: 184, endPoint y: 262, distance: 58.0
click at [184, 262] on input "******" at bounding box center [653, 262] width 959 height 27
click at [1161, 263] on input "******" at bounding box center [1167, 262] width 55 height 27
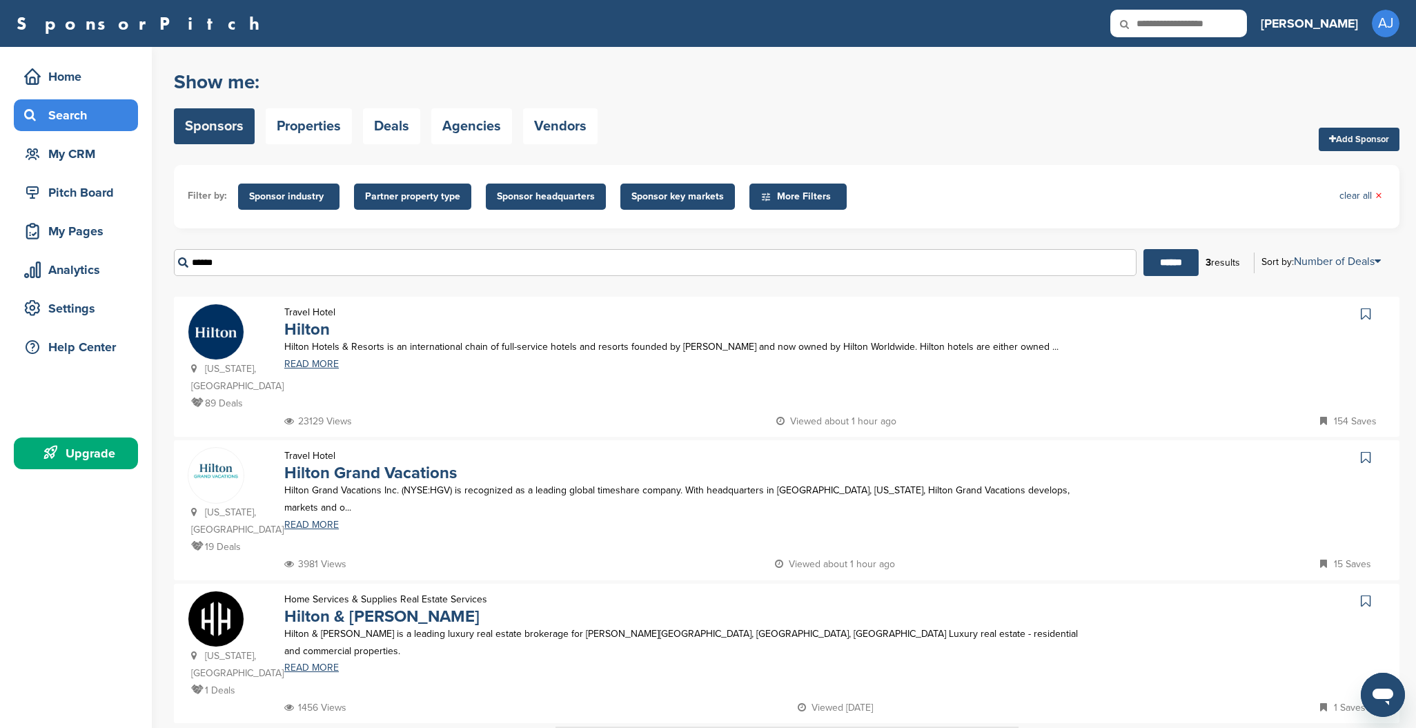
click at [1367, 313] on icon at bounding box center [1366, 314] width 10 height 14
drag, startPoint x: 233, startPoint y: 259, endPoint x: 136, endPoint y: 253, distance: 97.5
click at [136, 253] on div "Home Search My CRM Pitch Board My Pages Analytics Settings Help Center Upgrade …" at bounding box center [708, 429] width 1416 height 764
click at [271, 267] on input "*******" at bounding box center [655, 262] width 963 height 27
click at [1165, 263] on input "******" at bounding box center [1171, 262] width 55 height 27
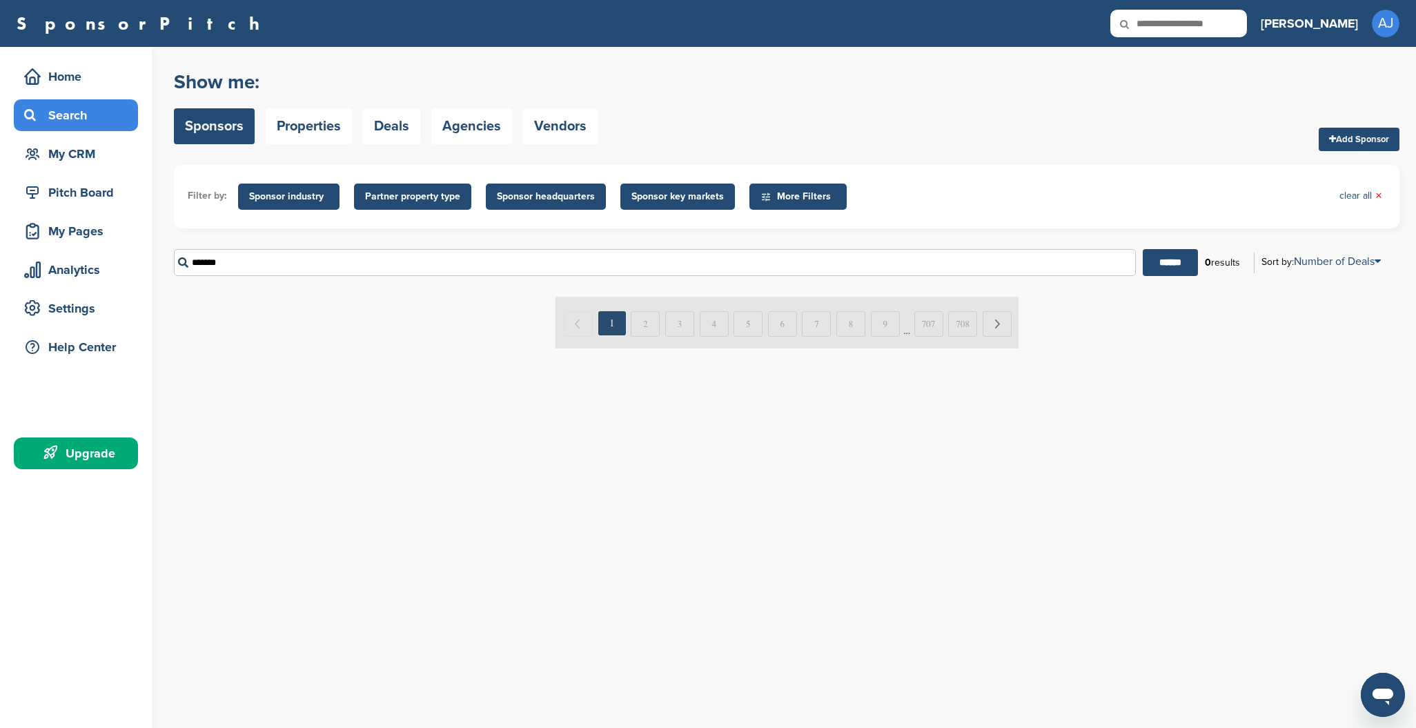
drag, startPoint x: 233, startPoint y: 260, endPoint x: 180, endPoint y: 262, distance: 53.2
click at [180, 262] on input "*******" at bounding box center [655, 262] width 962 height 27
drag, startPoint x: 180, startPoint y: 262, endPoint x: 189, endPoint y: 291, distance: 31.0
click at [188, 291] on li "Deloitte" at bounding box center [650, 287] width 951 height 19
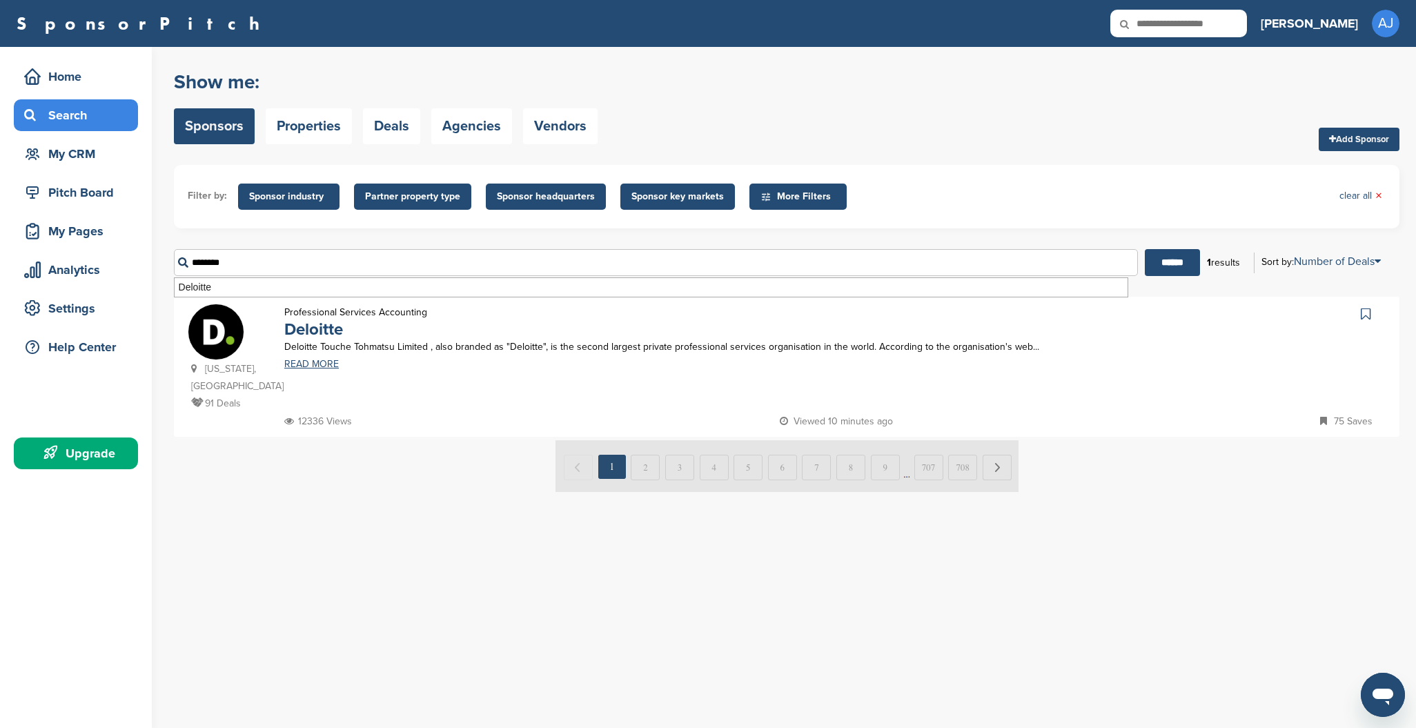
type input "********"
click at [1367, 313] on icon at bounding box center [1366, 314] width 10 height 14
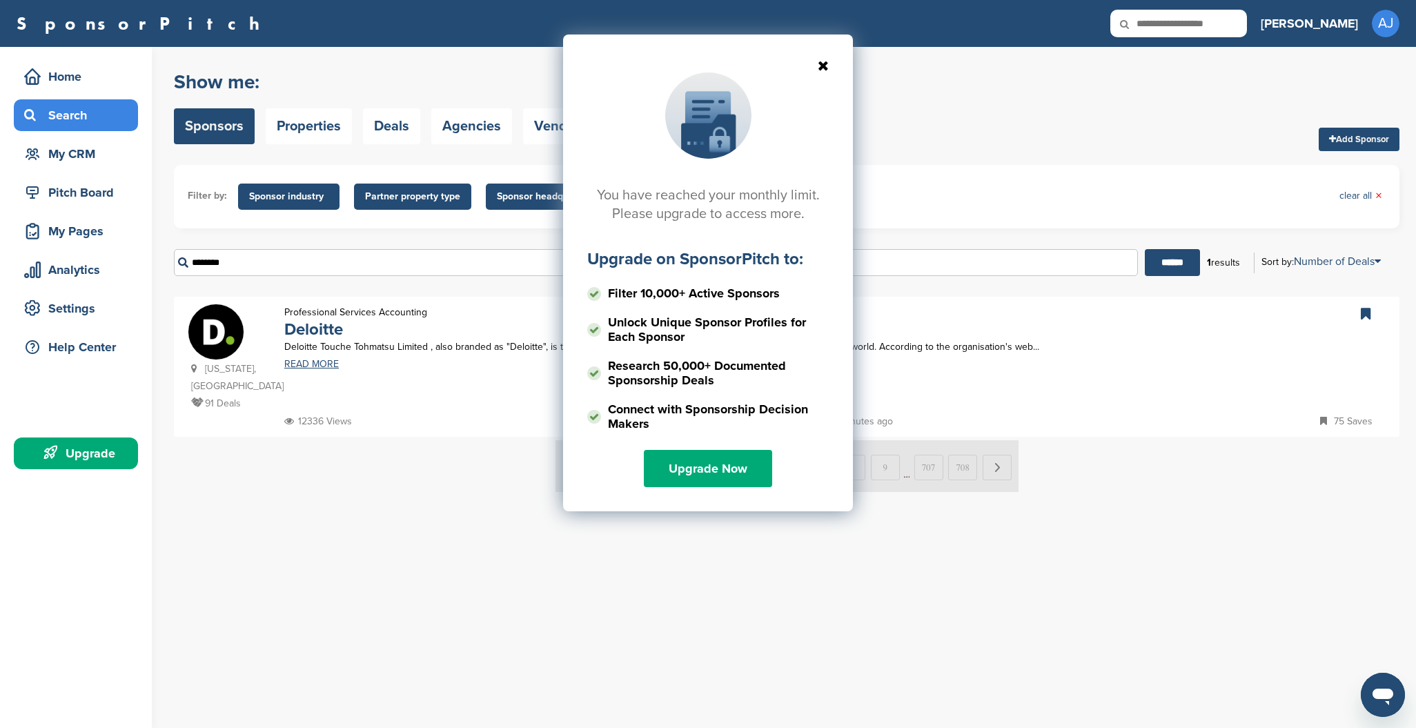
click at [1367, 313] on div "You have reached your monthly limit. Please upgrade to access more. Upgrade on …" at bounding box center [708, 172] width 1416 height 345
click at [826, 66] on icon at bounding box center [708, 66] width 242 height 14
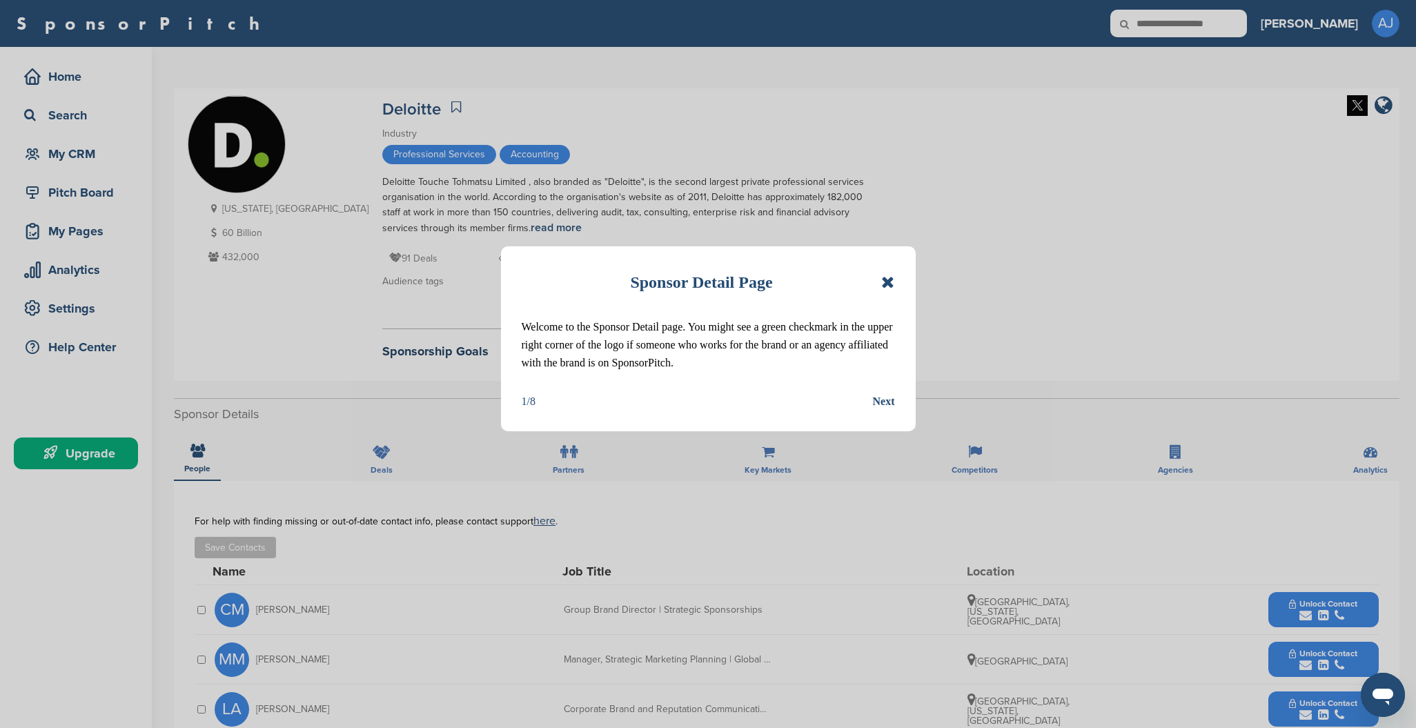
click at [889, 282] on icon at bounding box center [887, 282] width 13 height 17
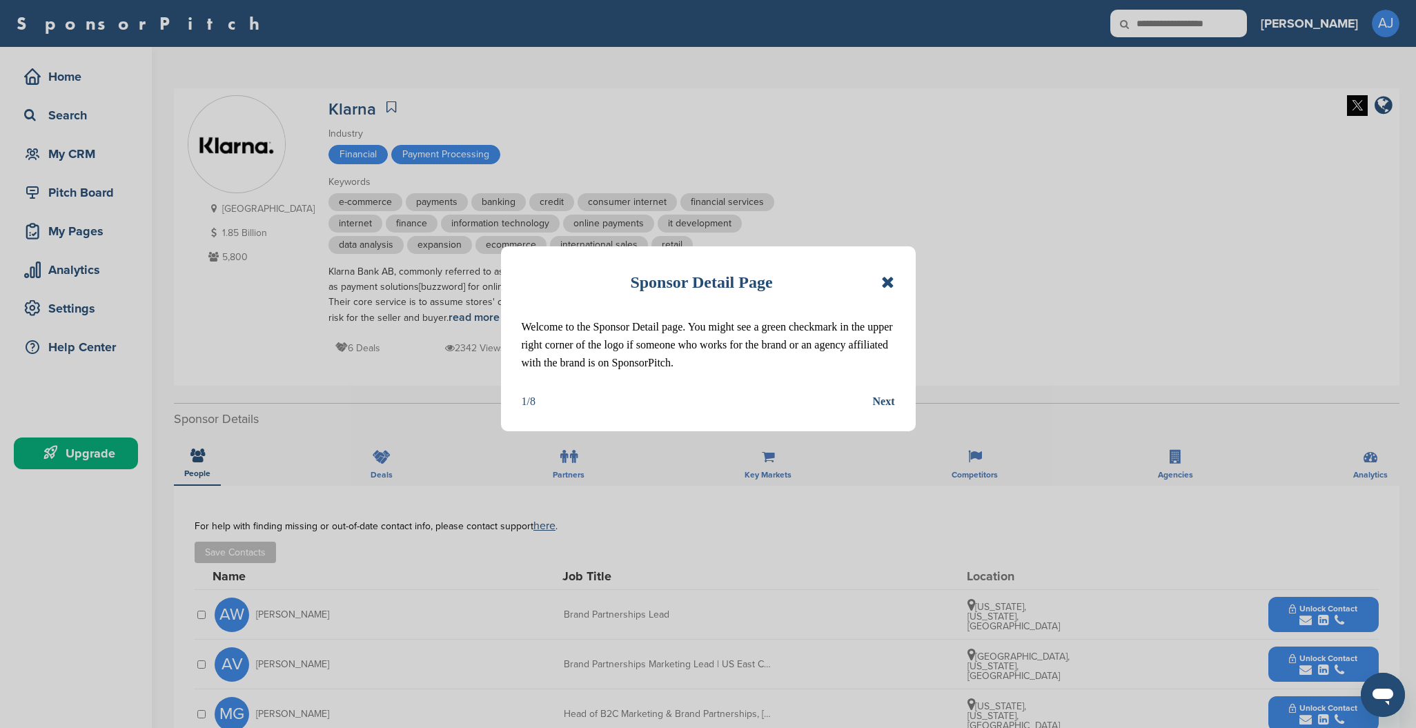
click at [888, 280] on icon at bounding box center [887, 282] width 13 height 17
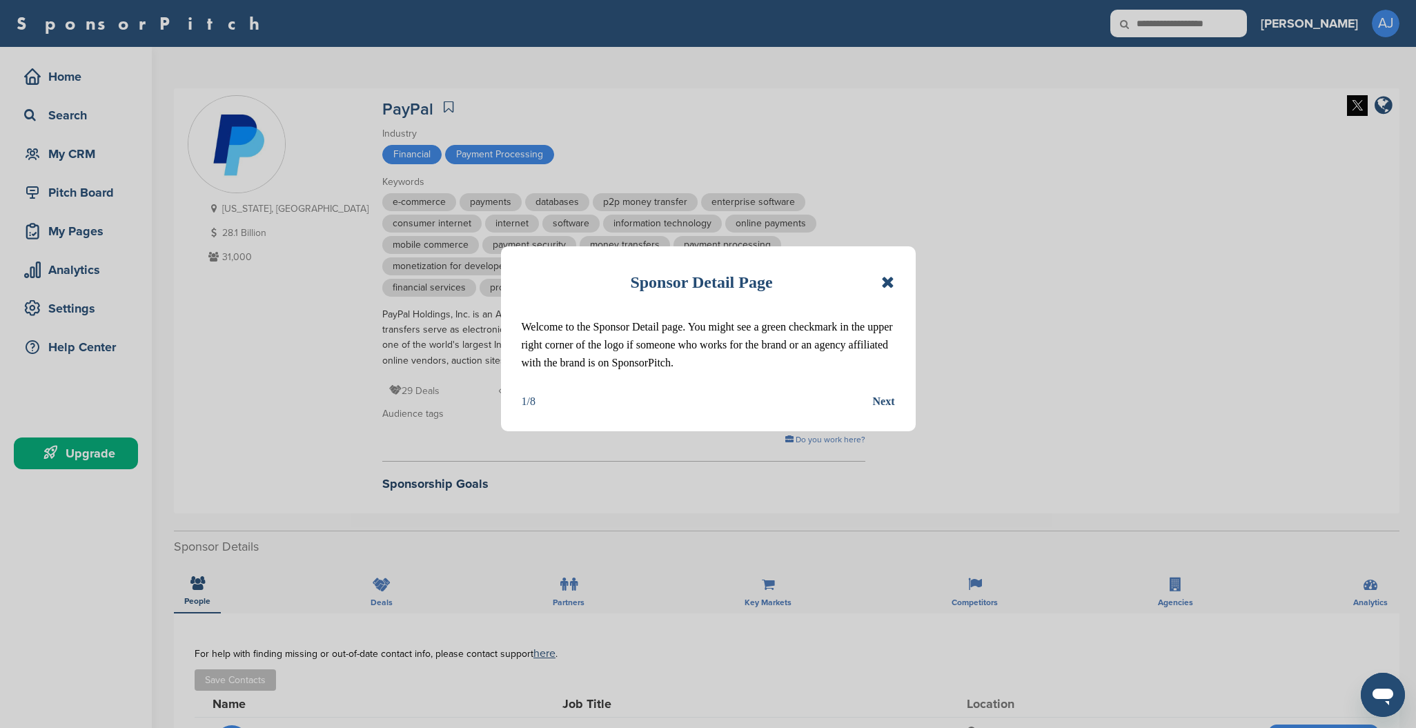
click at [889, 283] on icon at bounding box center [887, 282] width 13 height 17
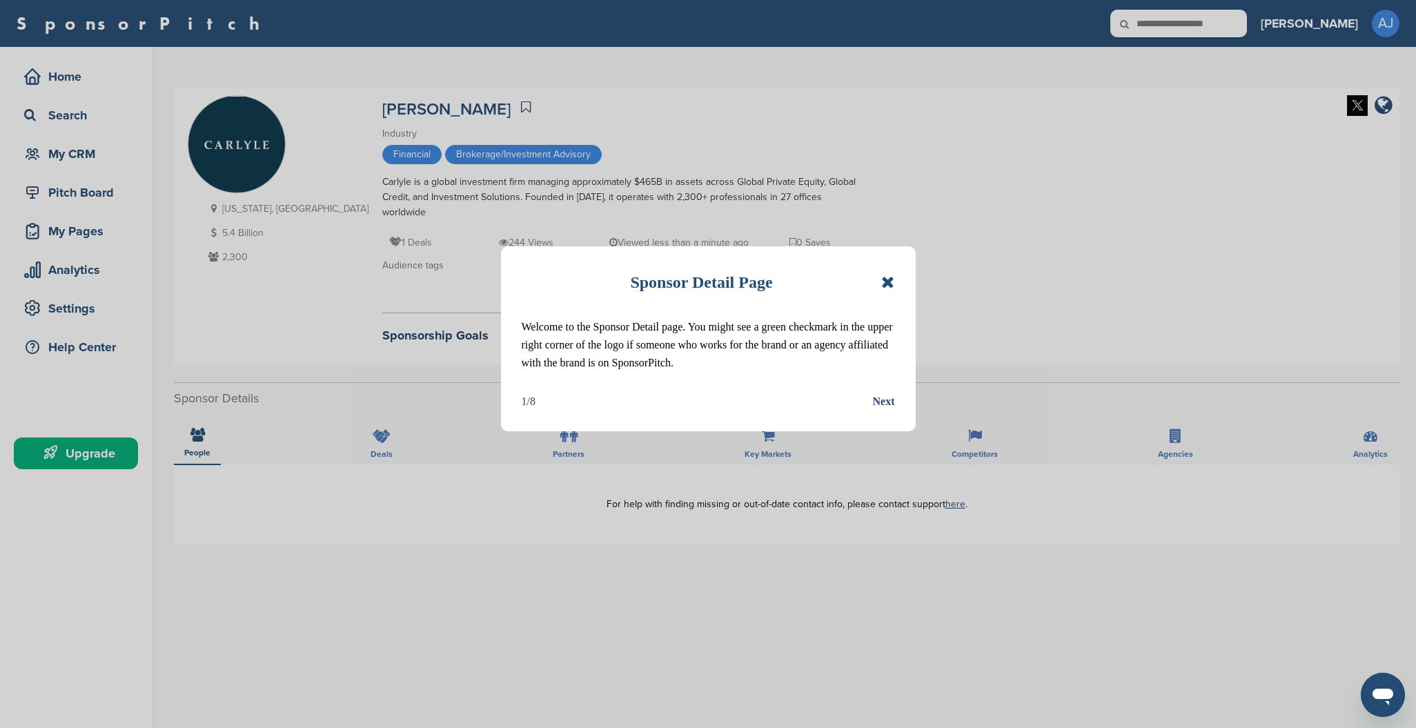
click at [890, 283] on icon at bounding box center [887, 282] width 13 height 17
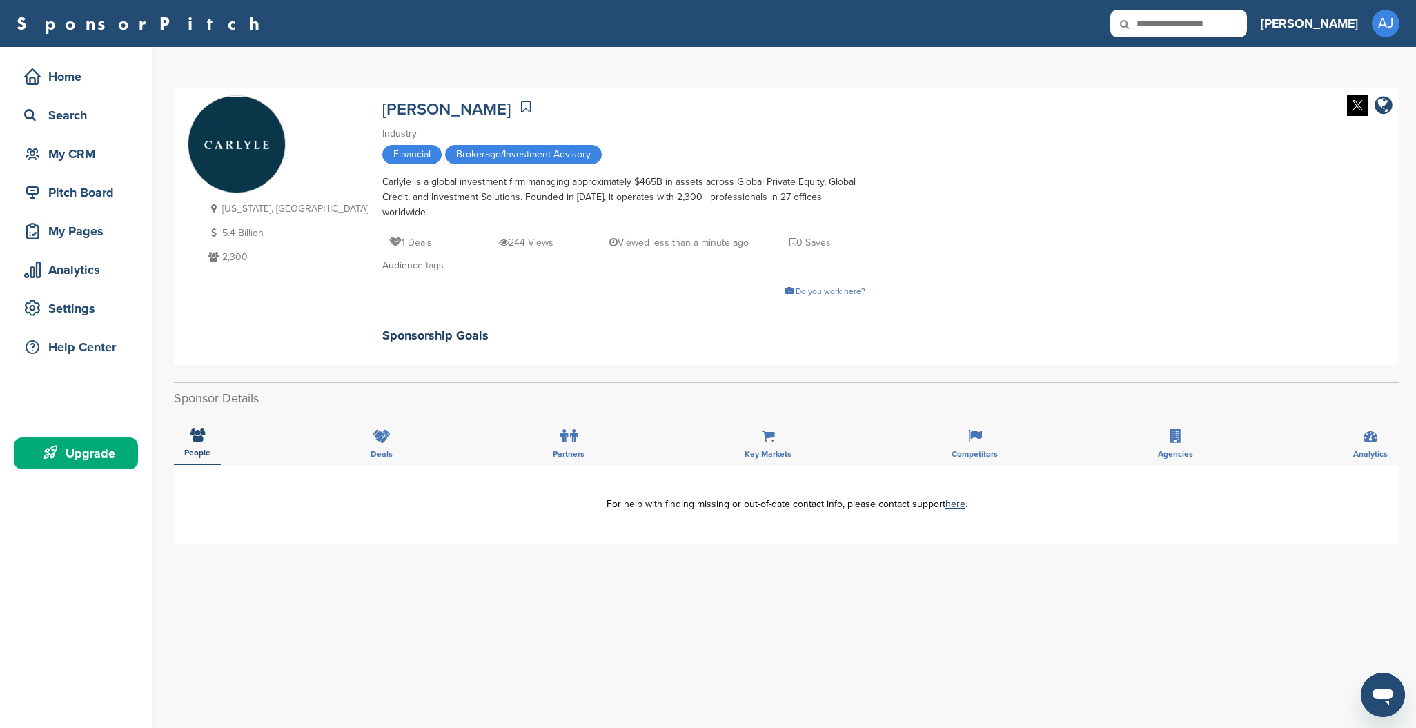
click at [521, 108] on icon at bounding box center [526, 107] width 10 height 14
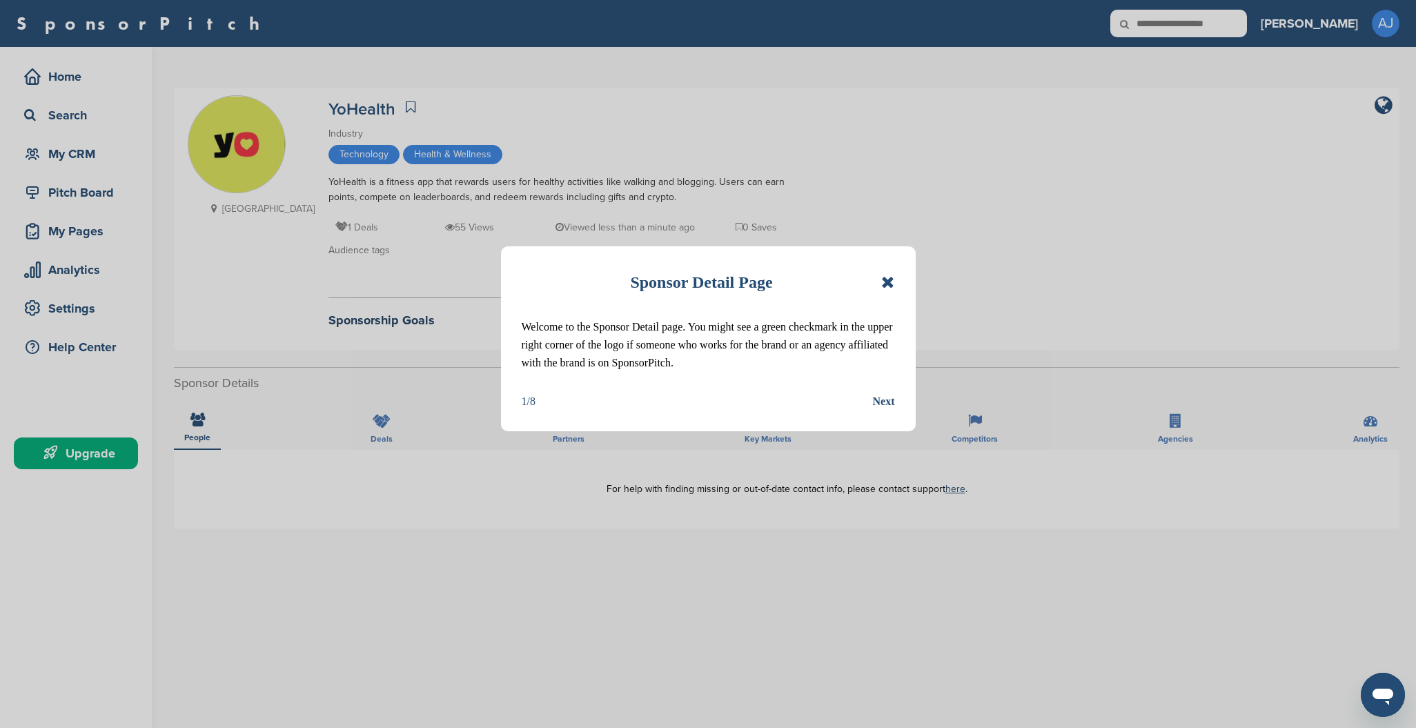
click at [891, 280] on icon at bounding box center [887, 282] width 13 height 17
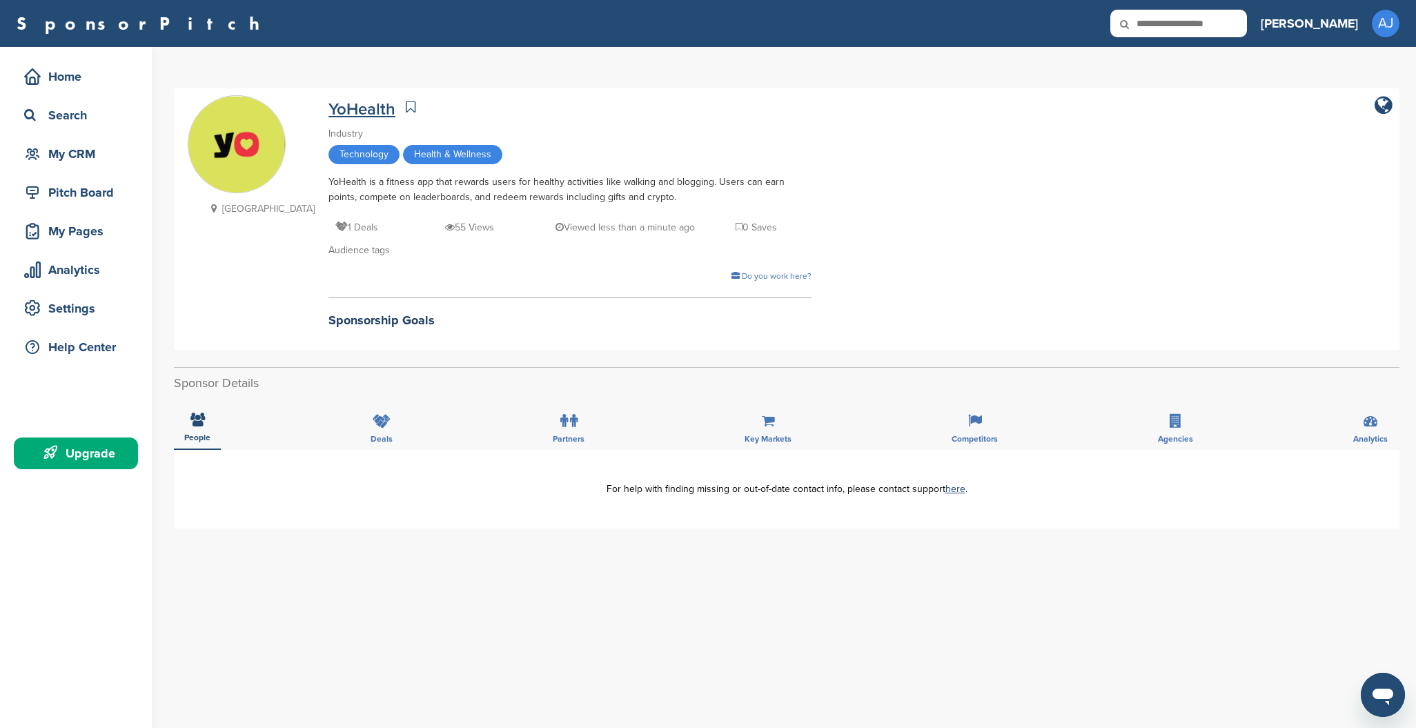
click at [330, 106] on link "YoHealth" at bounding box center [362, 109] width 67 height 20
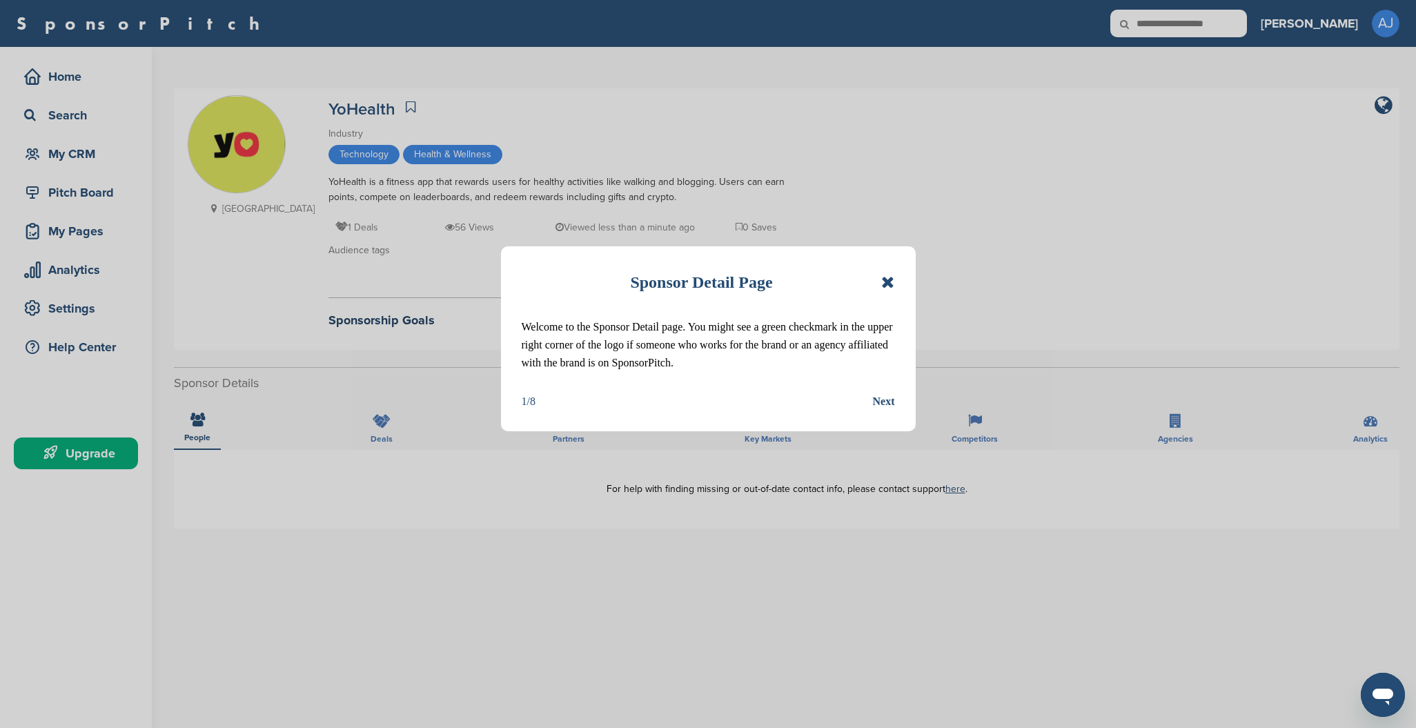
click at [890, 282] on icon at bounding box center [887, 282] width 13 height 17
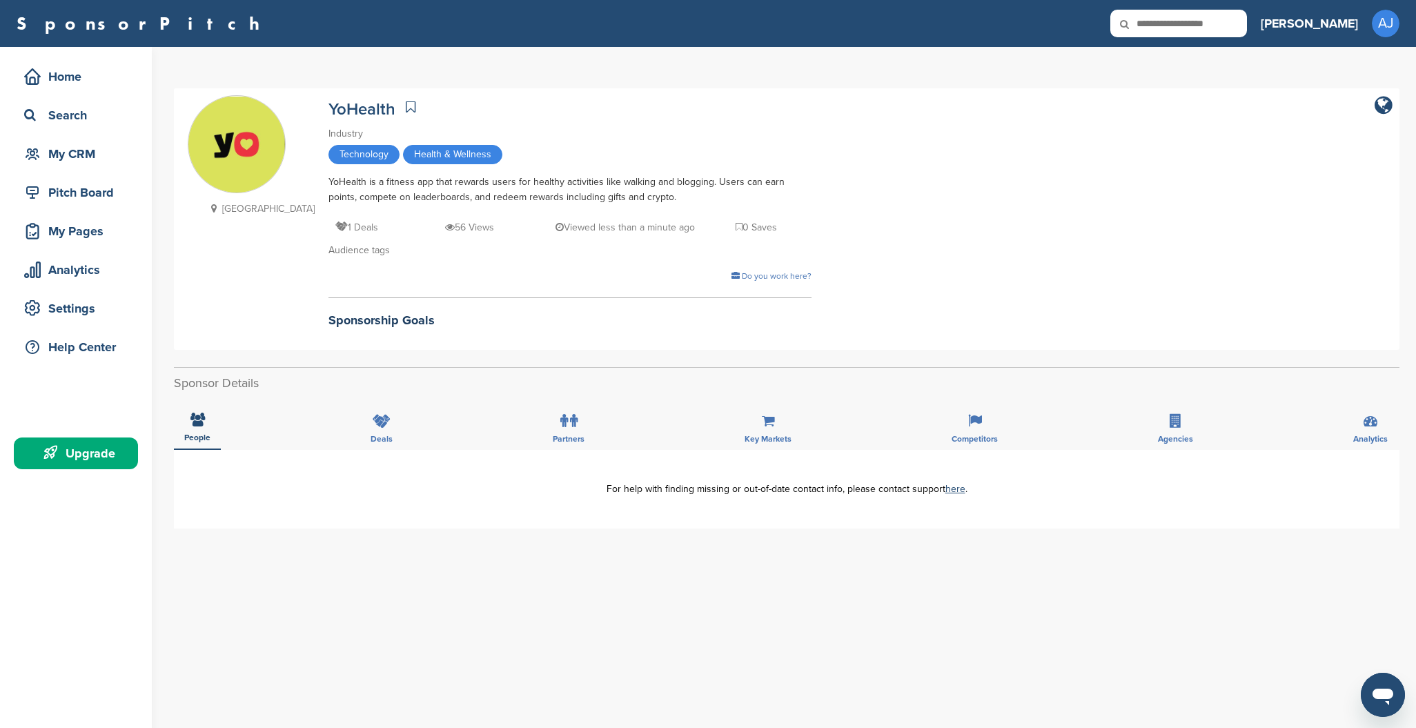
click at [406, 103] on icon at bounding box center [411, 107] width 10 height 14
